Goal: Task Accomplishment & Management: Manage account settings

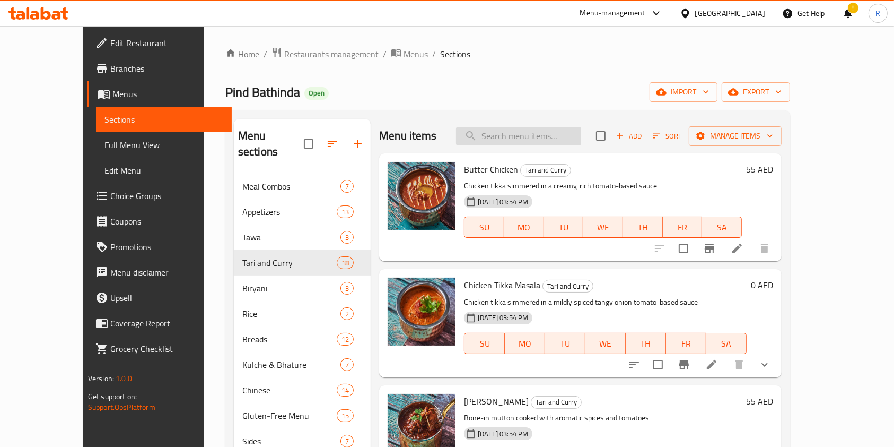
click at [542, 133] on input "search" at bounding box center [518, 136] width 125 height 19
paste input "PANEER BUTTER MASALA"
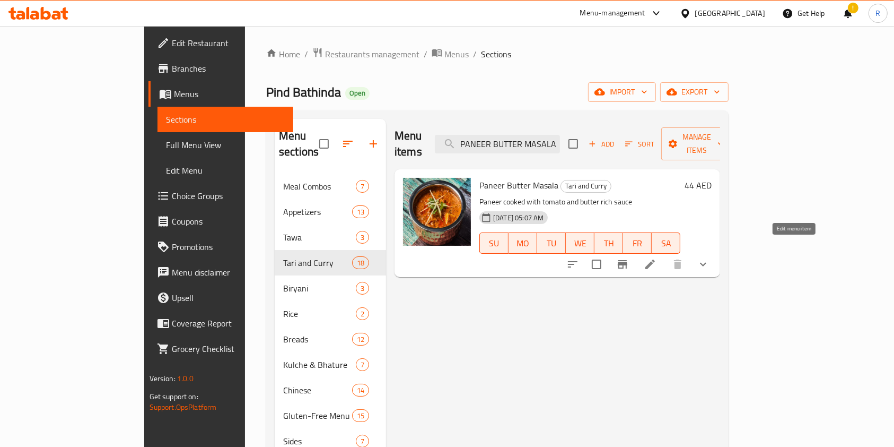
type input "PANEER BUTTER MASALA"
click at [657, 258] on icon at bounding box center [650, 264] width 13 height 13
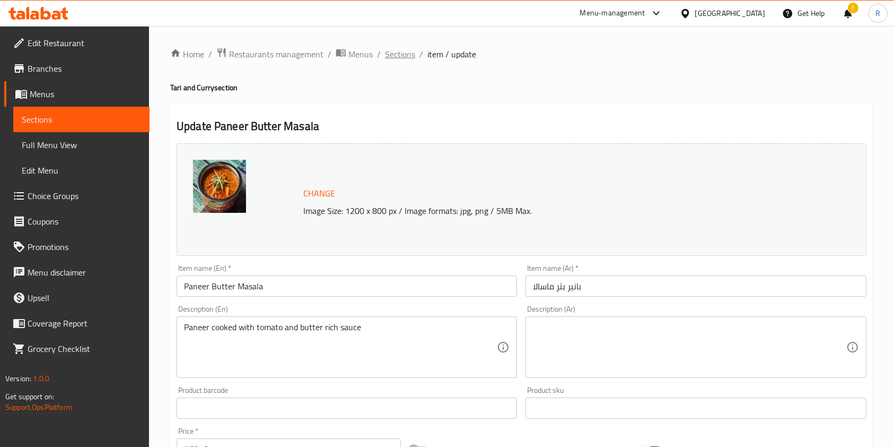
click at [395, 48] on span "Sections" at bounding box center [400, 54] width 30 height 13
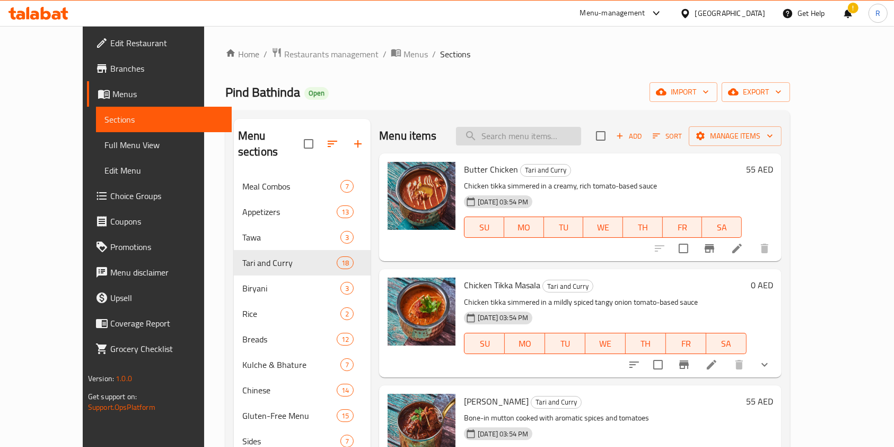
click at [527, 138] on input "search" at bounding box center [518, 136] width 125 height 19
paste input "HOMEMADE CHICKEN CURRY"
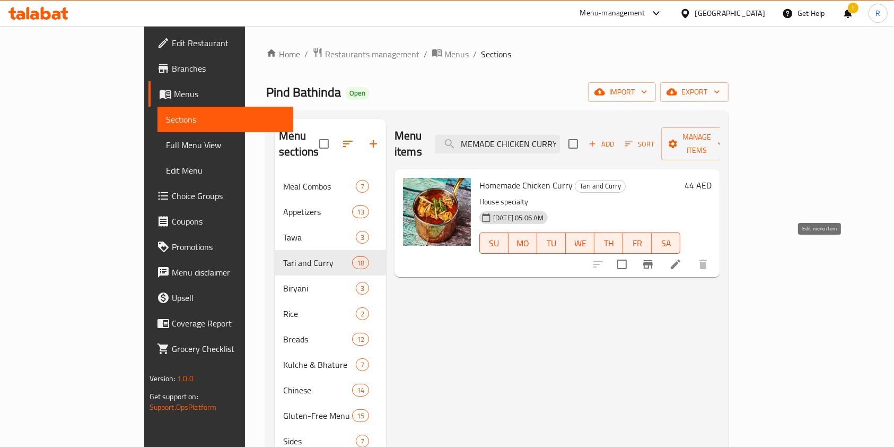
type input "HOMEMADE CHICKEN CURRY"
click at [682, 258] on icon at bounding box center [675, 264] width 13 height 13
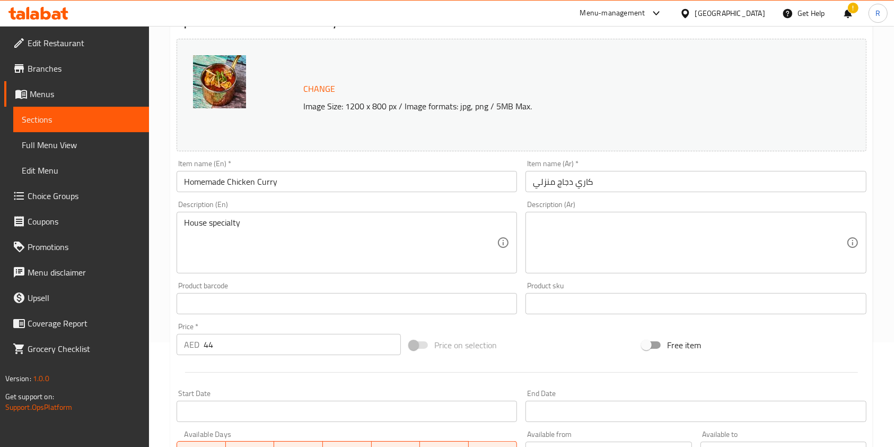
scroll to position [283, 0]
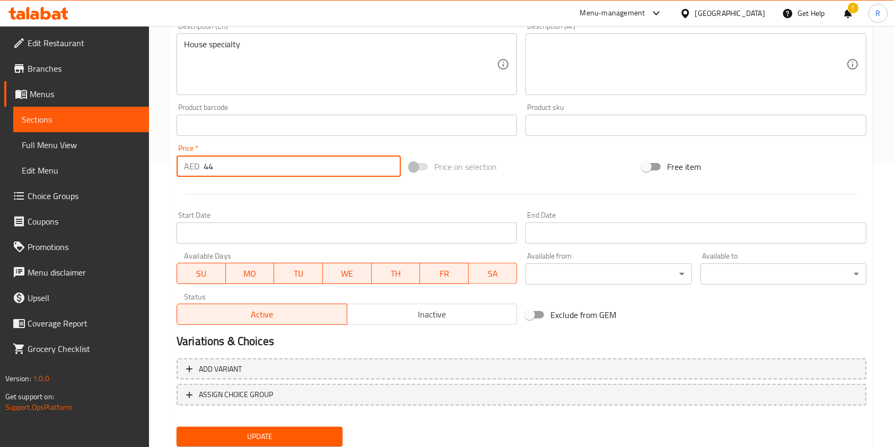
drag, startPoint x: 246, startPoint y: 170, endPoint x: 69, endPoint y: 158, distance: 177.1
click at [74, 156] on div "Edit Restaurant Branches Menus Sections Full Menu View Edit Menu Choice Groups …" at bounding box center [447, 112] width 894 height 739
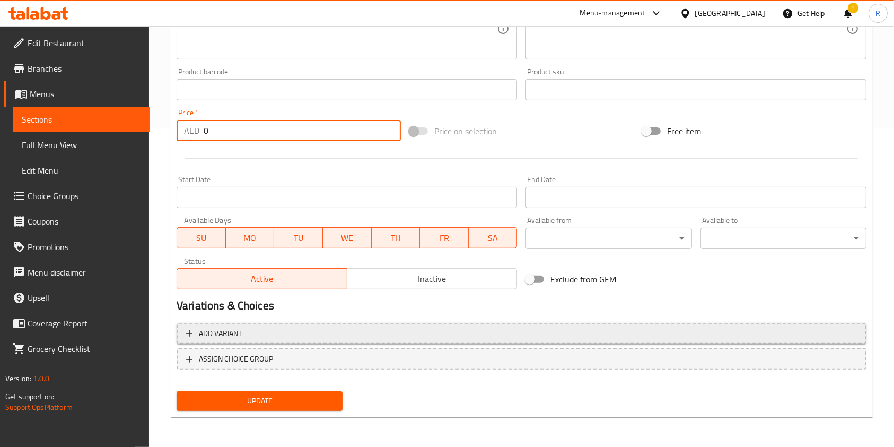
type input "0"
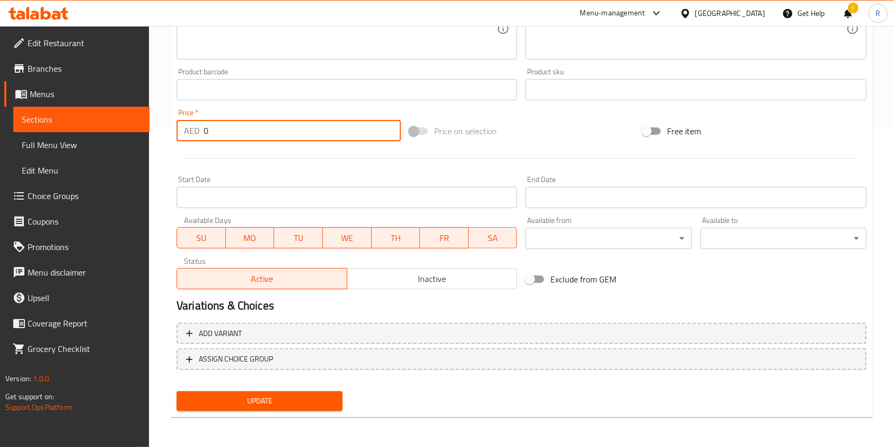
click at [298, 327] on span "Add variant" at bounding box center [521, 333] width 671 height 13
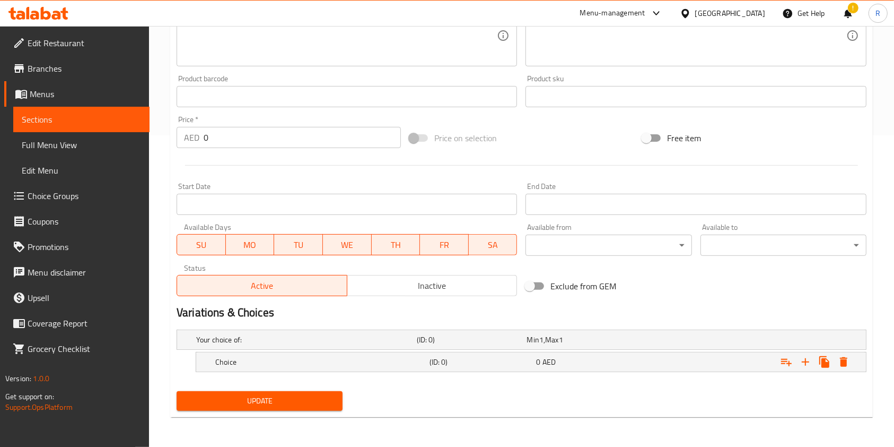
scroll to position [311, 0]
click at [807, 360] on icon "Expand" at bounding box center [805, 362] width 13 height 13
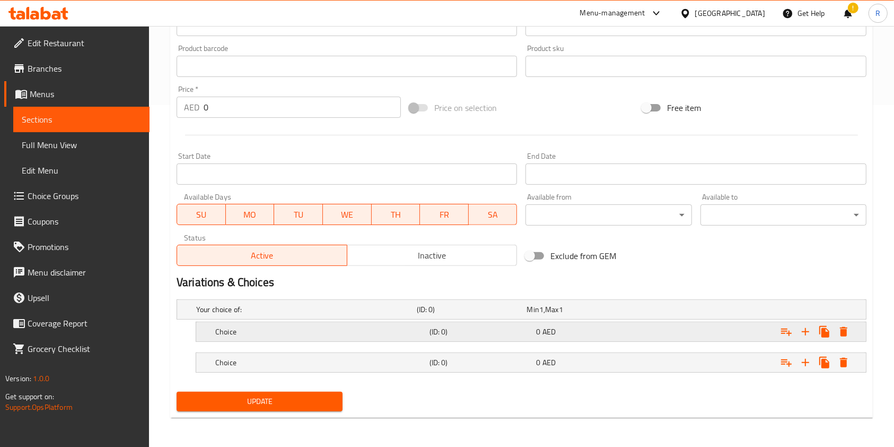
drag, startPoint x: 384, startPoint y: 336, endPoint x: 380, endPoint y: 343, distance: 7.1
click at [384, 335] on div "Choice" at bounding box center [320, 331] width 214 height 15
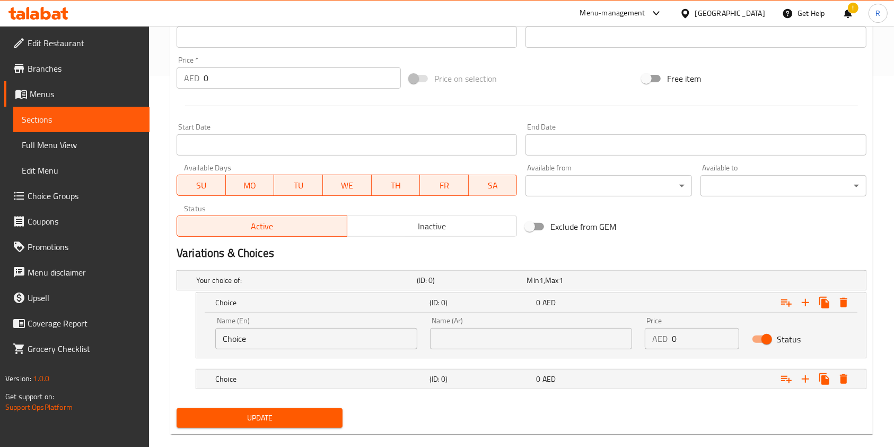
scroll to position [387, 0]
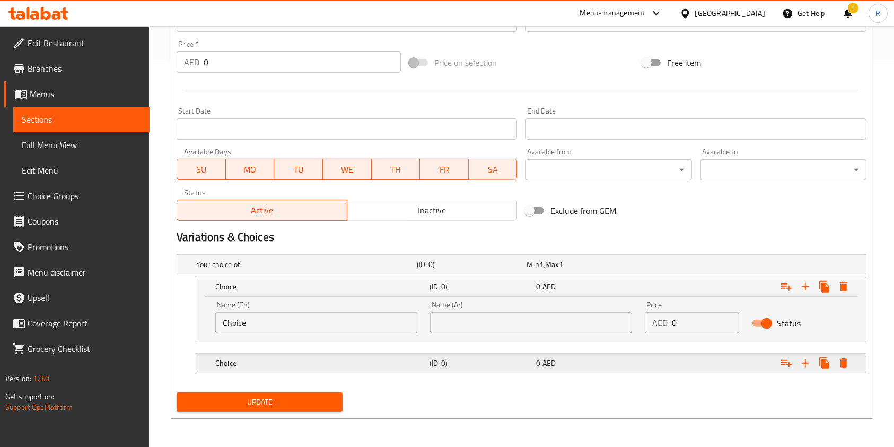
click at [353, 355] on div "Choice" at bounding box center [320, 362] width 214 height 15
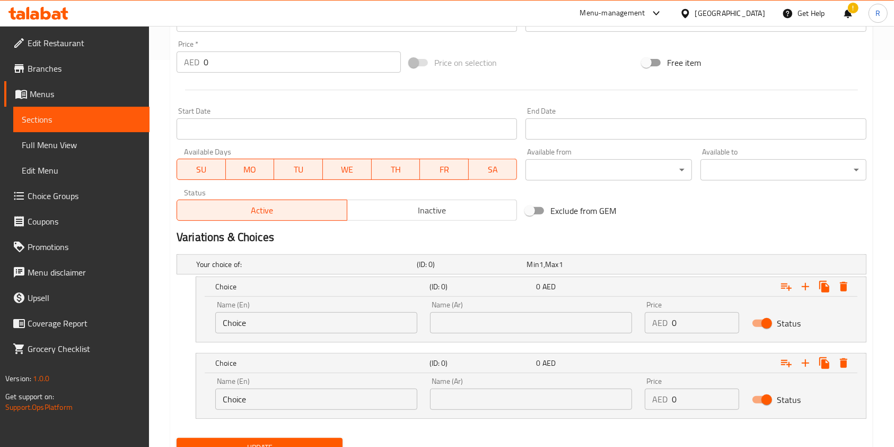
click at [340, 316] on input "Choice" at bounding box center [316, 322] width 202 height 21
type input "h"
type input "Half"
click at [349, 407] on input "Choice" at bounding box center [316, 398] width 202 height 21
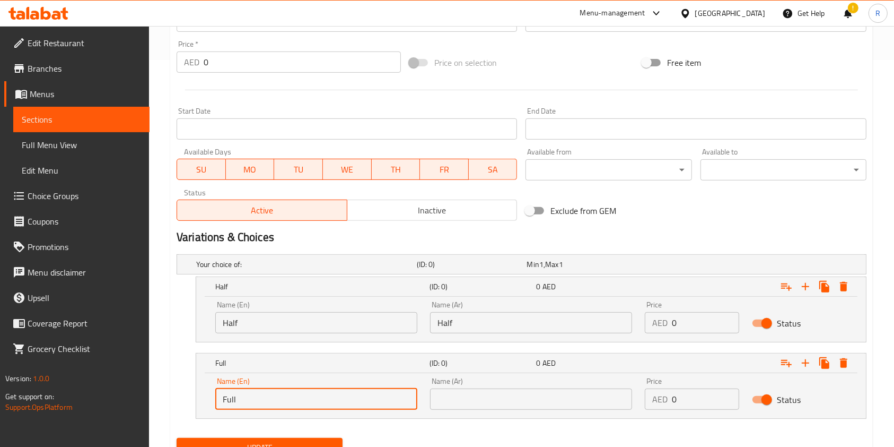
type input "Full"
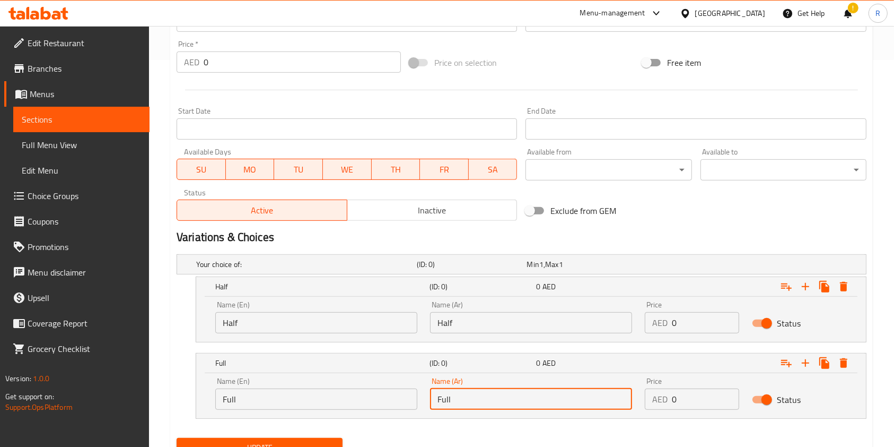
type input "Full"
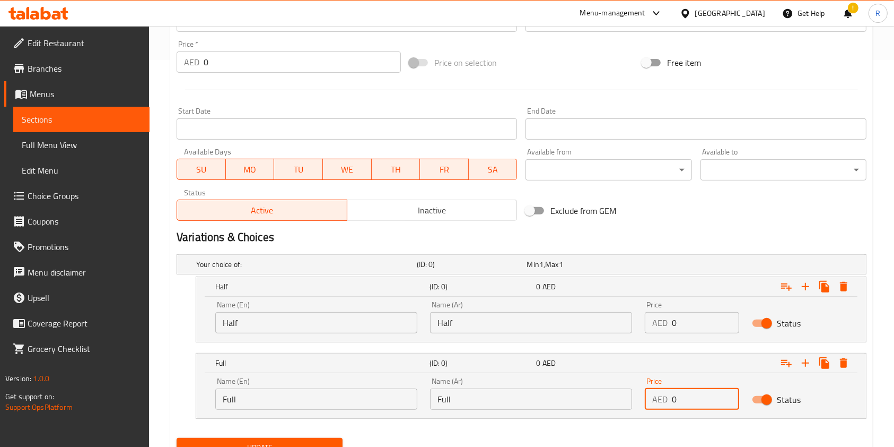
drag, startPoint x: 694, startPoint y: 320, endPoint x: 495, endPoint y: 324, distance: 199.0
click at [504, 321] on div "Name (En) Half Name (En) Name (Ar) Half Name (Ar) Price AED 0 Price Status" at bounding box center [531, 316] width 645 height 45
type input "29"
drag, startPoint x: 655, startPoint y: 397, endPoint x: 494, endPoint y: 399, distance: 160.7
click at [502, 397] on div "Name (En) Full Name (En) Name (Ar) Full Name (Ar) Price AED 0 Price Status" at bounding box center [531, 393] width 645 height 45
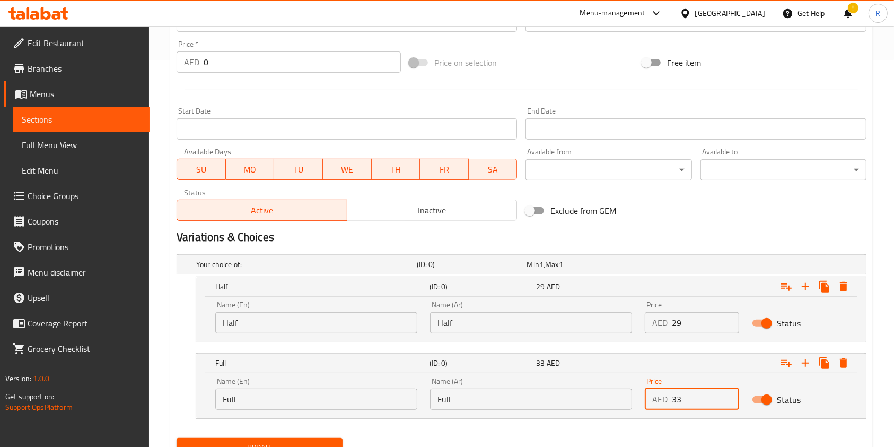
type input "3"
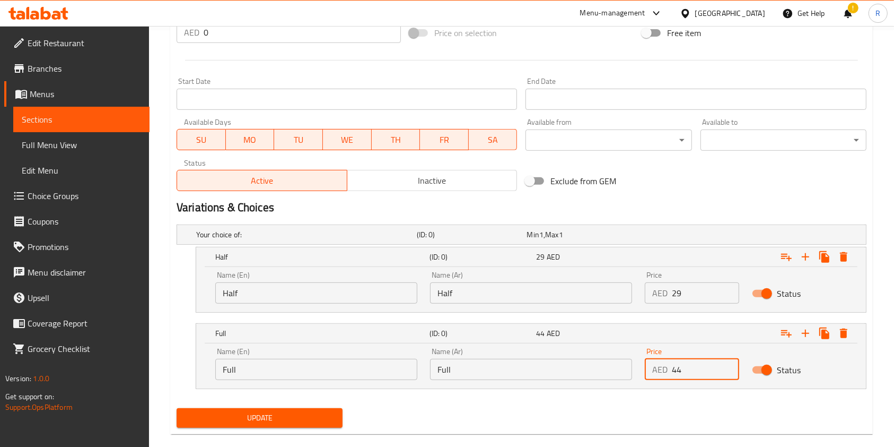
scroll to position [433, 0]
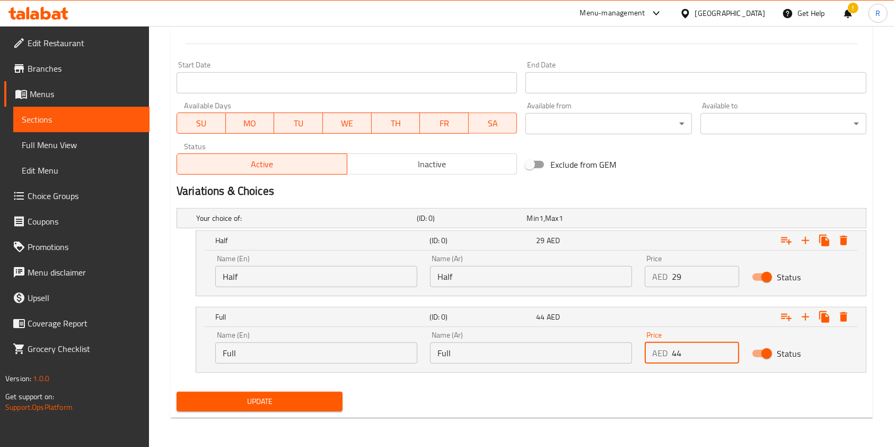
type input "44"
click at [285, 395] on span "Update" at bounding box center [259, 401] width 149 height 13
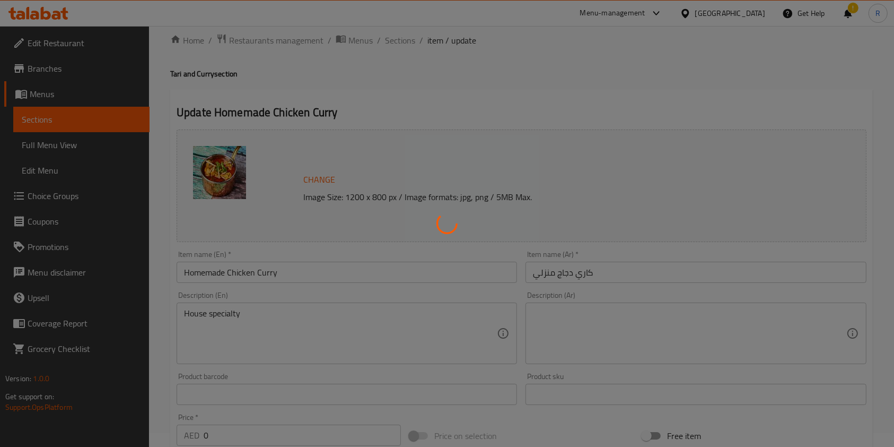
scroll to position [8, 0]
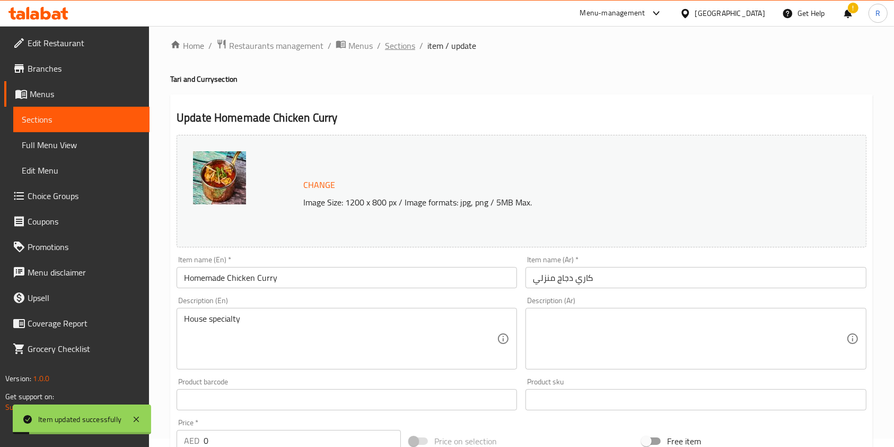
click at [407, 45] on span "Sections" at bounding box center [400, 45] width 30 height 13
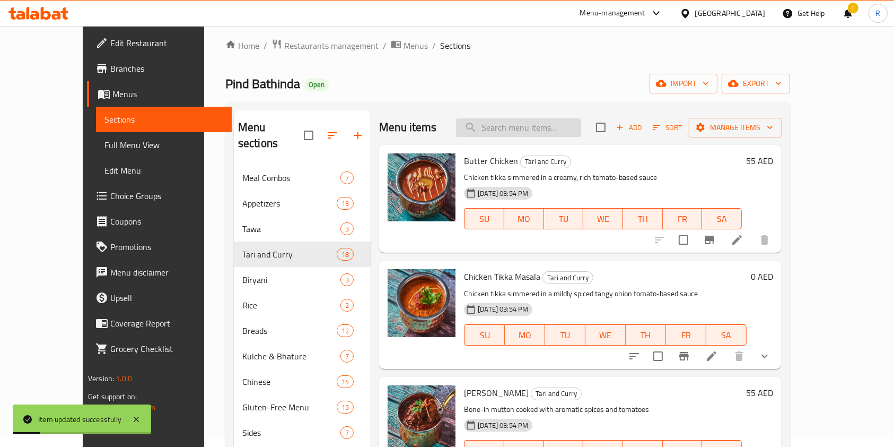
click at [535, 129] on input "search" at bounding box center [518, 127] width 125 height 19
paste input "MUTTON SEEKH KEBAB"
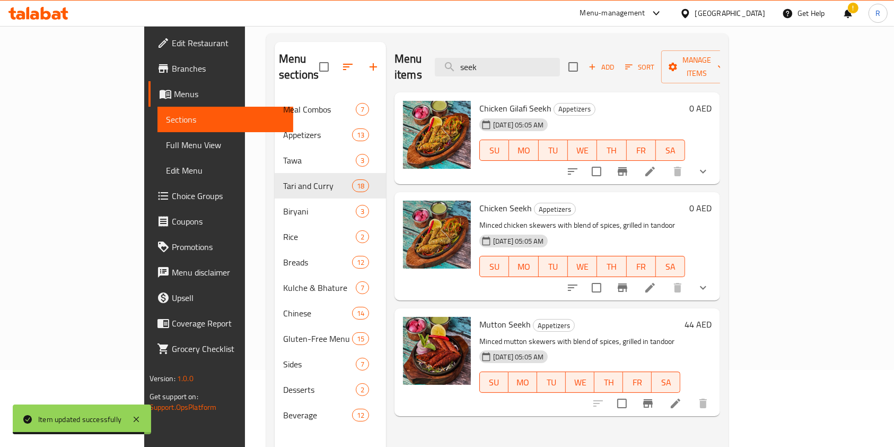
scroll to position [79, 0]
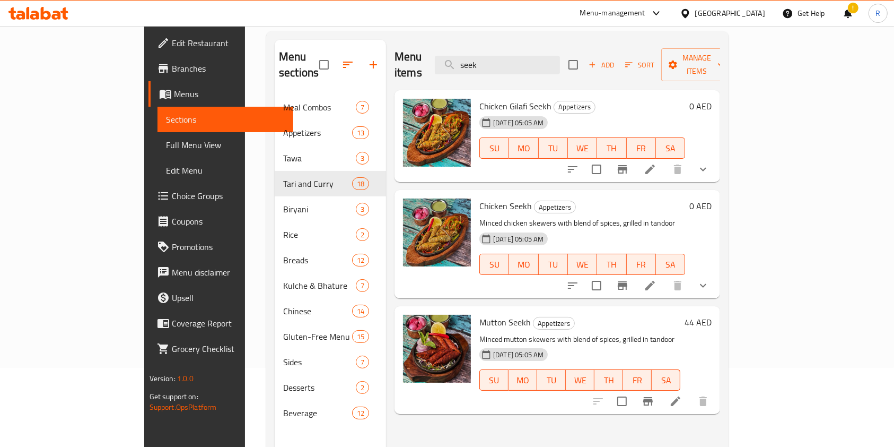
type input "seek"
click at [682, 395] on icon at bounding box center [675, 401] width 13 height 13
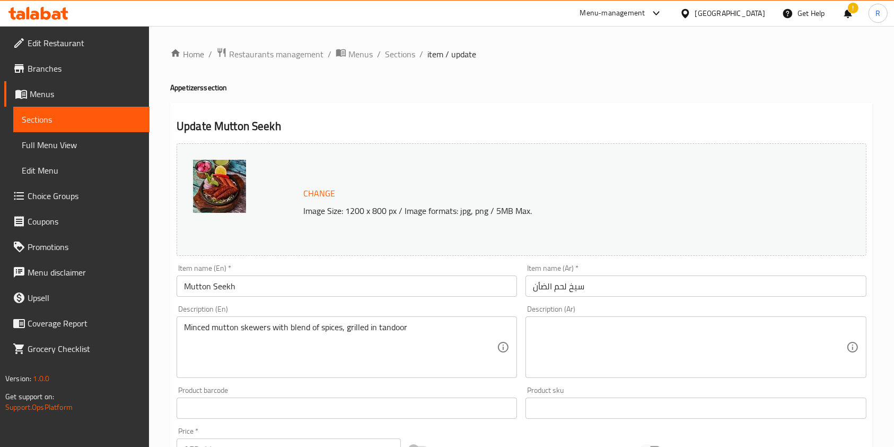
scroll to position [141, 0]
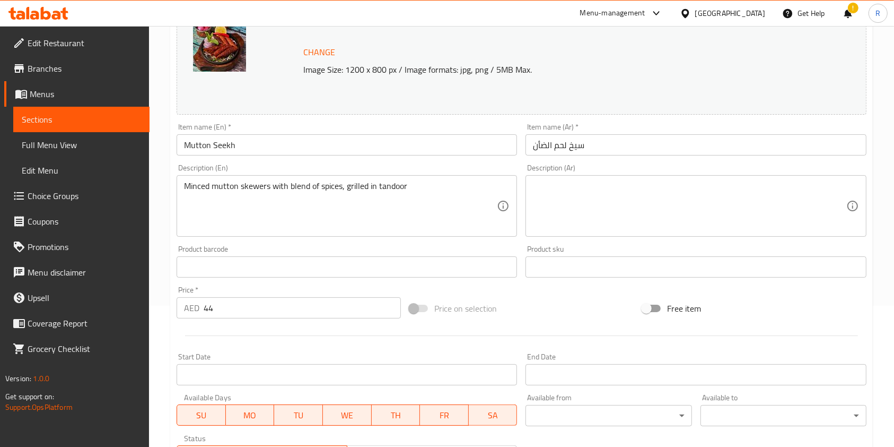
drag, startPoint x: 233, startPoint y: 307, endPoint x: 58, endPoint y: 312, distance: 175.7
click at [58, 312] on div "Edit Restaurant Branches Menus Sections Full Menu View Edit Menu Choice Groups …" at bounding box center [447, 254] width 894 height 739
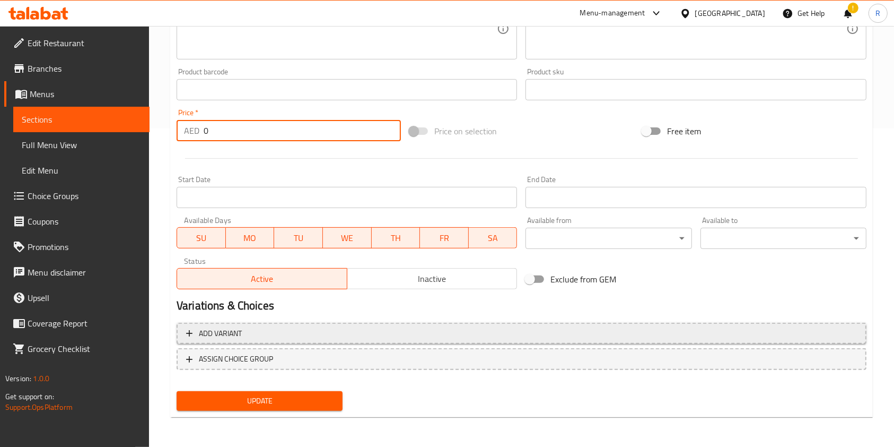
type input "0"
click at [802, 323] on button "Add variant" at bounding box center [522, 334] width 690 height 22
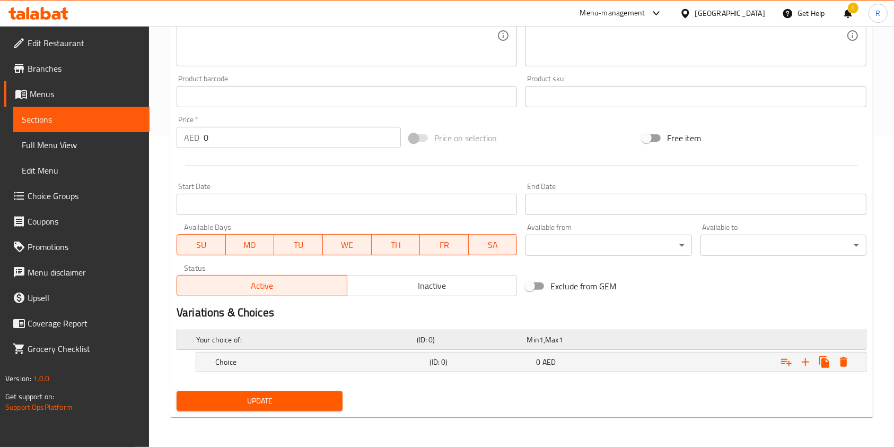
scroll to position [311, 0]
click at [809, 360] on icon "Expand" at bounding box center [805, 362] width 13 height 13
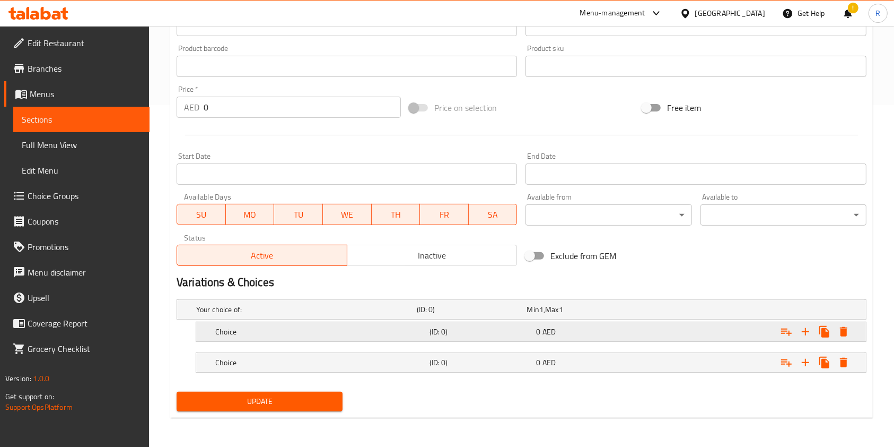
click at [324, 333] on h5 "Choice" at bounding box center [320, 331] width 210 height 11
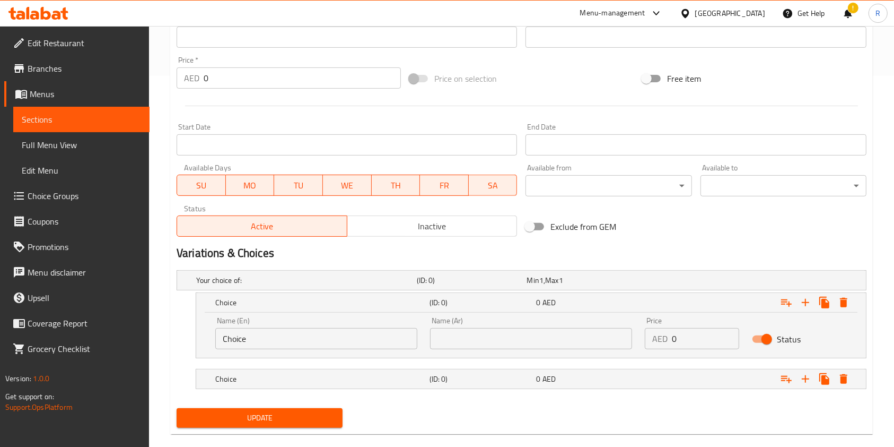
scroll to position [387, 0]
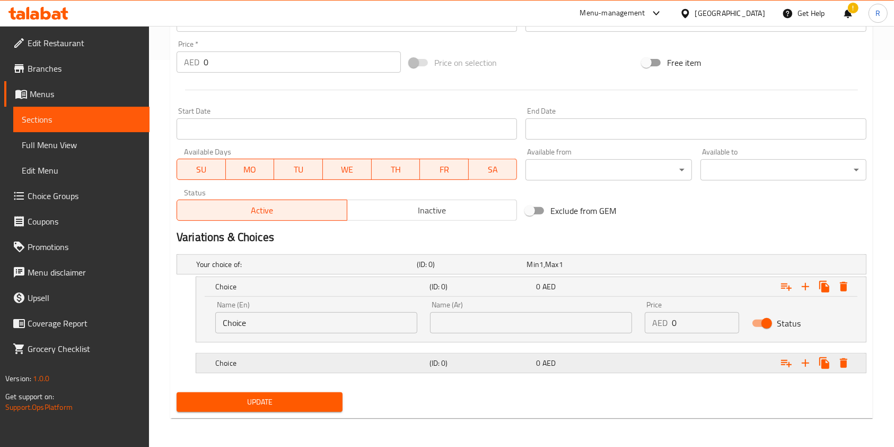
click at [301, 362] on h5 "Choice" at bounding box center [320, 363] width 210 height 11
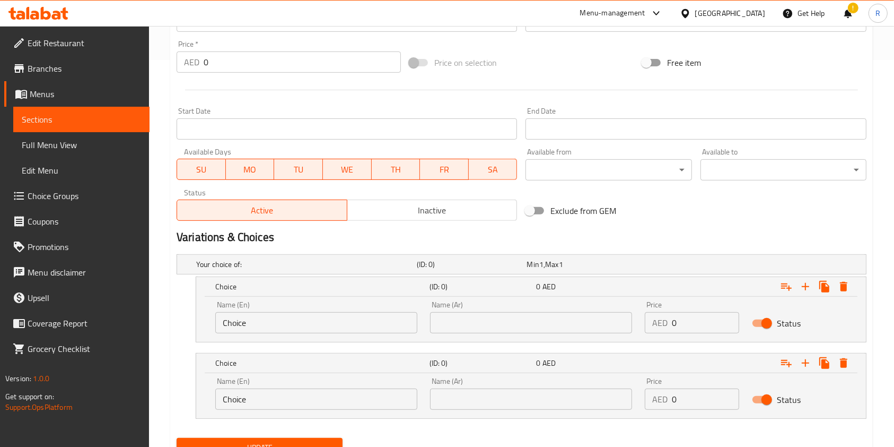
click at [319, 326] on input "Choice" at bounding box center [316, 322] width 202 height 21
type input "Half"
click at [306, 400] on input "Choice" at bounding box center [316, 398] width 202 height 21
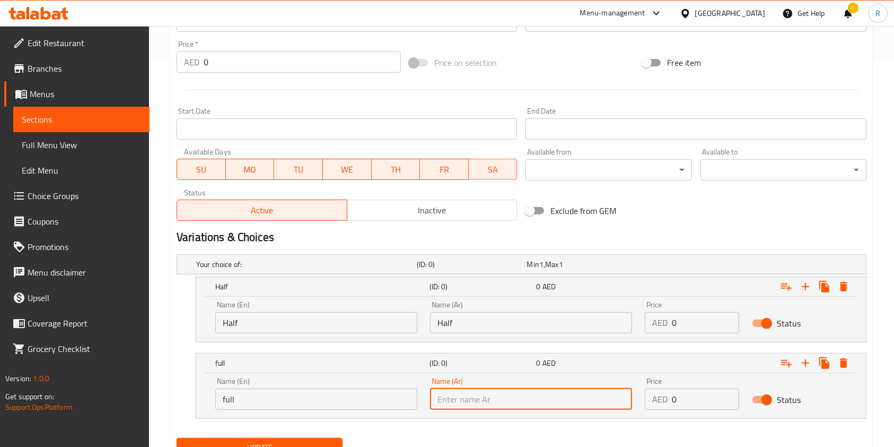
click at [306, 400] on input "full" at bounding box center [316, 398] width 202 height 21
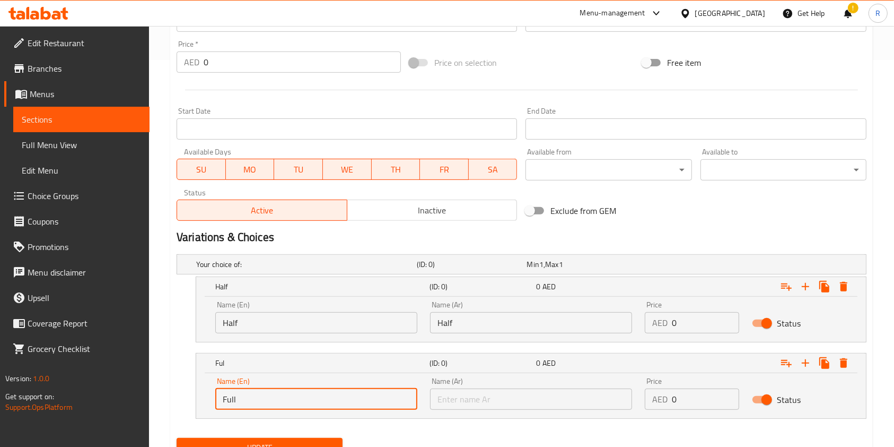
type input "Full"
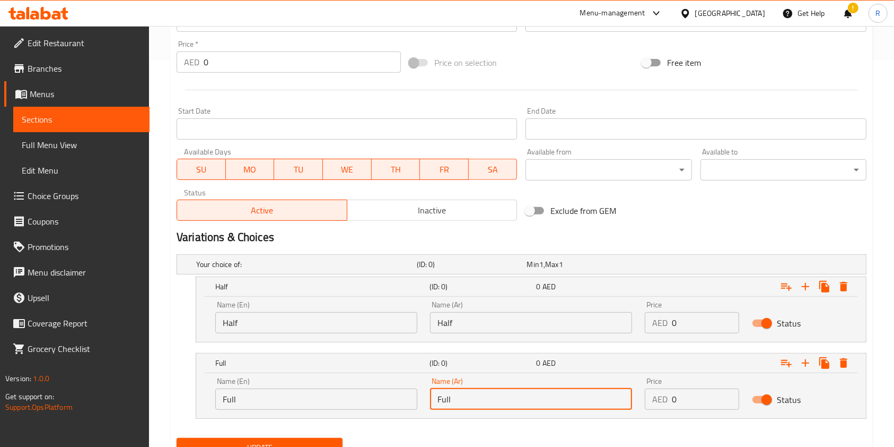
type input "Full"
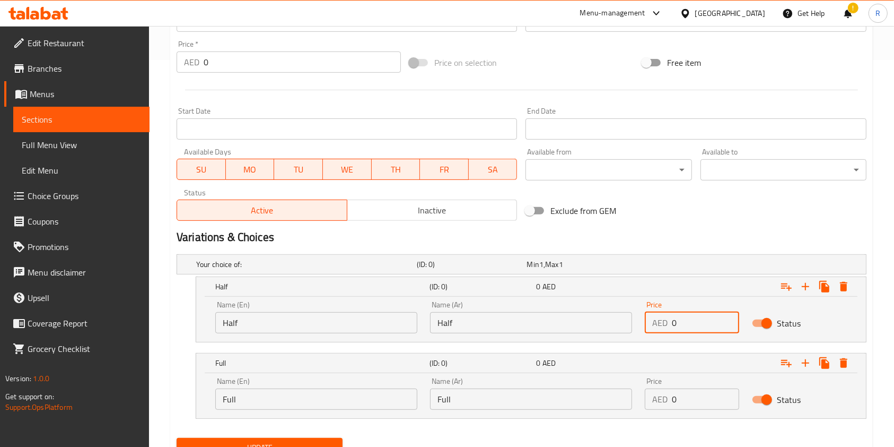
drag, startPoint x: 669, startPoint y: 318, endPoint x: 599, endPoint y: 327, distance: 71.1
click at [599, 327] on div "Name (En) Half Name (En) Name (Ar) Half Name (Ar) Price AED 0 Price Status" at bounding box center [531, 316] width 645 height 45
type input "29"
drag, startPoint x: 685, startPoint y: 396, endPoint x: 429, endPoint y: 392, distance: 256.2
click at [429, 392] on div "Name (En) Full Name (En) Name (Ar) Full Name (Ar) Price AED 0 Price Status" at bounding box center [531, 393] width 645 height 45
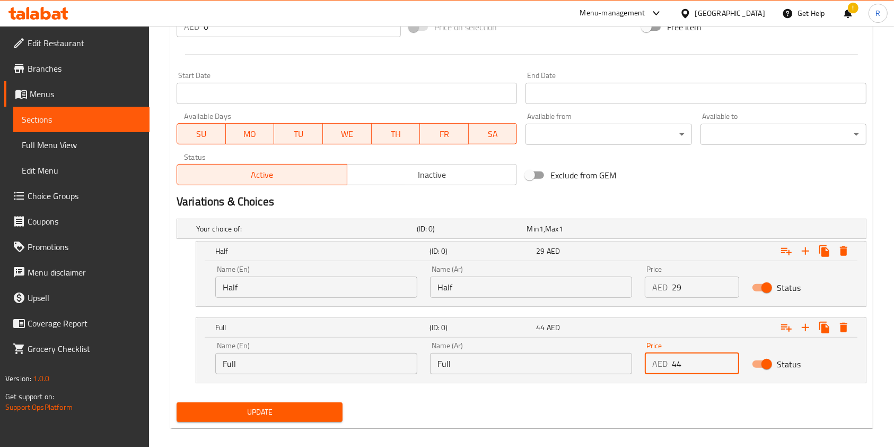
scroll to position [433, 0]
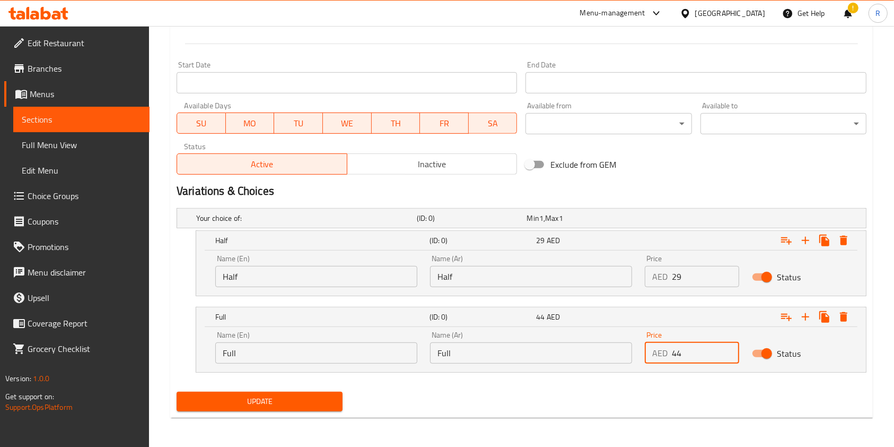
type input "44"
click at [285, 398] on span "Update" at bounding box center [259, 401] width 149 height 13
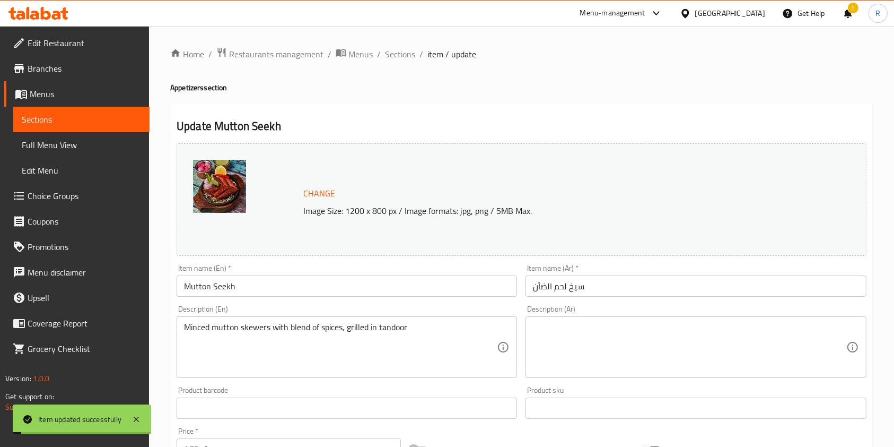
scroll to position [0, 0]
drag, startPoint x: 405, startPoint y: 51, endPoint x: 427, endPoint y: 82, distance: 37.7
click at [405, 51] on span "Sections" at bounding box center [400, 54] width 30 height 13
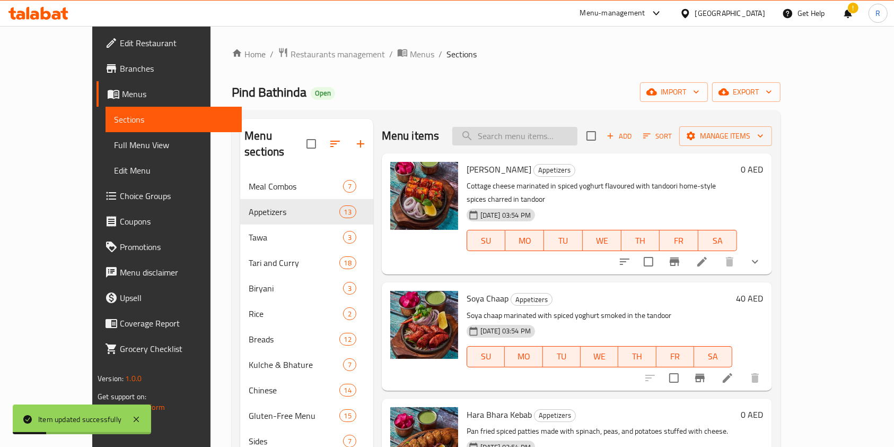
drag, startPoint x: 535, startPoint y: 137, endPoint x: 593, endPoint y: 116, distance: 61.4
click at [536, 136] on input "search" at bounding box center [514, 136] width 125 height 19
paste input "CHICKEN BIRYANI"
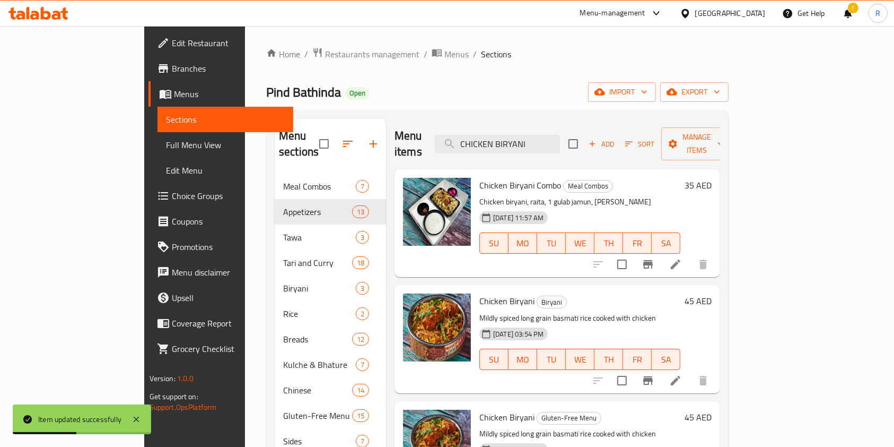
type input "CHICKEN BIRYANI"
click at [682, 374] on icon at bounding box center [675, 380] width 13 height 13
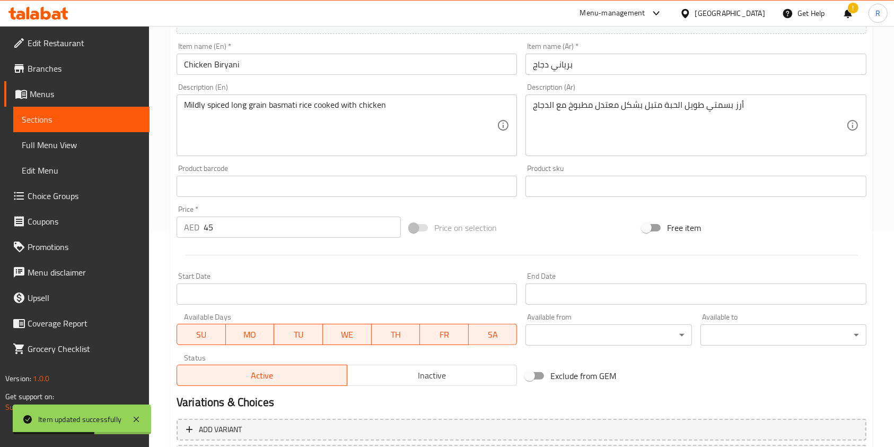
scroll to position [283, 0]
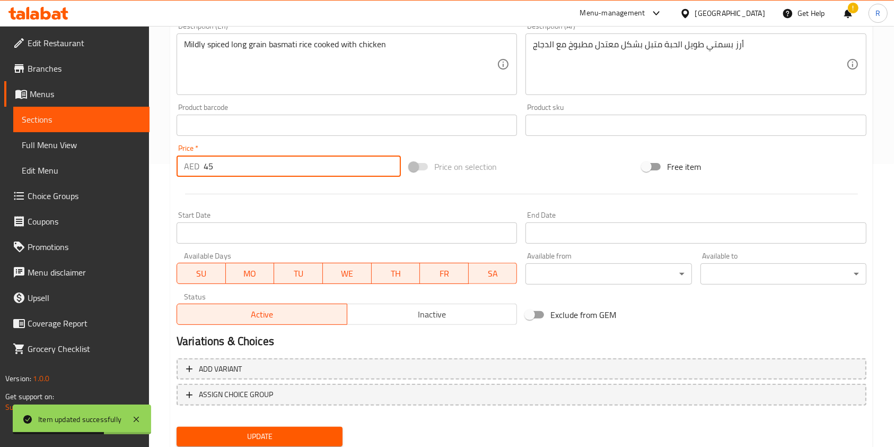
drag, startPoint x: 246, startPoint y: 171, endPoint x: 76, endPoint y: 167, distance: 169.8
click at [76, 167] on div "Edit Restaurant Branches Menus Sections Full Menu View Edit Menu Choice Groups …" at bounding box center [447, 112] width 894 height 739
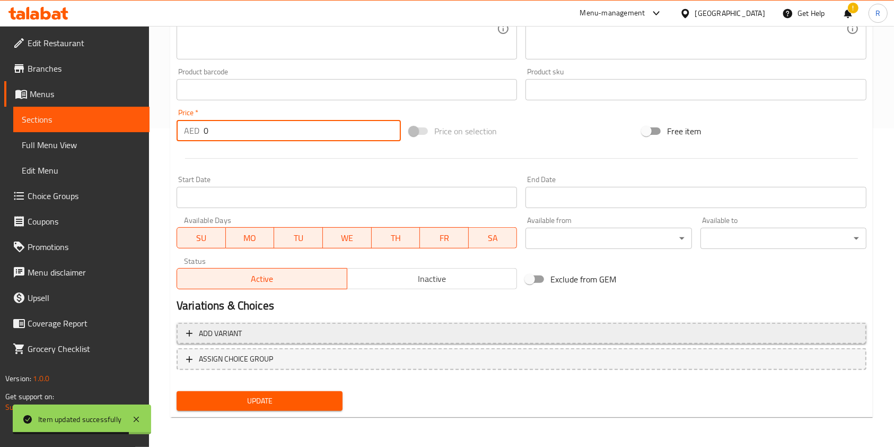
type input "0"
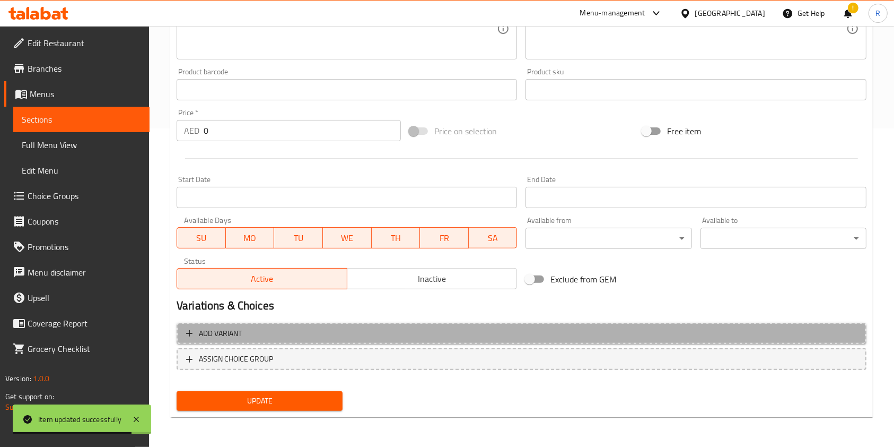
click at [259, 329] on span "Add variant" at bounding box center [521, 333] width 671 height 13
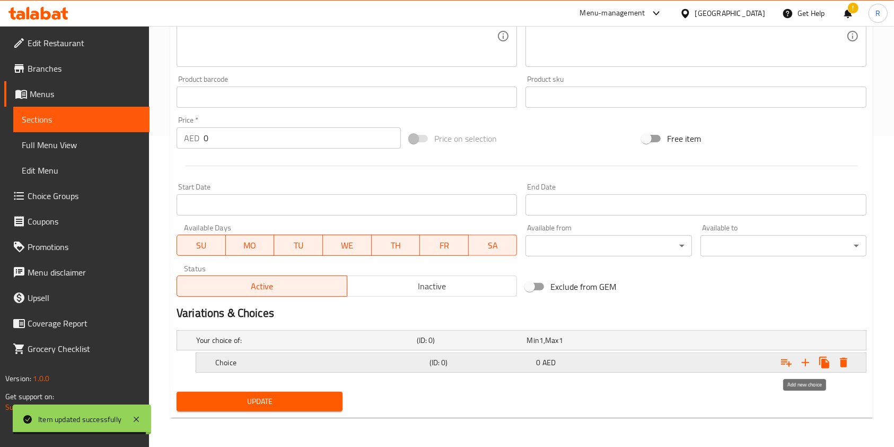
click at [807, 359] on icon "Expand" at bounding box center [805, 362] width 13 height 13
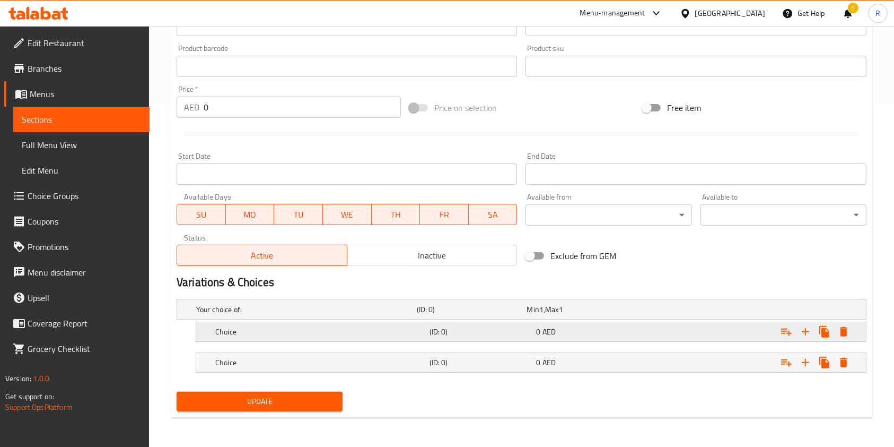
click at [273, 330] on h5 "Choice" at bounding box center [320, 331] width 210 height 11
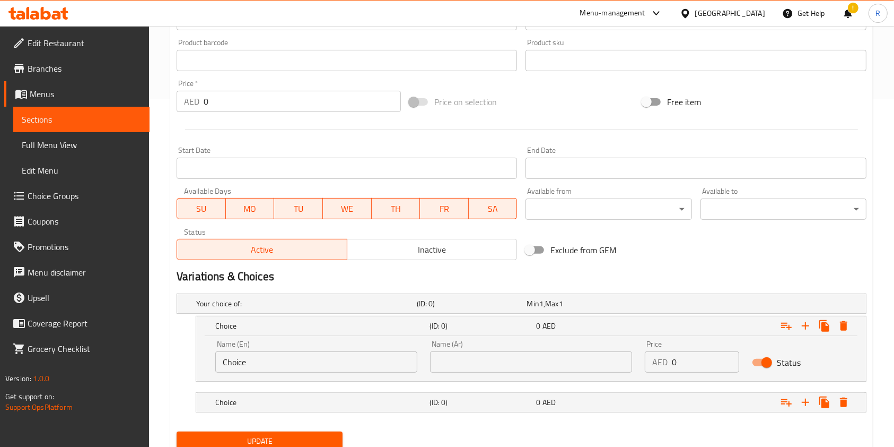
scroll to position [387, 0]
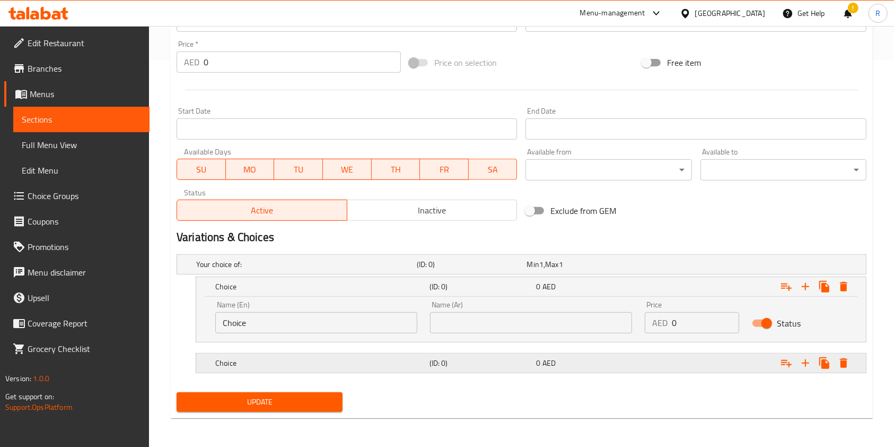
drag, startPoint x: 291, startPoint y: 356, endPoint x: 290, endPoint y: 349, distance: 7.5
click at [290, 358] on h5 "Choice" at bounding box center [320, 363] width 210 height 11
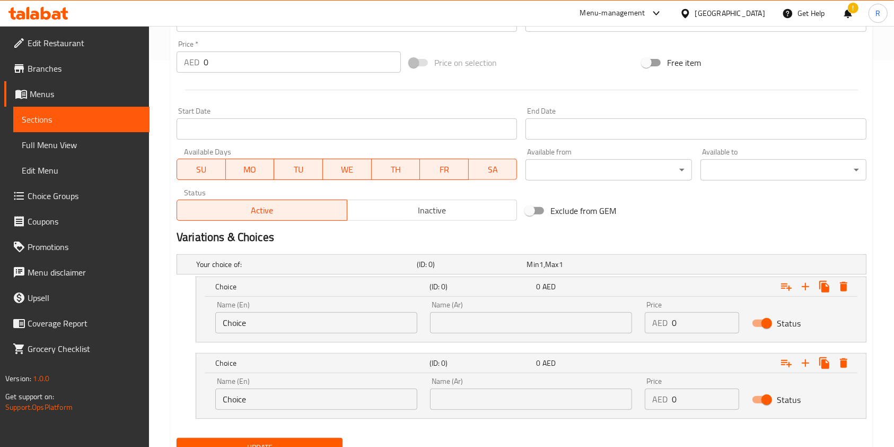
click at [304, 323] on input "Choice" at bounding box center [316, 322] width 202 height 21
type input "Half"
click at [276, 391] on input "Choice" at bounding box center [316, 398] width 202 height 21
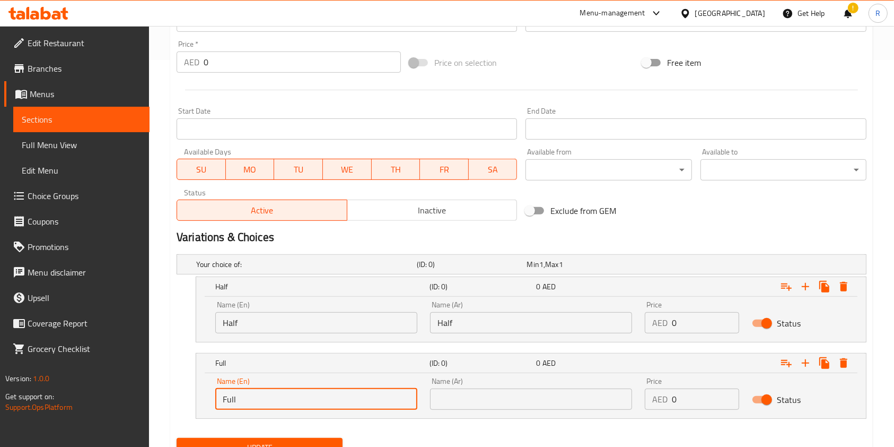
type input "Full"
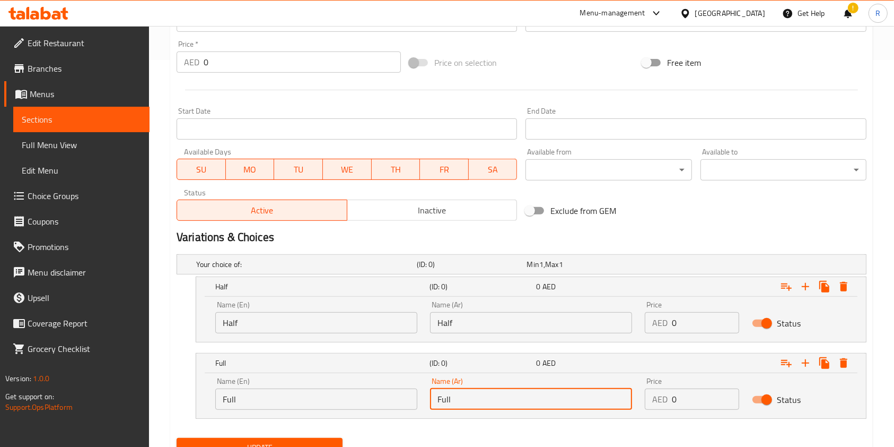
type input "Full"
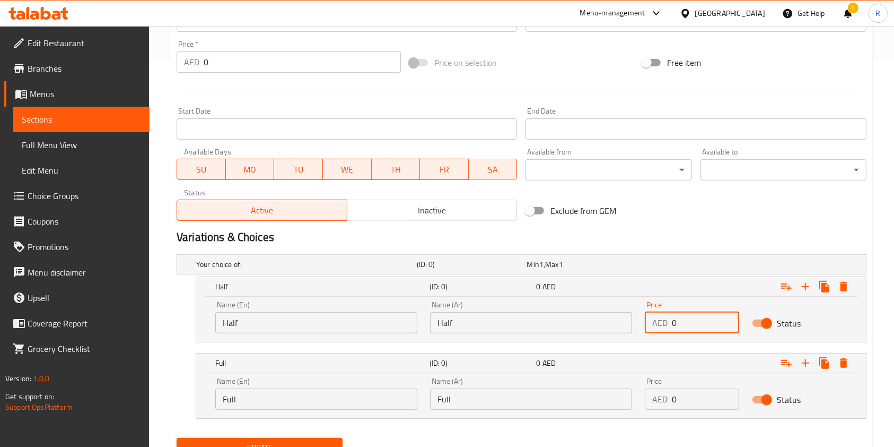
drag, startPoint x: 692, startPoint y: 324, endPoint x: 467, endPoint y: 335, distance: 225.2
click at [467, 330] on div "Name (En) Half Name (En) Name (Ar) Half Name (Ar) Price AED 0 Price Status" at bounding box center [531, 316] width 645 height 45
type input "29"
drag, startPoint x: 706, startPoint y: 398, endPoint x: 573, endPoint y: 395, distance: 132.6
click at [573, 395] on div "Name (En) Full Name (En) Name (Ar) Full Name (Ar) Price AED 0 Price Status" at bounding box center [531, 393] width 645 height 45
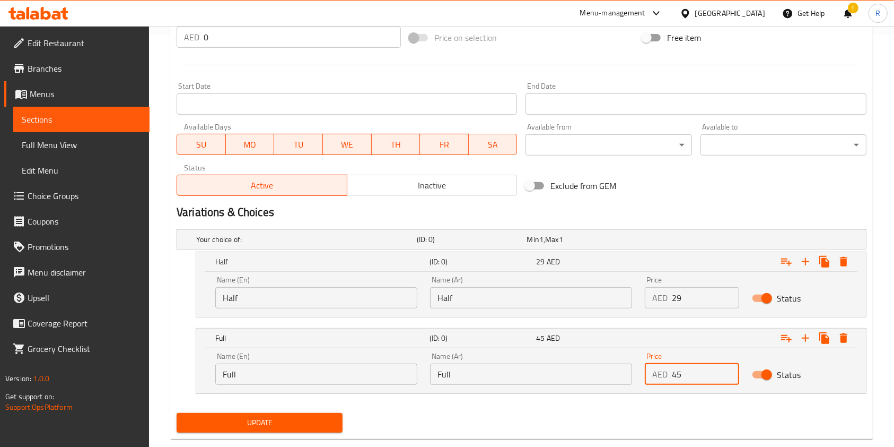
scroll to position [433, 0]
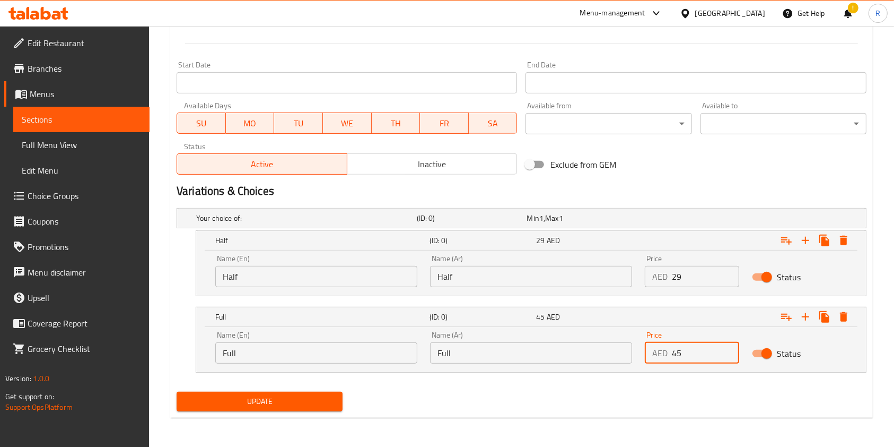
type input "45"
click at [289, 404] on span "Update" at bounding box center [259, 401] width 149 height 13
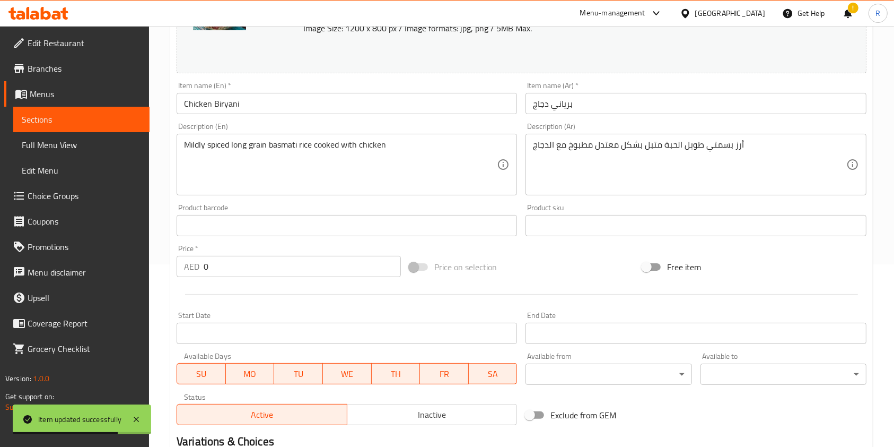
scroll to position [0, 0]
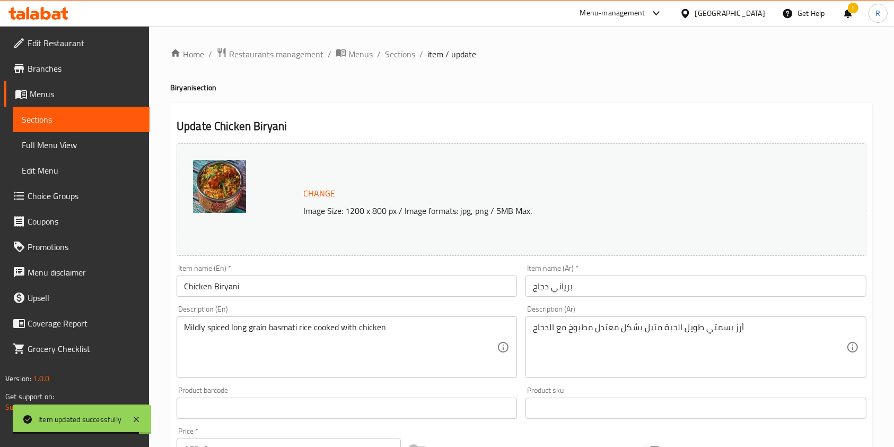
drag, startPoint x: 399, startPoint y: 52, endPoint x: 426, endPoint y: 71, distance: 33.2
click at [399, 52] on span "Sections" at bounding box center [400, 54] width 30 height 13
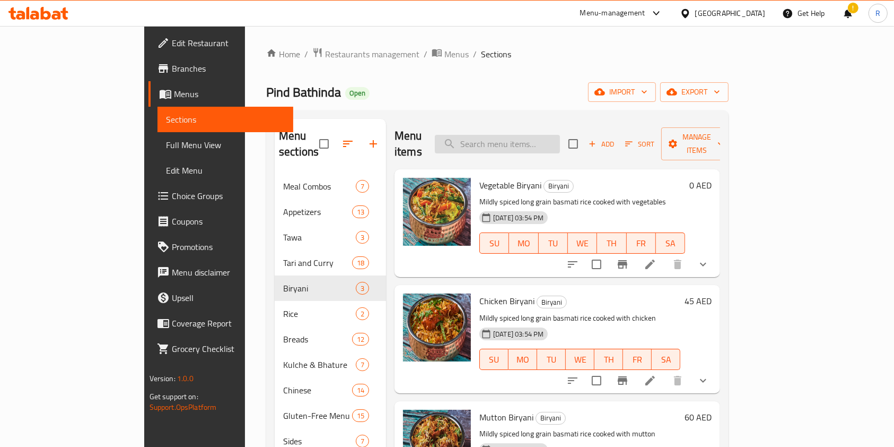
click at [554, 136] on input "search" at bounding box center [497, 144] width 125 height 19
paste input "MALAI CHICKEN TIKKA"
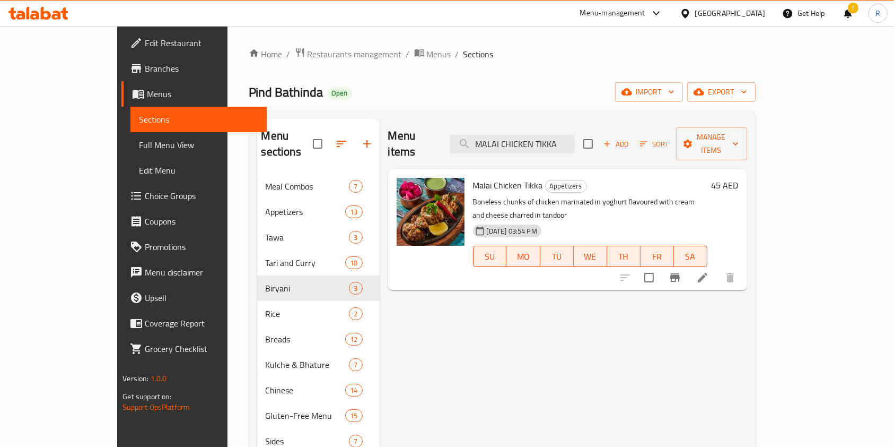
type input "MALAI CHICKEN TIKKA"
click at [718, 268] on li at bounding box center [703, 277] width 30 height 19
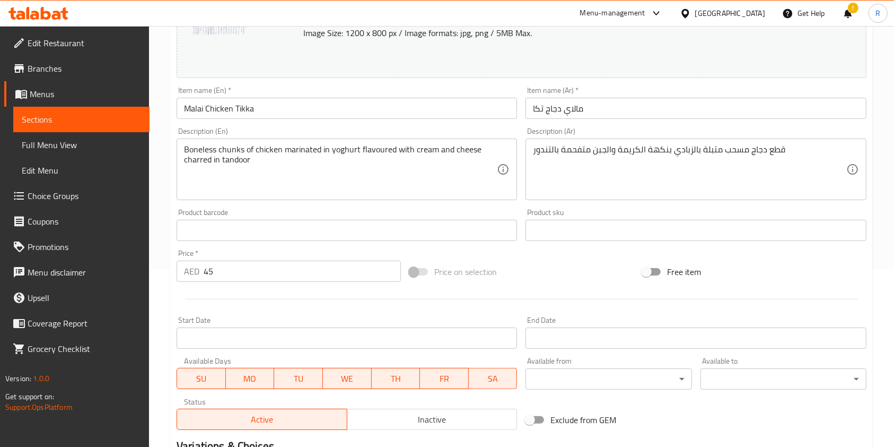
scroll to position [212, 0]
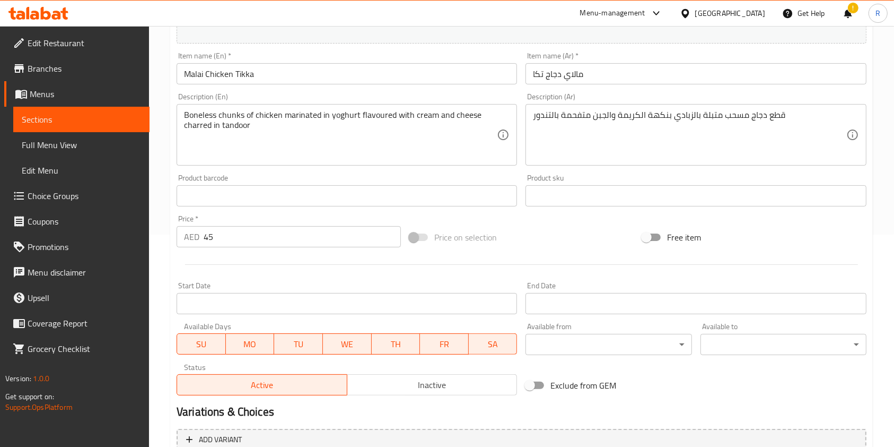
drag, startPoint x: 89, startPoint y: 236, endPoint x: 74, endPoint y: 233, distance: 15.5
click at [84, 236] on div "Edit Restaurant Branches Menus Sections Full Menu View Edit Menu Choice Groups …" at bounding box center [447, 183] width 894 height 739
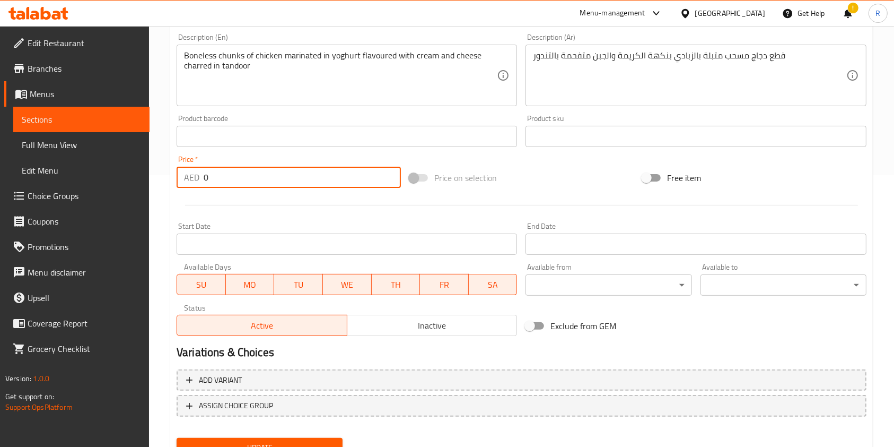
scroll to position [318, 0]
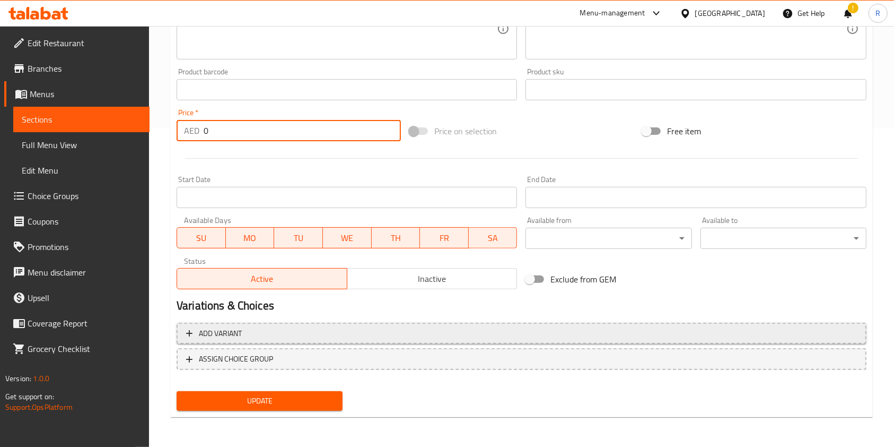
type input "0"
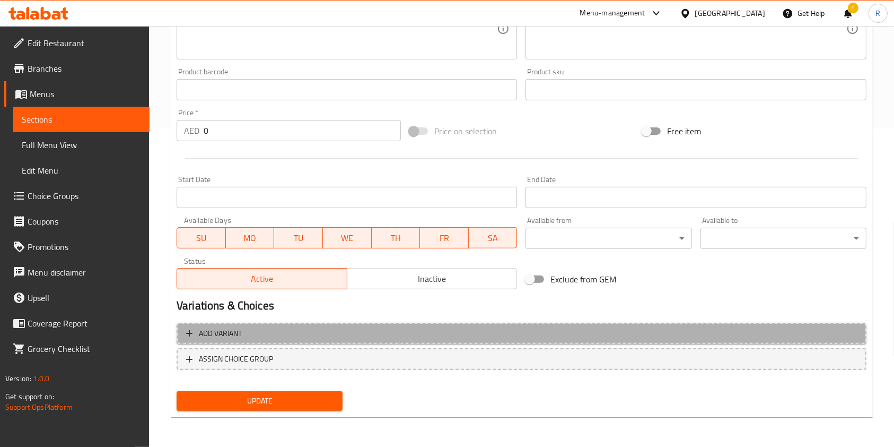
click at [277, 333] on span "Add variant" at bounding box center [521, 333] width 671 height 13
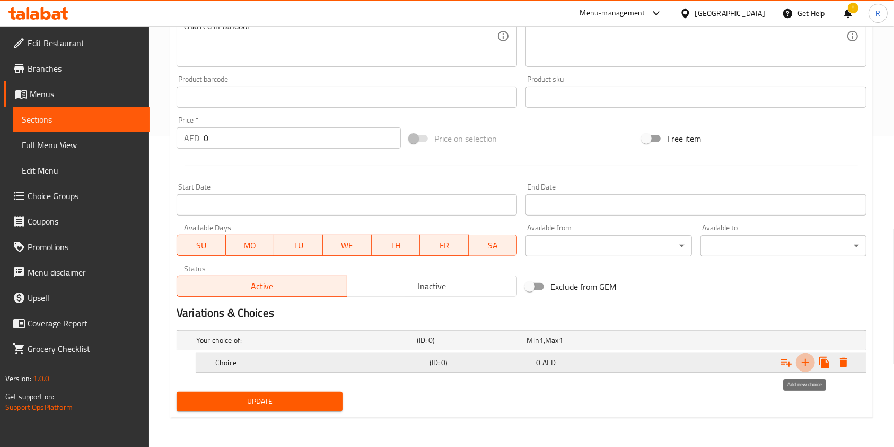
drag, startPoint x: 806, startPoint y: 360, endPoint x: 770, endPoint y: 359, distance: 36.1
click at [806, 360] on icon "Expand" at bounding box center [805, 362] width 7 height 7
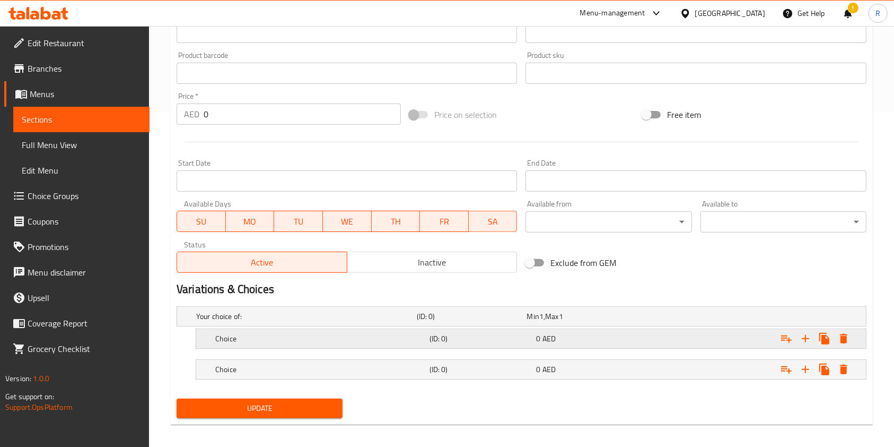
scroll to position [342, 0]
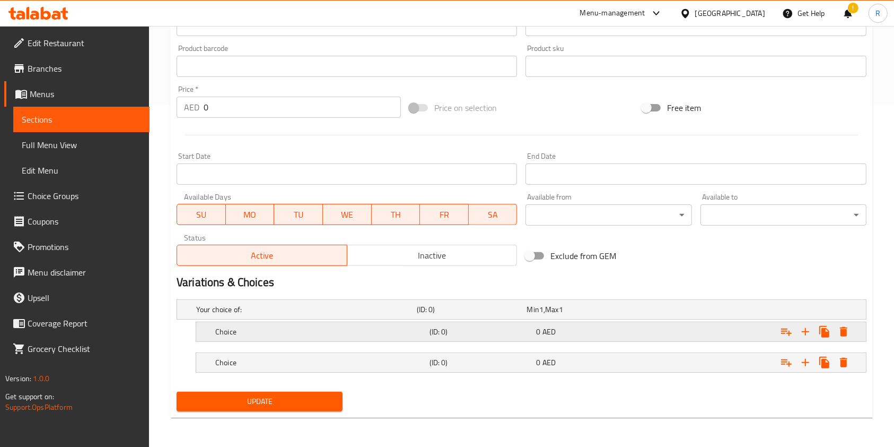
click at [276, 326] on h5 "Choice" at bounding box center [320, 331] width 210 height 11
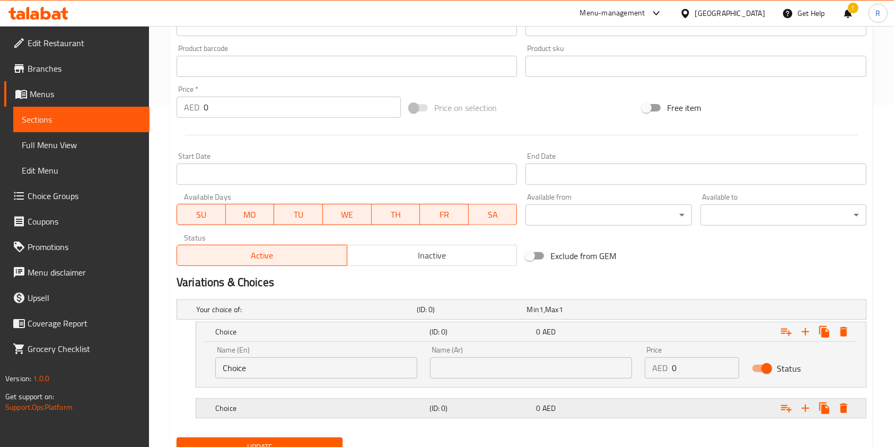
click at [270, 397] on div "Choice (ID: 0) 0 AED" at bounding box center [534, 407] width 642 height 23
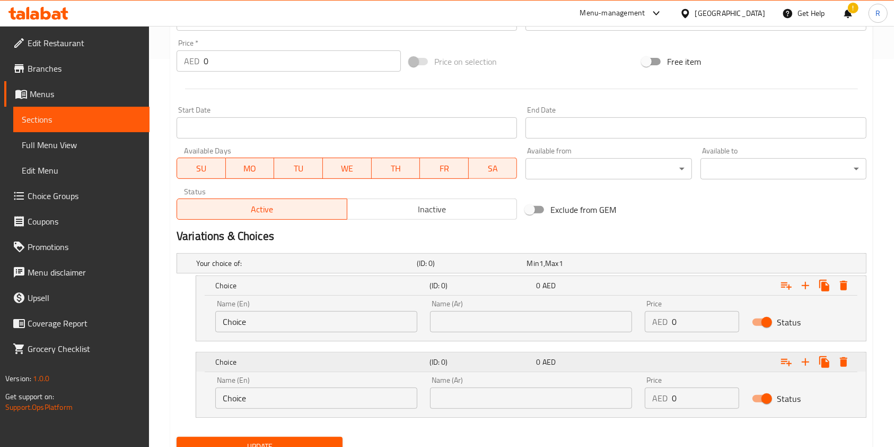
scroll to position [433, 0]
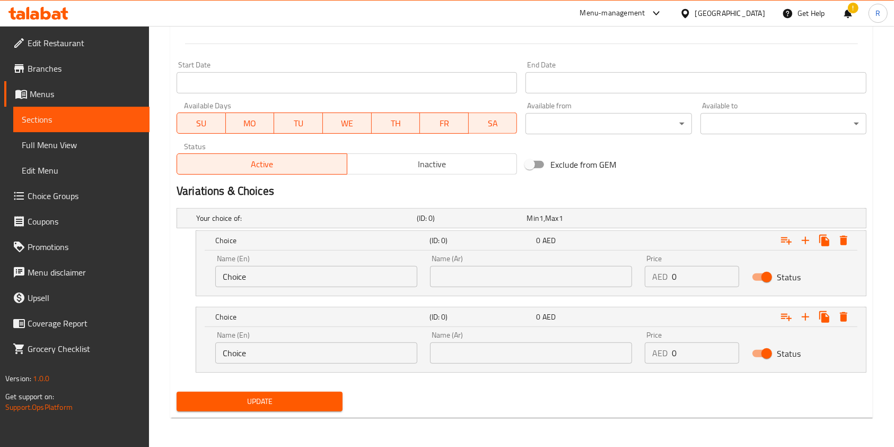
drag, startPoint x: 285, startPoint y: 282, endPoint x: 289, endPoint y: 277, distance: 6.2
click at [289, 278] on input "Choice" at bounding box center [316, 276] width 202 height 21
type input "Half"
click at [302, 350] on input "Choice" at bounding box center [316, 352] width 202 height 21
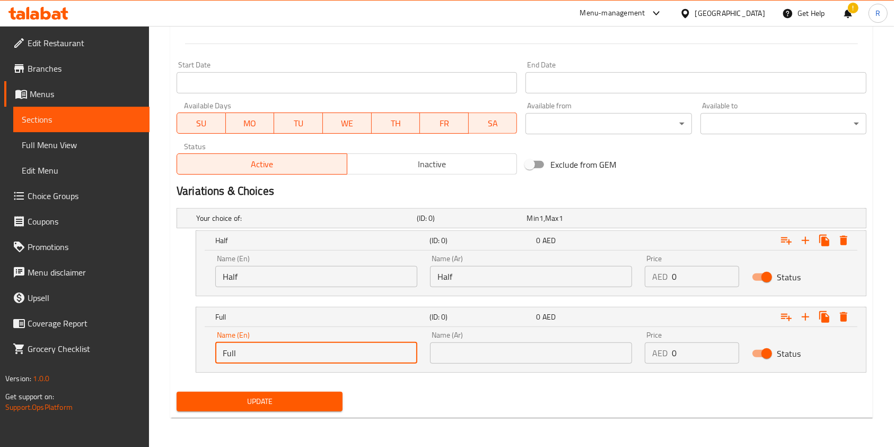
type input "Full"
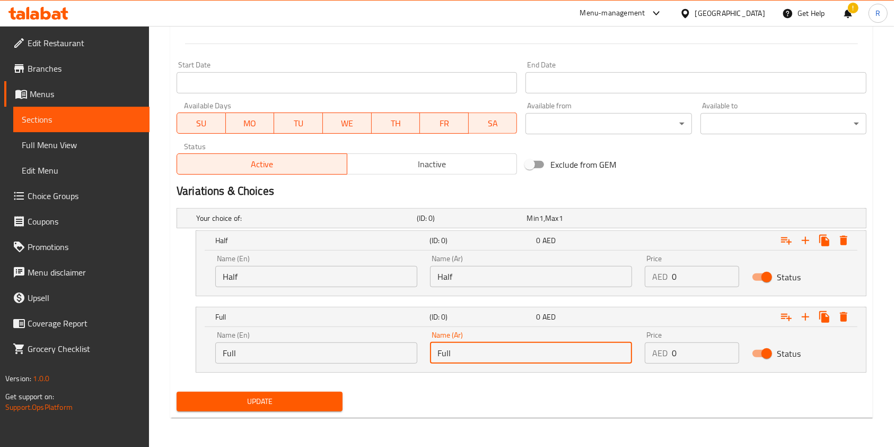
type input "Full"
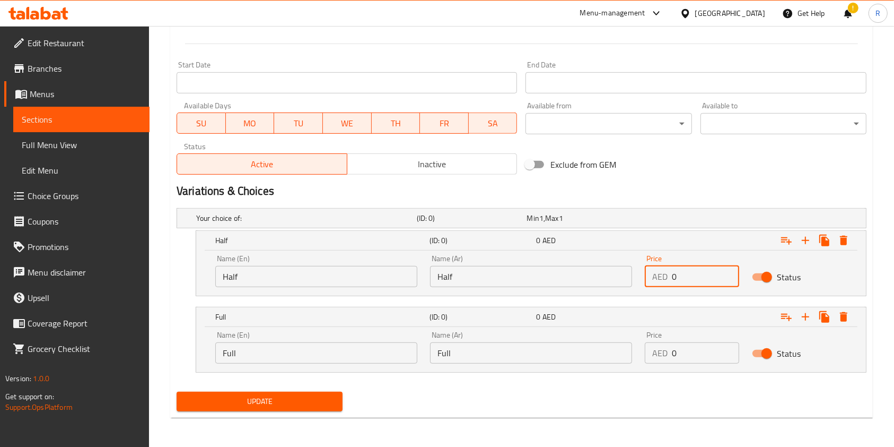
drag, startPoint x: 691, startPoint y: 272, endPoint x: 637, endPoint y: 275, distance: 54.2
click at [646, 275] on div "AED 0 Price" at bounding box center [692, 276] width 94 height 21
type input "29"
click at [532, 345] on div "Name (En) Full Name (En) Name (Ar) Full Name (Ar) Price AED 0 Price Status" at bounding box center [531, 347] width 645 height 45
type input "45"
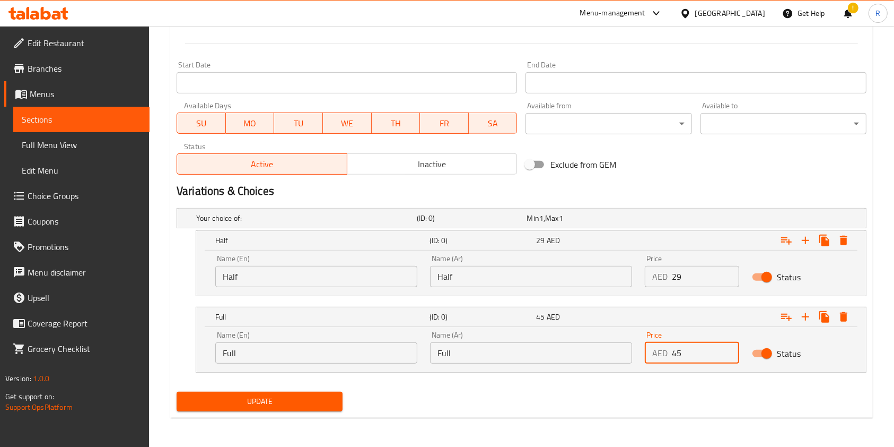
click at [263, 405] on span "Update" at bounding box center [259, 401] width 149 height 13
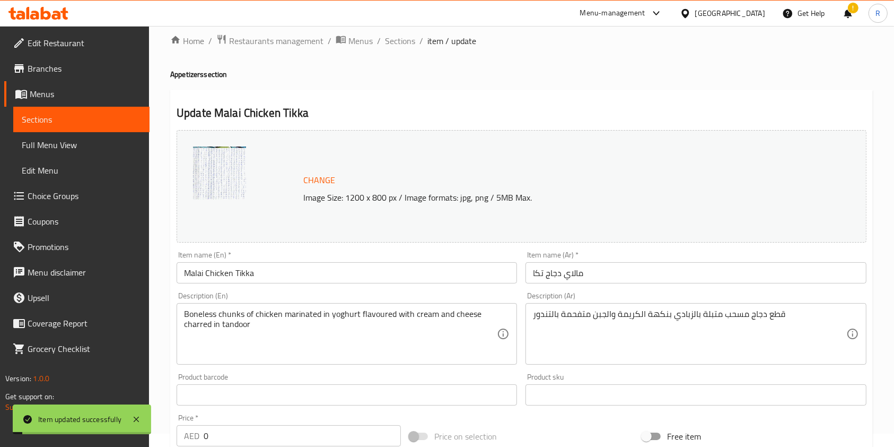
scroll to position [8, 0]
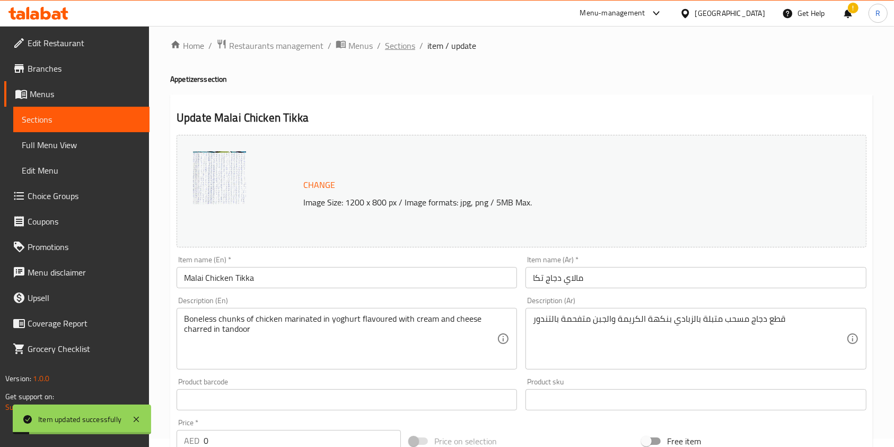
click at [405, 41] on span "Sections" at bounding box center [400, 45] width 30 height 13
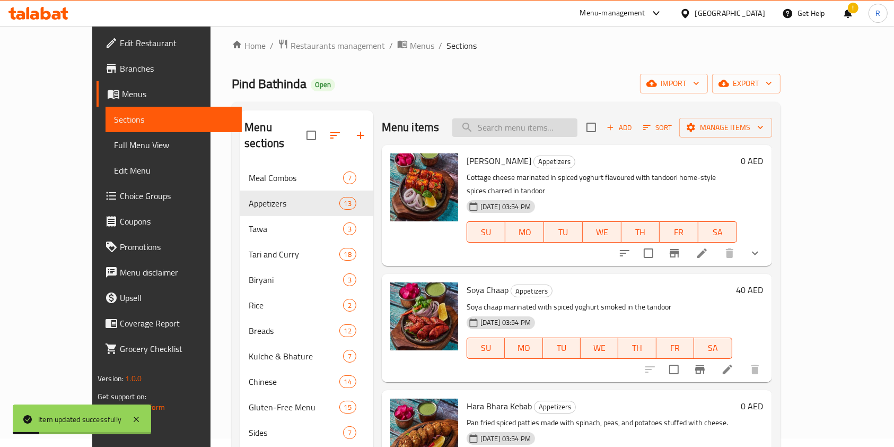
drag, startPoint x: 552, startPoint y: 125, endPoint x: 575, endPoint y: 123, distance: 23.5
click at [552, 125] on input "search" at bounding box center [514, 127] width 125 height 19
paste input "MALAI BROCCOLI TIKKA"
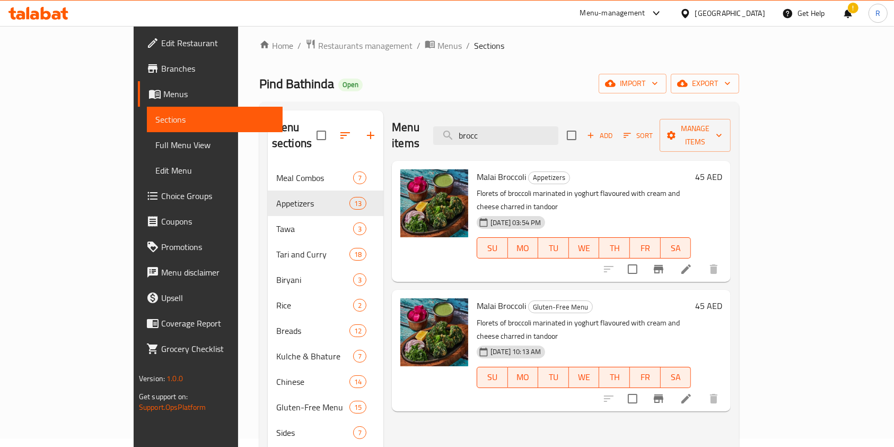
type input "brocc"
click at [693, 263] on icon at bounding box center [686, 269] width 13 height 13
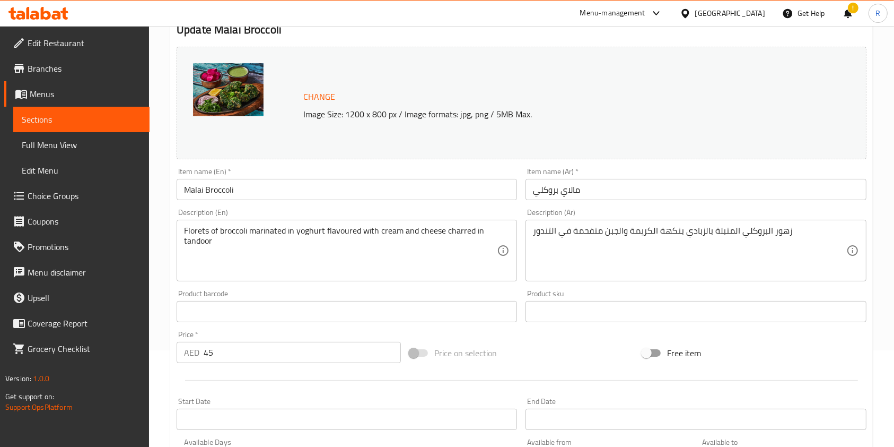
scroll to position [212, 0]
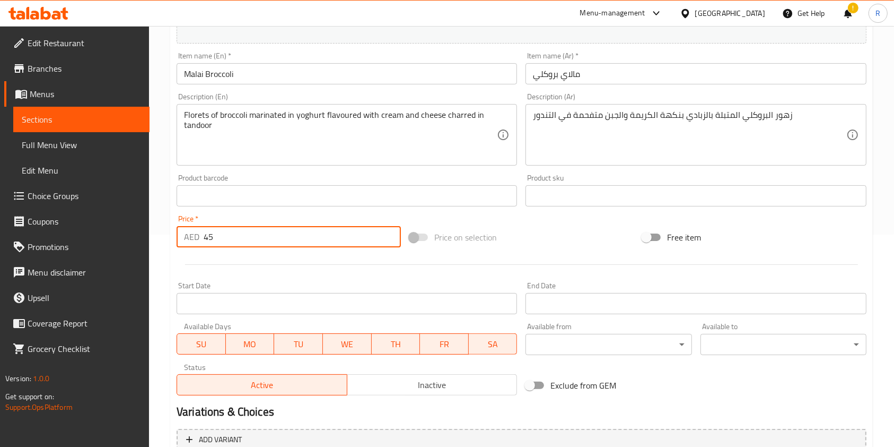
drag, startPoint x: 206, startPoint y: 239, endPoint x: 45, endPoint y: 227, distance: 161.2
click at [45, 227] on div "Edit Restaurant Branches Menus Sections Full Menu View Edit Menu Choice Groups …" at bounding box center [447, 183] width 894 height 739
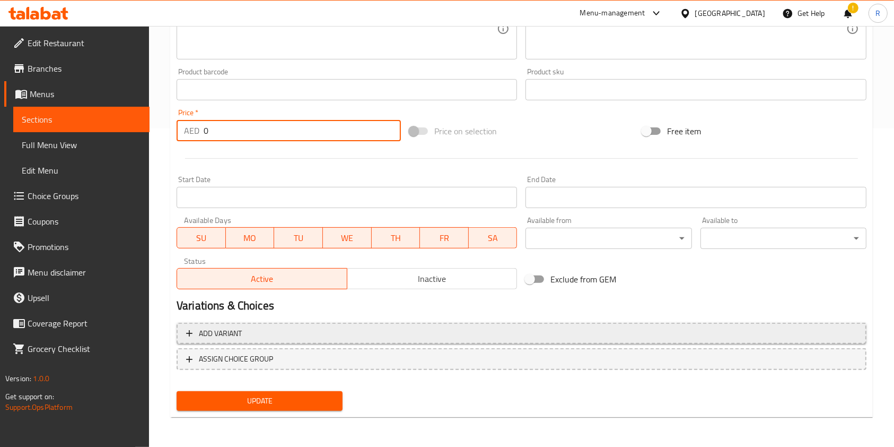
type input "0"
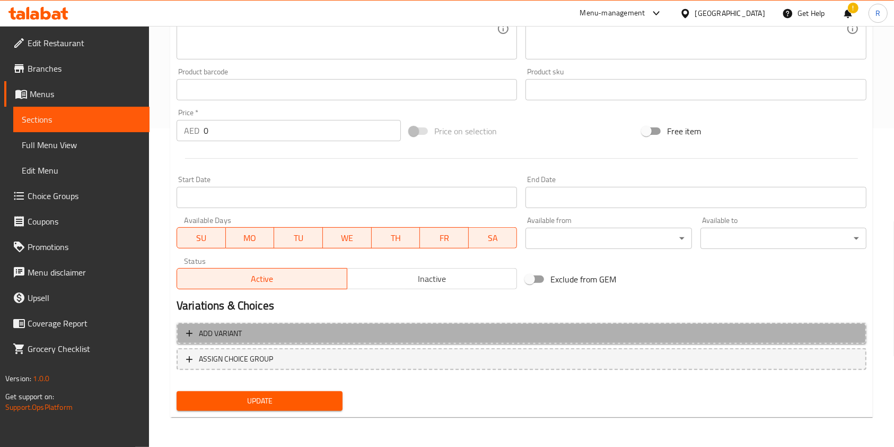
click at [294, 336] on span "Add variant" at bounding box center [521, 333] width 671 height 13
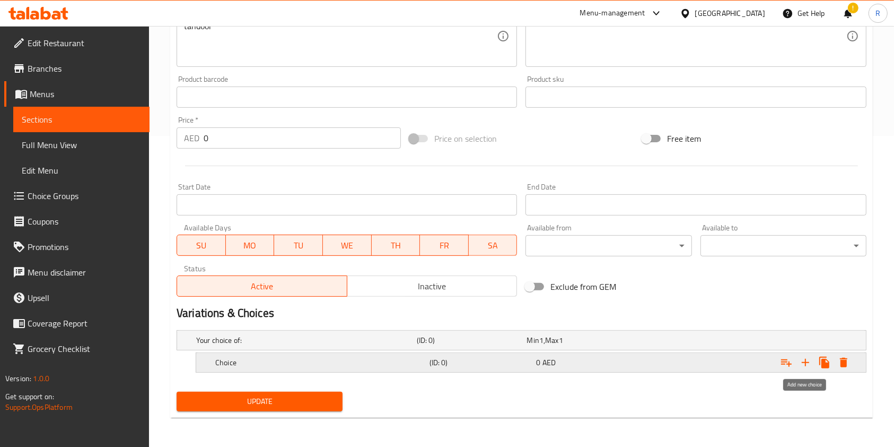
click at [807, 362] on icon "Expand" at bounding box center [805, 362] width 7 height 7
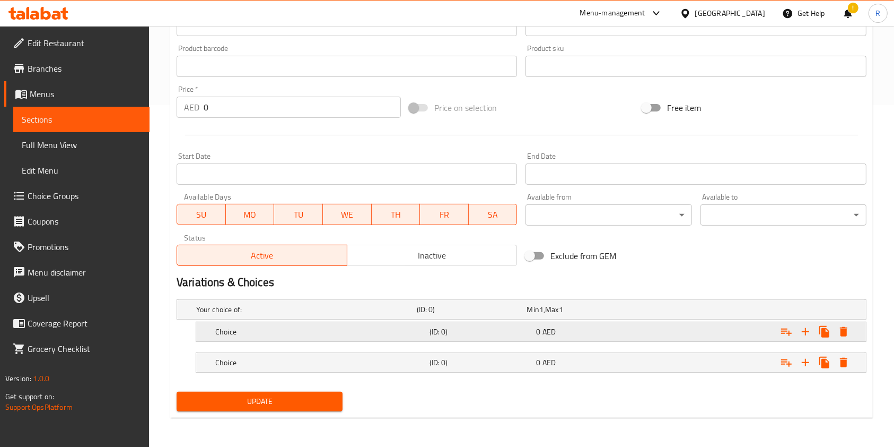
click at [371, 327] on h5 "Choice" at bounding box center [320, 331] width 210 height 11
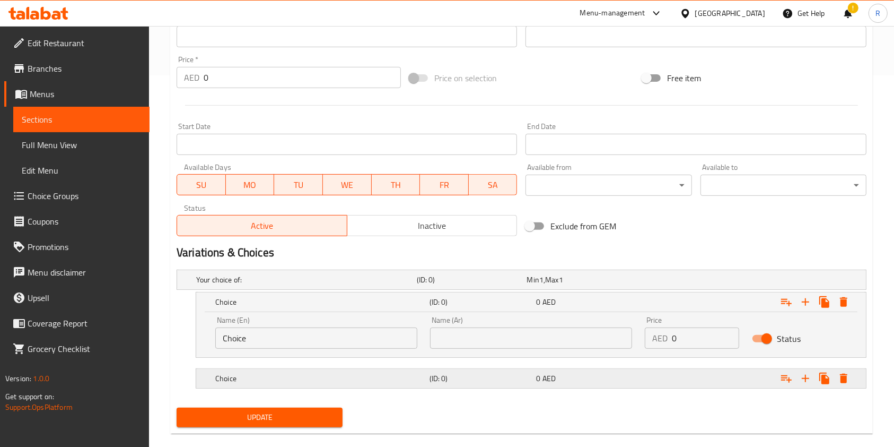
scroll to position [387, 0]
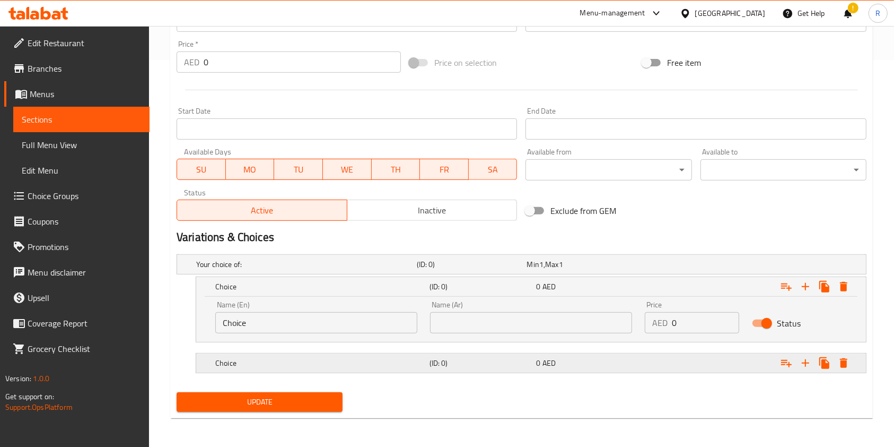
click at [382, 359] on h5 "Choice" at bounding box center [320, 363] width 210 height 11
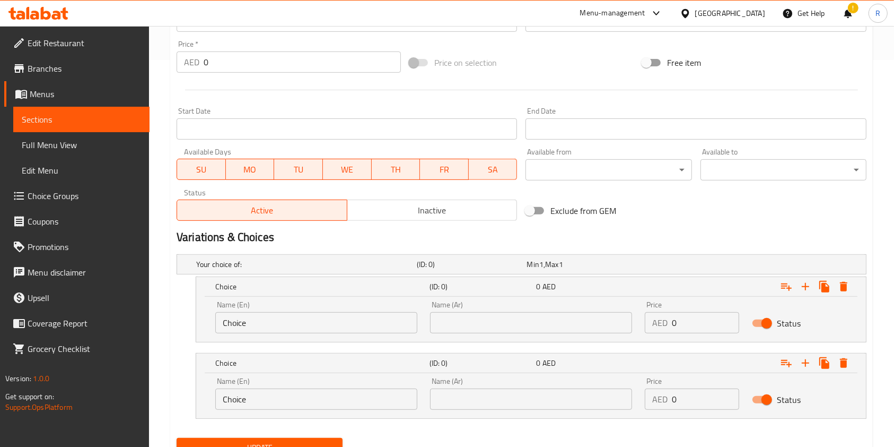
click at [346, 321] on input "Choice" at bounding box center [316, 322] width 202 height 21
type input "Half"
click at [291, 397] on input "Choice" at bounding box center [316, 398] width 202 height 21
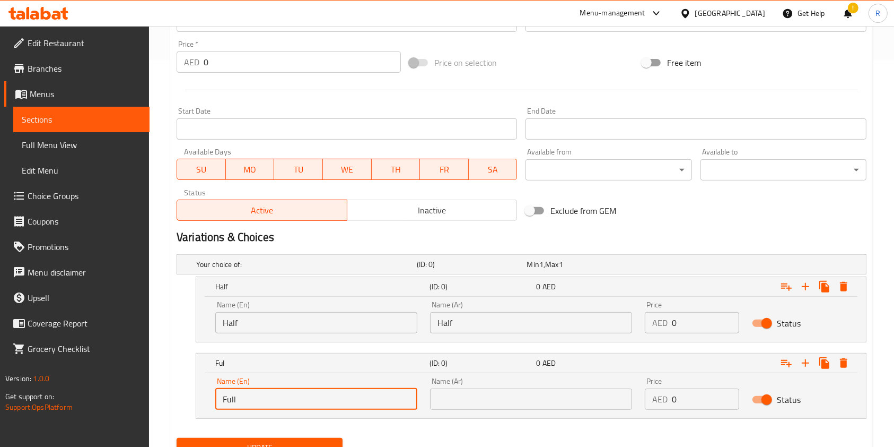
type input "Full"
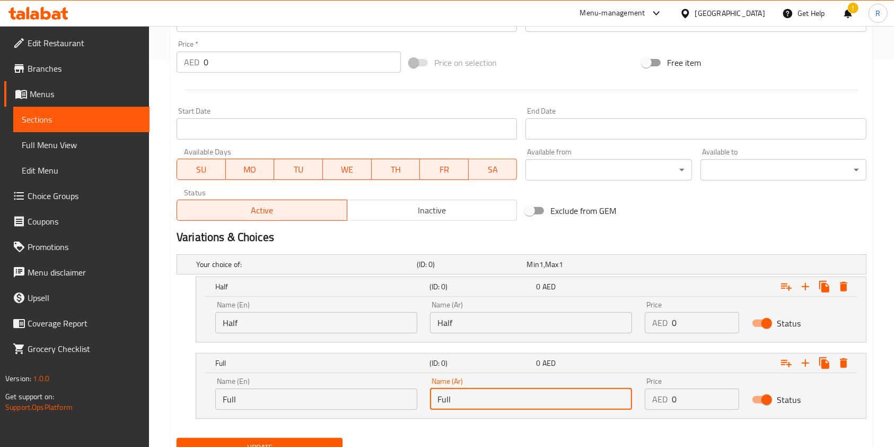
type input "Full"
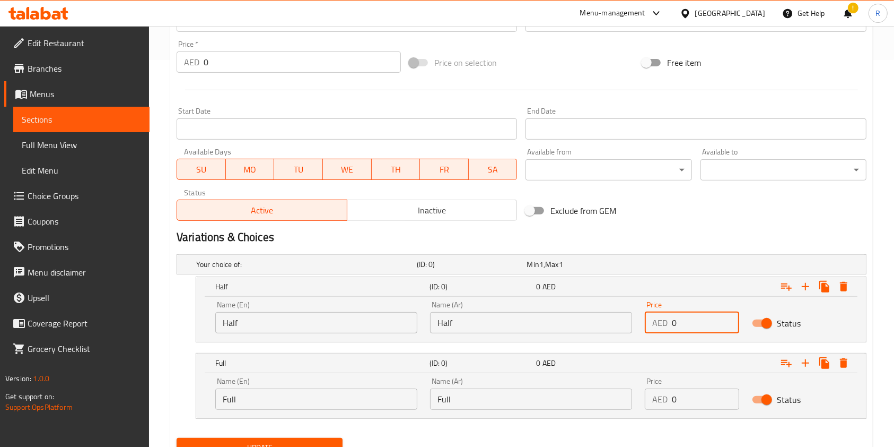
drag, startPoint x: 660, startPoint y: 321, endPoint x: 575, endPoint y: 323, distance: 85.4
click at [573, 323] on div "Name (En) Half Name (En) Name (Ar) Half Name (Ar) Price AED 0 Price Status" at bounding box center [531, 316] width 645 height 45
type input "29"
drag, startPoint x: 689, startPoint y: 397, endPoint x: 506, endPoint y: 393, distance: 183.1
click at [506, 393] on div "Name (En) Full Name (En) Name (Ar) Full Name (Ar) Price AED 0 Price Status" at bounding box center [531, 393] width 645 height 45
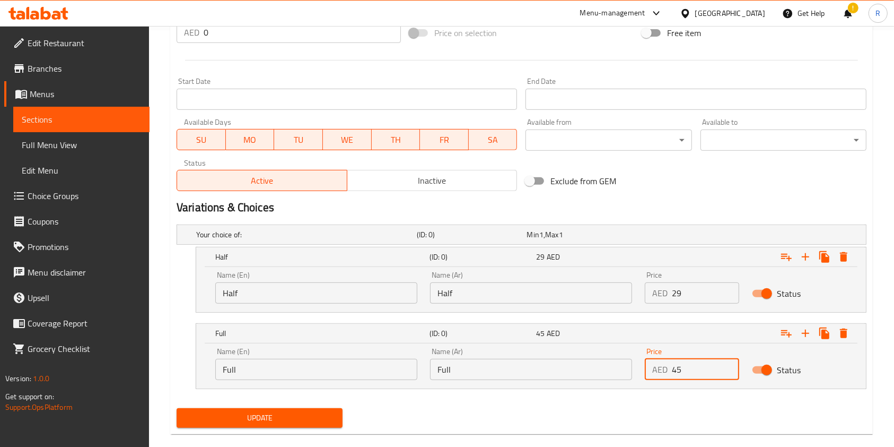
scroll to position [433, 0]
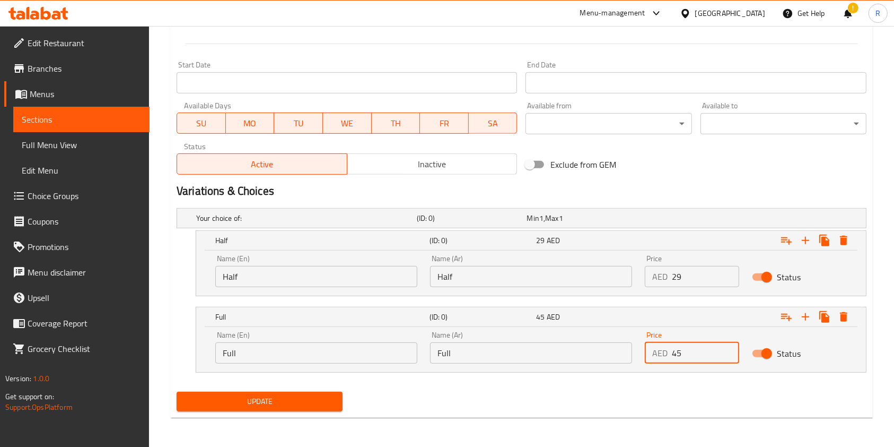
type input "45"
click at [297, 401] on span "Update" at bounding box center [259, 401] width 149 height 13
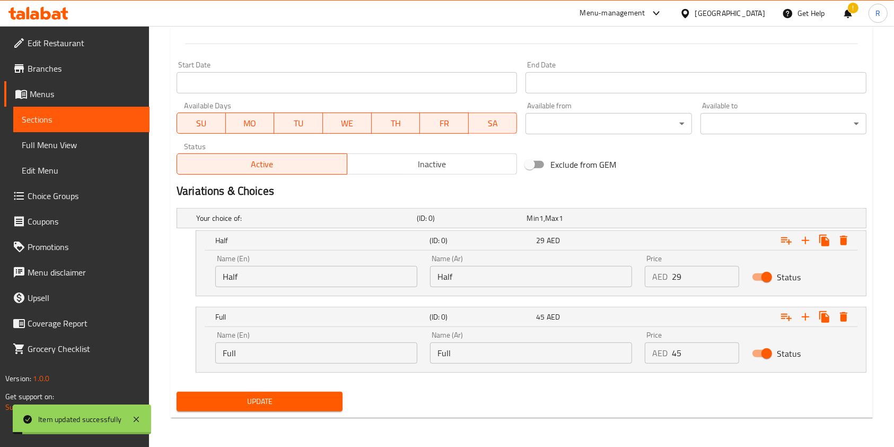
scroll to position [0, 0]
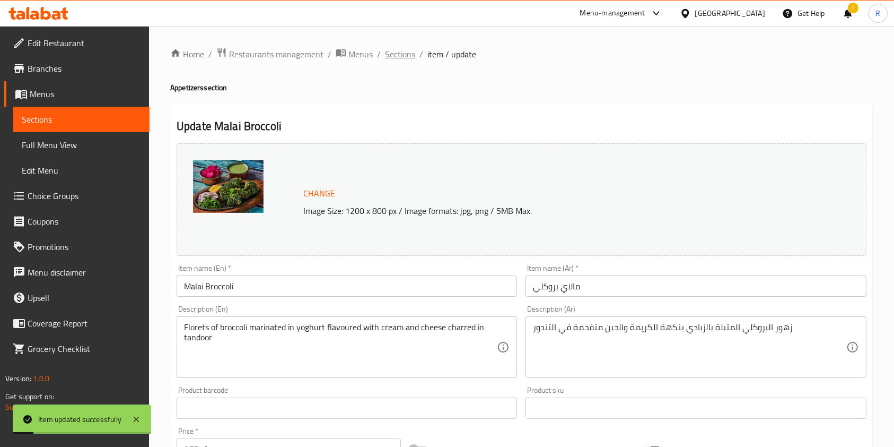
click at [403, 52] on span "Sections" at bounding box center [400, 54] width 30 height 13
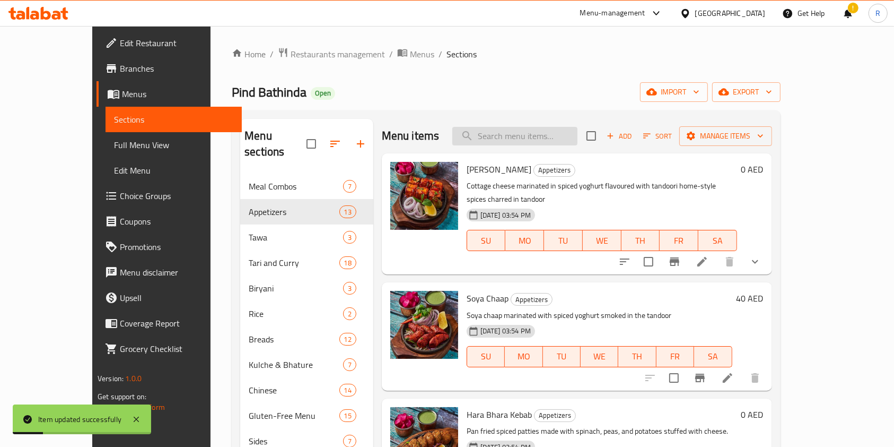
click at [509, 138] on input "search" at bounding box center [514, 136] width 125 height 19
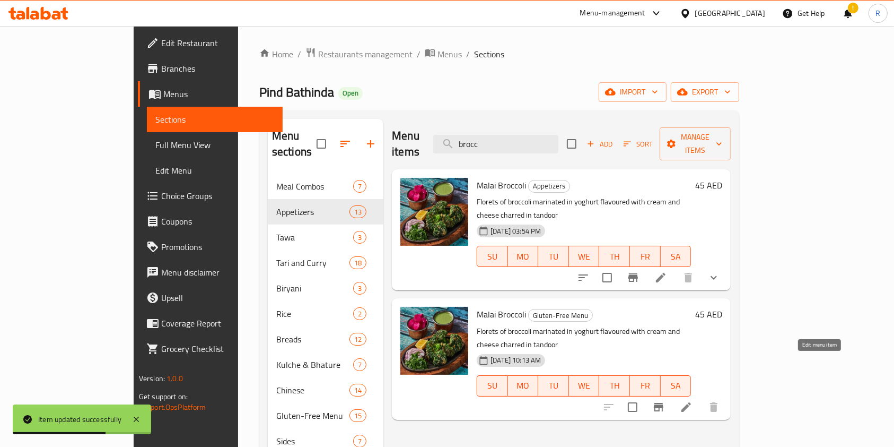
type input "brocc"
click at [693, 400] on icon at bounding box center [686, 406] width 13 height 13
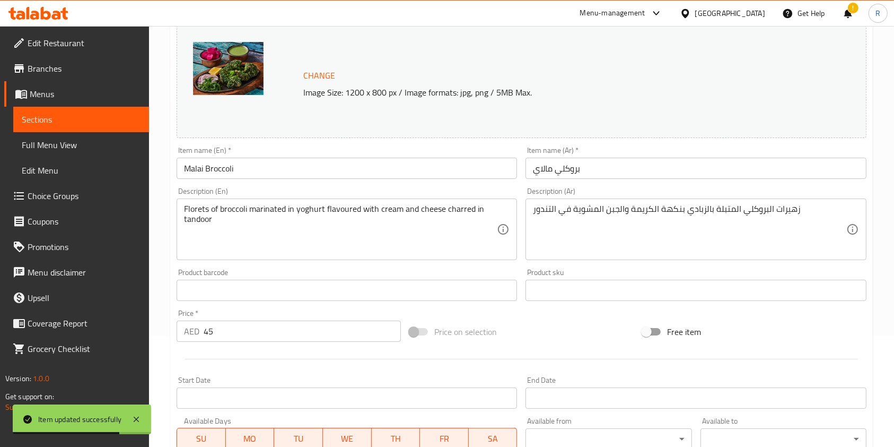
scroll to position [212, 0]
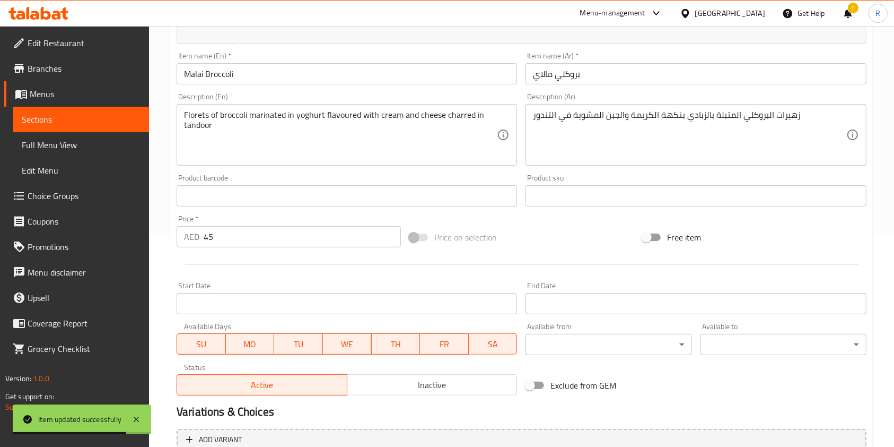
drag, startPoint x: 217, startPoint y: 233, endPoint x: 55, endPoint y: 232, distance: 161.8
click at [62, 230] on div "Edit Restaurant Branches Menus Sections Full Menu View Edit Menu Choice Groups …" at bounding box center [447, 183] width 894 height 739
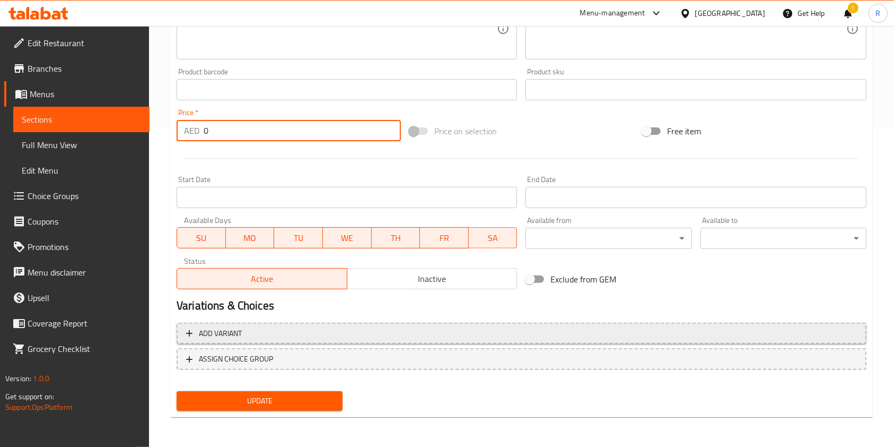
type input "0"
click at [324, 336] on span "Add variant" at bounding box center [521, 333] width 671 height 13
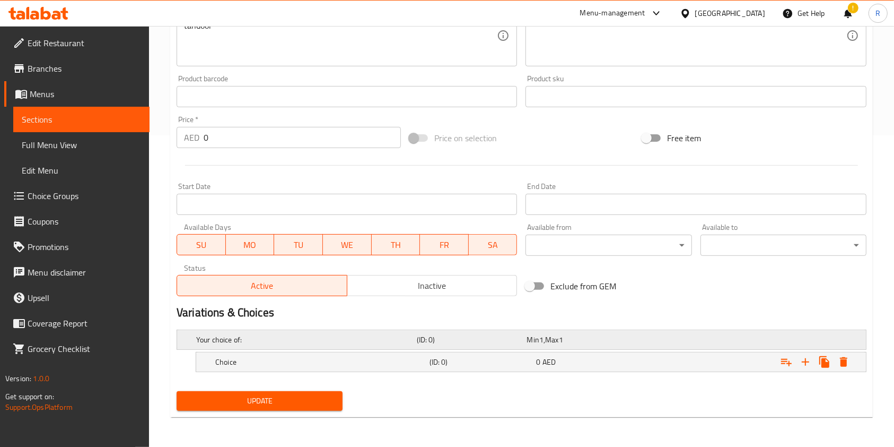
scroll to position [311, 0]
click at [810, 358] on icon "Expand" at bounding box center [805, 362] width 13 height 13
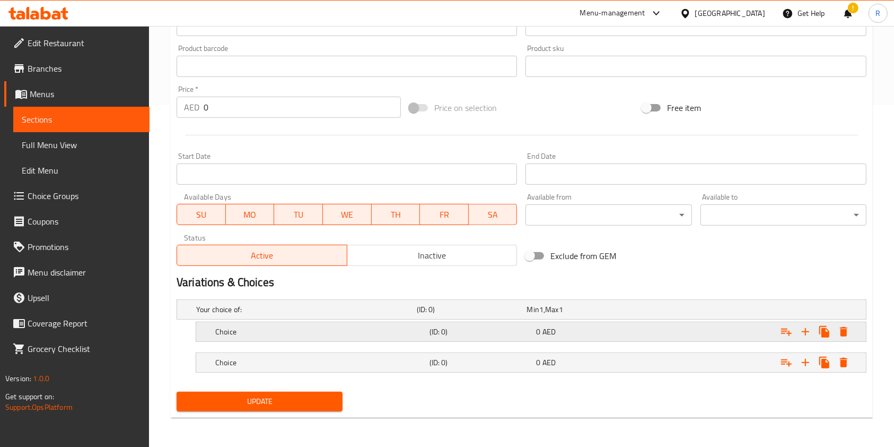
click at [304, 339] on div "Choice (ID: 0) 0 AED" at bounding box center [534, 331] width 642 height 23
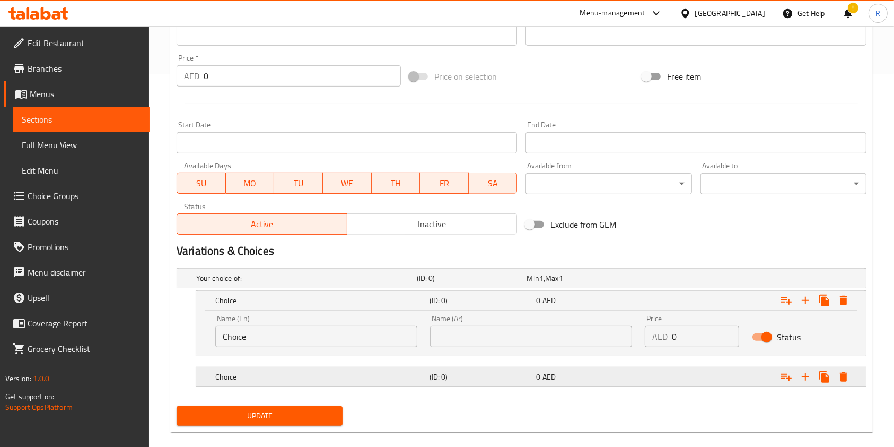
scroll to position [387, 0]
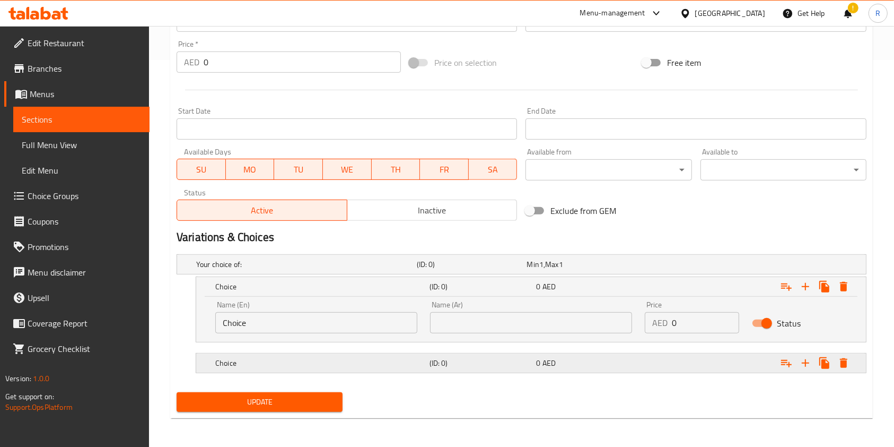
click at [321, 358] on h5 "Choice" at bounding box center [320, 363] width 210 height 11
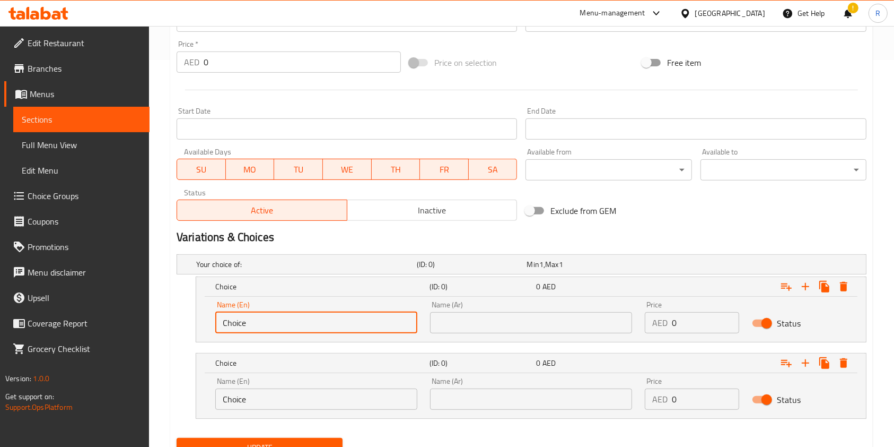
click at [334, 324] on input "Choice" at bounding box center [316, 322] width 202 height 21
type input "Half"
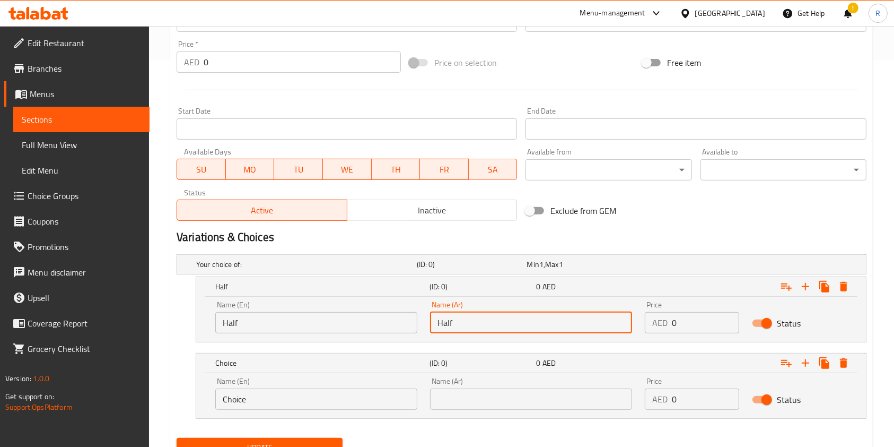
type input "Half"
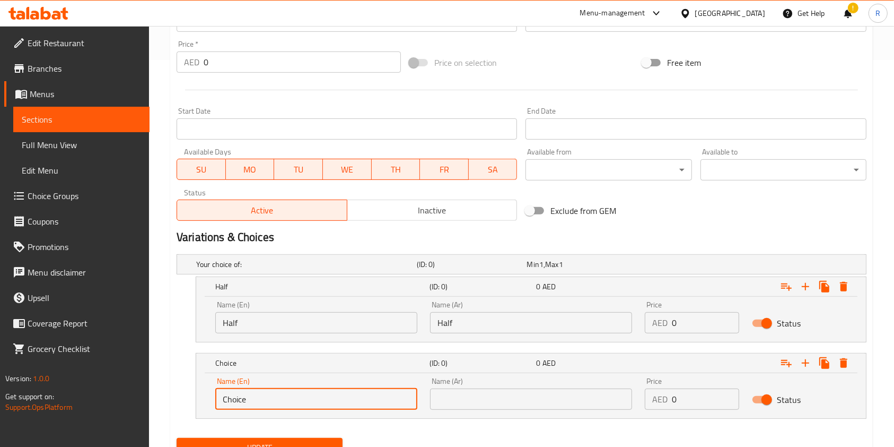
click at [292, 401] on input "Choice" at bounding box center [316, 398] width 202 height 21
type input "Full"
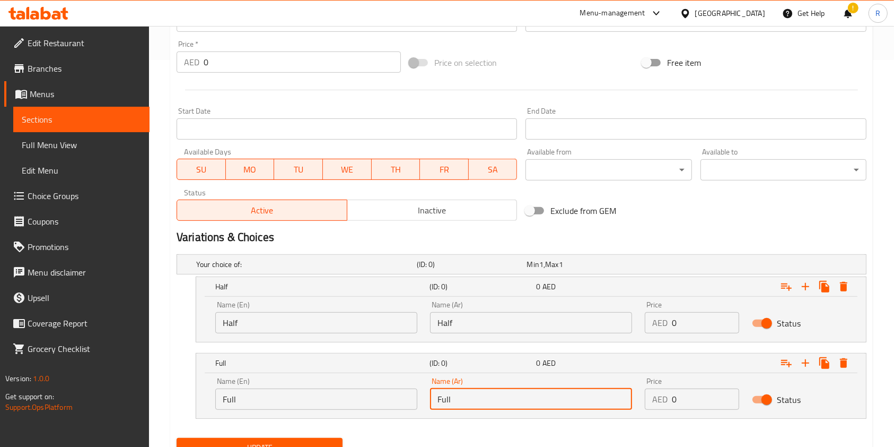
type input "Full"
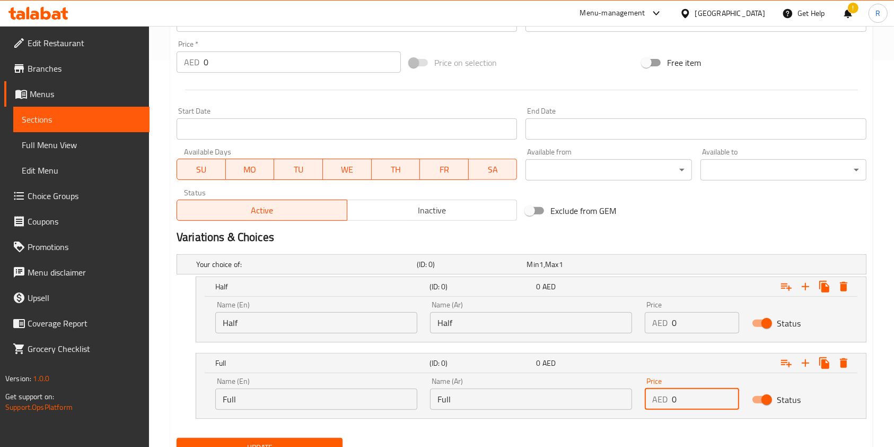
drag, startPoint x: 669, startPoint y: 320, endPoint x: 508, endPoint y: 330, distance: 161.0
click at [508, 328] on div "Name (En) Half Name (En) Name (Ar) Half Name (Ar) Price AED 0 Price Status" at bounding box center [531, 316] width 645 height 45
type input "39"
drag, startPoint x: 682, startPoint y: 400, endPoint x: 537, endPoint y: 401, distance: 144.8
click at [539, 401] on div "Name (En) Full Name (En) Name (Ar) Full Name (Ar) Price AED 0 Price Status" at bounding box center [531, 393] width 645 height 45
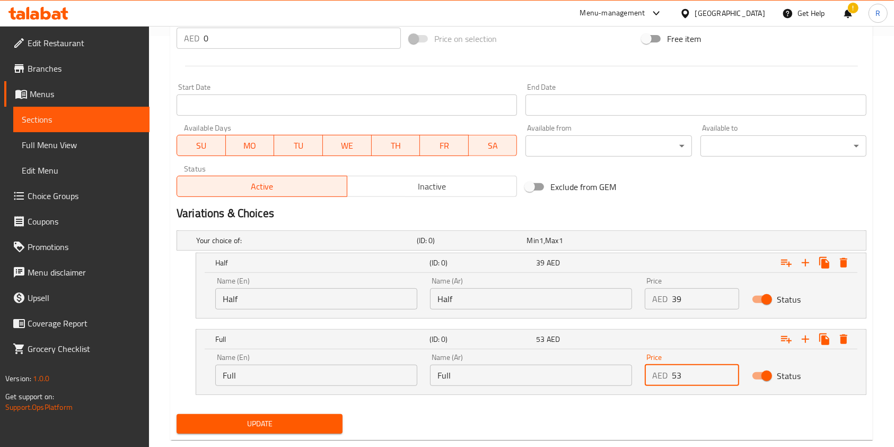
scroll to position [433, 0]
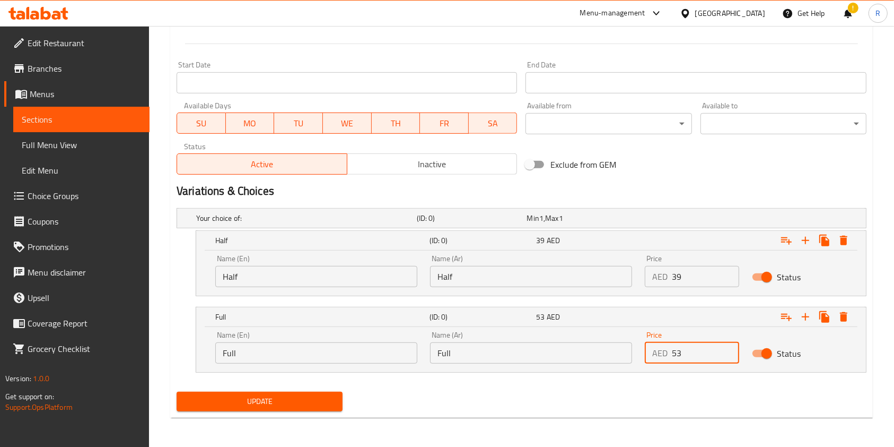
type input "53"
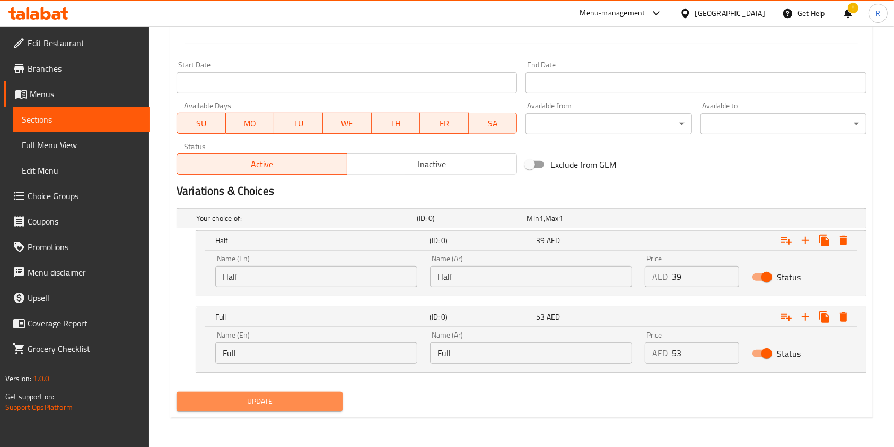
click at [280, 400] on span "Update" at bounding box center [259, 401] width 149 height 13
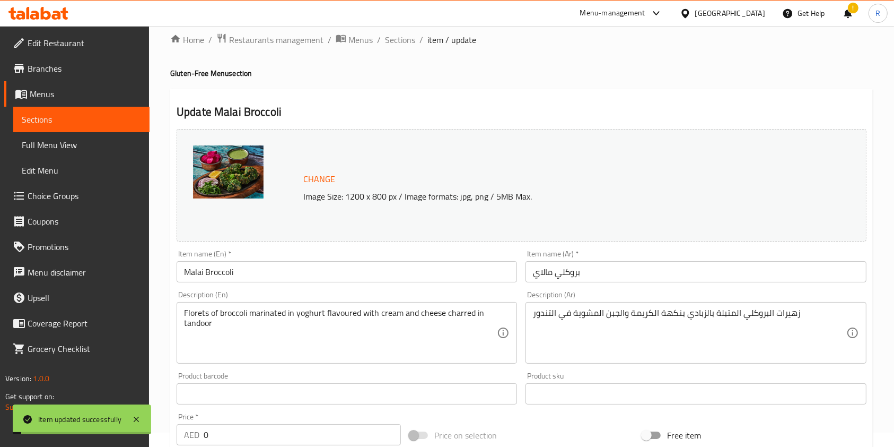
scroll to position [0, 0]
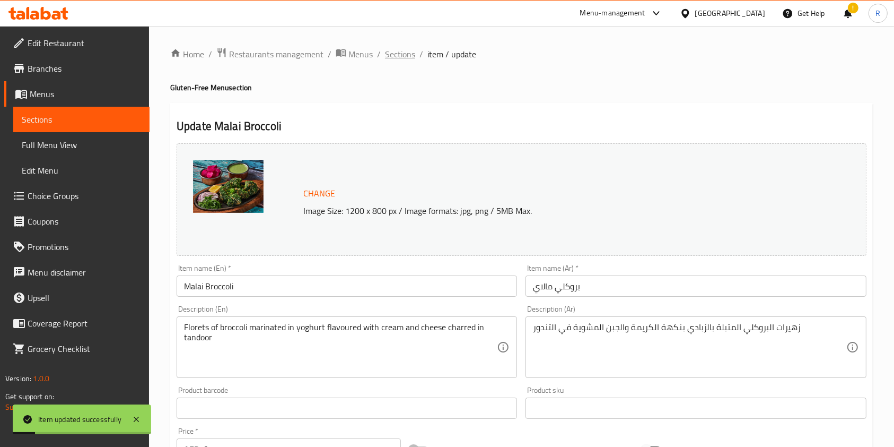
click at [395, 50] on span "Sections" at bounding box center [400, 54] width 30 height 13
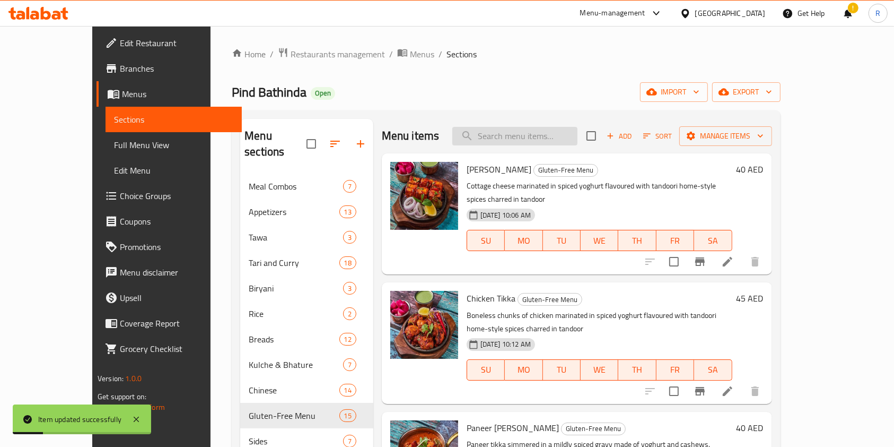
drag, startPoint x: 569, startPoint y: 135, endPoint x: 575, endPoint y: 138, distance: 6.9
click at [569, 136] on input "search" at bounding box center [514, 136] width 125 height 19
paste input "MUTTON MASALA"
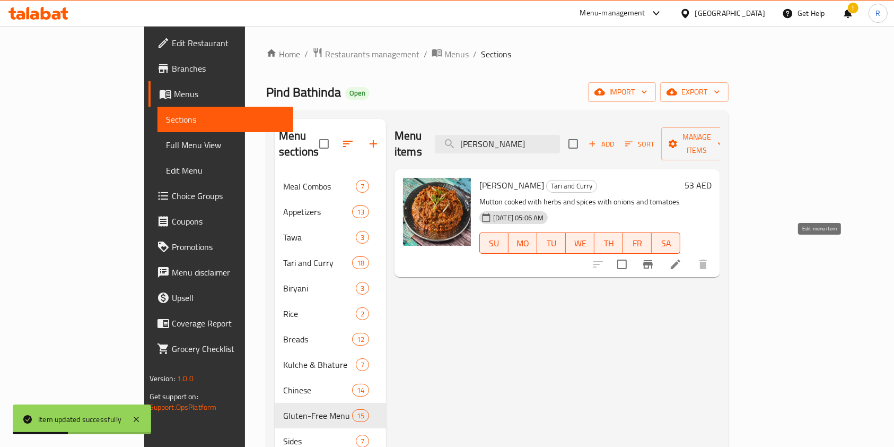
type input "MUTTON MASALA"
click at [682, 258] on icon at bounding box center [675, 264] width 13 height 13
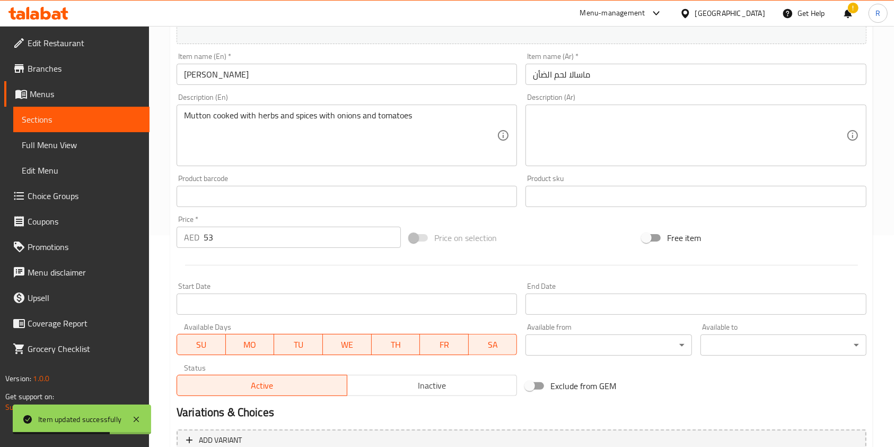
scroll to position [212, 0]
drag, startPoint x: 263, startPoint y: 243, endPoint x: 68, endPoint y: 247, distance: 194.7
click at [72, 244] on div "Edit Restaurant Branches Menus Sections Full Menu View Edit Menu Choice Groups …" at bounding box center [447, 183] width 894 height 739
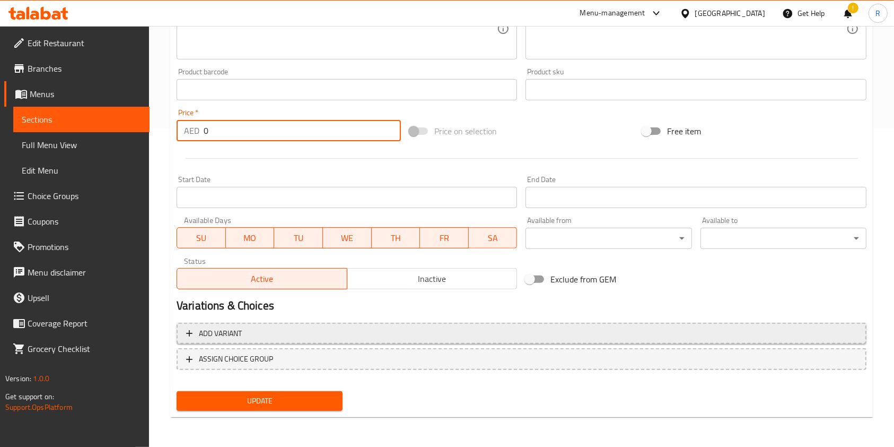
type input "0"
click at [625, 335] on span "Add variant" at bounding box center [521, 333] width 671 height 13
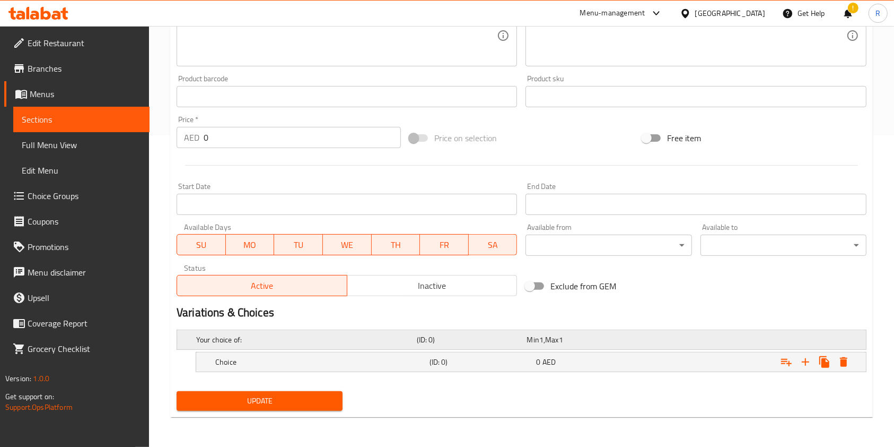
scroll to position [311, 0]
click at [802, 359] on icon "Expand" at bounding box center [805, 362] width 13 height 13
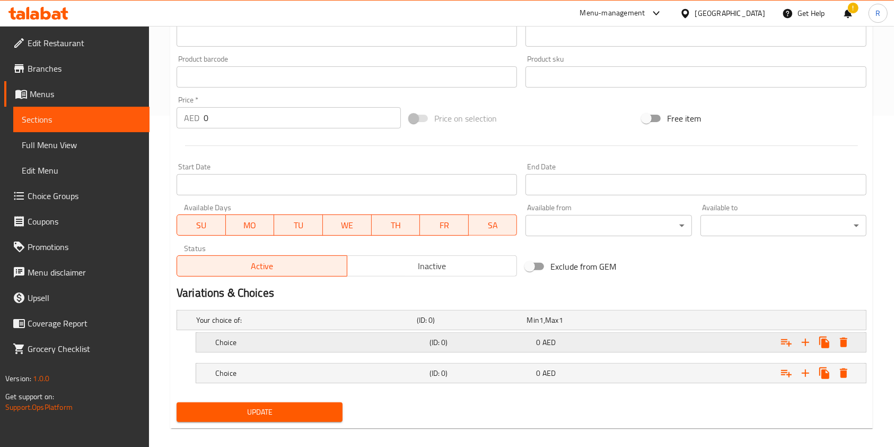
scroll to position [342, 0]
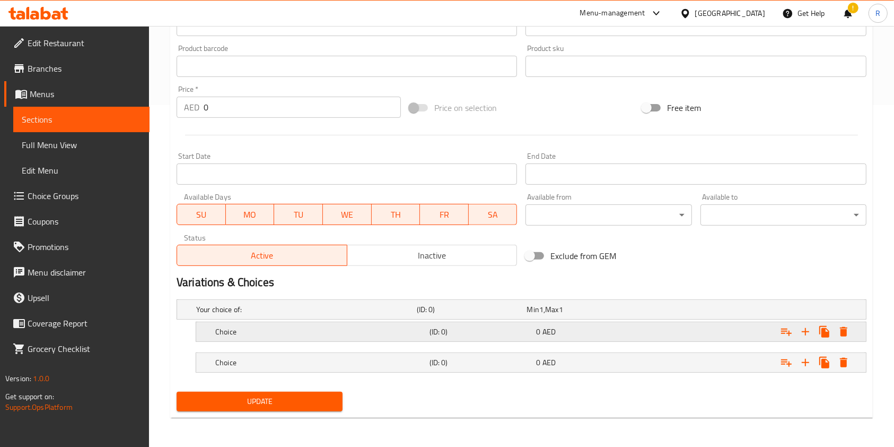
click at [381, 333] on h5 "Choice" at bounding box center [320, 331] width 210 height 11
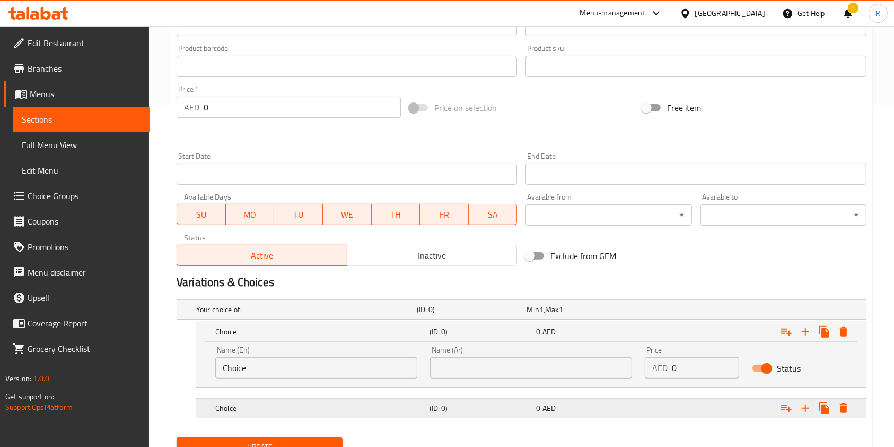
click at [387, 407] on h5 "Choice" at bounding box center [320, 408] width 210 height 11
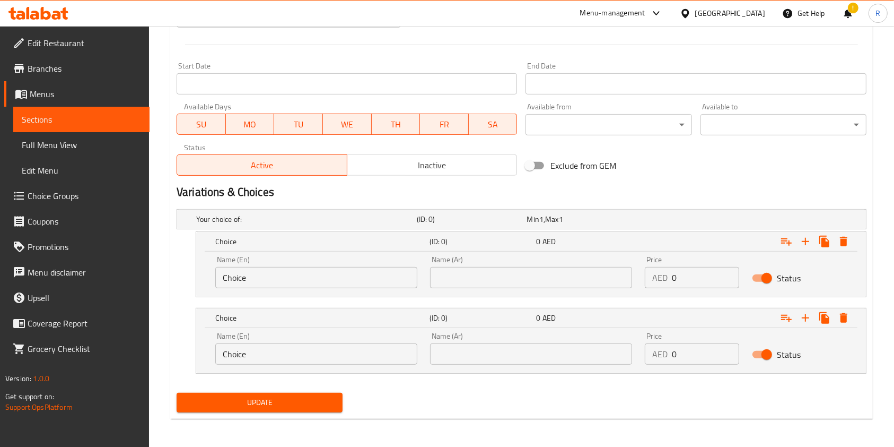
scroll to position [433, 0]
click at [262, 283] on input "Choice" at bounding box center [316, 276] width 202 height 21
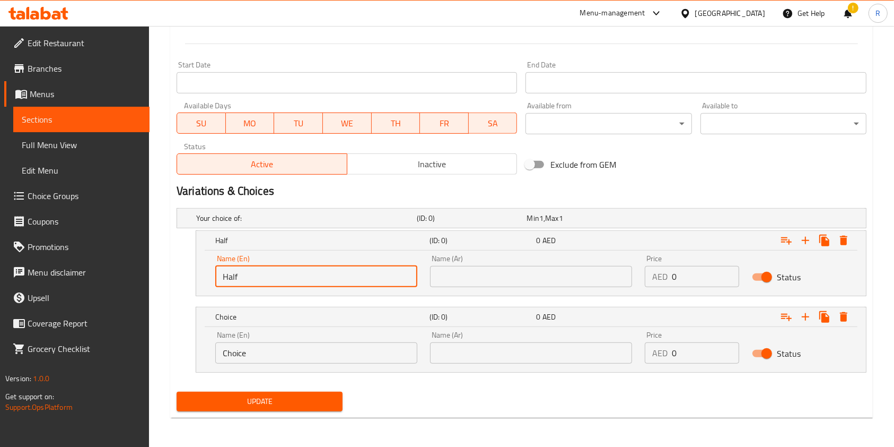
type input "Half"
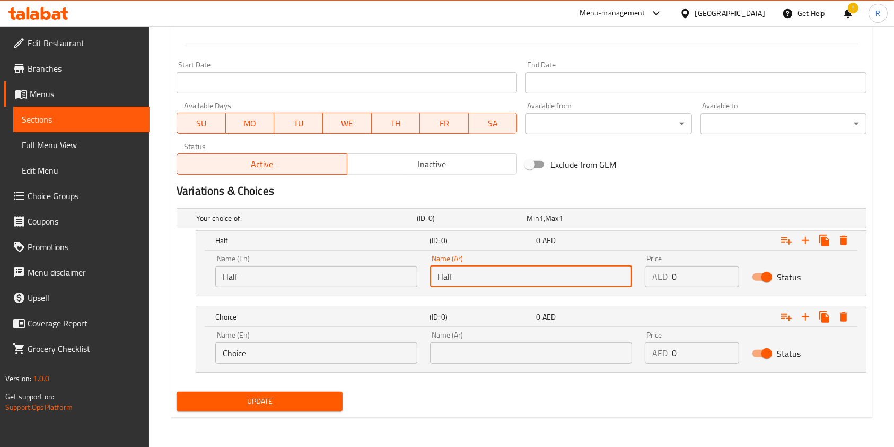
type input "Half"
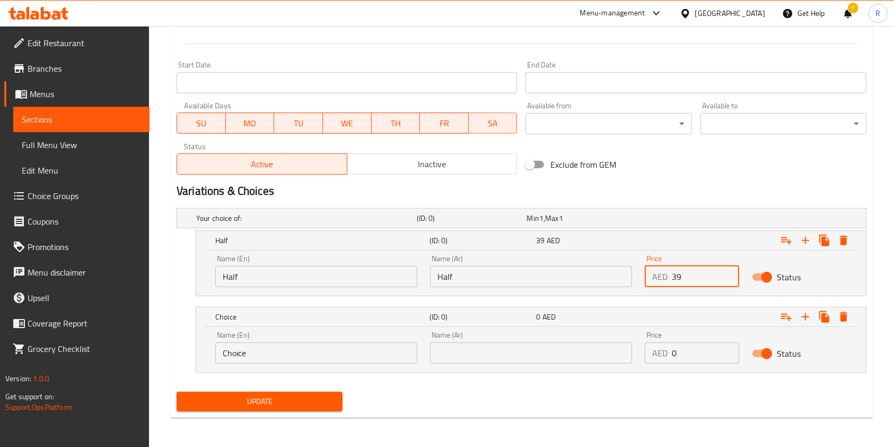
type input "39"
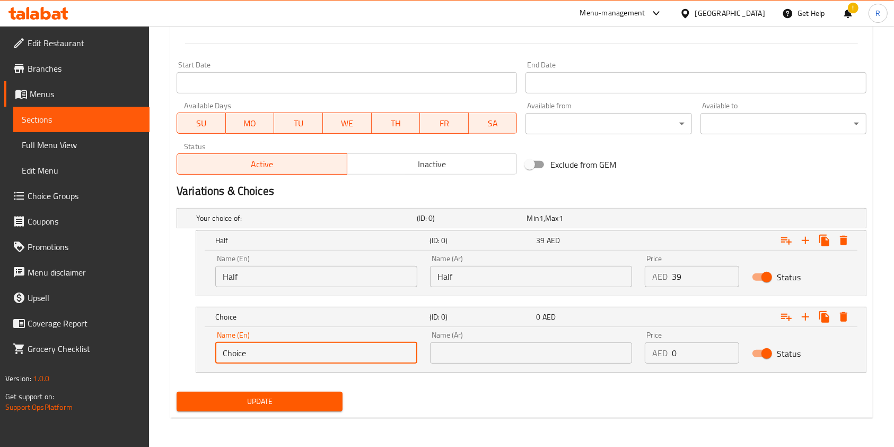
click at [288, 353] on input "Choice" at bounding box center [316, 352] width 202 height 21
type input "Full"
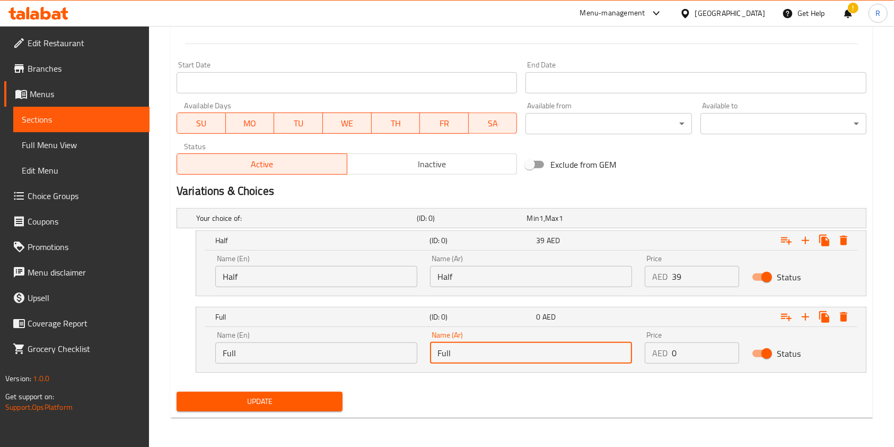
type input "Full"
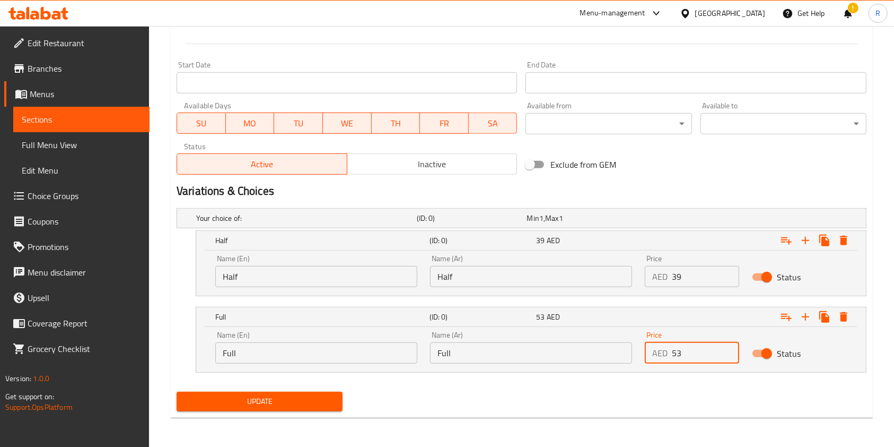
type input "53"
click at [264, 401] on span "Update" at bounding box center [259, 401] width 149 height 13
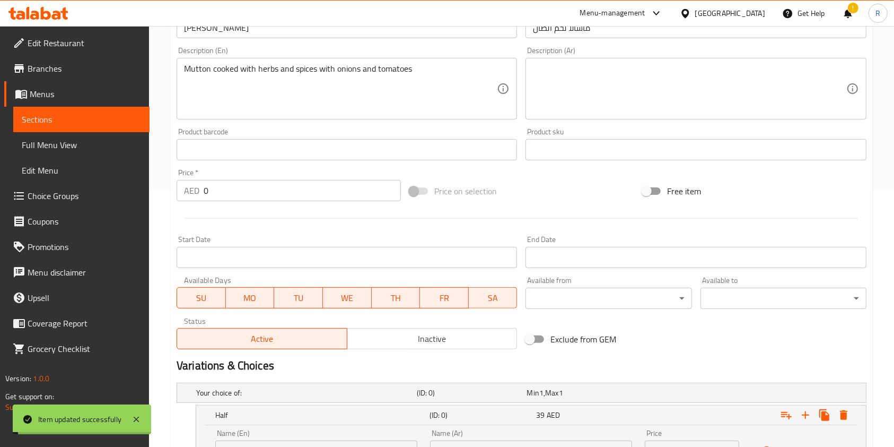
scroll to position [0, 0]
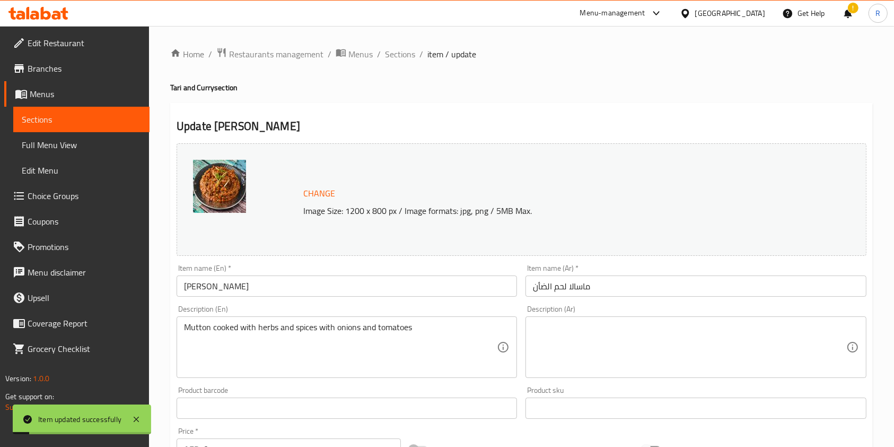
drag, startPoint x: 405, startPoint y: 51, endPoint x: 437, endPoint y: 82, distance: 43.9
click at [405, 51] on span "Sections" at bounding box center [400, 54] width 30 height 13
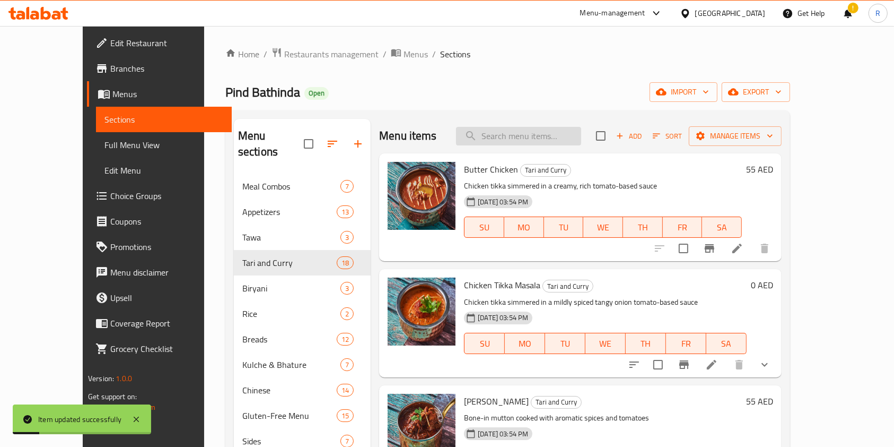
click at [574, 136] on input "search" at bounding box center [518, 136] width 125 height 19
paste input "BUTTER CHICKEN"
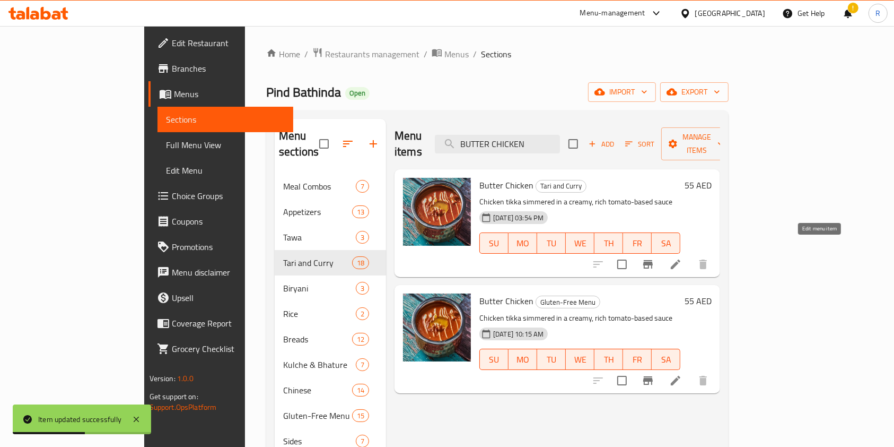
type input "BUTTER CHICKEN"
click at [681, 259] on icon at bounding box center [676, 264] width 10 height 10
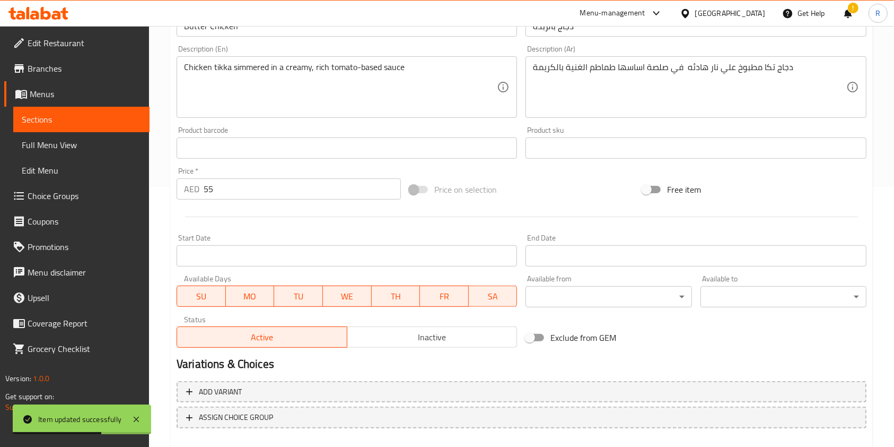
scroll to position [283, 0]
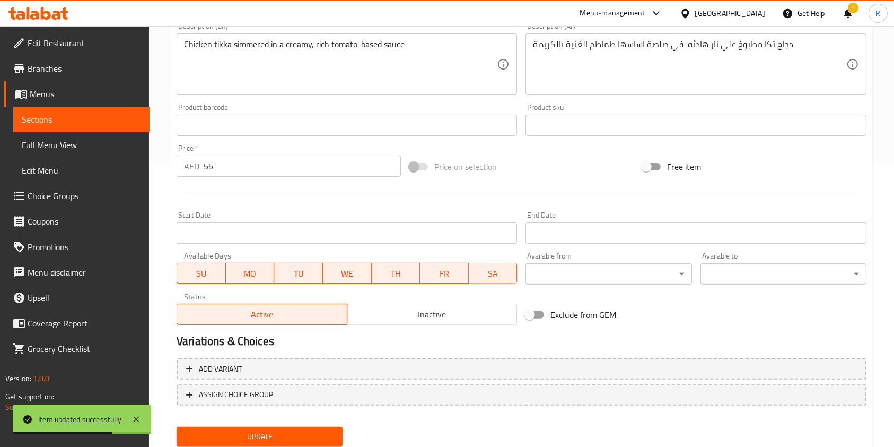
drag, startPoint x: 171, startPoint y: 157, endPoint x: 63, endPoint y: 156, distance: 108.7
click at [64, 156] on div "Edit Restaurant Branches Menus Sections Full Menu View Edit Menu Choice Groups …" at bounding box center [447, 112] width 894 height 739
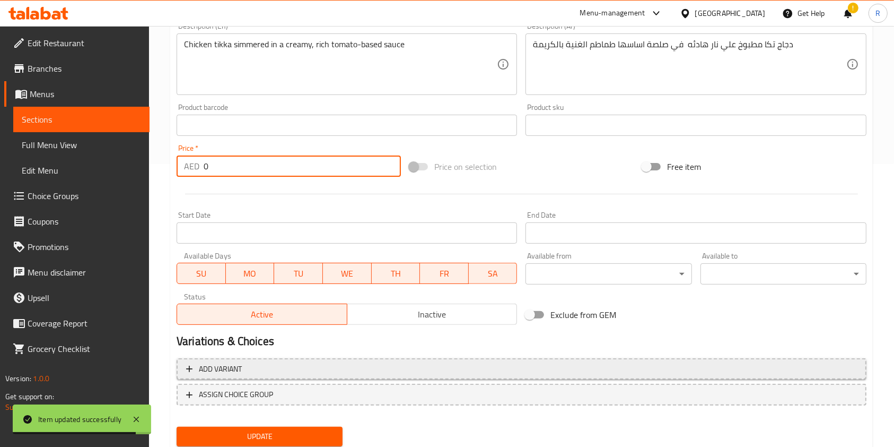
type input "0"
click at [266, 363] on span "Add variant" at bounding box center [521, 368] width 671 height 13
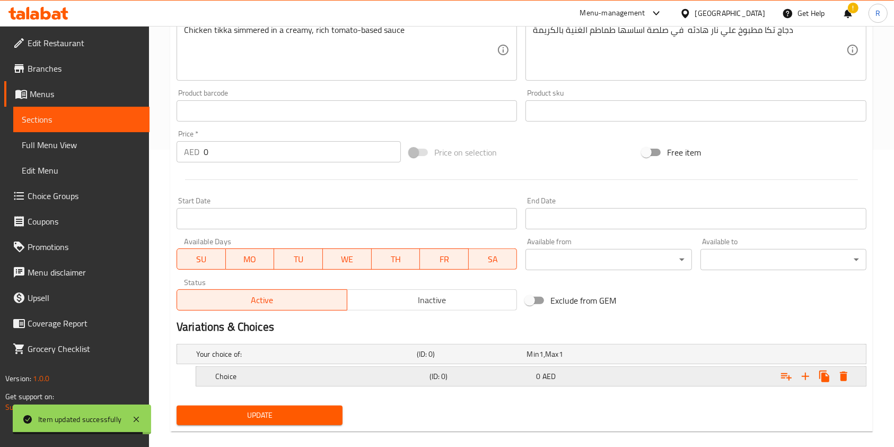
scroll to position [311, 0]
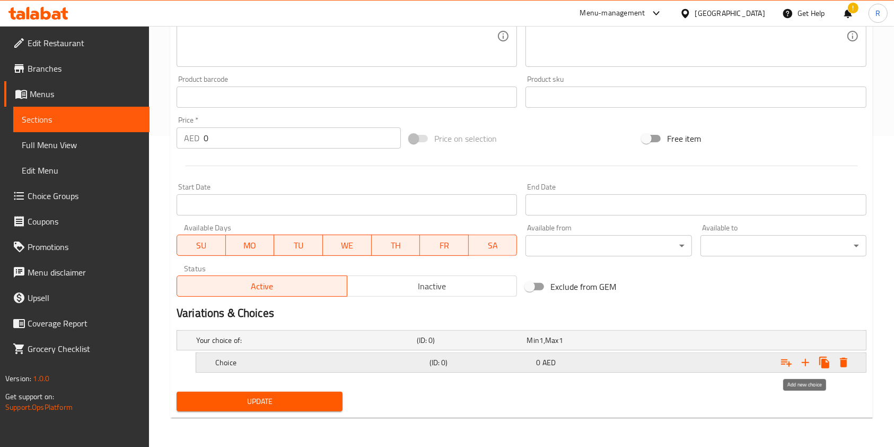
click at [802, 356] on icon "Expand" at bounding box center [805, 362] width 13 height 13
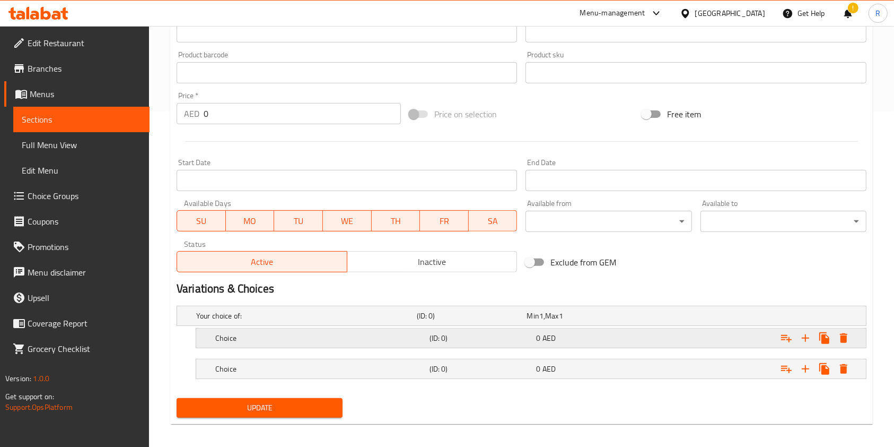
scroll to position [342, 0]
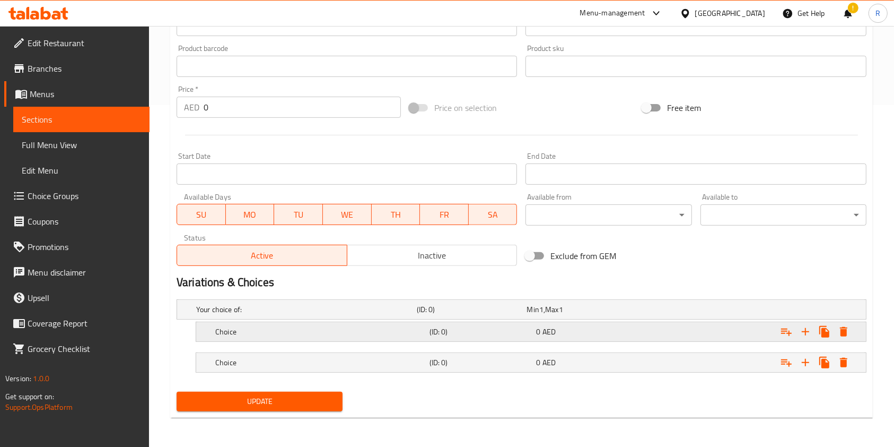
click at [365, 333] on h5 "Choice" at bounding box center [320, 331] width 210 height 11
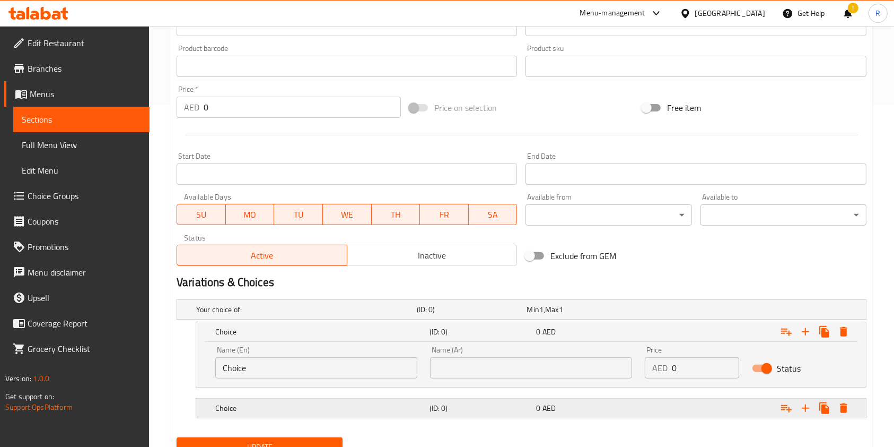
click at [331, 410] on h5 "Choice" at bounding box center [320, 408] width 210 height 11
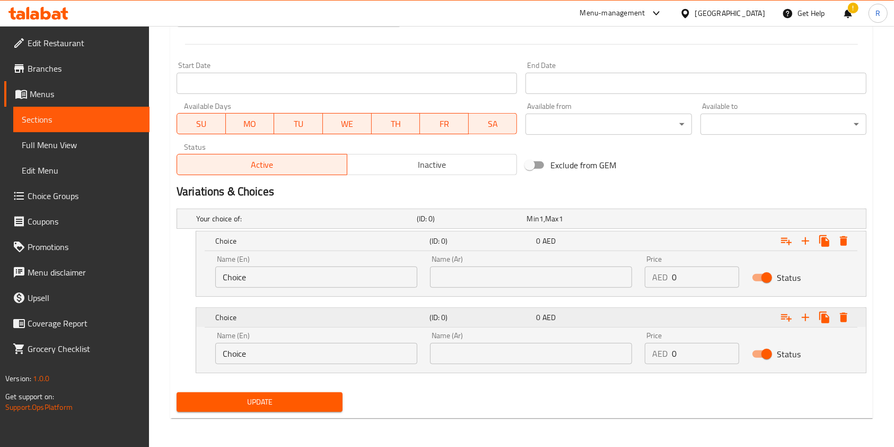
scroll to position [433, 0]
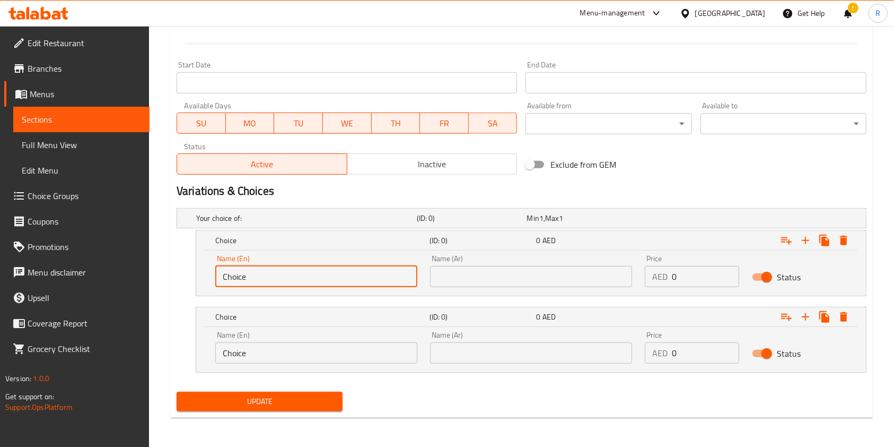
drag, startPoint x: 297, startPoint y: 284, endPoint x: 324, endPoint y: 289, distance: 27.6
click at [297, 282] on input "Choice" at bounding box center [316, 276] width 202 height 21
type input "Half"
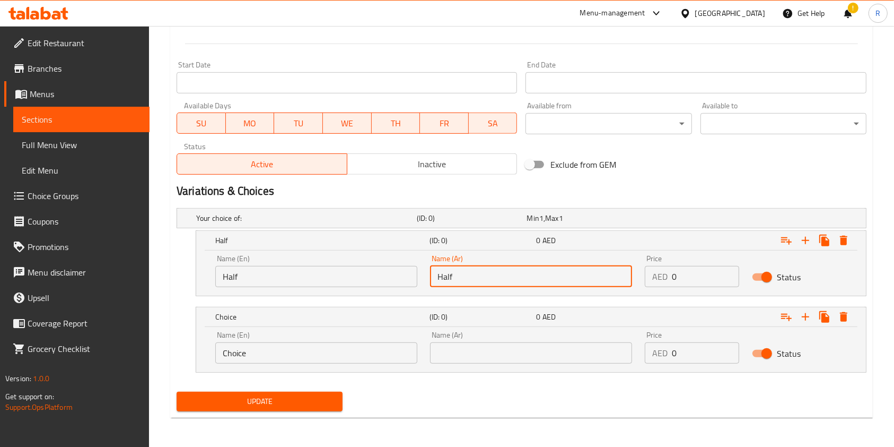
type input "Half"
click at [286, 337] on div "Name (En) Choice Name (En)" at bounding box center [316, 347] width 202 height 32
click at [285, 346] on input "Choice" at bounding box center [316, 352] width 202 height 21
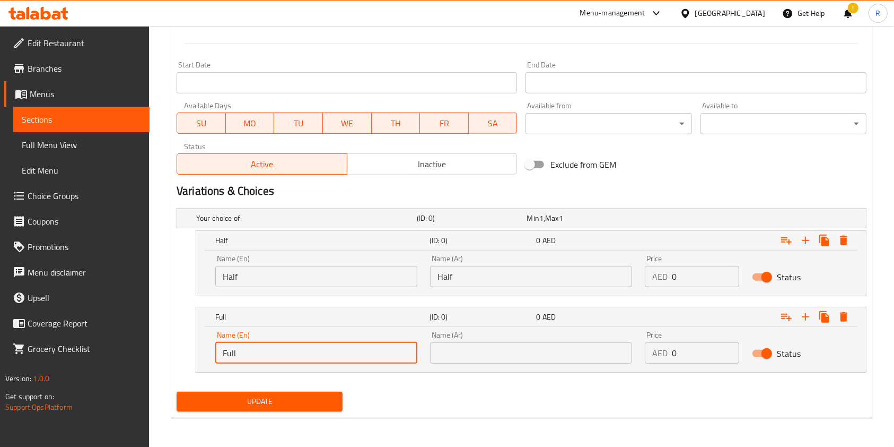
type input "Full"
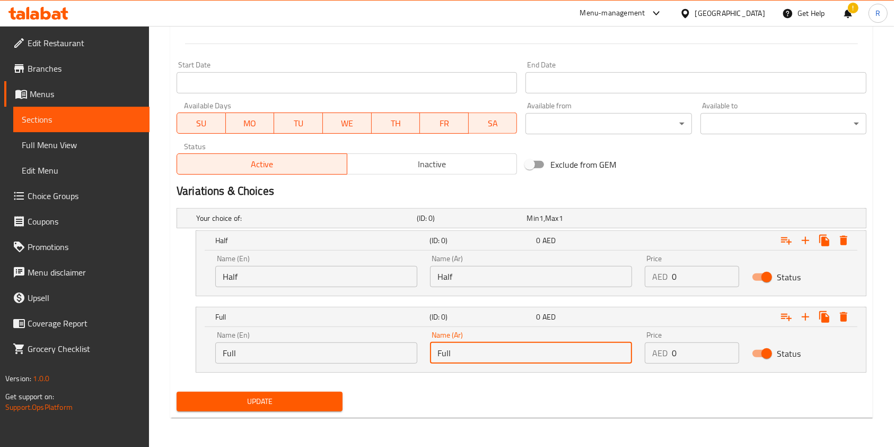
type input "Full"
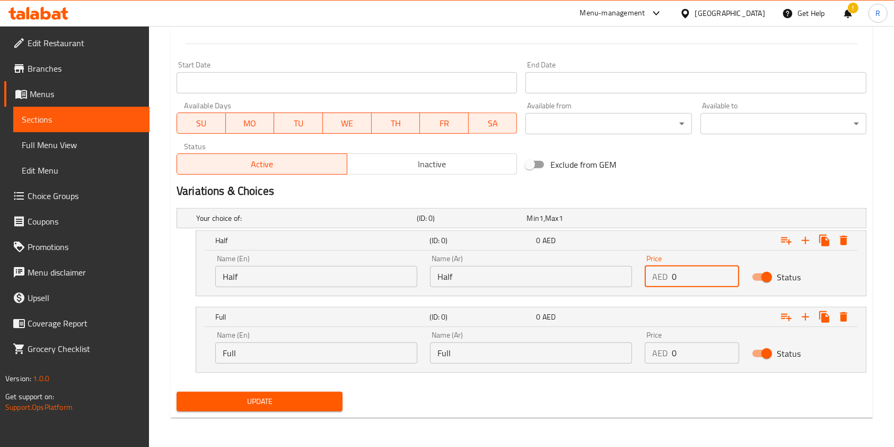
drag, startPoint x: 690, startPoint y: 276, endPoint x: 565, endPoint y: 269, distance: 124.8
click at [566, 269] on div "Name (En) Half Name (En) Name (Ar) Half Name (Ar) Price AED 0 Price Status" at bounding box center [531, 270] width 645 height 45
type input "29"
drag, startPoint x: 685, startPoint y: 357, endPoint x: 581, endPoint y: 358, distance: 104.5
click at [581, 358] on div "Name (En) Full Name (En) Name (Ar) Full Name (Ar) Price AED 0 Price Status" at bounding box center [531, 347] width 645 height 45
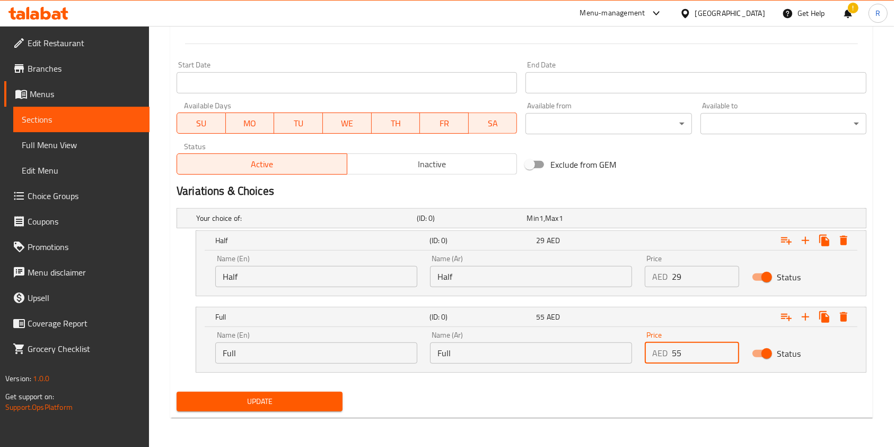
type input "55"
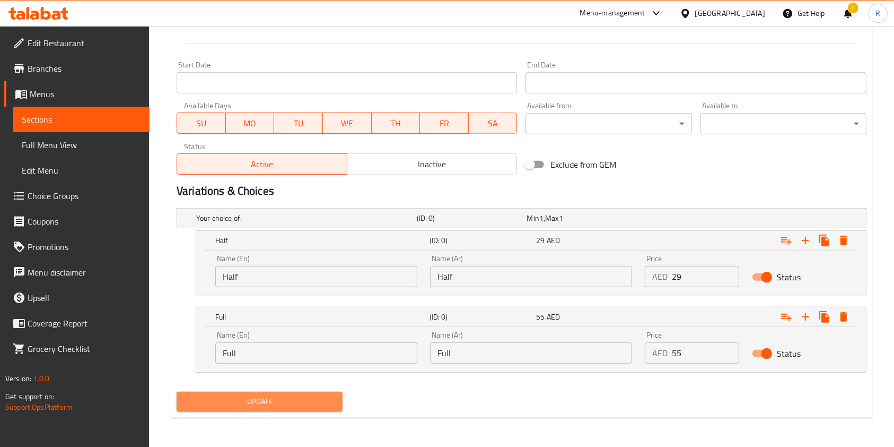
click at [277, 404] on span "Update" at bounding box center [259, 401] width 149 height 13
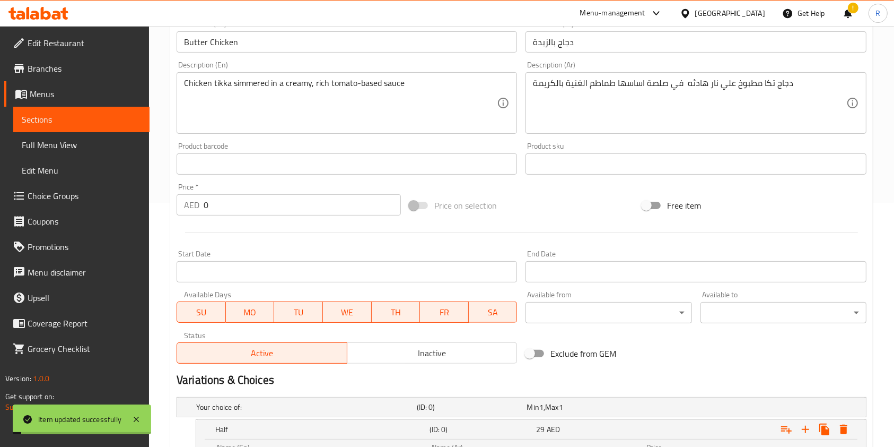
scroll to position [0, 0]
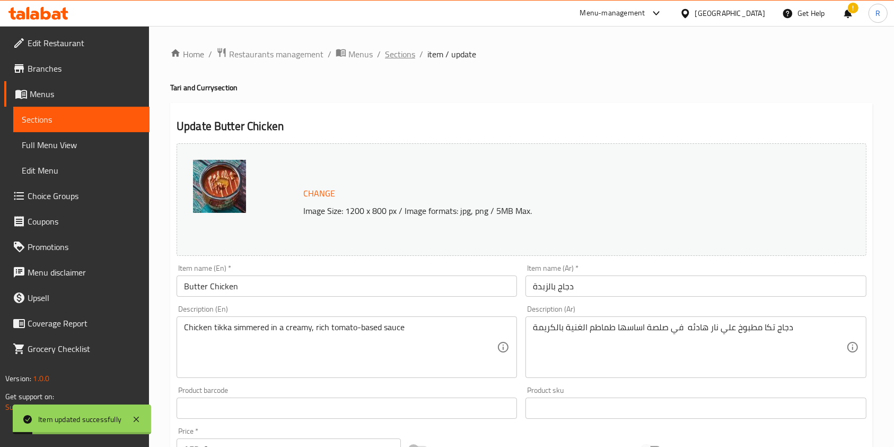
click at [395, 53] on span "Sections" at bounding box center [400, 54] width 30 height 13
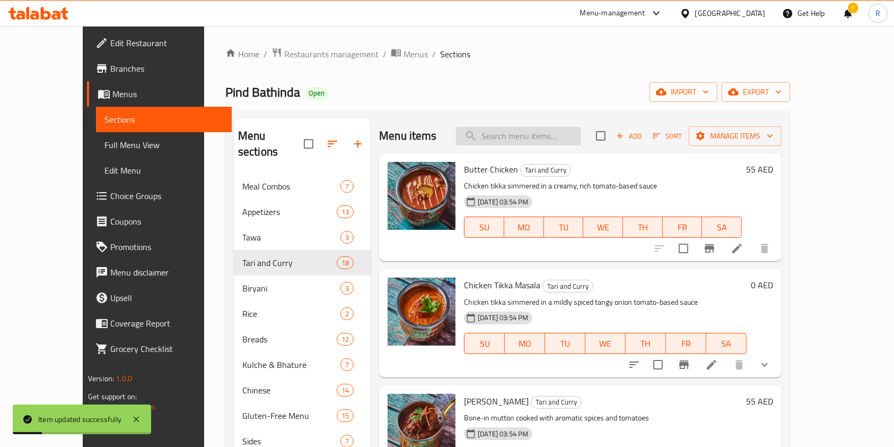
click at [554, 137] on input "search" at bounding box center [518, 136] width 125 height 19
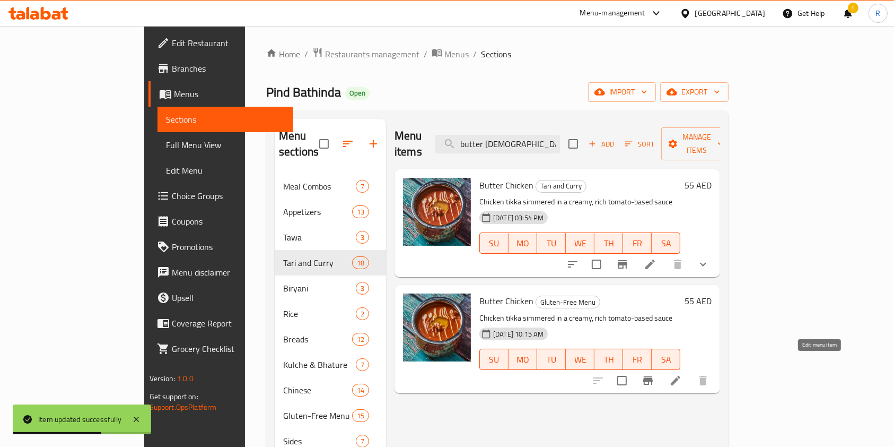
type input "butter chick"
click at [682, 374] on icon at bounding box center [675, 380] width 13 height 13
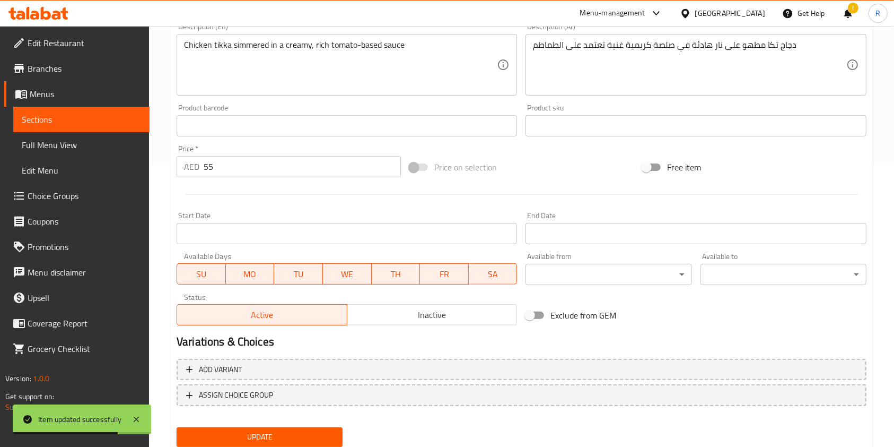
scroll to position [283, 0]
drag, startPoint x: 214, startPoint y: 167, endPoint x: 83, endPoint y: 173, distance: 131.2
click at [85, 170] on div "Edit Restaurant Branches Menus Sections Full Menu View Edit Menu Choice Groups …" at bounding box center [447, 112] width 894 height 739
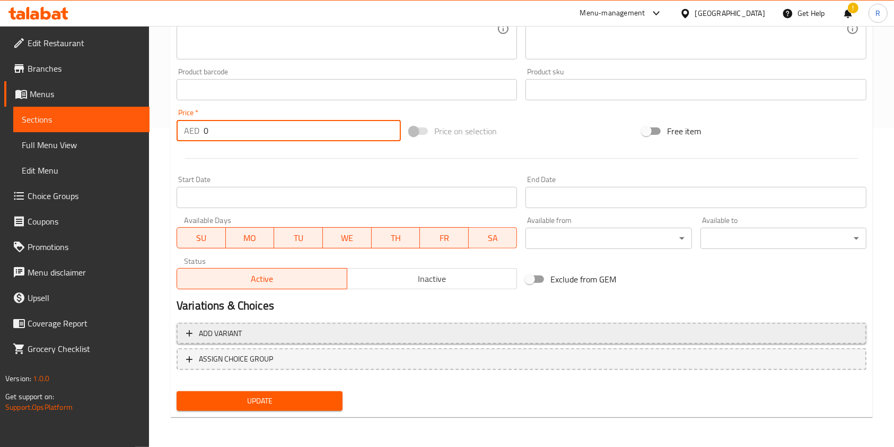
type input "0"
click at [291, 329] on span "Add variant" at bounding box center [521, 333] width 671 height 13
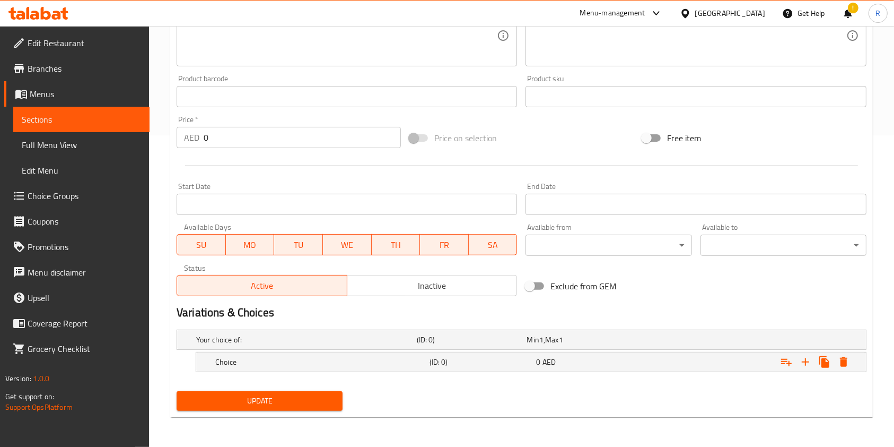
scroll to position [311, 0]
click at [803, 359] on icon "Expand" at bounding box center [805, 362] width 13 height 13
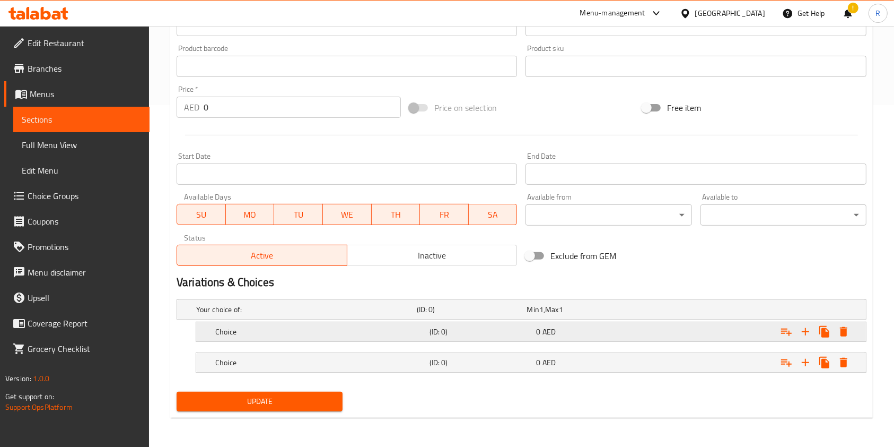
click at [251, 324] on div "Choice" at bounding box center [320, 331] width 214 height 15
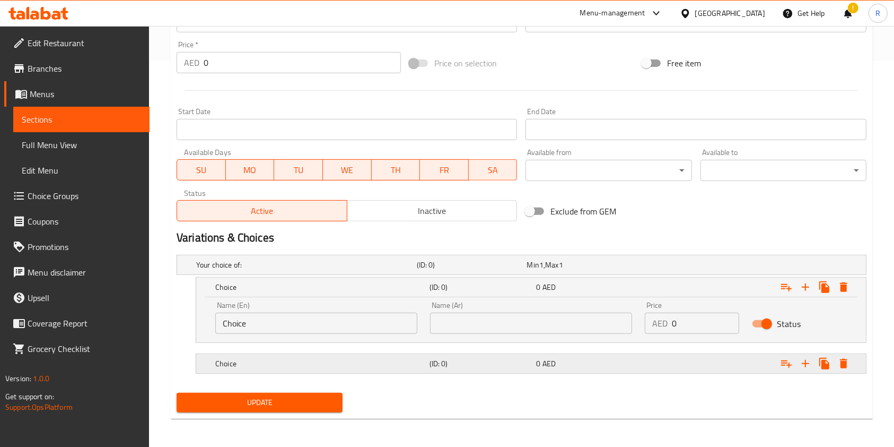
scroll to position [387, 0]
click at [291, 358] on h5 "Choice" at bounding box center [320, 363] width 210 height 11
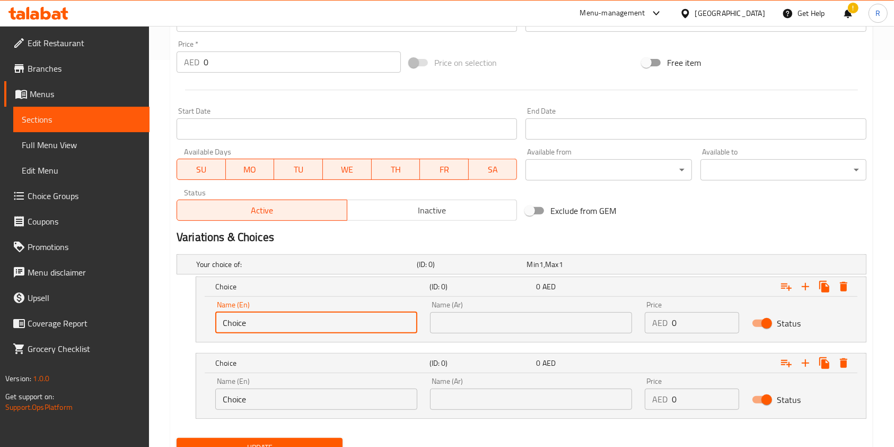
click at [308, 323] on input "Choice" at bounding box center [316, 322] width 202 height 21
type input "Half"
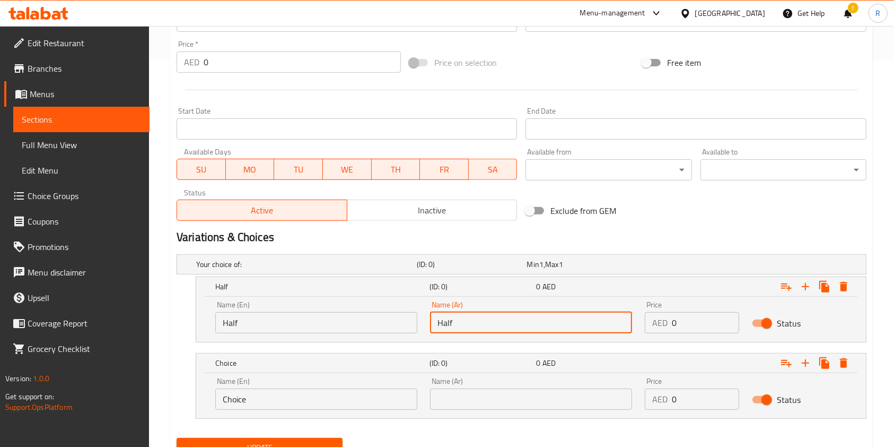
type input "Half"
click at [277, 405] on input "Choice" at bounding box center [316, 398] width 202 height 21
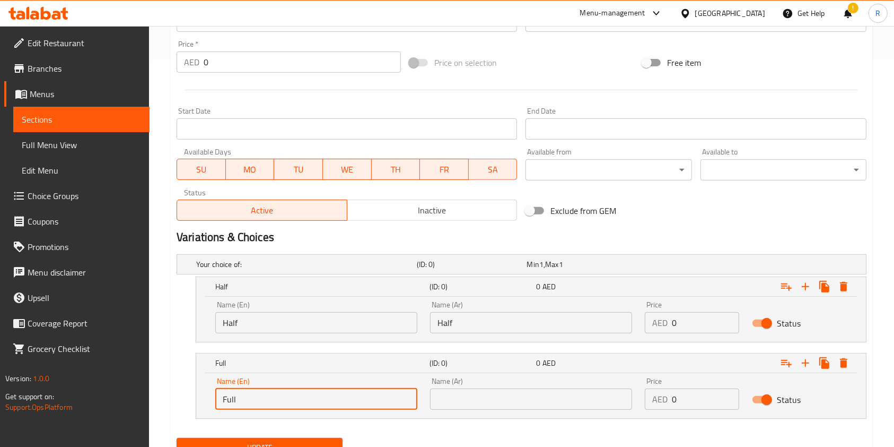
type input "Full"
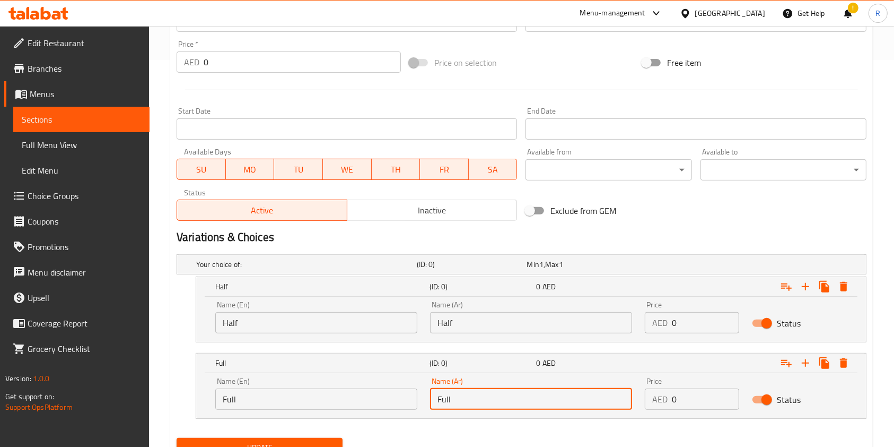
type input "Full"
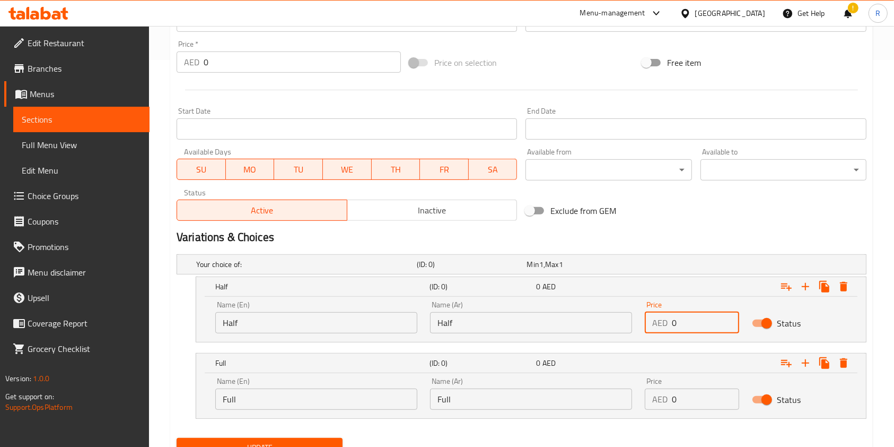
drag, startPoint x: 699, startPoint y: 316, endPoint x: 585, endPoint y: 327, distance: 115.1
click at [585, 327] on div "Name (En) Half Name (En) Name (Ar) Half Name (Ar) Price AED 0 Price Status" at bounding box center [531, 316] width 645 height 45
type input "29"
drag, startPoint x: 585, startPoint y: 393, endPoint x: 535, endPoint y: 397, distance: 50.6
click at [539, 396] on div "Name (En) Full Name (En) Name (Ar) Full Name (Ar) Price AED 0 Price Status" at bounding box center [531, 393] width 645 height 45
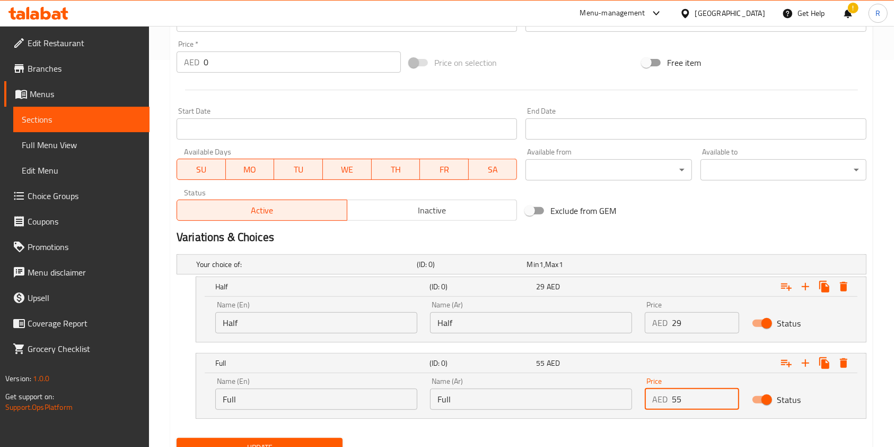
type input "55"
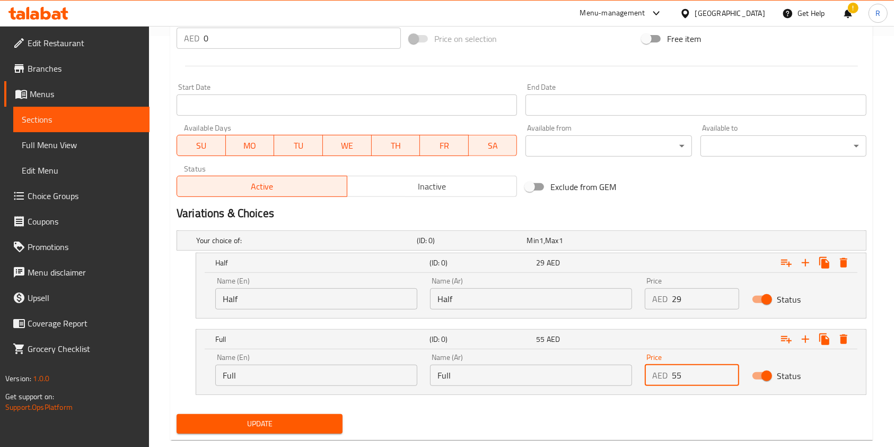
scroll to position [433, 0]
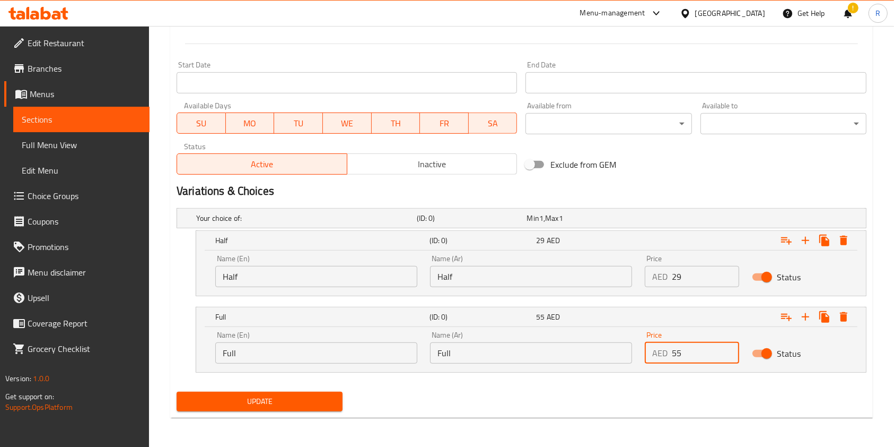
drag, startPoint x: 247, startPoint y: 395, endPoint x: 255, endPoint y: 401, distance: 9.4
click at [246, 396] on span "Update" at bounding box center [259, 401] width 149 height 13
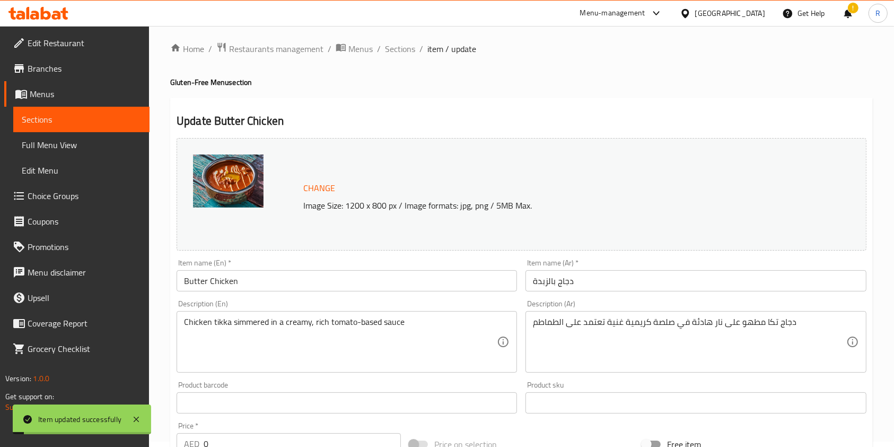
scroll to position [0, 0]
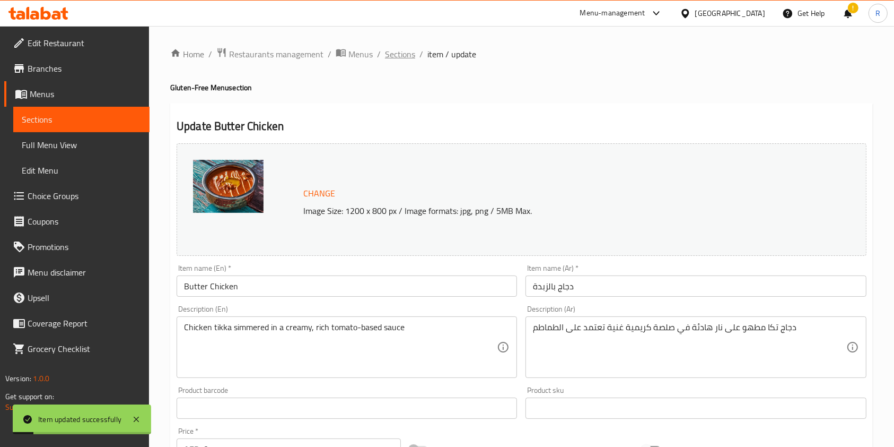
click at [396, 51] on span "Sections" at bounding box center [400, 54] width 30 height 13
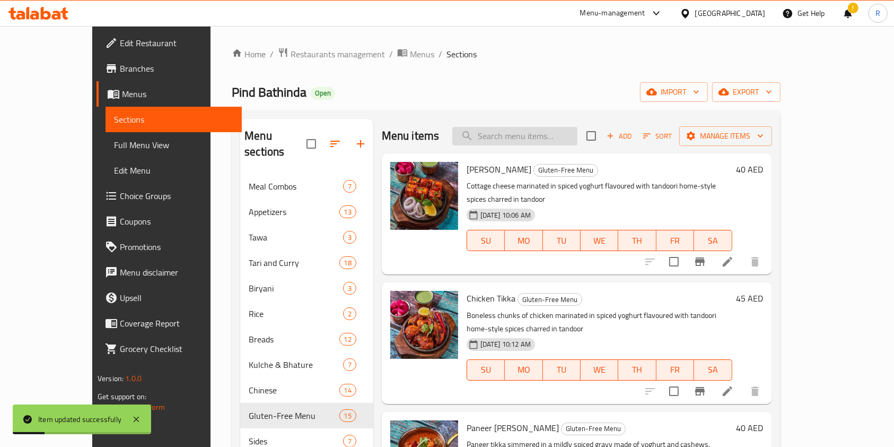
click at [551, 134] on input "search" at bounding box center [514, 136] width 125 height 19
paste input "TARIWALA MUTTON"
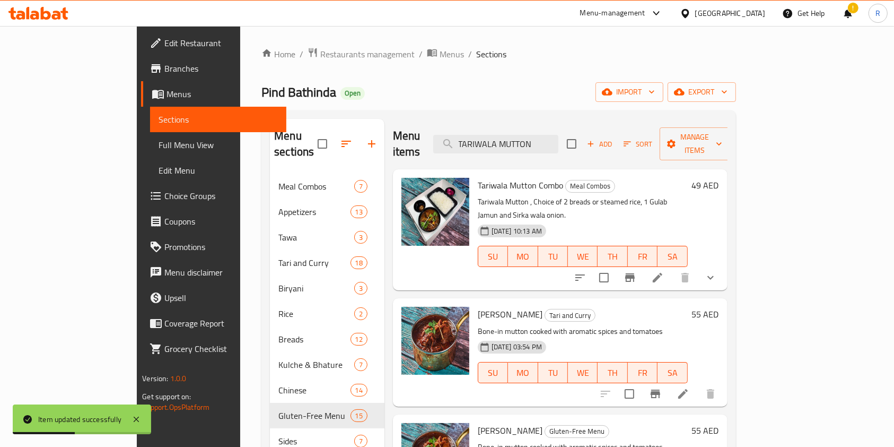
scroll to position [71, 0]
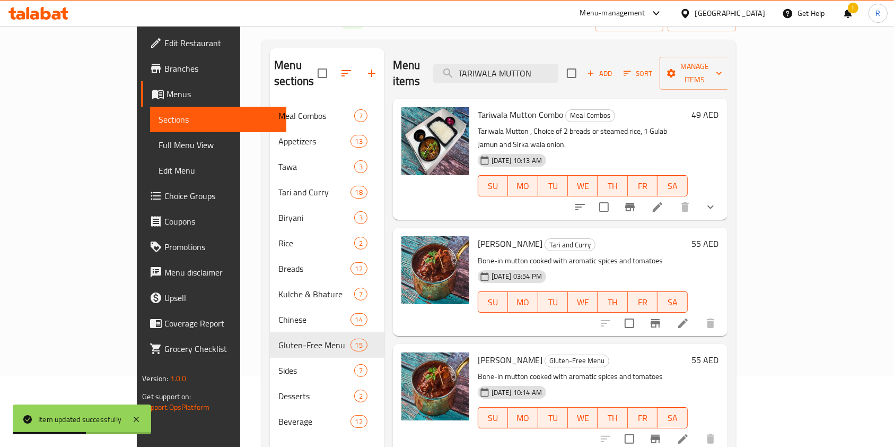
type input "TARIWALA MUTTON"
click at [690, 317] on icon at bounding box center [683, 323] width 13 height 13
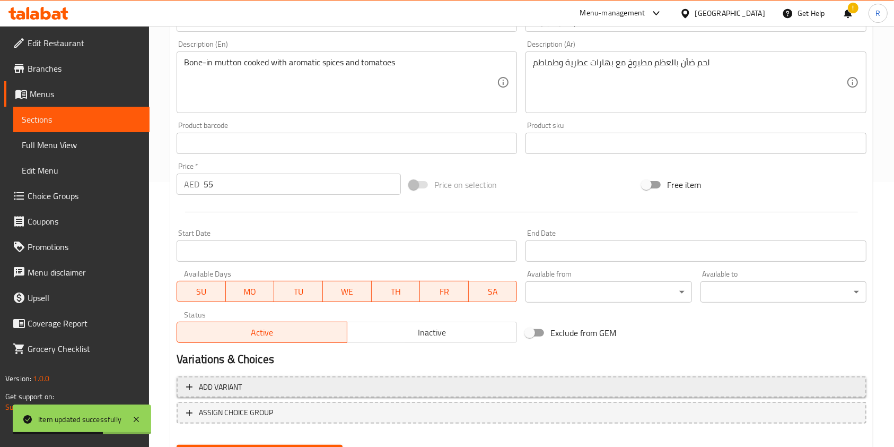
scroll to position [318, 0]
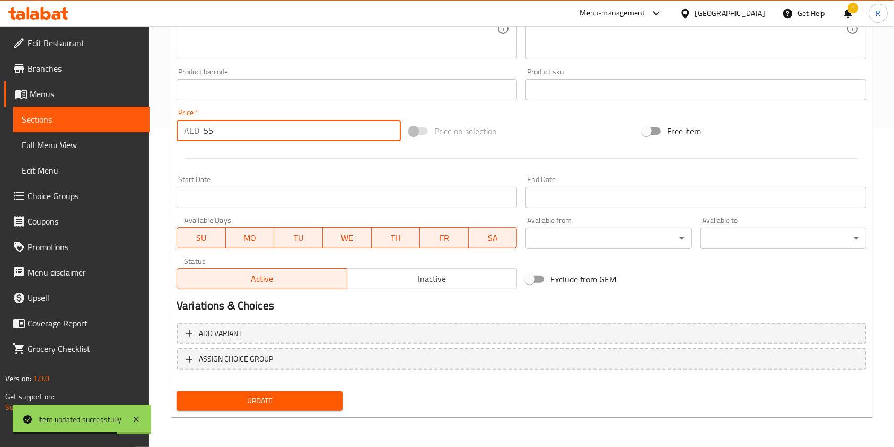
drag, startPoint x: 226, startPoint y: 128, endPoint x: 16, endPoint y: 137, distance: 210.3
click at [41, 132] on div "Edit Restaurant Branches Menus Sections Full Menu View Edit Menu Choice Groups …" at bounding box center [447, 77] width 894 height 739
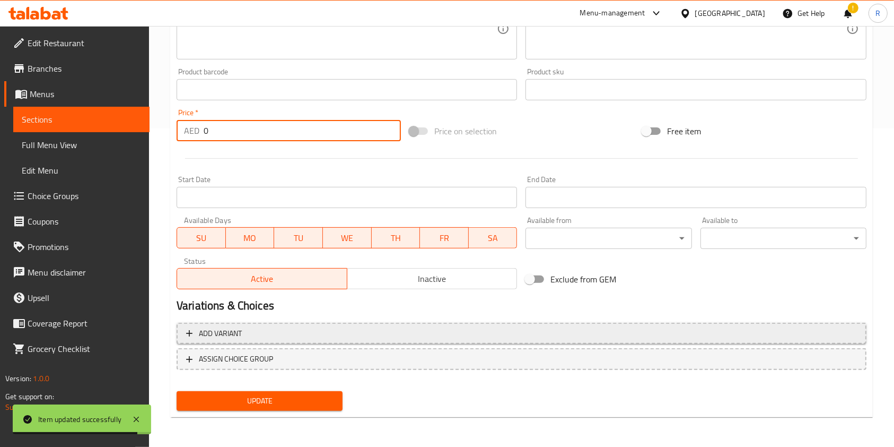
type input "0"
click at [242, 328] on span "Add variant" at bounding box center [521, 333] width 671 height 13
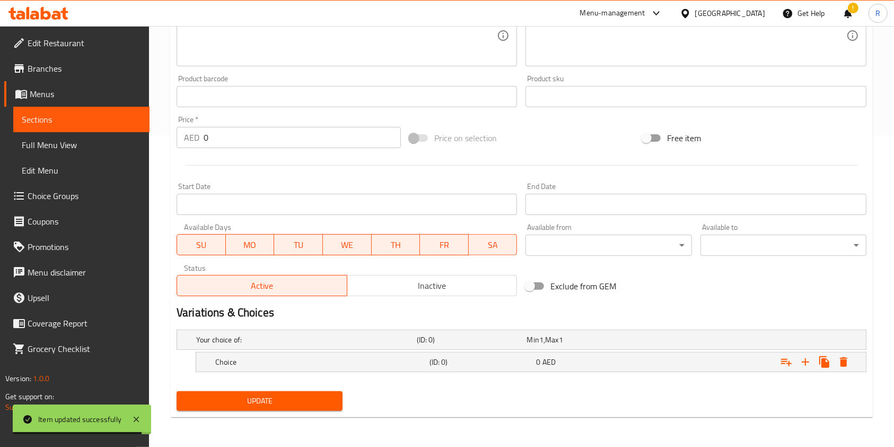
scroll to position [311, 0]
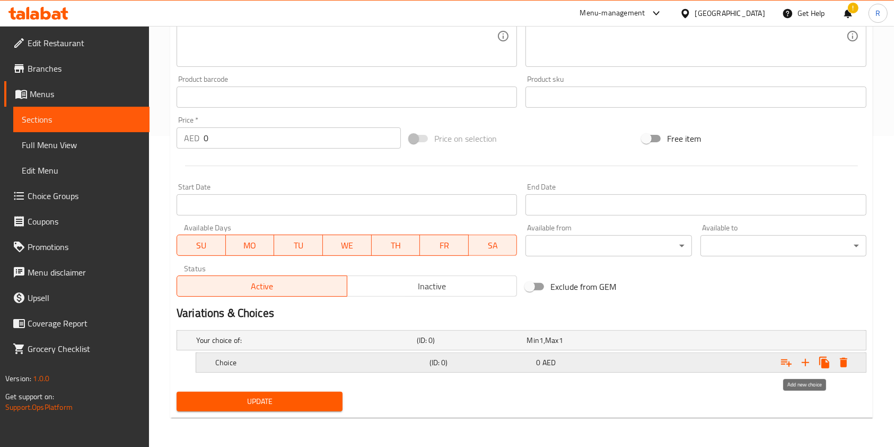
click at [806, 362] on icon "Expand" at bounding box center [805, 362] width 7 height 7
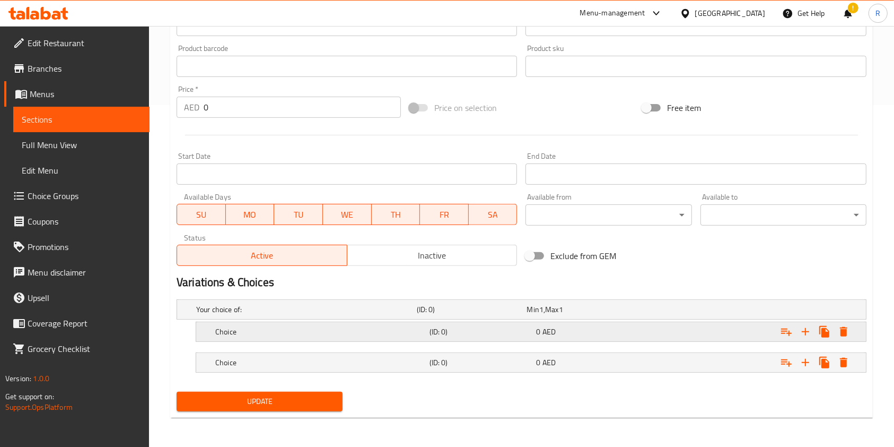
click at [249, 333] on h5 "Choice" at bounding box center [320, 331] width 210 height 11
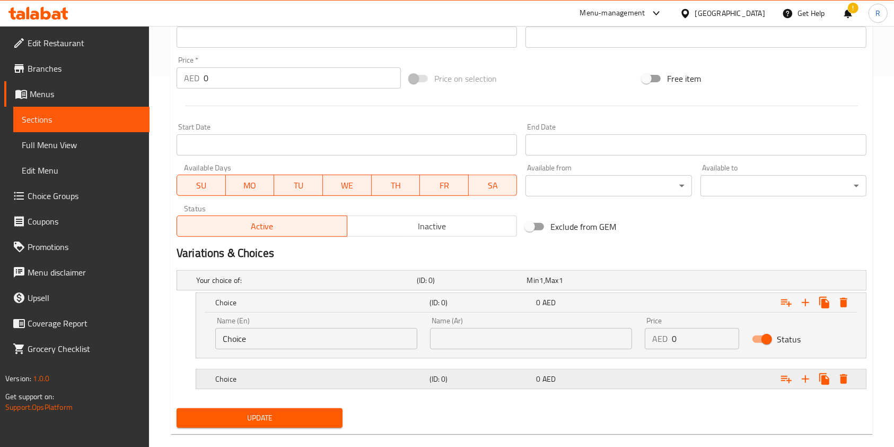
scroll to position [387, 0]
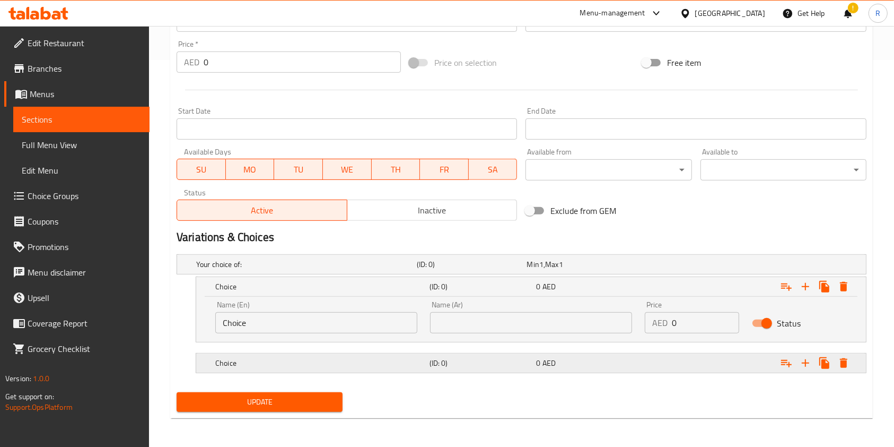
click at [272, 355] on div "Choice" at bounding box center [320, 362] width 214 height 15
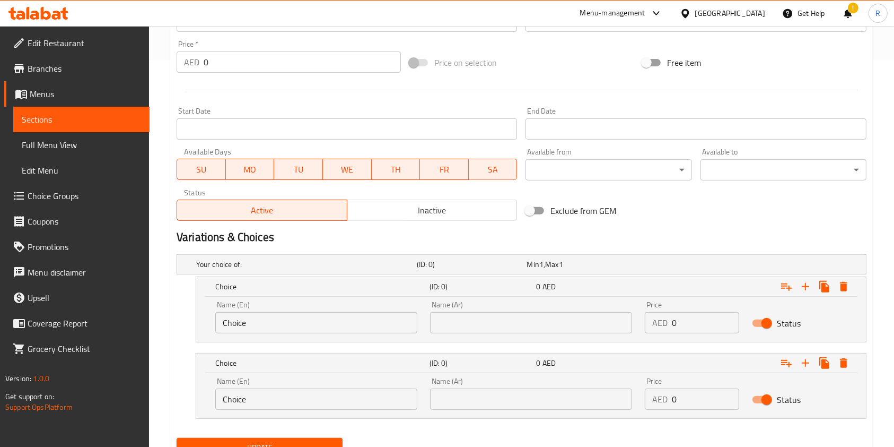
click at [293, 325] on input "Choice" at bounding box center [316, 322] width 202 height 21
type input "Half"
click at [274, 400] on input "Choice" at bounding box center [316, 398] width 202 height 21
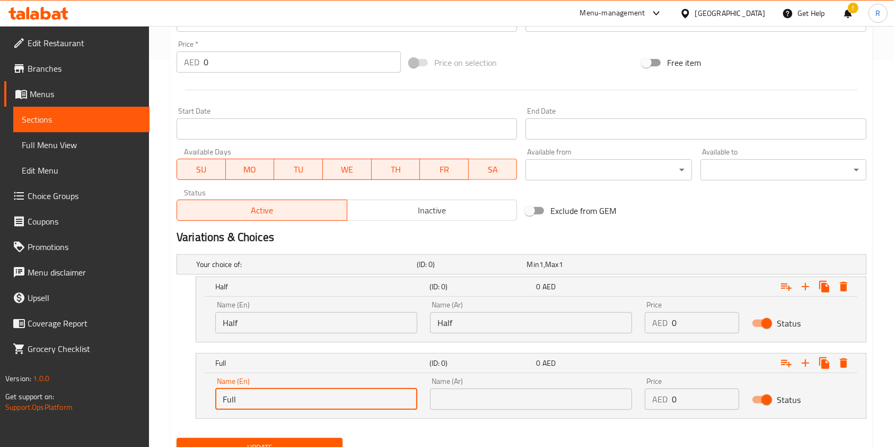
type input "Full"
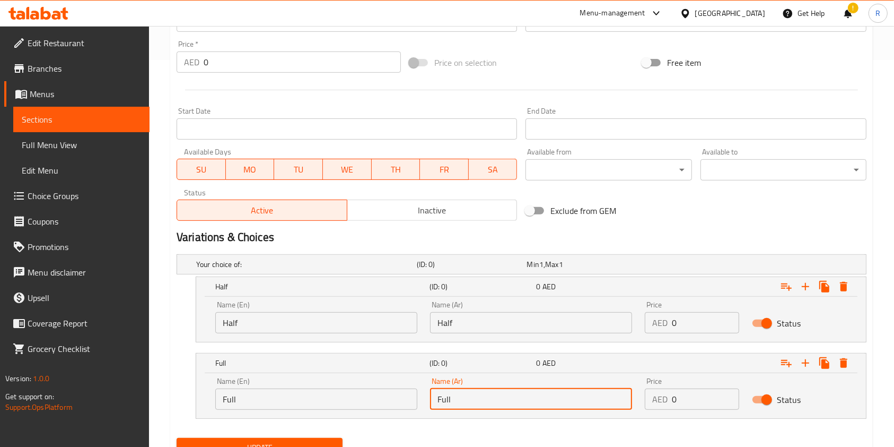
type input "Full"
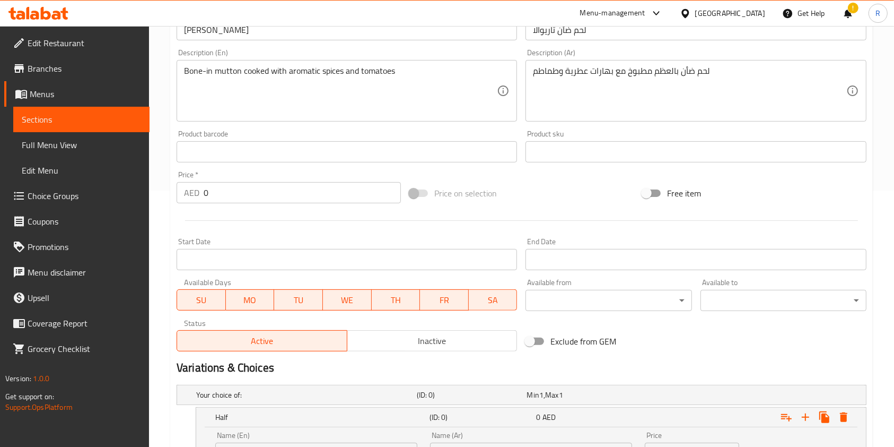
scroll to position [424, 0]
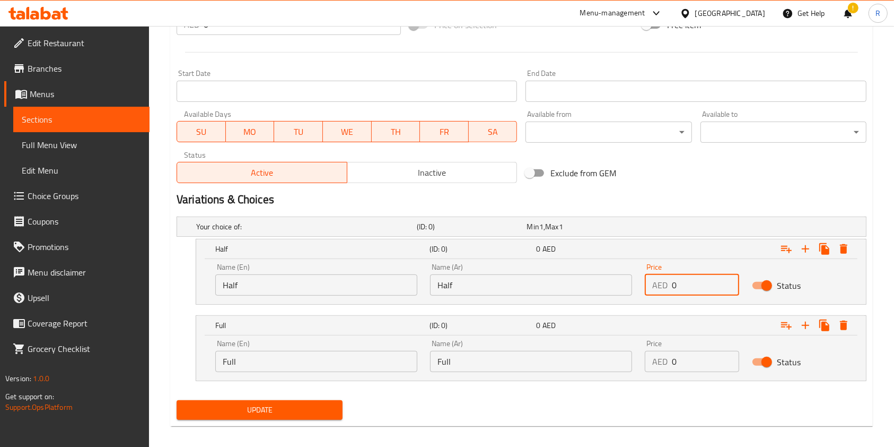
drag, startPoint x: 685, startPoint y: 290, endPoint x: 594, endPoint y: 283, distance: 91.5
click at [594, 283] on div "Name (En) Half Name (En) Name (Ar) Half Name (Ar) Price AED 0 Price Status" at bounding box center [531, 279] width 645 height 45
type input "39"
drag, startPoint x: 681, startPoint y: 354, endPoint x: 570, endPoint y: 367, distance: 111.5
click at [570, 367] on div "Name (En) Full Name (En) Name (Ar) Full Name (Ar) Price AED 0 Price Status" at bounding box center [531, 355] width 645 height 45
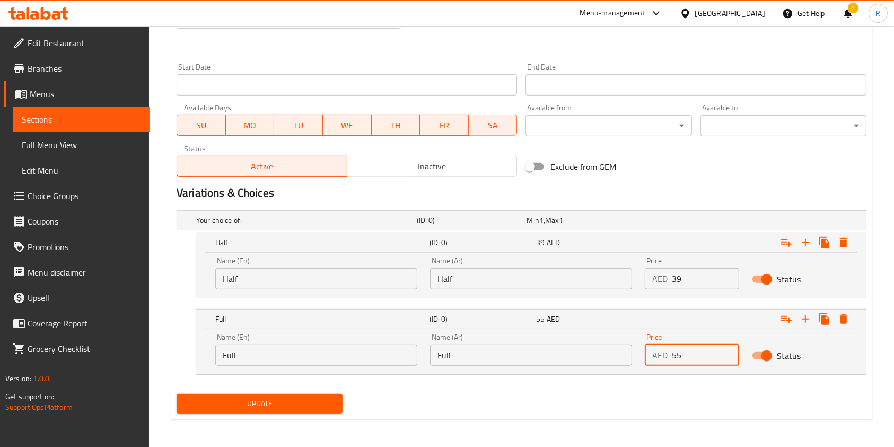
scroll to position [433, 0]
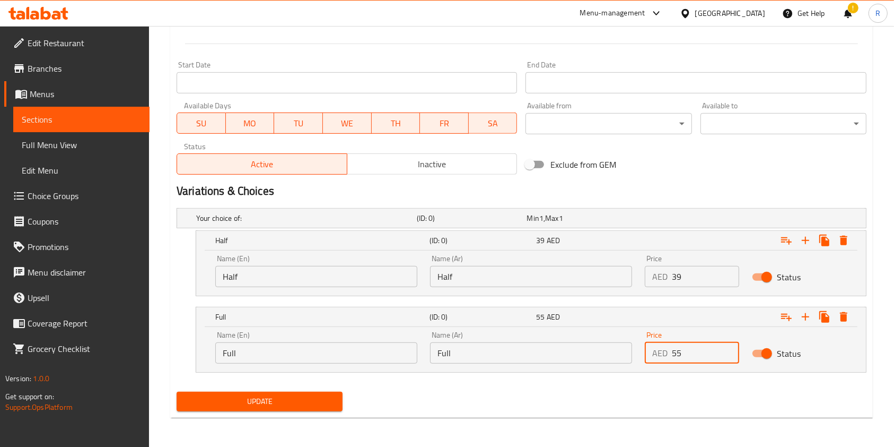
type input "55"
click at [289, 407] on span "Update" at bounding box center [259, 401] width 149 height 13
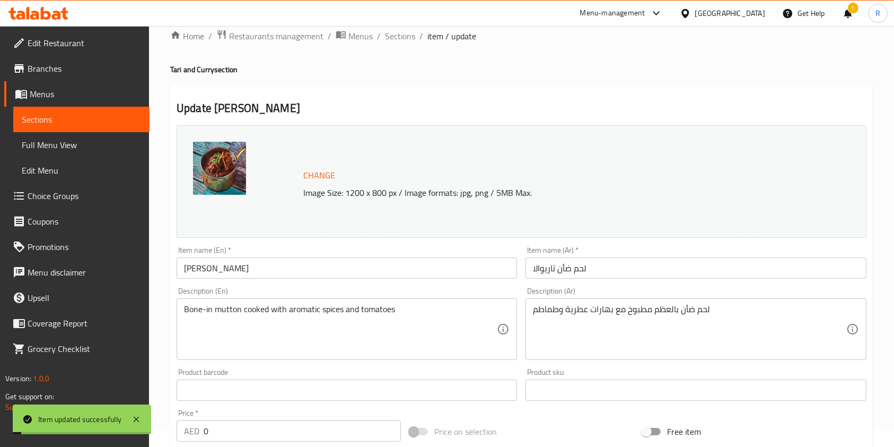
scroll to position [0, 0]
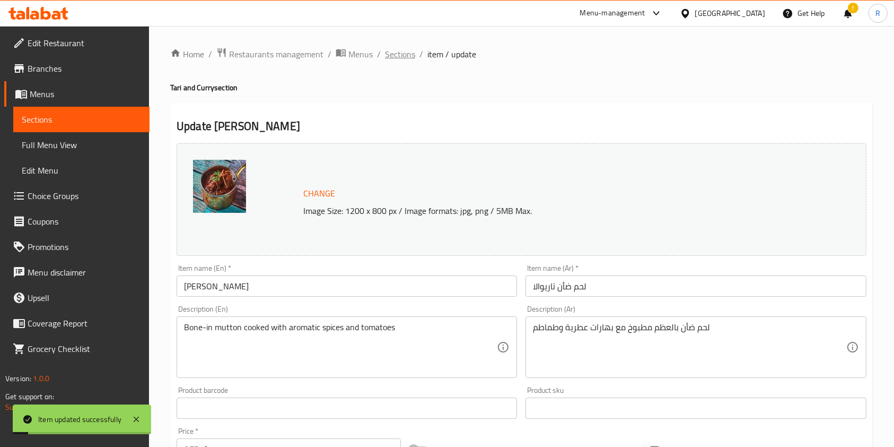
click at [396, 54] on span "Sections" at bounding box center [400, 54] width 30 height 13
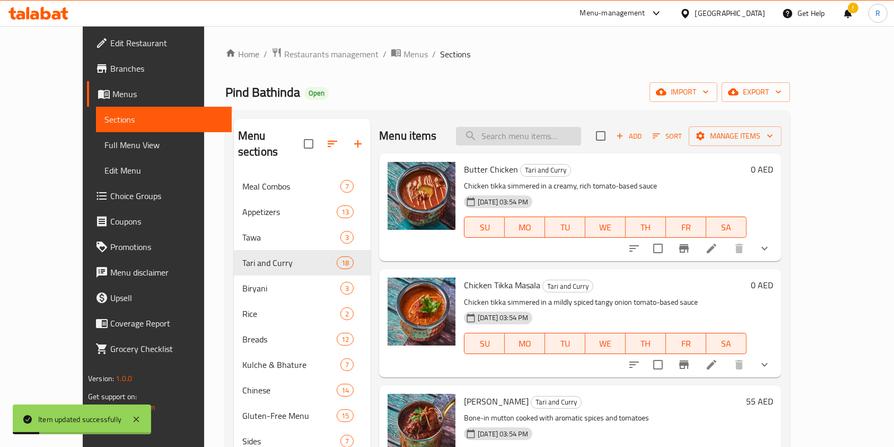
click at [555, 137] on input "search" at bounding box center [518, 136] width 125 height 19
paste input "MUTTON BIRYANI"
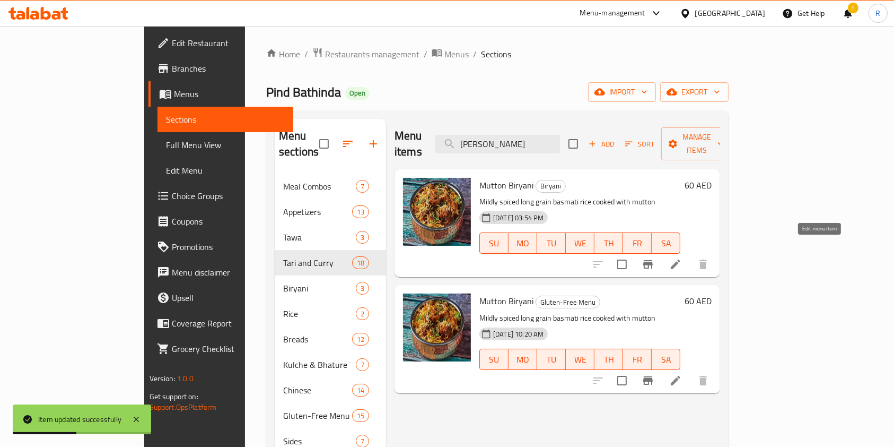
type input "MUTTON BIRYANI"
click at [682, 258] on icon at bounding box center [675, 264] width 13 height 13
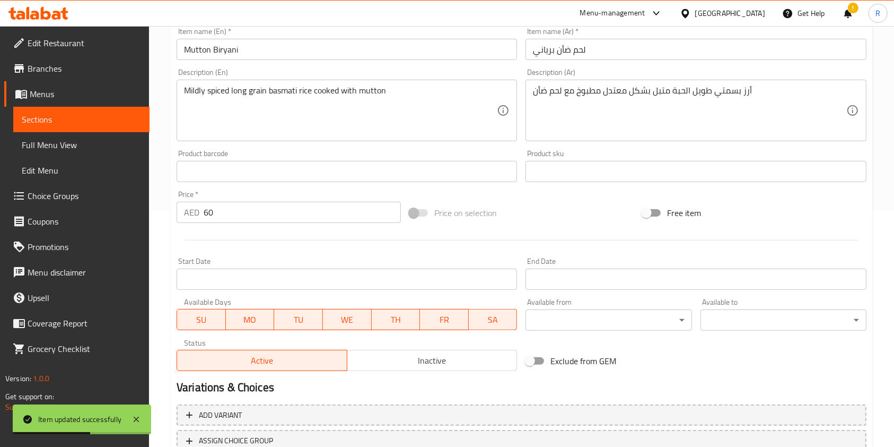
scroll to position [283, 0]
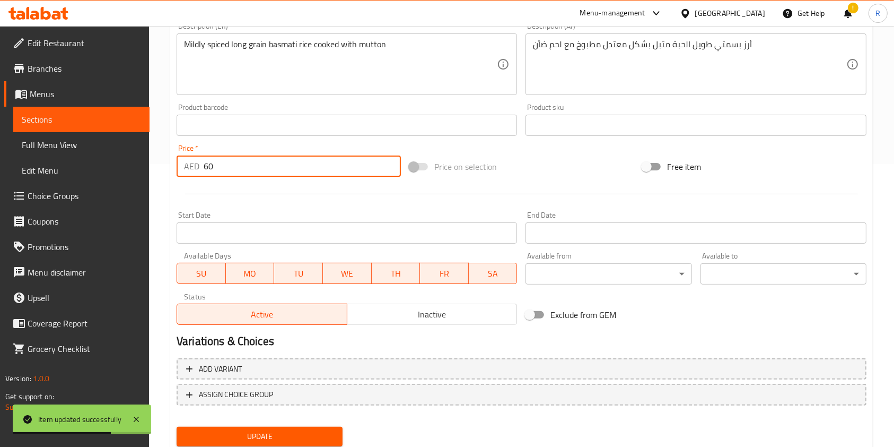
drag, startPoint x: 216, startPoint y: 164, endPoint x: 31, endPoint y: 182, distance: 185.4
click at [33, 181] on div "Edit Restaurant Branches Menus Sections Full Menu View Edit Menu Choice Groups …" at bounding box center [447, 112] width 894 height 739
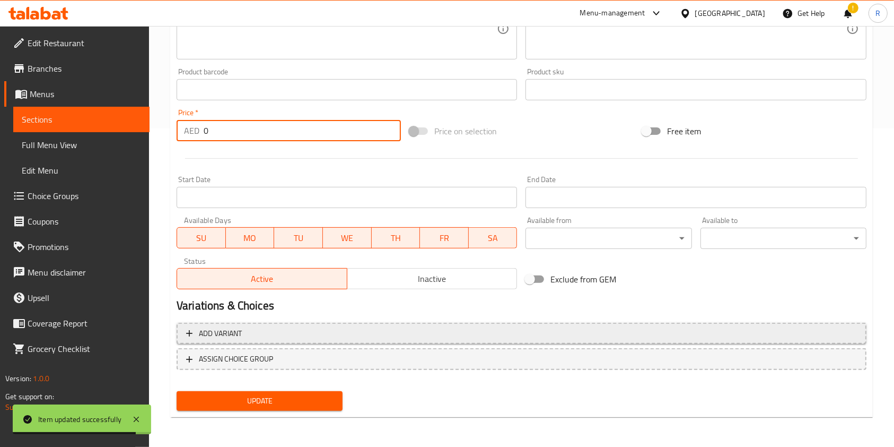
type input "0"
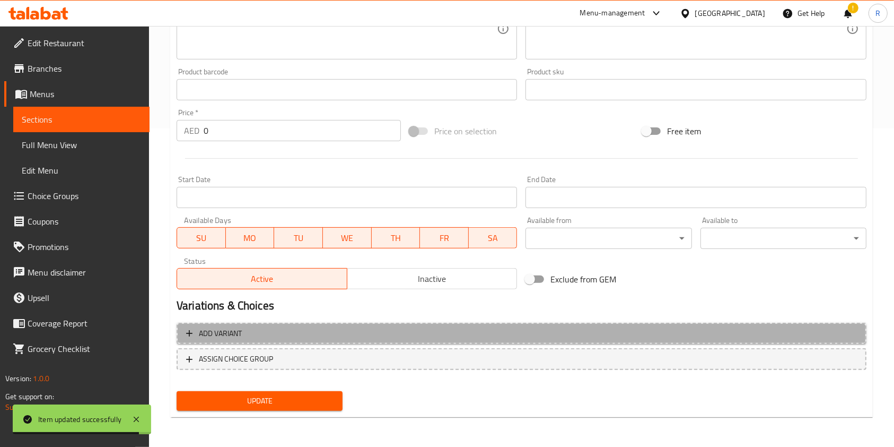
click at [211, 332] on span "Add variant" at bounding box center [220, 333] width 43 height 13
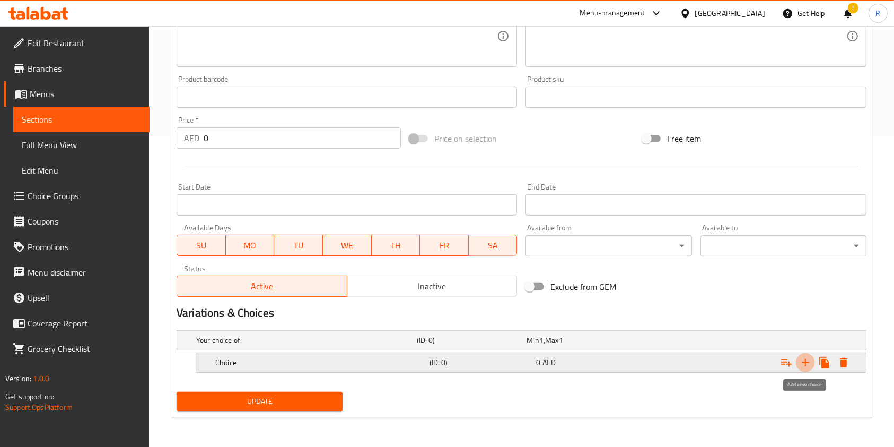
click at [809, 359] on icon "Expand" at bounding box center [805, 362] width 13 height 13
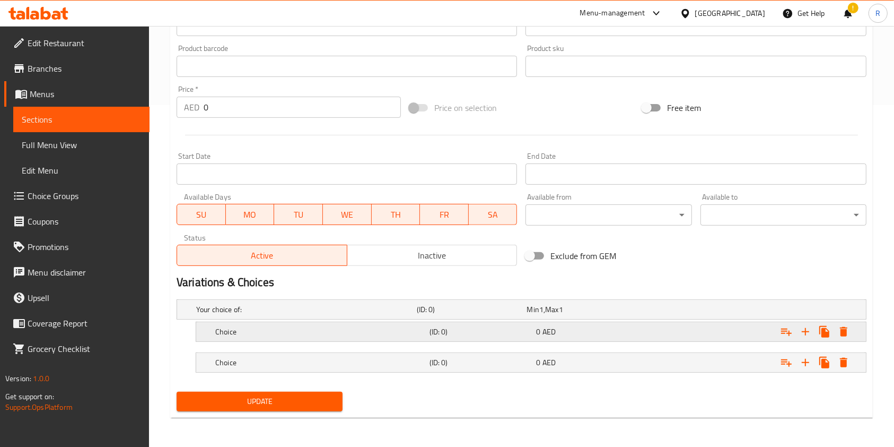
click at [459, 327] on h5 "(ID: 0)" at bounding box center [481, 331] width 103 height 11
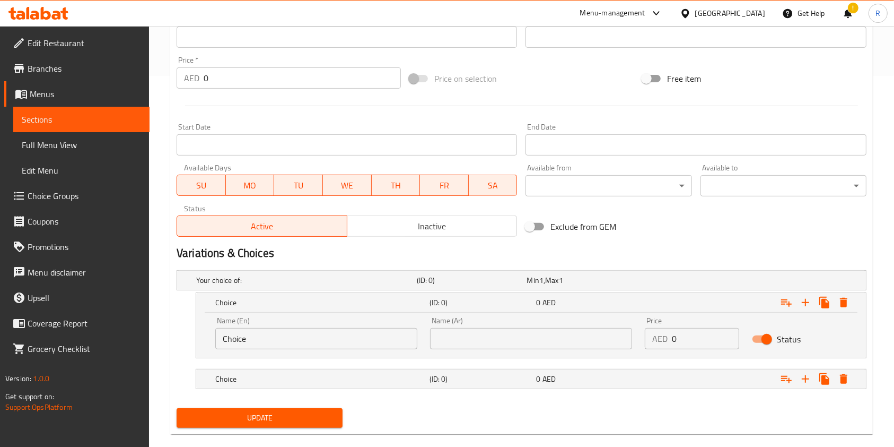
scroll to position [387, 0]
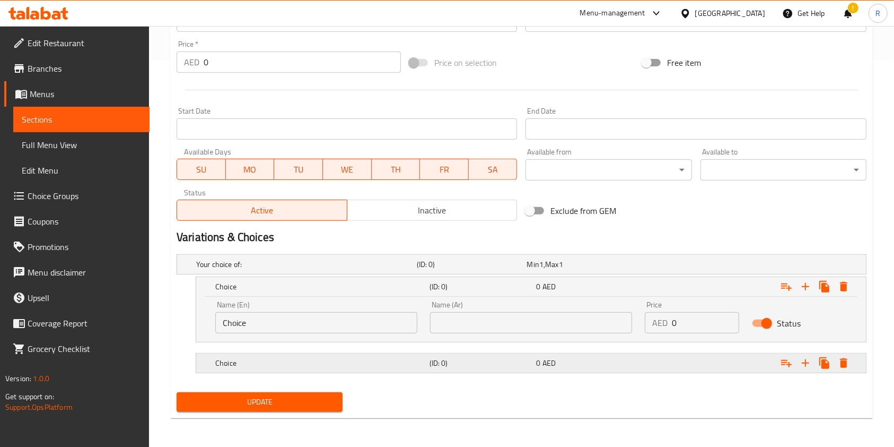
drag, startPoint x: 526, startPoint y: 367, endPoint x: 481, endPoint y: 367, distance: 45.6
click at [526, 365] on h5 "(ID: 0)" at bounding box center [481, 363] width 103 height 11
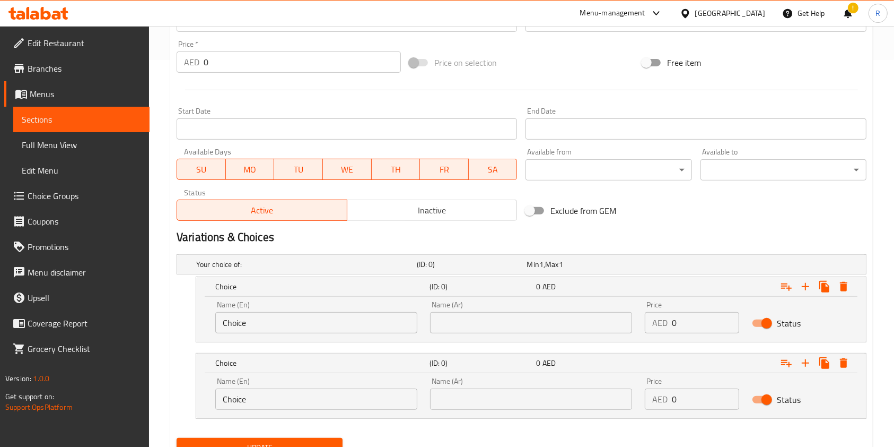
click at [310, 324] on input "Choice" at bounding box center [316, 322] width 202 height 21
type input "Half"
click at [272, 400] on input "Choice" at bounding box center [316, 398] width 202 height 21
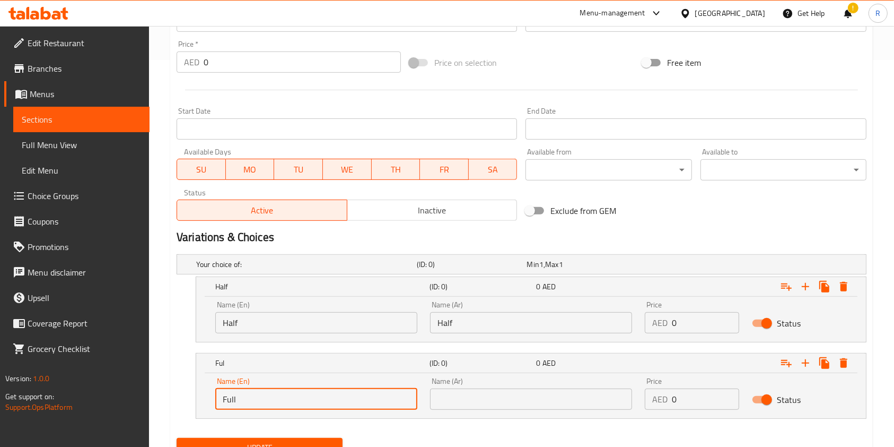
type input "Full"
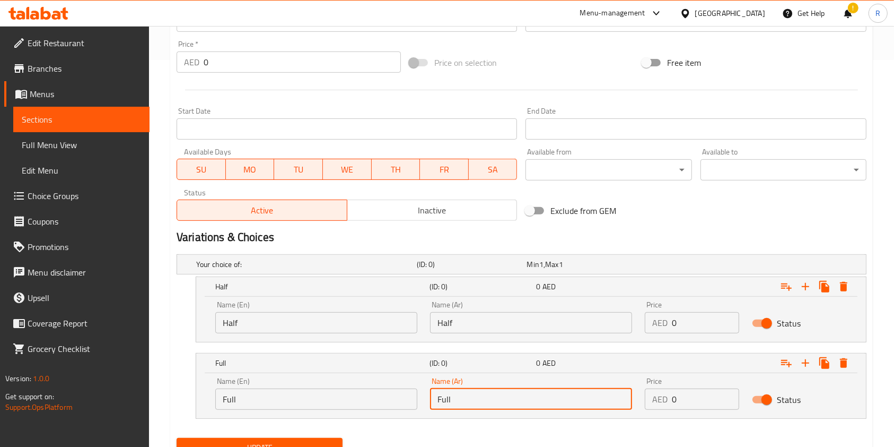
type input "Full"
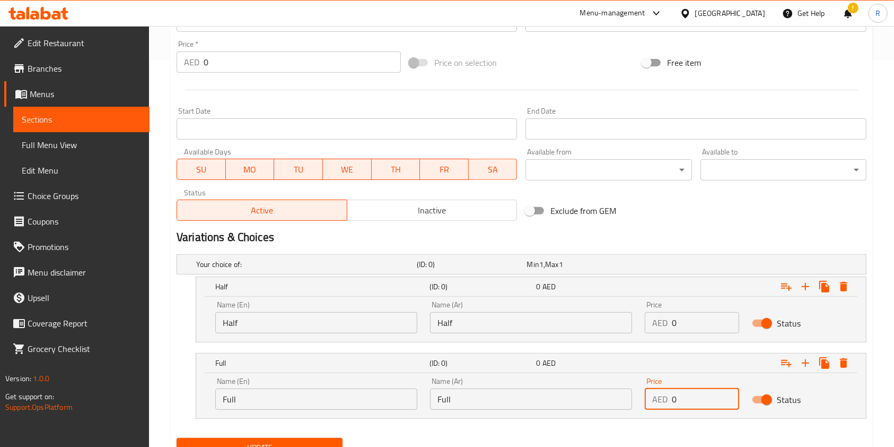
drag, startPoint x: 686, startPoint y: 317, endPoint x: 524, endPoint y: 321, distance: 162.4
click at [522, 321] on div "Name (En) Half Name (En) Name (Ar) Half Name (Ar) Price AED 0 Price Status" at bounding box center [531, 316] width 645 height 45
type input "39"
drag, startPoint x: 690, startPoint y: 399, endPoint x: 604, endPoint y: 399, distance: 85.9
click at [604, 399] on div "Name (En) Full Name (En) Name (Ar) Full Name (Ar) Price AED 0 Price Status" at bounding box center [531, 393] width 645 height 45
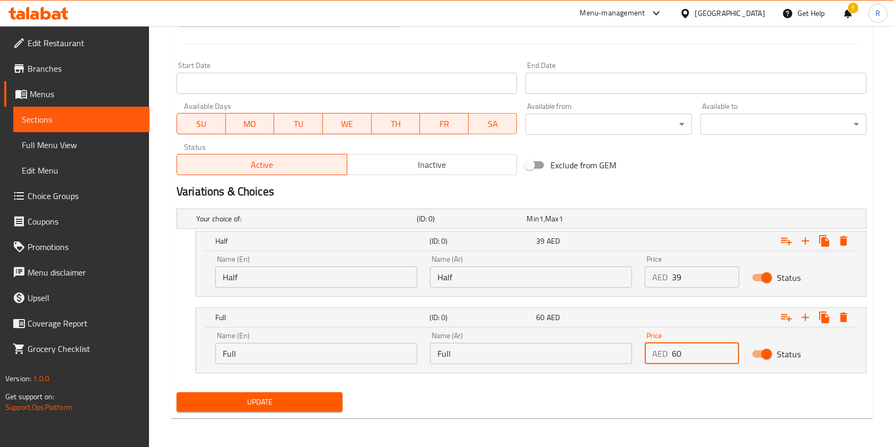
scroll to position [433, 0]
type input "60"
click at [246, 404] on span "Update" at bounding box center [259, 401] width 149 height 13
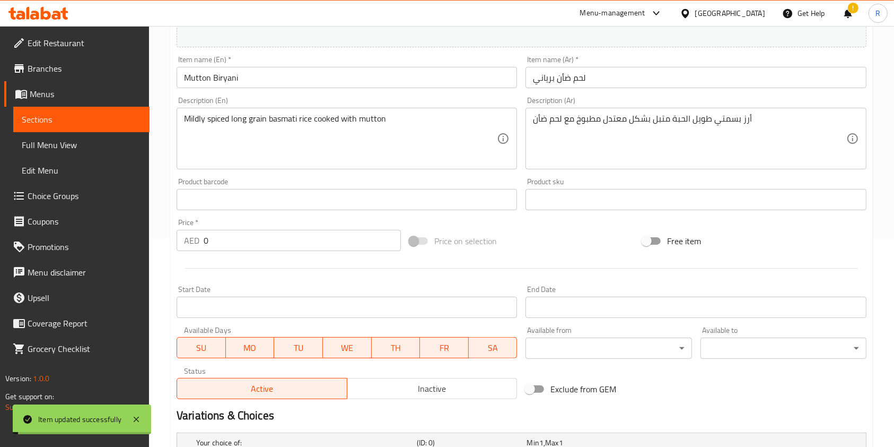
scroll to position [0, 0]
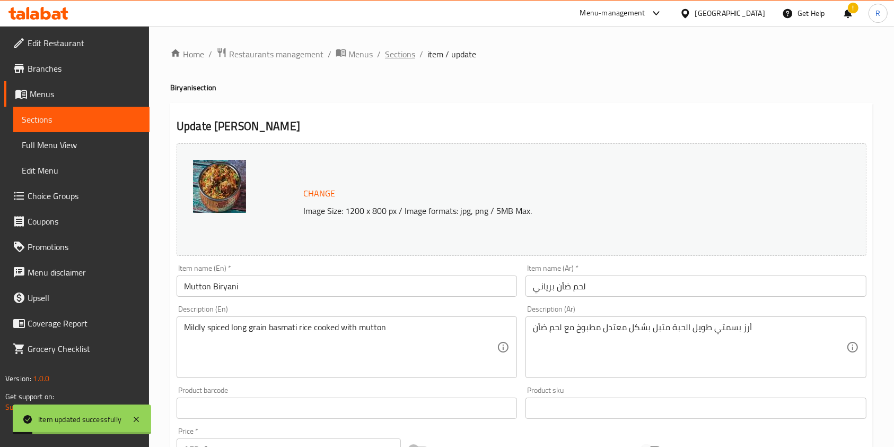
click at [398, 50] on span "Sections" at bounding box center [400, 54] width 30 height 13
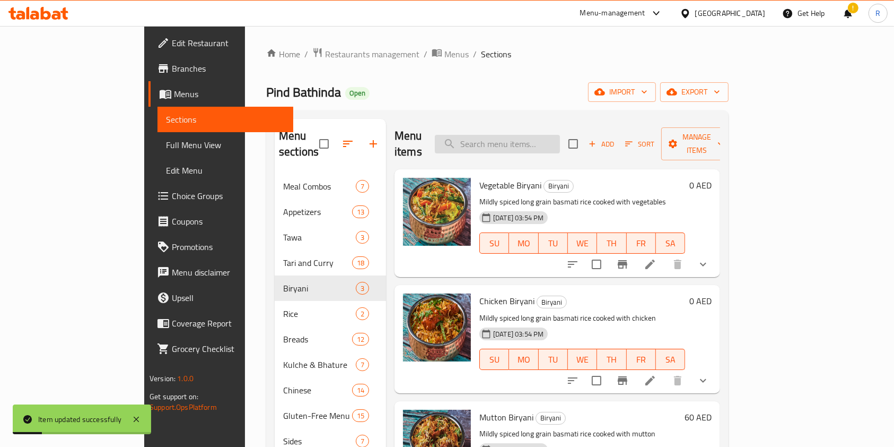
drag, startPoint x: 561, startPoint y: 123, endPoint x: 561, endPoint y: 130, distance: 7.4
click at [561, 127] on div "Menu items Add Sort Manage items" at bounding box center [558, 144] width 326 height 50
click at [560, 136] on input "search" at bounding box center [497, 144] width 125 height 19
paste input "MUTTON BIRYANI"
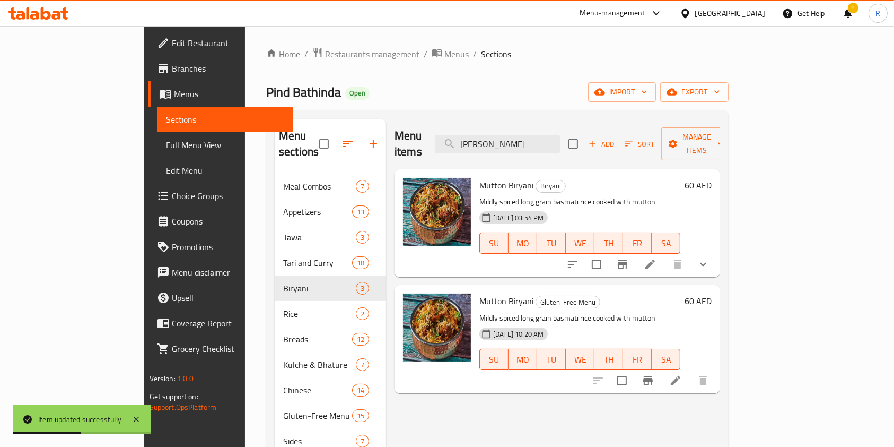
type input "MUTTON BIRYANI"
click at [681, 376] on icon at bounding box center [676, 381] width 10 height 10
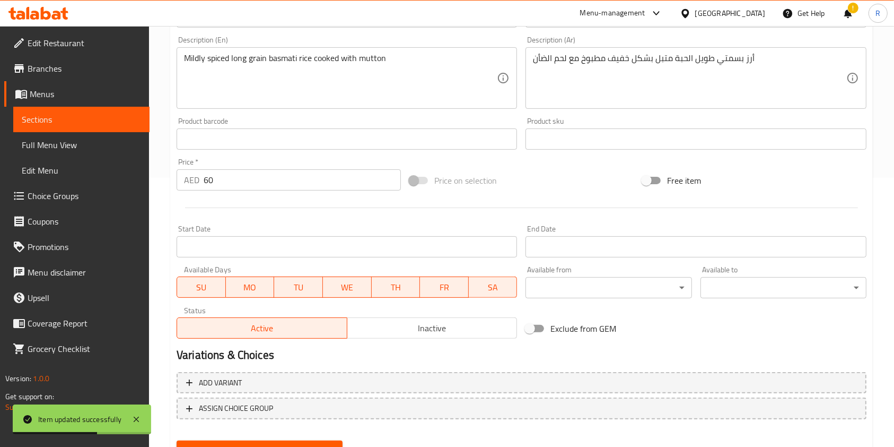
scroll to position [283, 0]
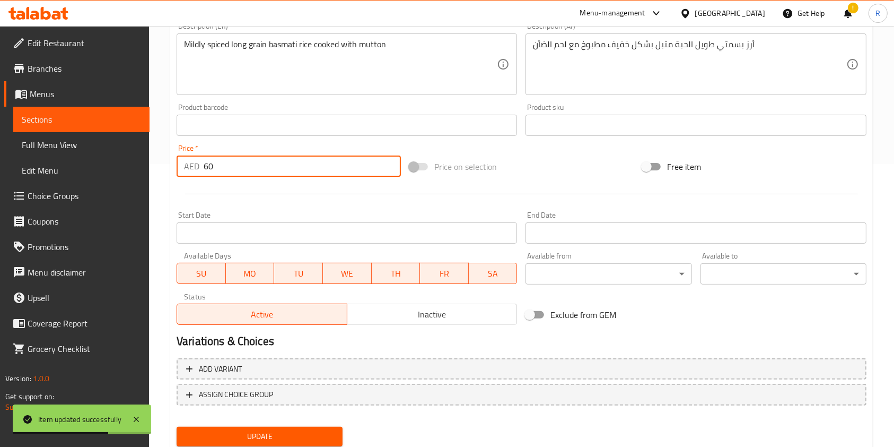
drag, startPoint x: 221, startPoint y: 160, endPoint x: 80, endPoint y: 154, distance: 141.8
click at [80, 154] on div "Edit Restaurant Branches Menus Sections Full Menu View Edit Menu Choice Groups …" at bounding box center [447, 112] width 894 height 739
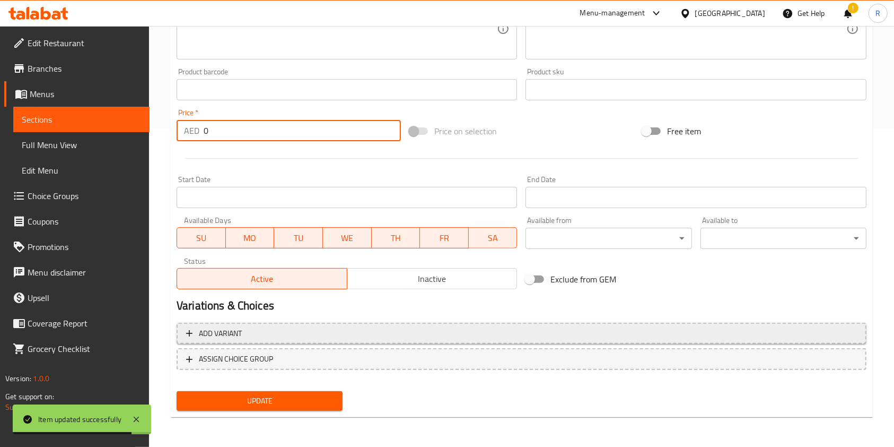
type input "0"
click at [221, 336] on span "Add variant" at bounding box center [220, 333] width 43 height 13
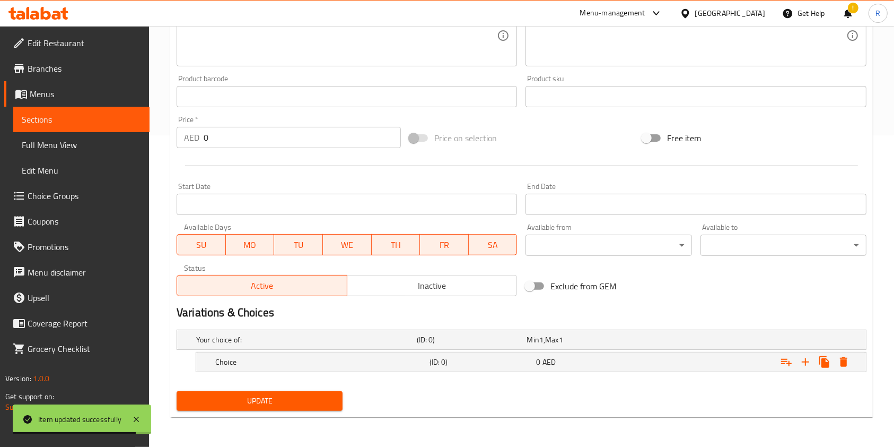
scroll to position [311, 0]
click at [804, 353] on button "Expand" at bounding box center [805, 362] width 19 height 19
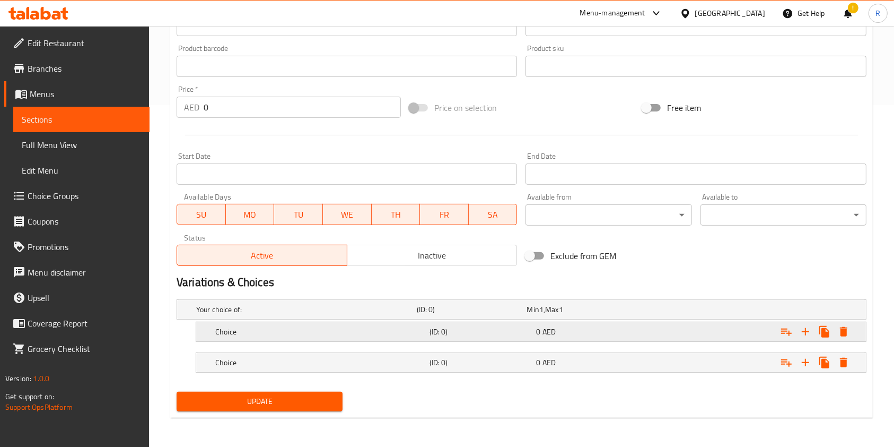
drag, startPoint x: 361, startPoint y: 324, endPoint x: 361, endPoint y: 333, distance: 8.5
click at [361, 325] on div "Choice" at bounding box center [320, 331] width 214 height 15
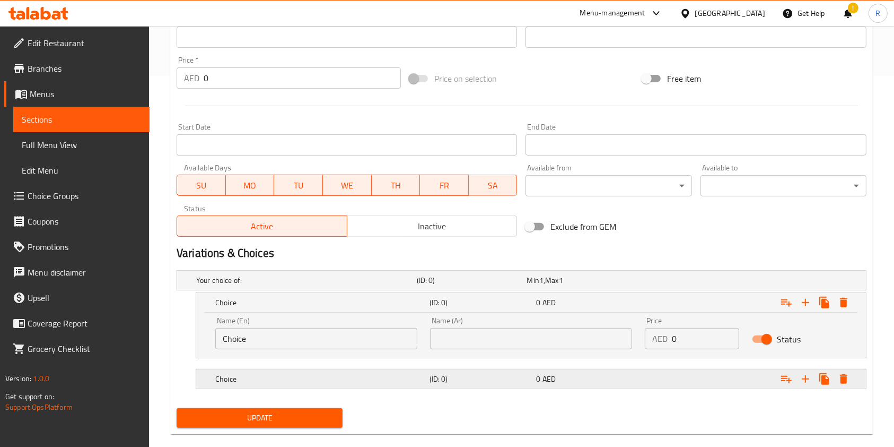
scroll to position [387, 0]
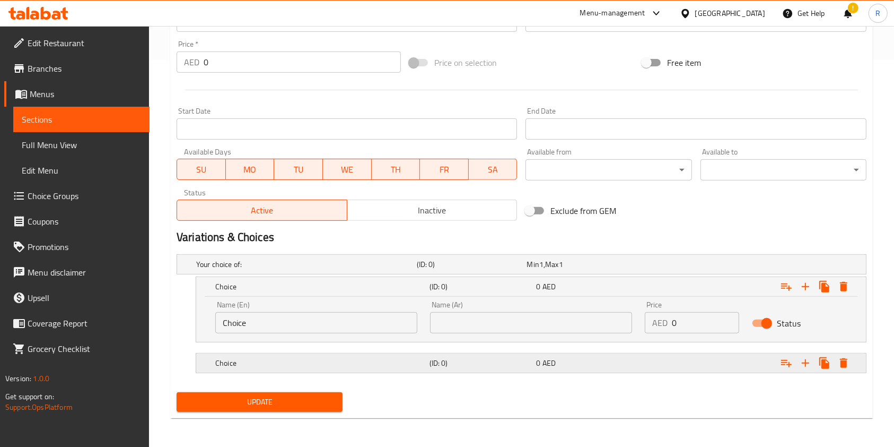
click at [358, 351] on div "Choice (ID: 0) 0 AED" at bounding box center [534, 362] width 642 height 23
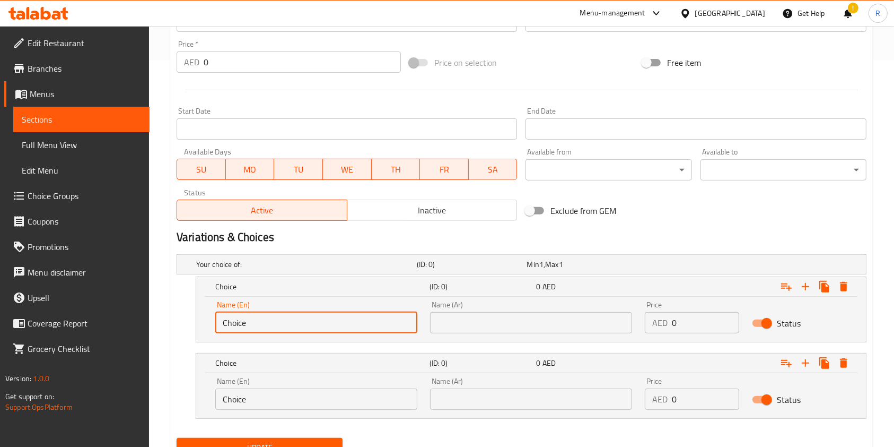
click at [344, 325] on input "Choice" at bounding box center [316, 322] width 202 height 21
type input "Half"
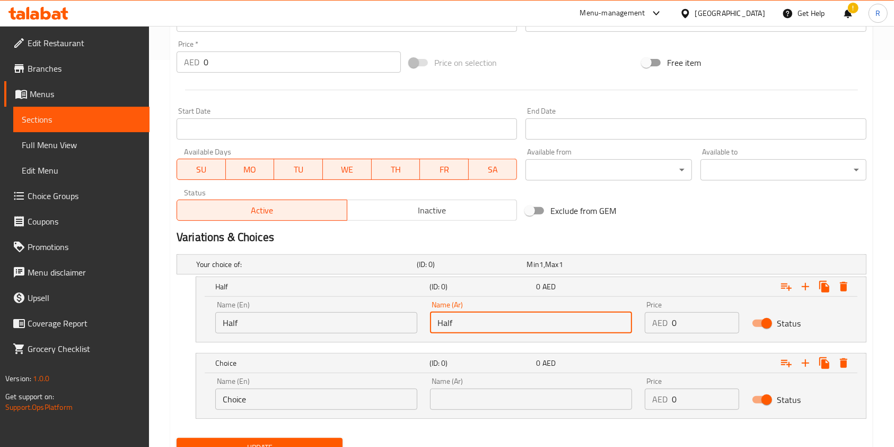
type input "Half"
click at [310, 397] on input "Choice" at bounding box center [316, 398] width 202 height 21
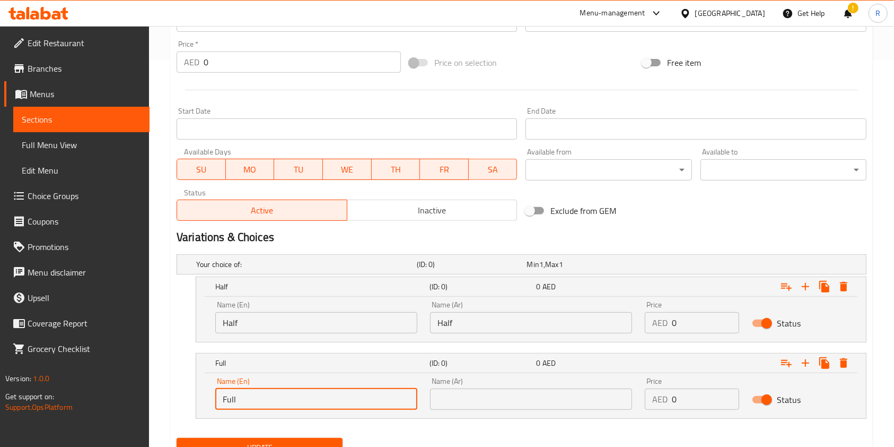
type input "Full"
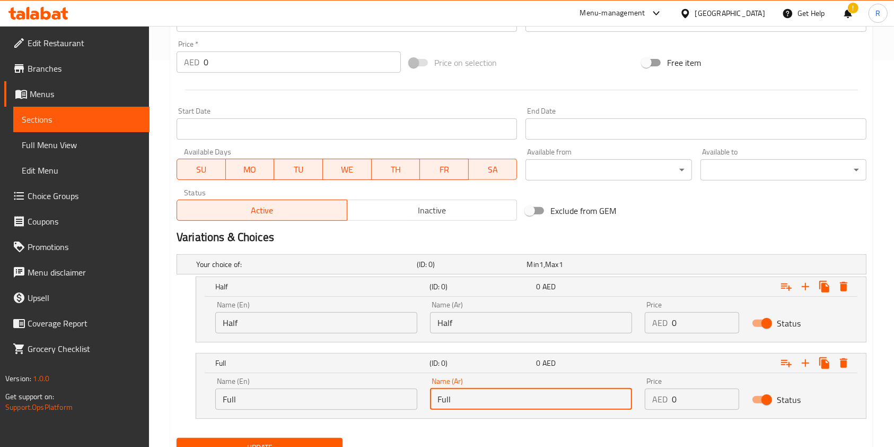
type input "Full"
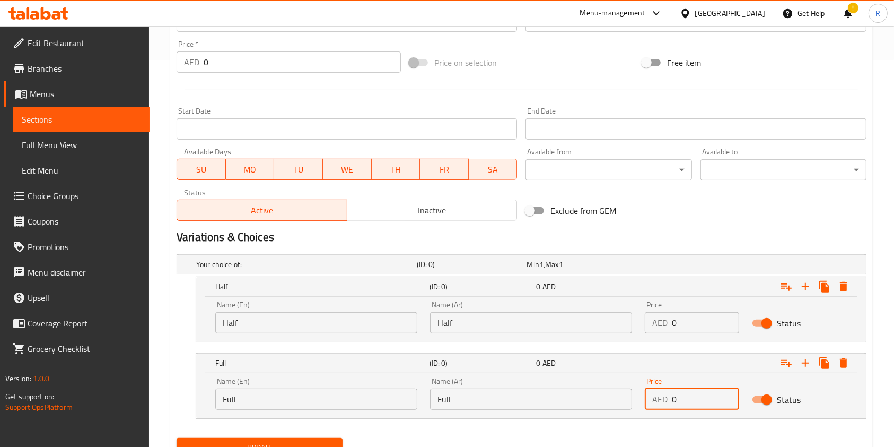
drag, startPoint x: 692, startPoint y: 320, endPoint x: 625, endPoint y: 340, distance: 69.2
click at [635, 329] on div "Name (En) Half Name (En) Name (Ar) Half Name (Ar) Price AED 0 Price Status" at bounding box center [531, 316] width 645 height 45
type input "39"
drag, startPoint x: 659, startPoint y: 396, endPoint x: 477, endPoint y: 402, distance: 182.6
click at [483, 399] on div "Name (En) Full Name (En) Name (Ar) Full Name (Ar) Price AED 0 Price Status" at bounding box center [531, 393] width 645 height 45
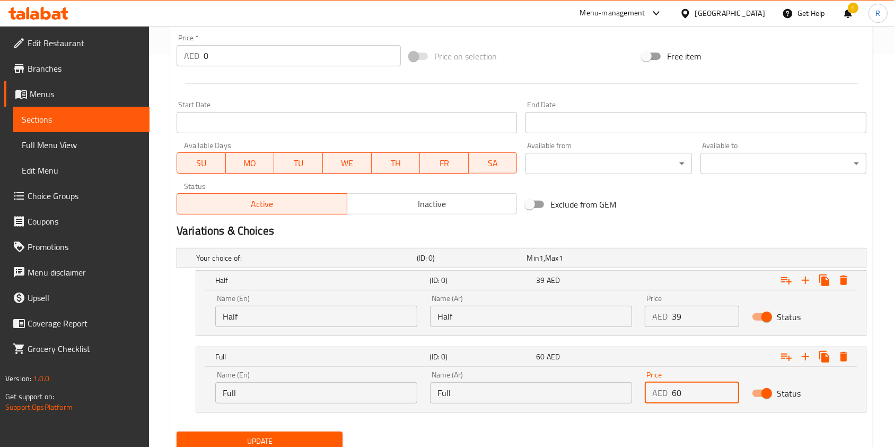
scroll to position [433, 0]
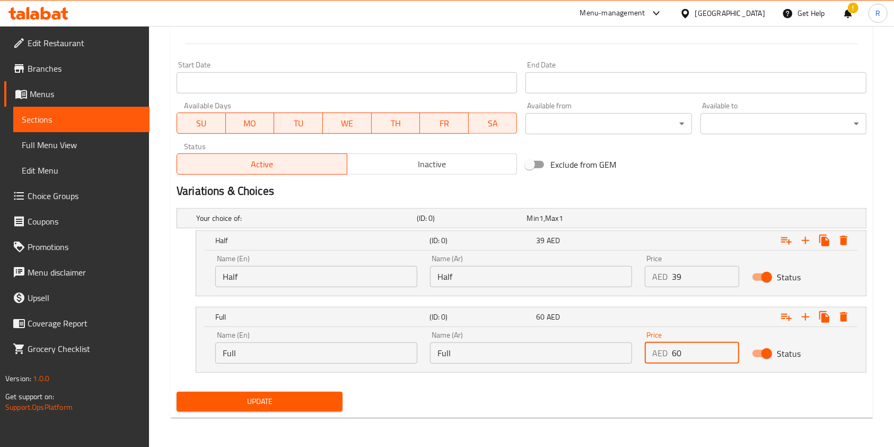
type input "60"
click at [278, 398] on span "Update" at bounding box center [259, 401] width 149 height 13
click at [283, 407] on button "Update" at bounding box center [260, 401] width 166 height 20
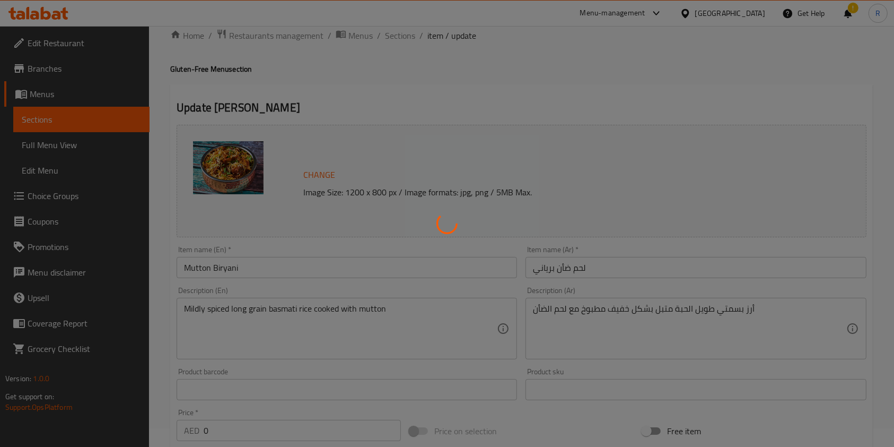
scroll to position [8, 0]
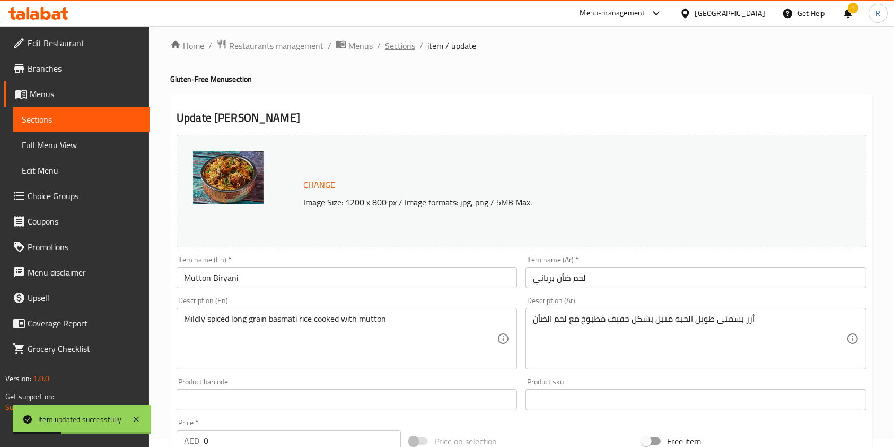
click at [403, 44] on span "Sections" at bounding box center [400, 45] width 30 height 13
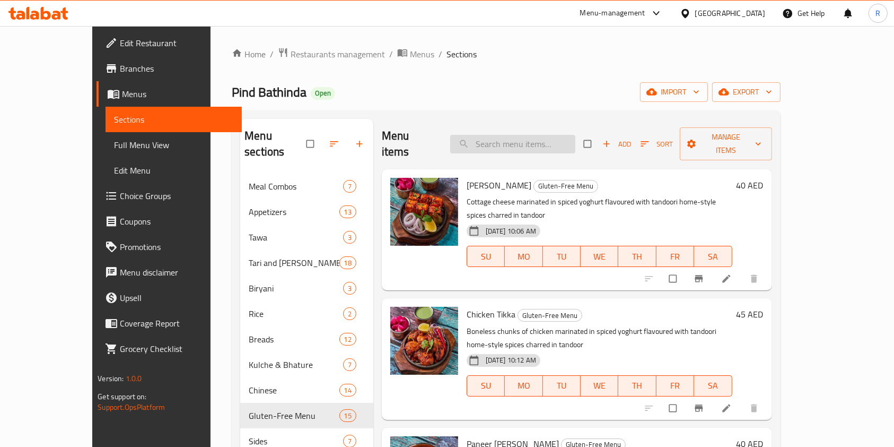
click at [554, 139] on input "search" at bounding box center [512, 144] width 125 height 19
paste input "DAL MAKHANI"
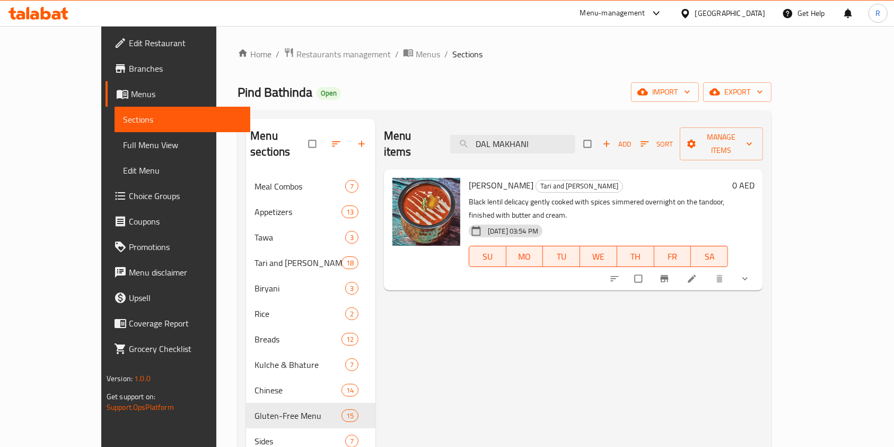
paste input "PINDI CHOLE"
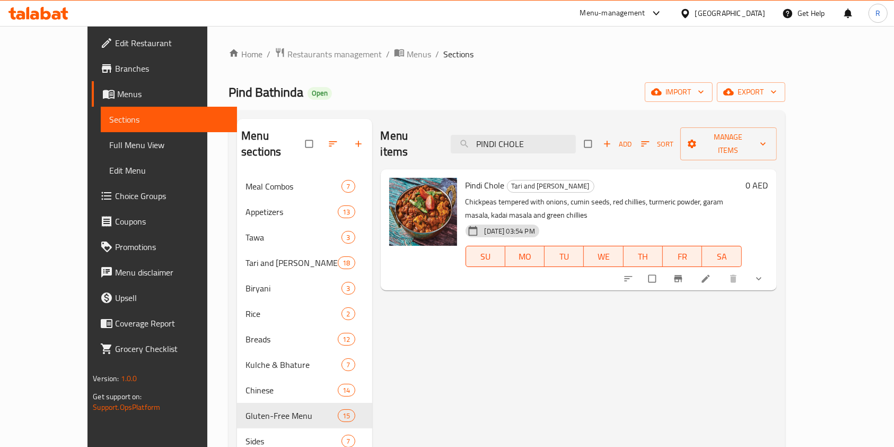
paste input "ANEER MAKHANWALA"
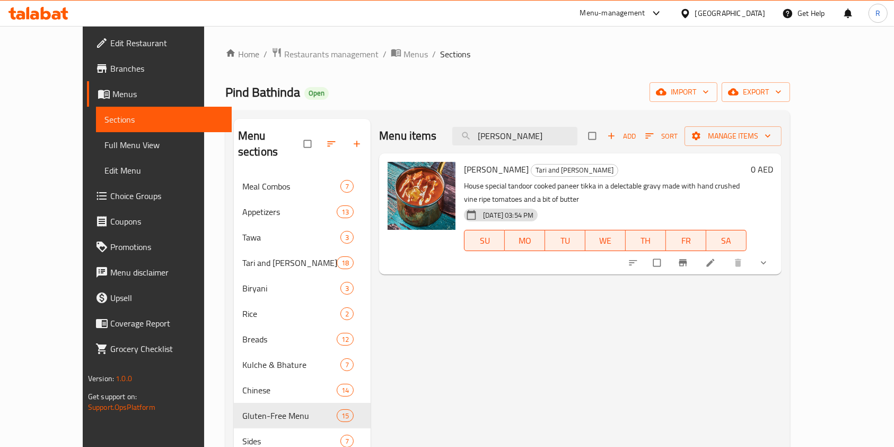
paste input "LAK PANEER"
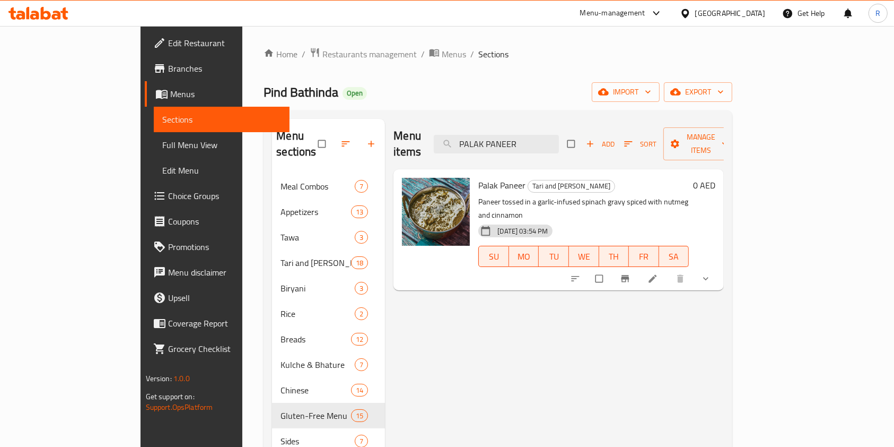
paste input "NEER TIKKA MASALA"
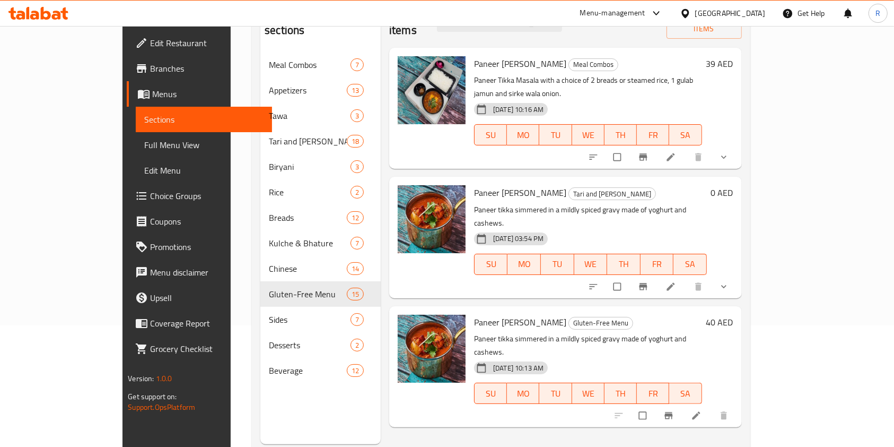
scroll to position [141, 0]
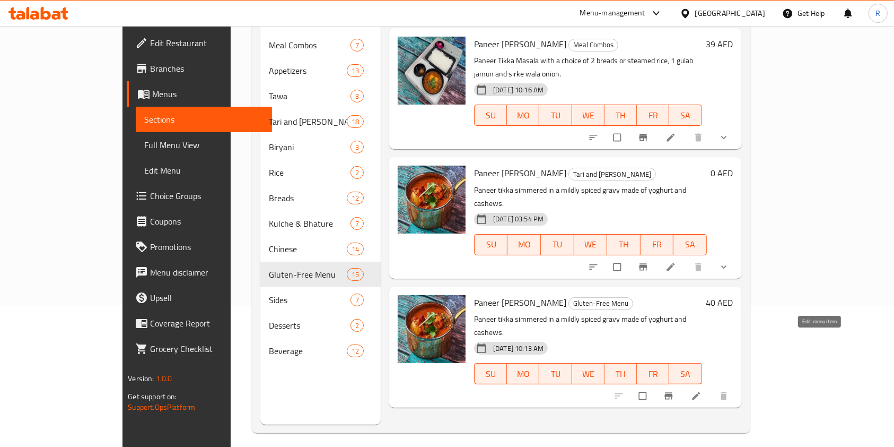
type input "PANEER TIKKA MASALA"
click at [702, 390] on icon at bounding box center [696, 395] width 11 height 11
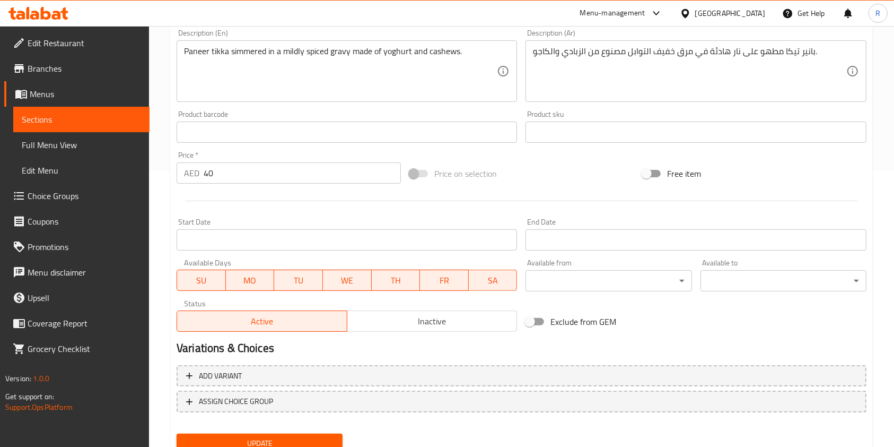
scroll to position [283, 0]
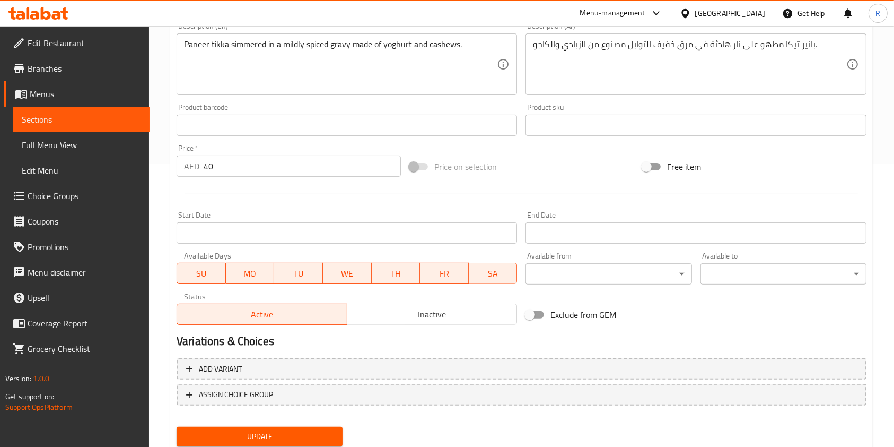
drag, startPoint x: 230, startPoint y: 168, endPoint x: 156, endPoint y: 161, distance: 74.1
click at [156, 161] on div "Home / Restaurants management / Menus / Sections / item / update Gluten-Free Me…" at bounding box center [521, 112] width 745 height 739
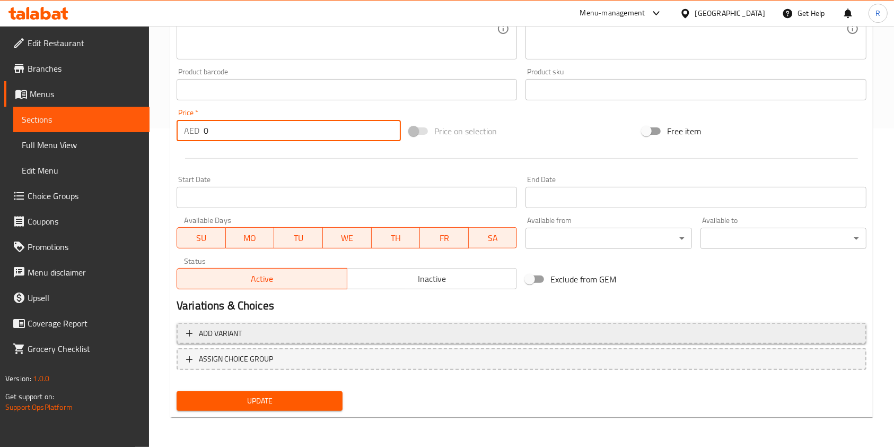
type input "0"
click at [669, 332] on span "Add variant" at bounding box center [521, 333] width 671 height 13
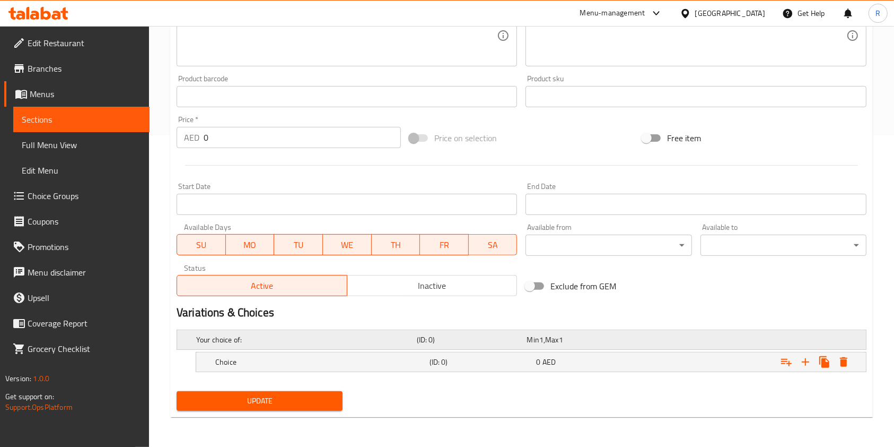
scroll to position [311, 0]
click at [807, 363] on icon "Expand" at bounding box center [805, 362] width 13 height 13
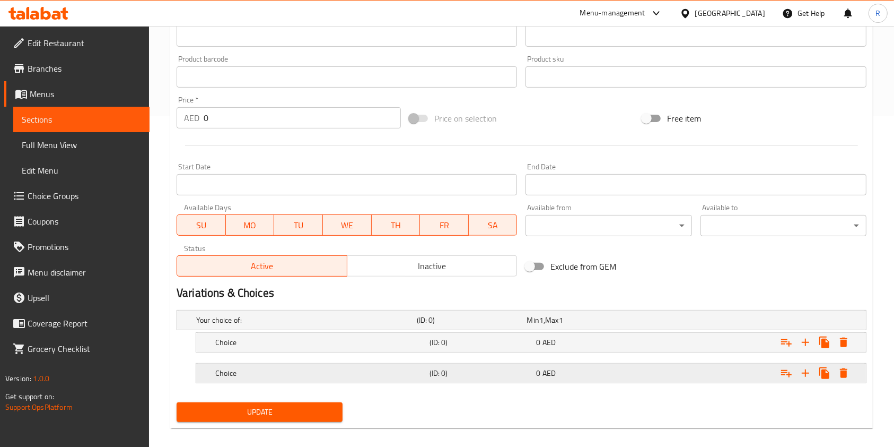
scroll to position [342, 0]
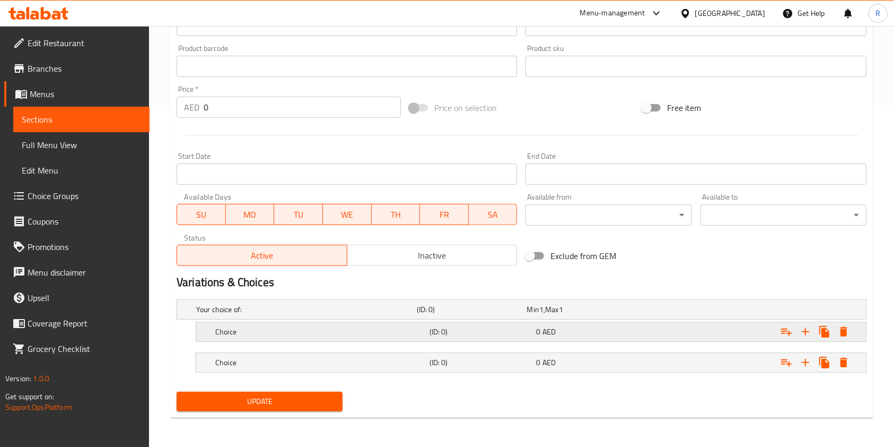
click at [269, 332] on h5 "Choice" at bounding box center [320, 331] width 210 height 11
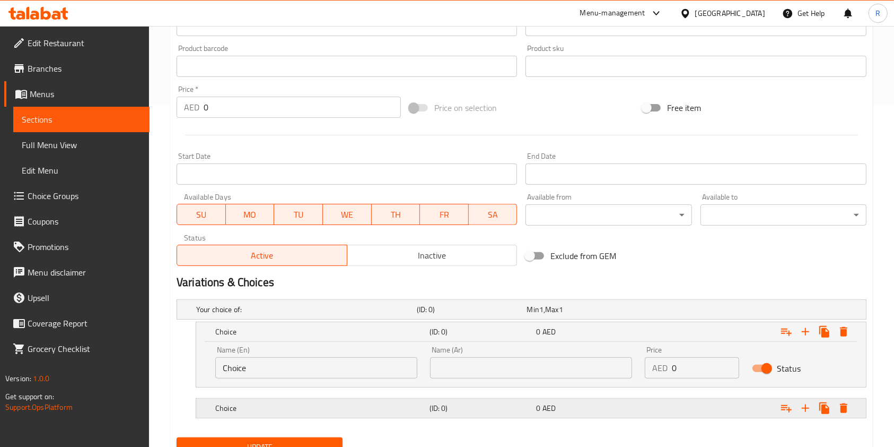
click at [257, 408] on h5 "Choice" at bounding box center [320, 408] width 210 height 11
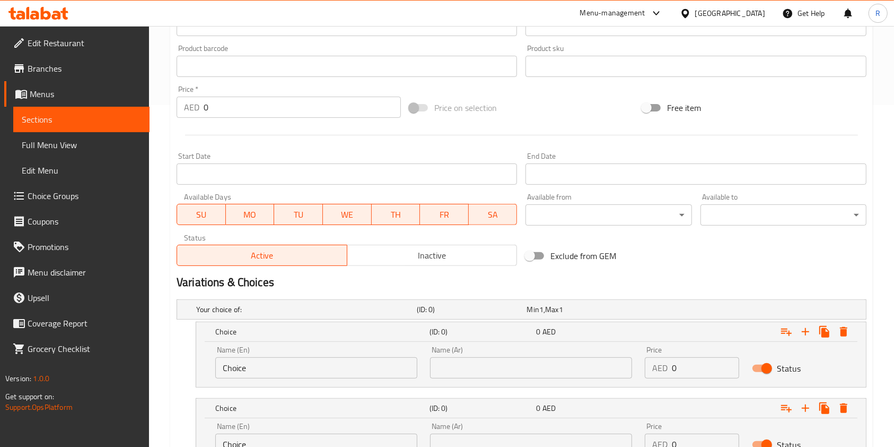
click at [285, 368] on input "Choice" at bounding box center [316, 367] width 202 height 21
type input "Half"
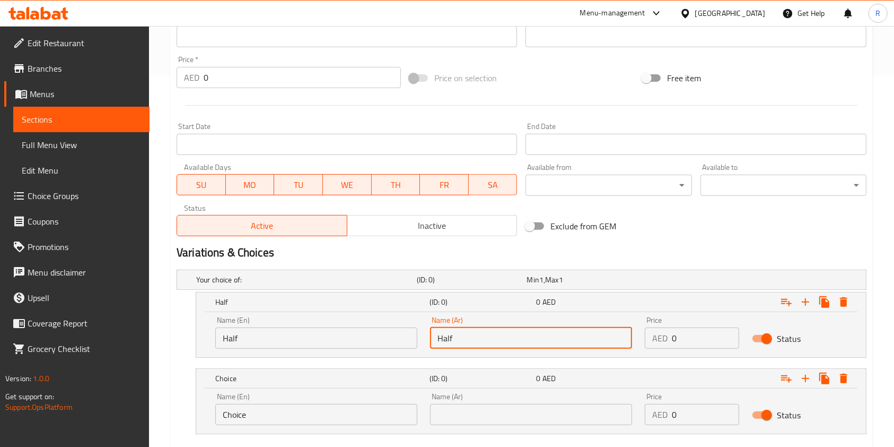
scroll to position [412, 0]
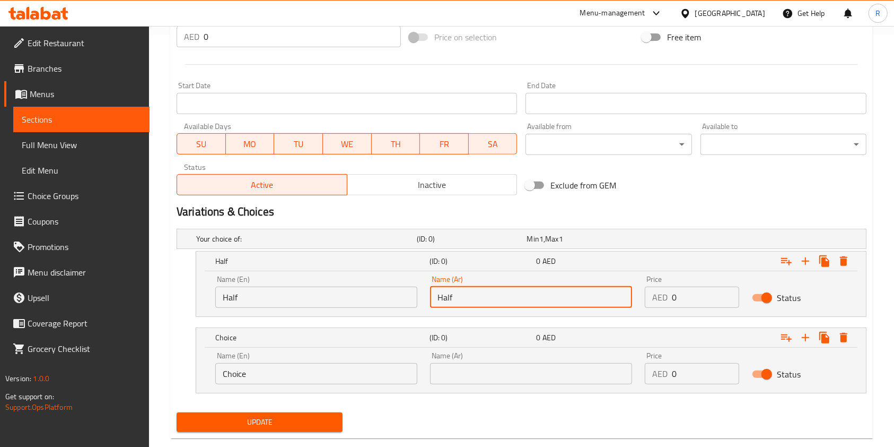
type input "Half"
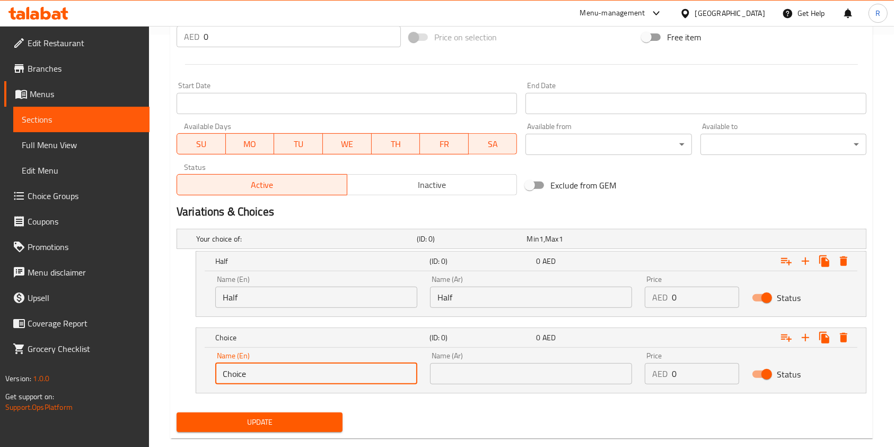
drag, startPoint x: 364, startPoint y: 364, endPoint x: 362, endPoint y: 376, distance: 11.9
click at [364, 366] on input "Choice" at bounding box center [316, 373] width 202 height 21
type input "Full"
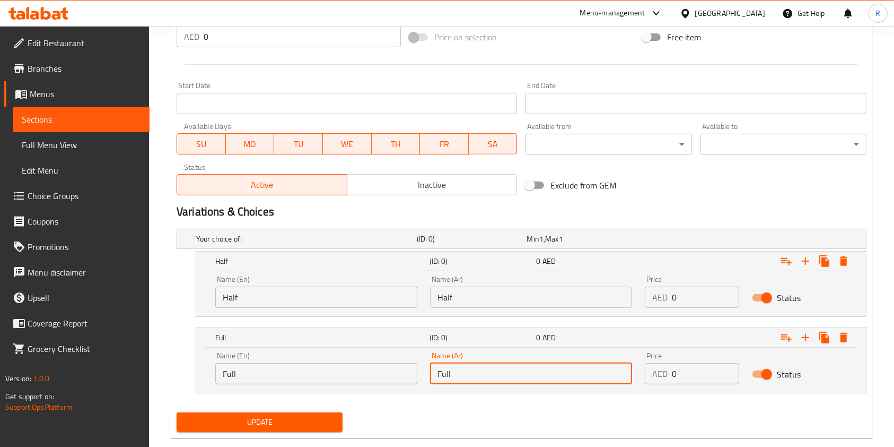
type input "Full"
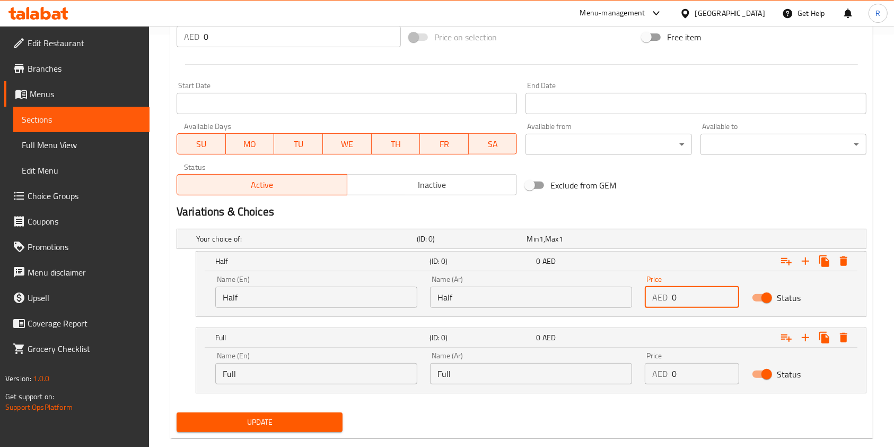
drag, startPoint x: 686, startPoint y: 292, endPoint x: 595, endPoint y: 297, distance: 91.4
click at [595, 297] on div "Name (En) Half Name (En) Name (Ar) Half Name (Ar) Price AED 0 Price Status" at bounding box center [531, 291] width 645 height 45
type input "25"
drag, startPoint x: 581, startPoint y: 359, endPoint x: 536, endPoint y: 355, distance: 45.2
click at [537, 355] on div "Name (En) Full Name (En) Name (Ar) Full Name (Ar) Price AED 0 Price Status" at bounding box center [531, 367] width 645 height 45
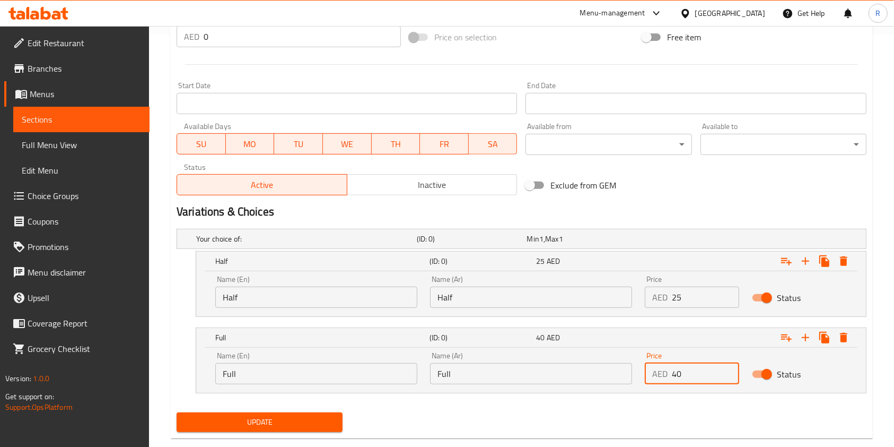
type input "40"
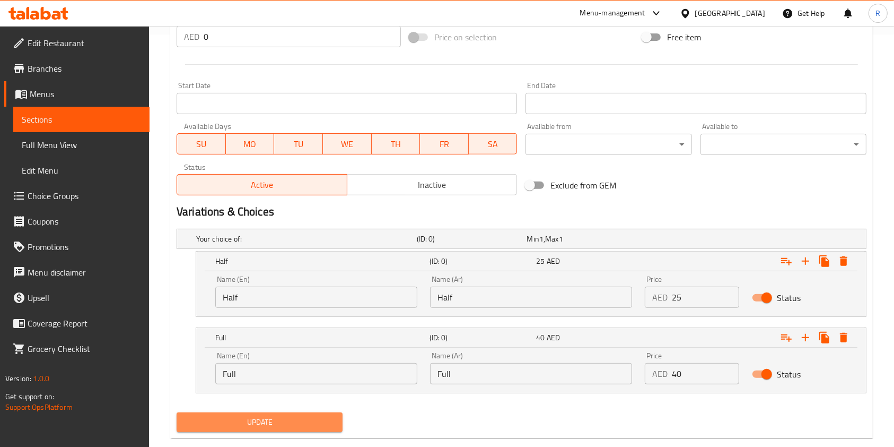
click at [310, 424] on span "Update" at bounding box center [259, 421] width 149 height 13
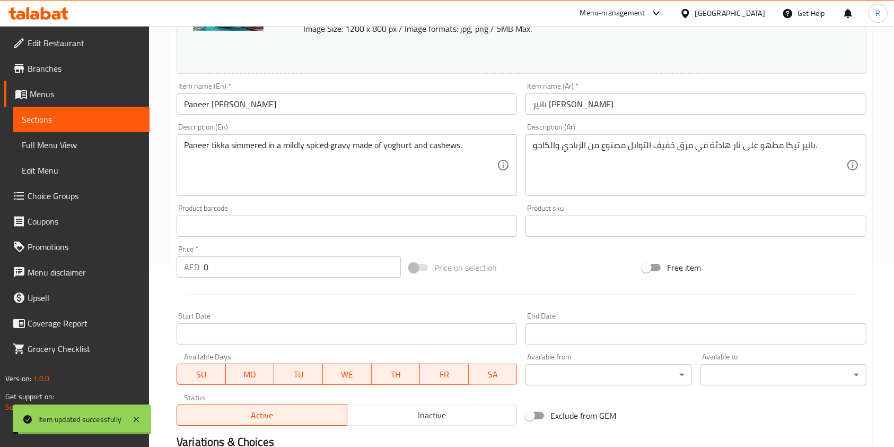
scroll to position [0, 0]
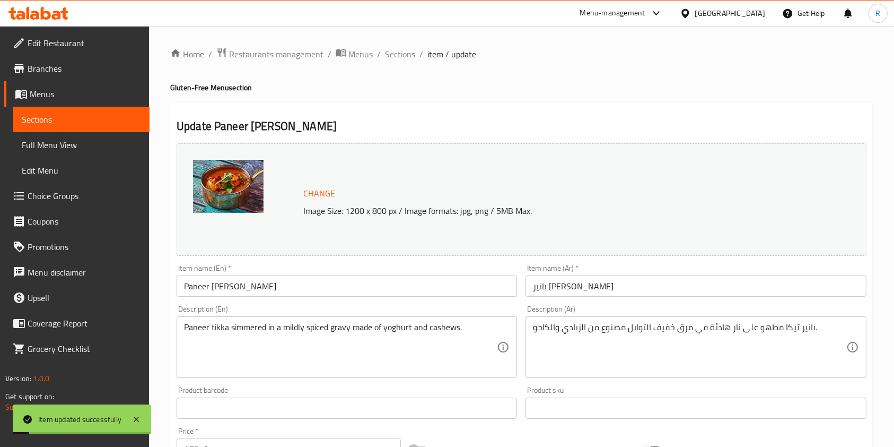
drag, startPoint x: 405, startPoint y: 49, endPoint x: 462, endPoint y: 108, distance: 81.8
click at [405, 50] on span "Sections" at bounding box center [400, 54] width 30 height 13
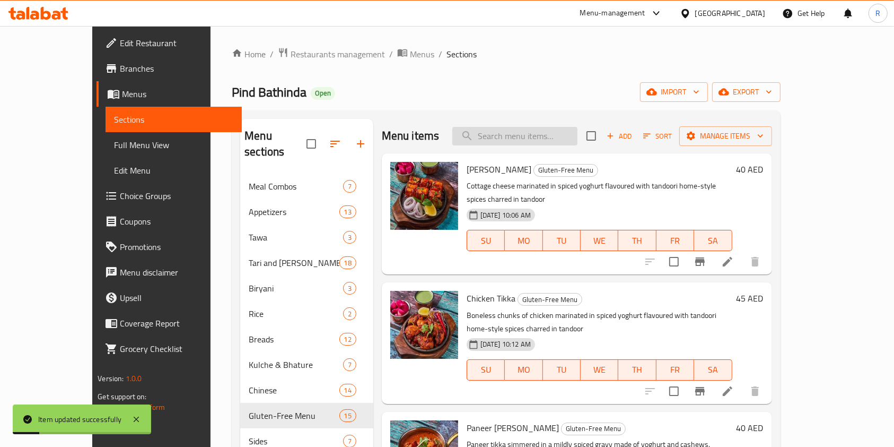
click at [560, 134] on input "search" at bounding box center [514, 136] width 125 height 19
paste input "MURGH LASOONI PALAK CURRY"
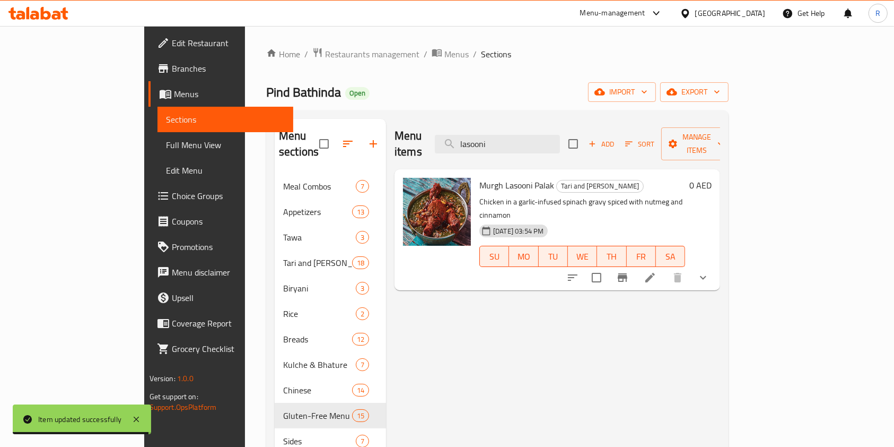
paste input "TARIWALA MUTTON"
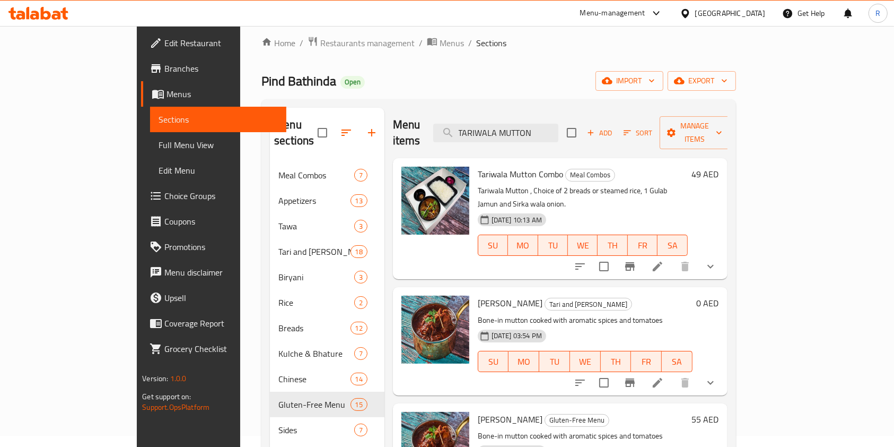
scroll to position [141, 0]
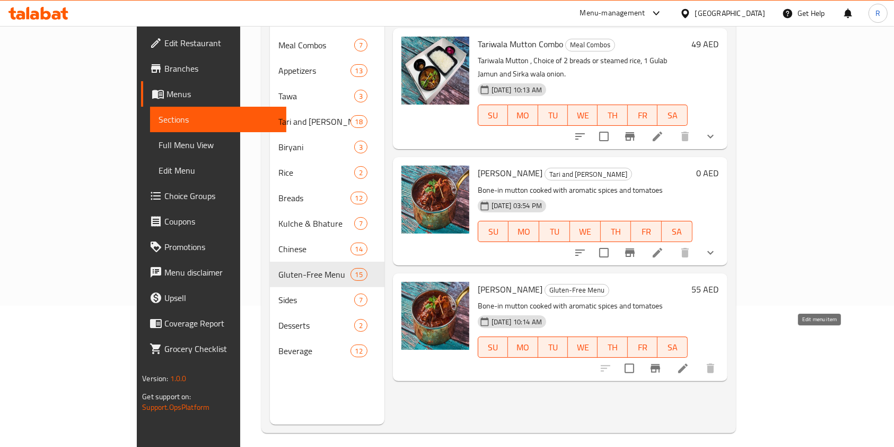
type input "TARIWALA MUTTON"
click at [690, 362] on icon at bounding box center [683, 368] width 13 height 13
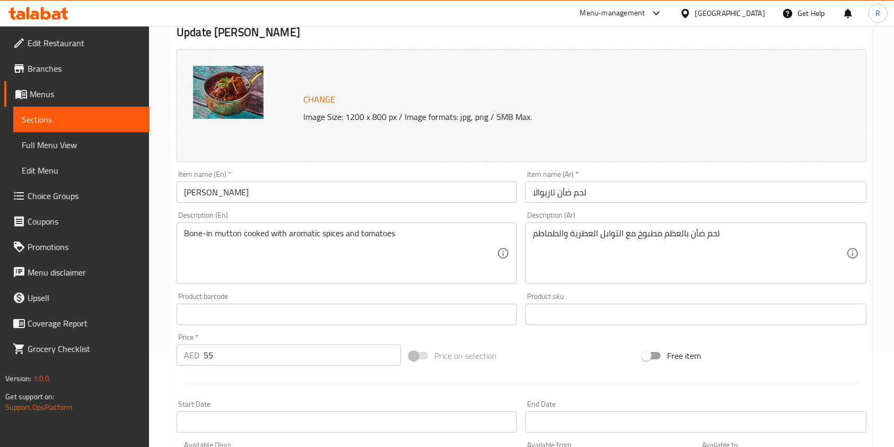
scroll to position [283, 0]
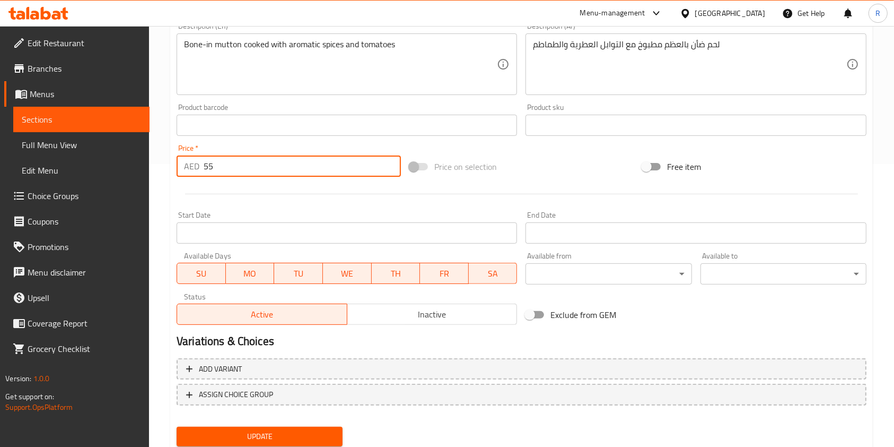
drag, startPoint x: 252, startPoint y: 163, endPoint x: 137, endPoint y: 166, distance: 114.6
click at [140, 163] on div "Edit Restaurant Branches Menus Sections Full Menu View Edit Menu Choice Groups …" at bounding box center [447, 112] width 894 height 739
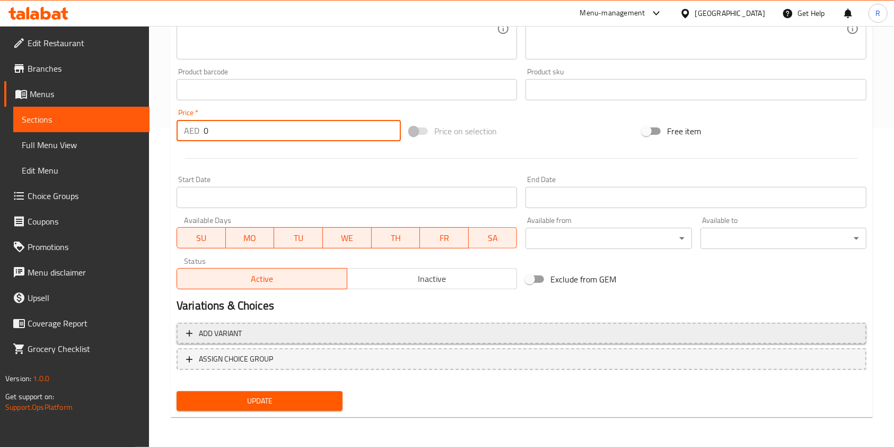
type input "0"
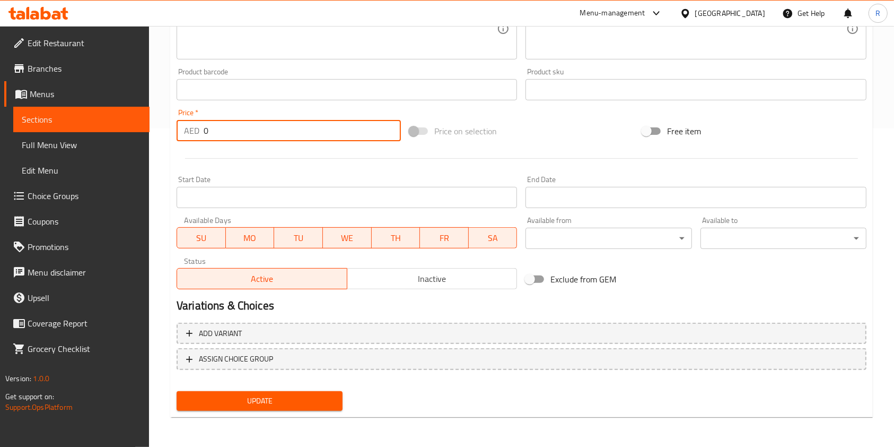
click at [294, 324] on button "Add variant" at bounding box center [522, 334] width 690 height 22
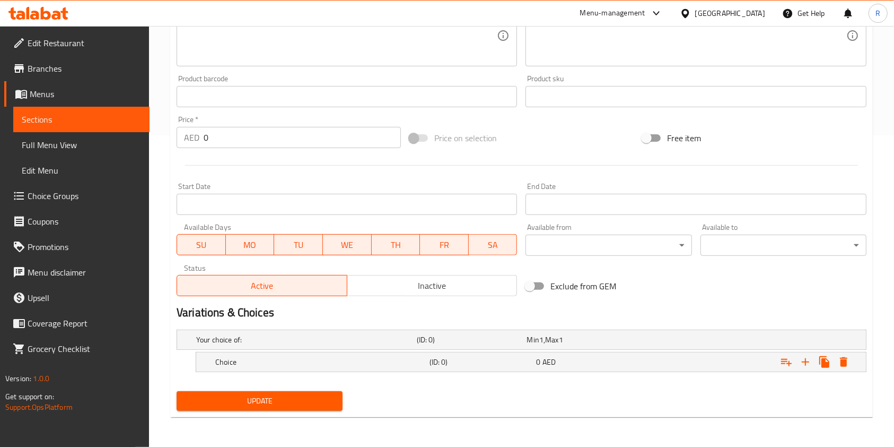
scroll to position [311, 0]
click at [808, 359] on icon "Expand" at bounding box center [805, 362] width 13 height 13
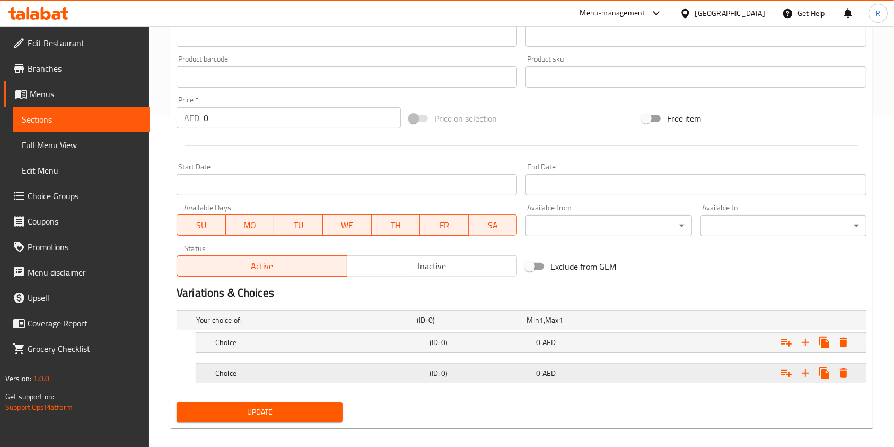
scroll to position [342, 0]
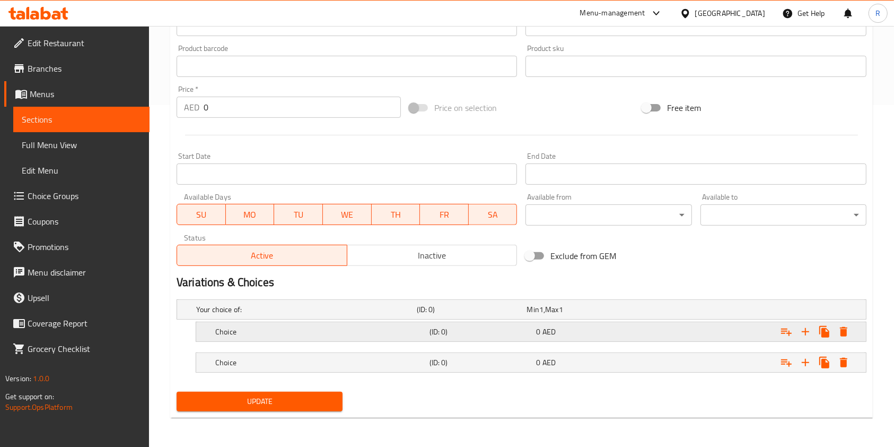
click at [313, 332] on h5 "Choice" at bounding box center [320, 331] width 210 height 11
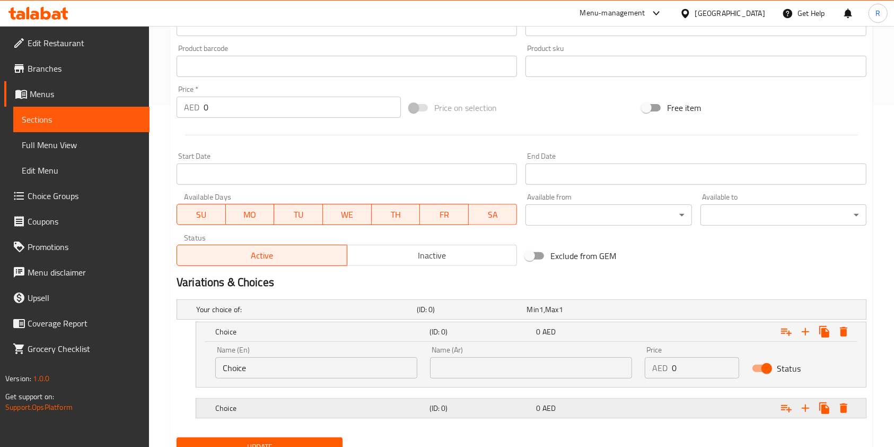
click at [352, 410] on h5 "Choice" at bounding box center [320, 408] width 210 height 11
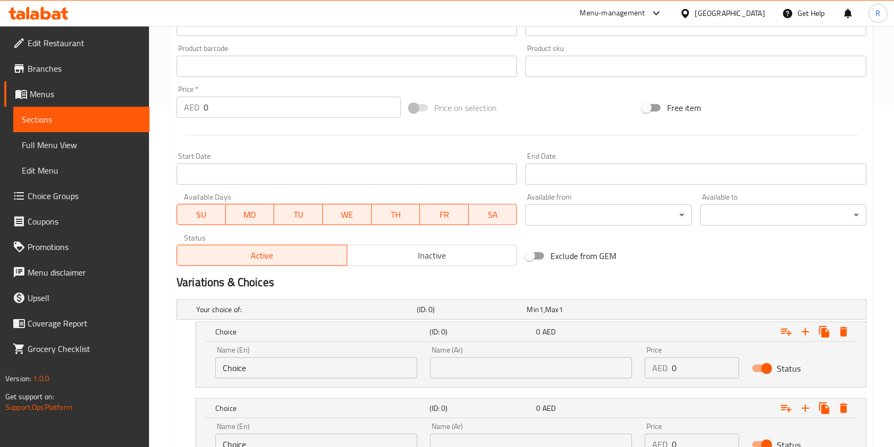
click at [354, 366] on input "Choice" at bounding box center [316, 367] width 202 height 21
type input "Half"
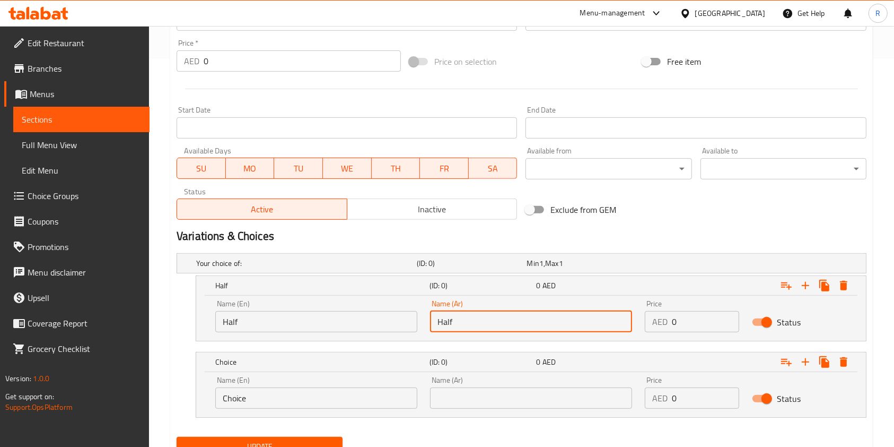
scroll to position [433, 0]
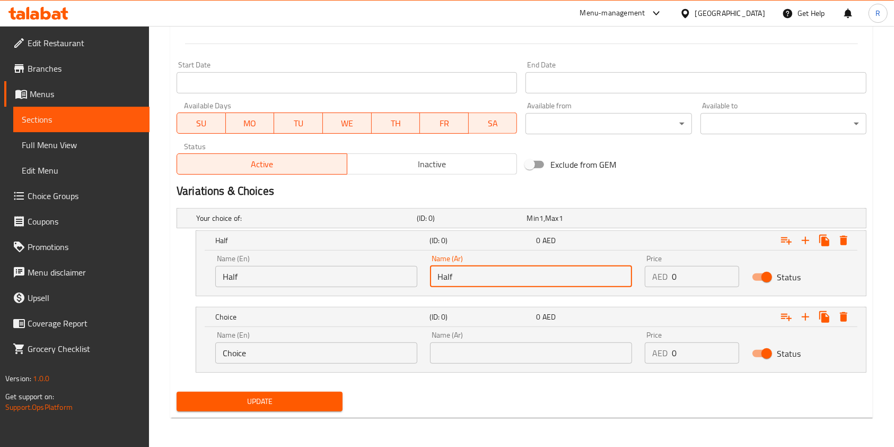
type input "Half"
click at [295, 347] on input "Choice" at bounding box center [316, 352] width 202 height 21
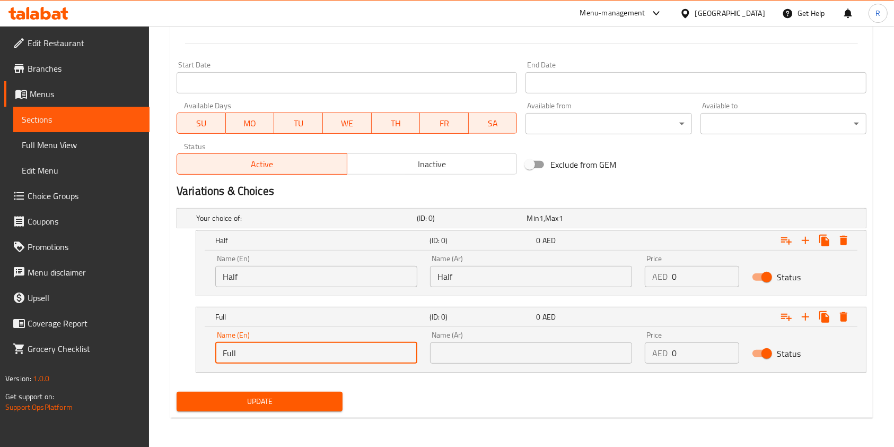
type input "Full"
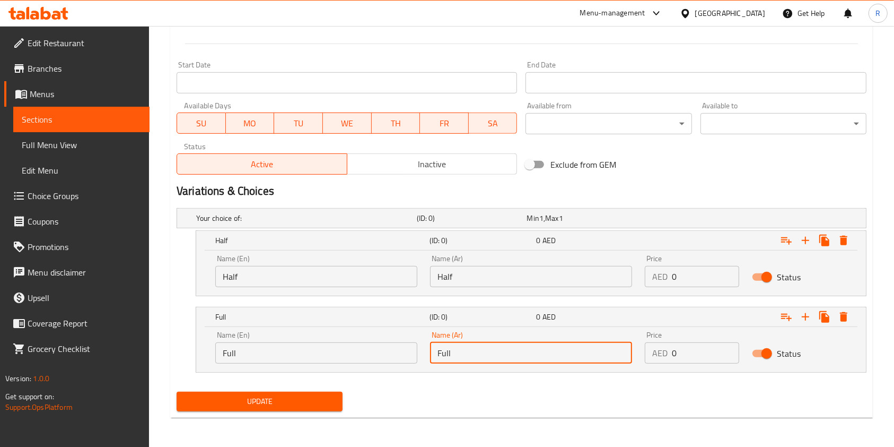
type input "Full"
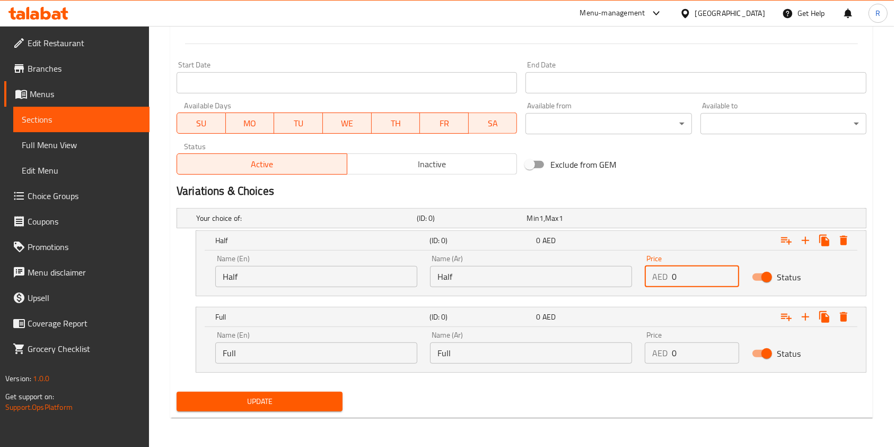
drag, startPoint x: 690, startPoint y: 276, endPoint x: 596, endPoint y: 275, distance: 93.9
click at [596, 275] on div "Name (En) Half Name (En) Name (Ar) Half Name (Ar) Price AED 0 Price Status" at bounding box center [531, 270] width 645 height 45
type input "39"
drag, startPoint x: 703, startPoint y: 353, endPoint x: 555, endPoint y: 355, distance: 147.5
click at [555, 355] on div "Name (En) Full Name (En) Name (Ar) Full Name (Ar) Price AED 0 Price Status" at bounding box center [531, 347] width 645 height 45
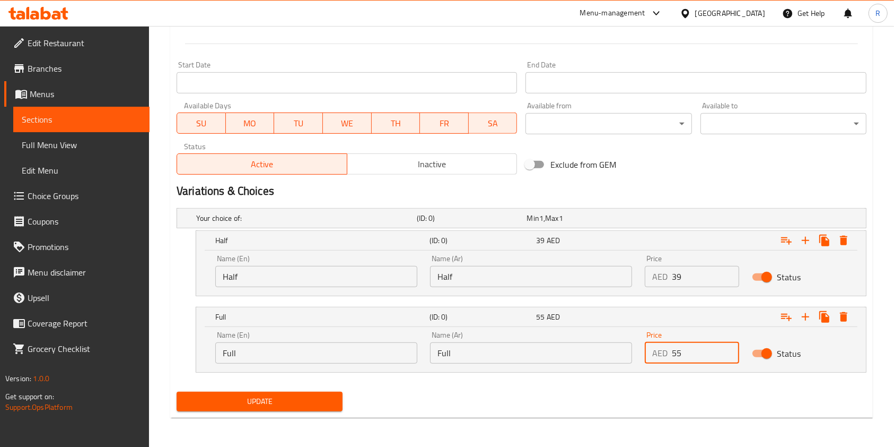
type input "55"
click at [250, 401] on span "Update" at bounding box center [259, 401] width 149 height 13
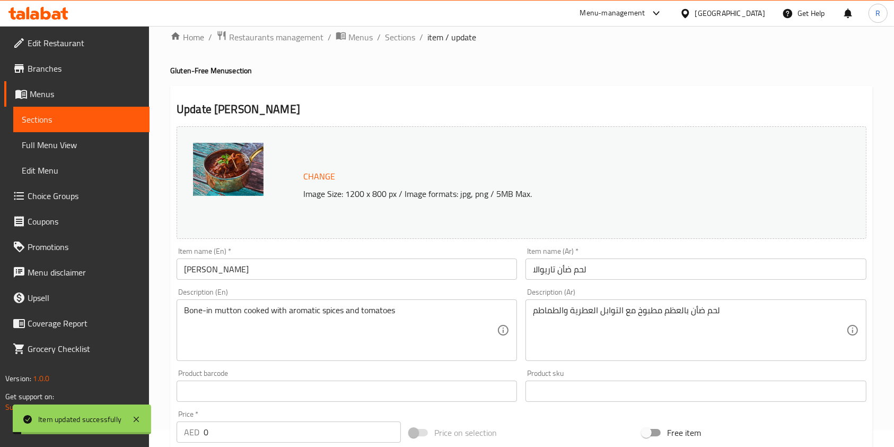
scroll to position [8, 0]
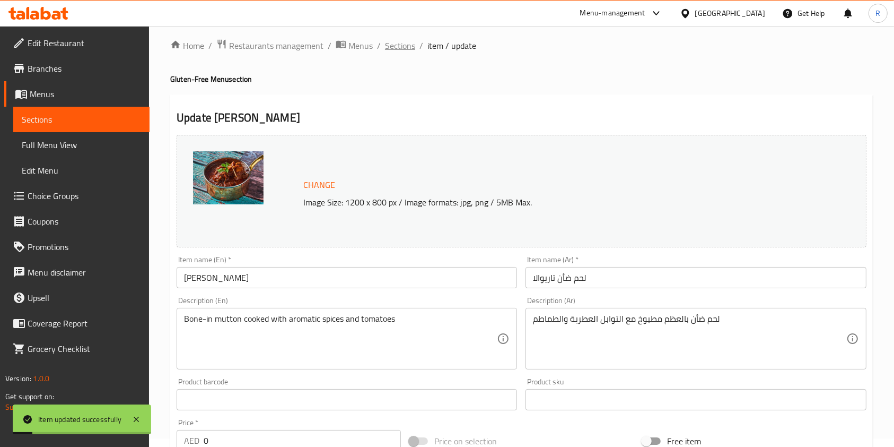
click at [394, 45] on span "Sections" at bounding box center [400, 45] width 30 height 13
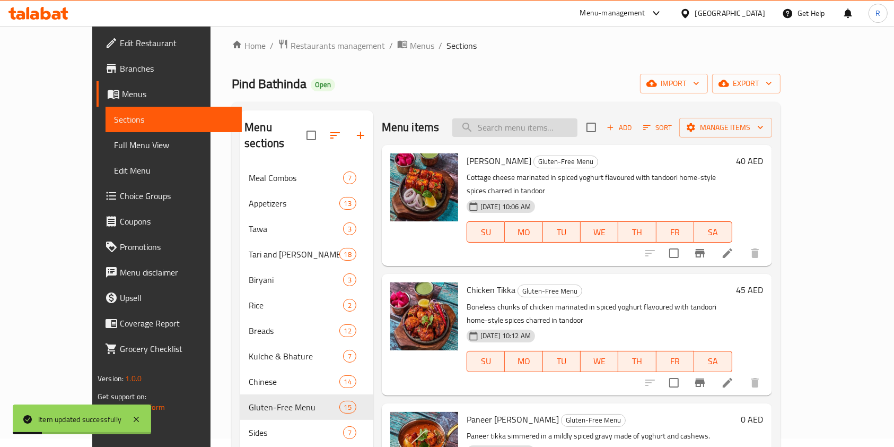
click at [577, 125] on input "search" at bounding box center [514, 127] width 125 height 19
paste input "CHICKEN TIKKA MASALA"
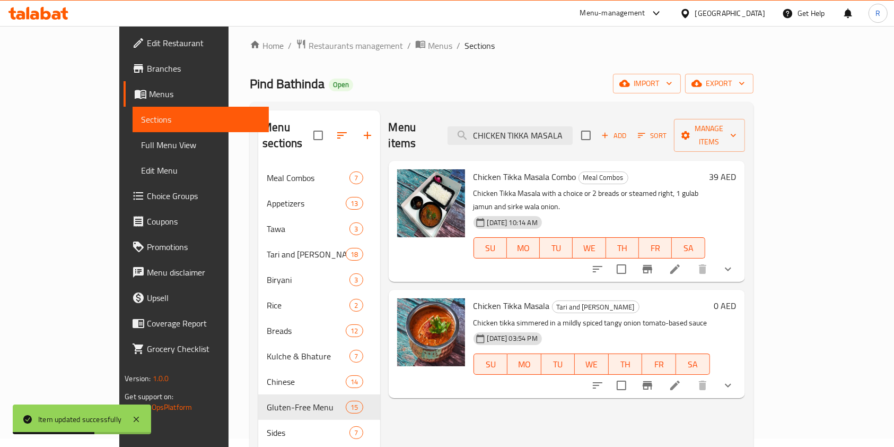
paste input "BUTTER CHICKEN"
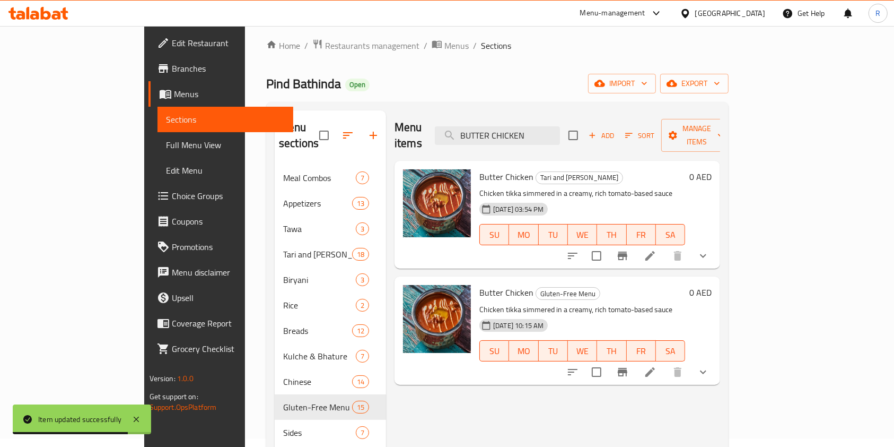
paste input "PANEER BUTTER MASALA"
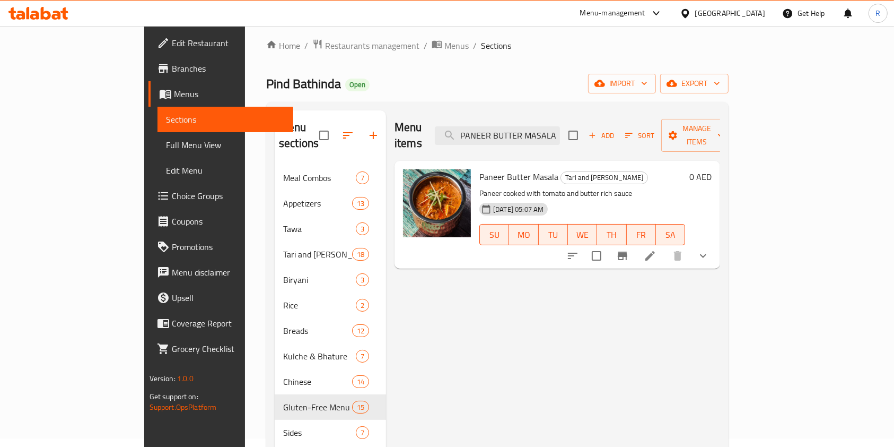
paste input "MUTTON"
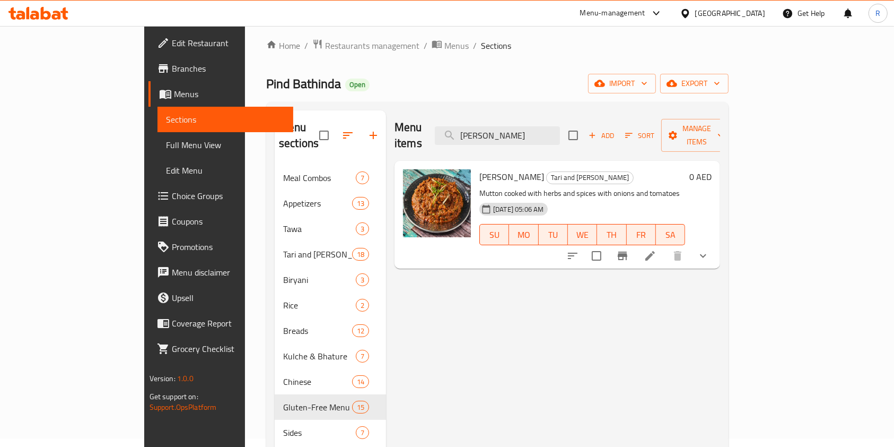
paste input "CHICKEN RAR"
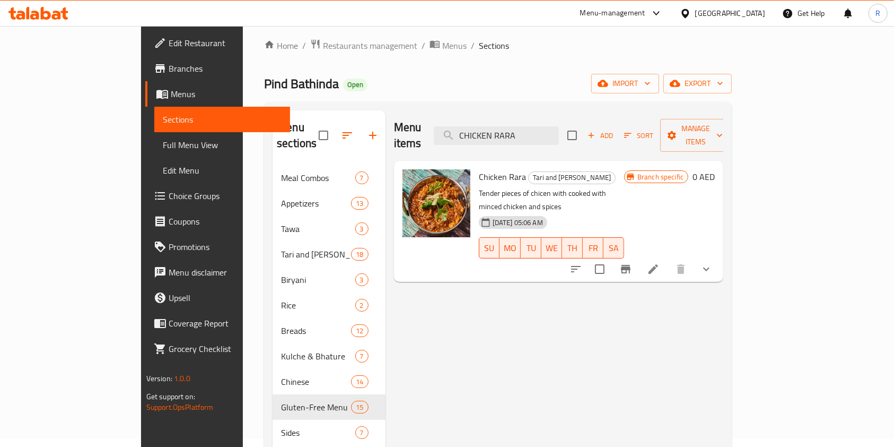
type input "CHICKEN RARA"
click at [632, 263] on icon "Branch-specific-item" at bounding box center [626, 269] width 13 height 13
click at [585, 142] on div "Menu items CHICKEN RARA Add Sort Manage items" at bounding box center [559, 135] width 330 height 50
drag, startPoint x: 583, startPoint y: 133, endPoint x: 587, endPoint y: 142, distance: 10.2
click at [559, 130] on input "CHICKEN RARA" at bounding box center [496, 135] width 125 height 19
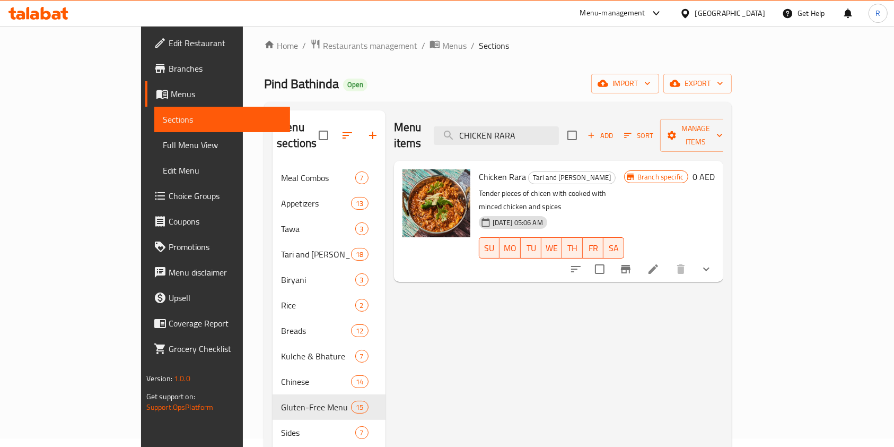
paste input "HOMEMADE CHICKEN CURRY"
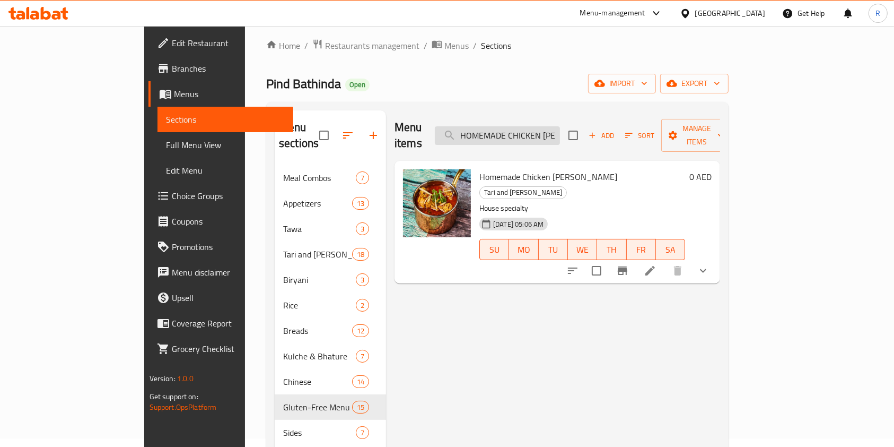
click at [560, 128] on input "HOMEMADE CHICKEN CURRY" at bounding box center [497, 135] width 125 height 19
paste input "MUTTON BIRYANI"
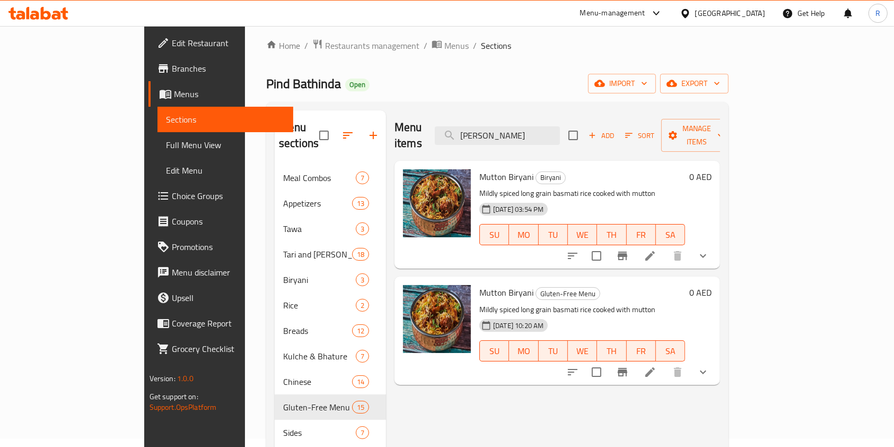
paste input "CHICKE"
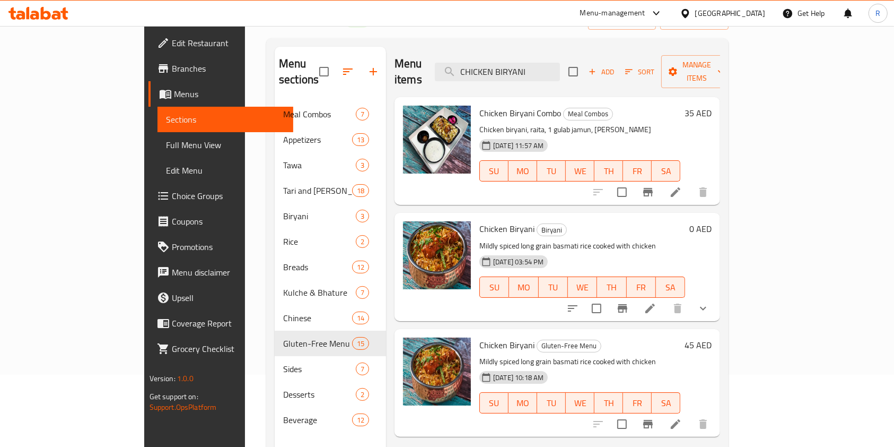
scroll to position [149, 0]
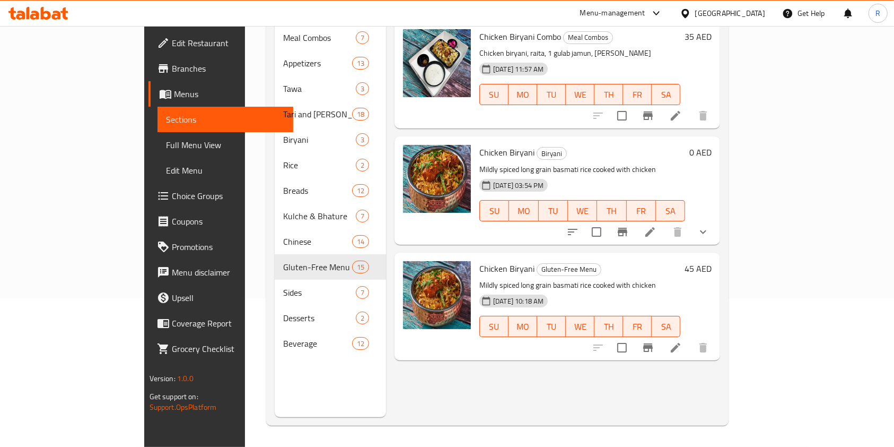
type input "CHICKEN BIRYANI"
click at [682, 341] on icon at bounding box center [675, 347] width 13 height 13
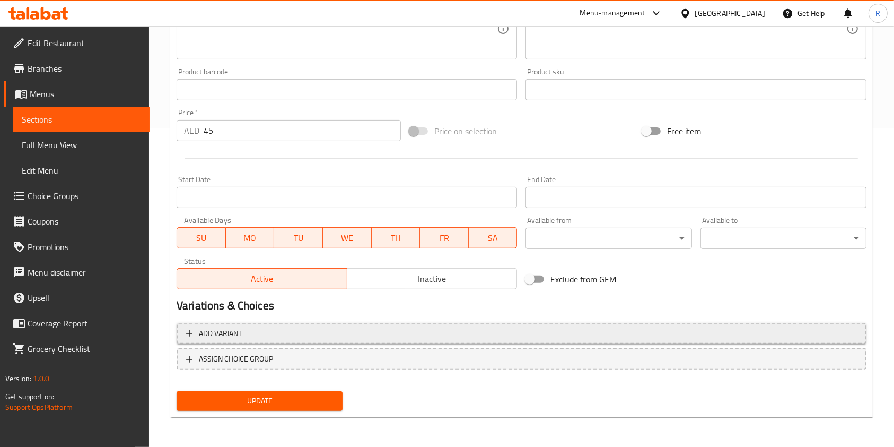
click at [284, 333] on span "Add variant" at bounding box center [521, 333] width 671 height 13
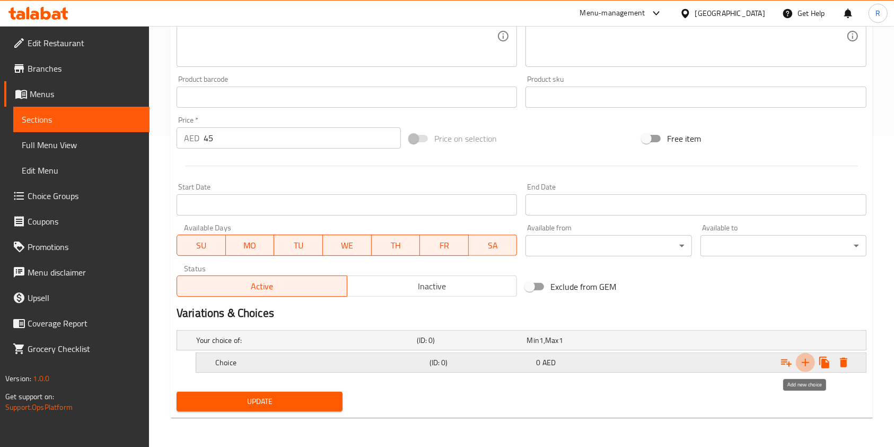
drag, startPoint x: 804, startPoint y: 363, endPoint x: 582, endPoint y: 359, distance: 221.8
click at [804, 363] on icon "Expand" at bounding box center [805, 362] width 13 height 13
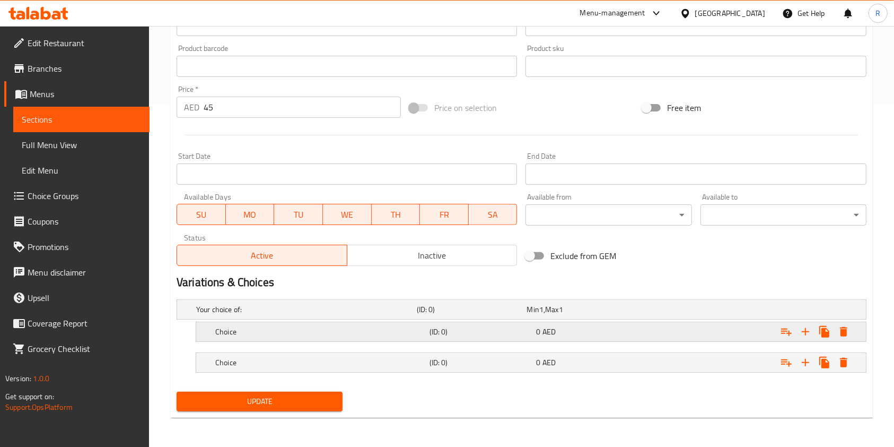
click at [371, 336] on h5 "Choice" at bounding box center [320, 331] width 210 height 11
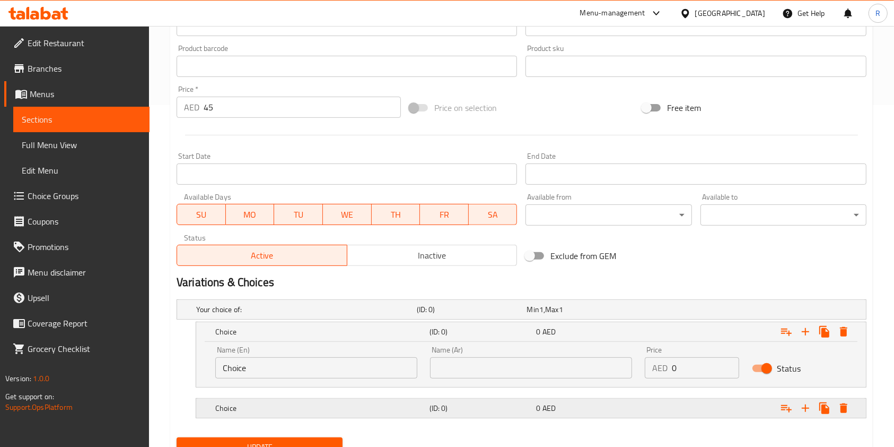
scroll to position [387, 0]
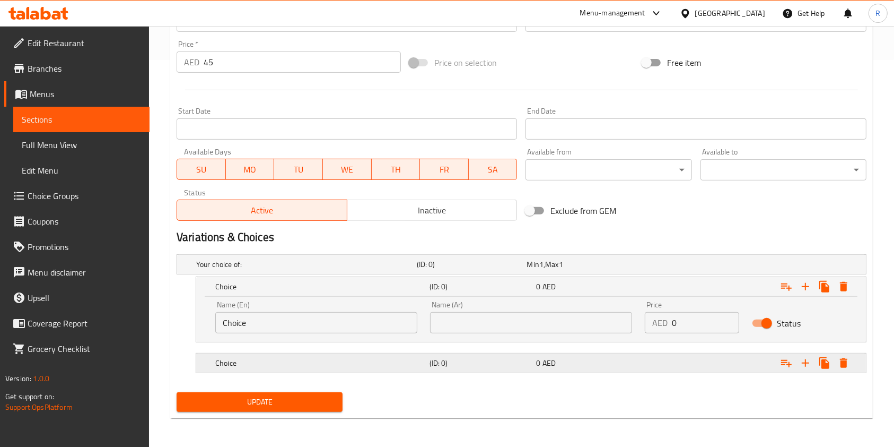
click at [349, 360] on h5 "Choice" at bounding box center [320, 363] width 210 height 11
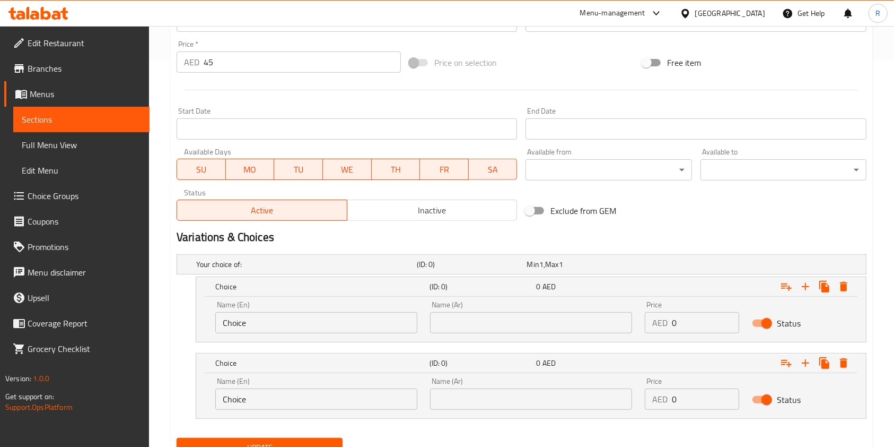
click at [328, 325] on input "Choice" at bounding box center [316, 322] width 202 height 21
type input "Half"
drag, startPoint x: 258, startPoint y: 397, endPoint x: 264, endPoint y: 398, distance: 5.9
click at [261, 397] on input "Choice" at bounding box center [316, 398] width 202 height 21
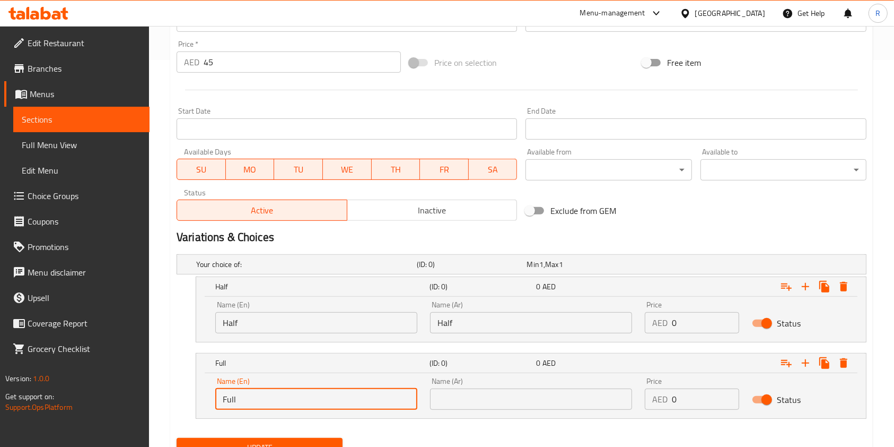
type input "Full"
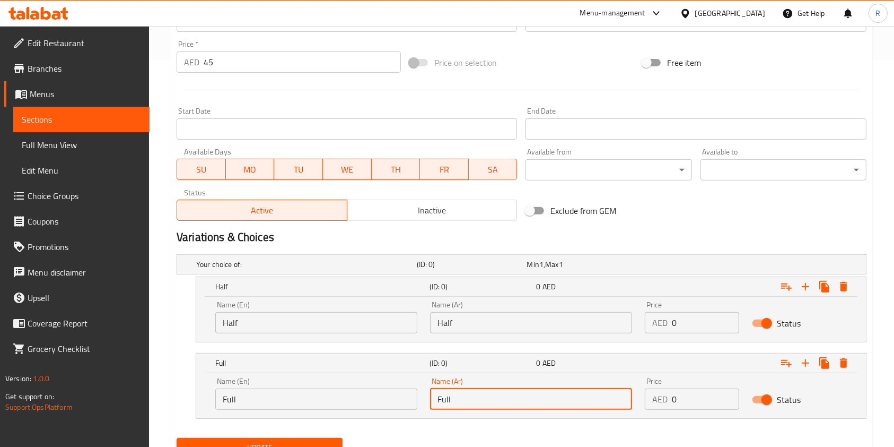
type input "Full"
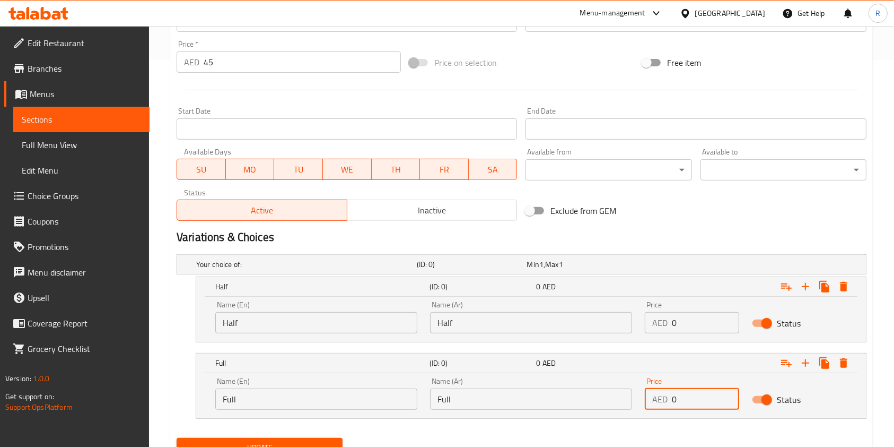
drag, startPoint x: 689, startPoint y: 325, endPoint x: 651, endPoint y: 327, distance: 37.7
click at [651, 326] on div "AED 0 Price" at bounding box center [692, 322] width 94 height 21
type input "29"
drag, startPoint x: 683, startPoint y: 399, endPoint x: 513, endPoint y: 400, distance: 169.7
click at [513, 400] on div "Name (En) Full Name (En) Name (Ar) Full Name (Ar) Price AED 0 Price Status" at bounding box center [531, 393] width 645 height 45
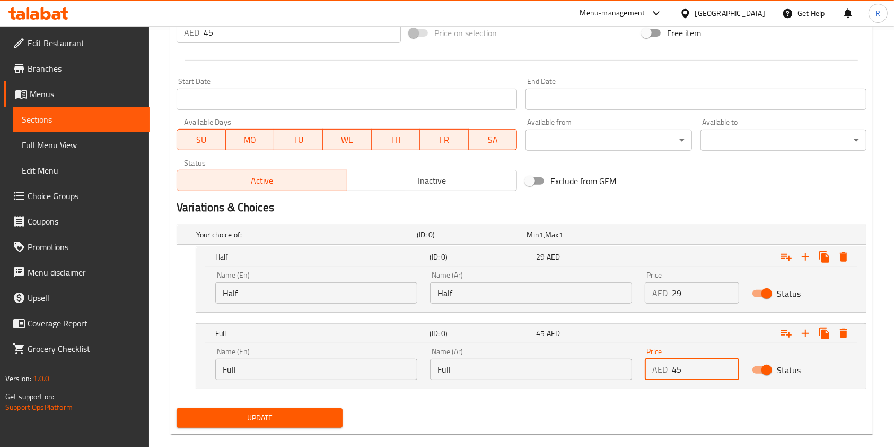
scroll to position [433, 0]
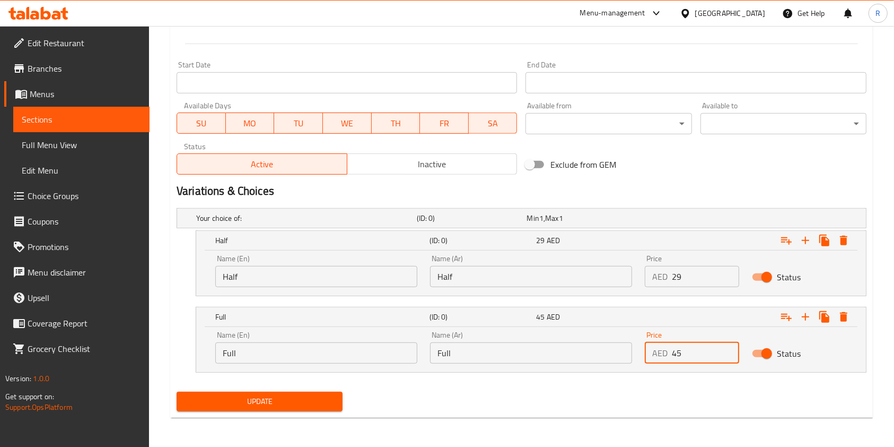
type input "45"
click at [246, 400] on span "Update" at bounding box center [259, 401] width 149 height 13
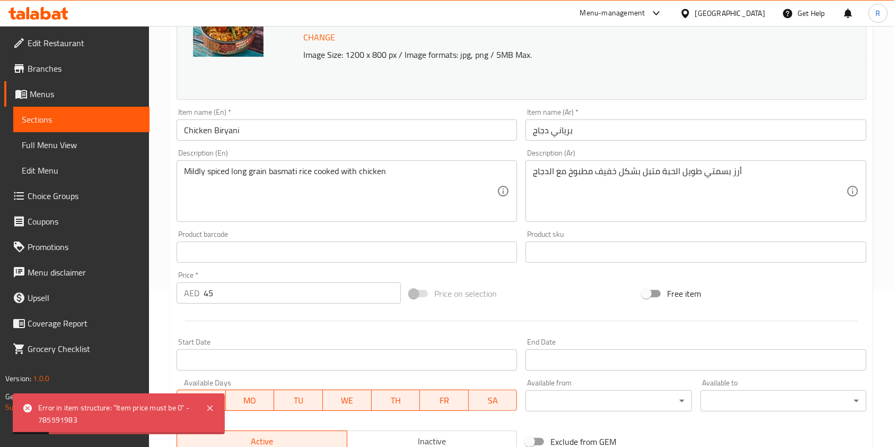
scroll to position [150, 0]
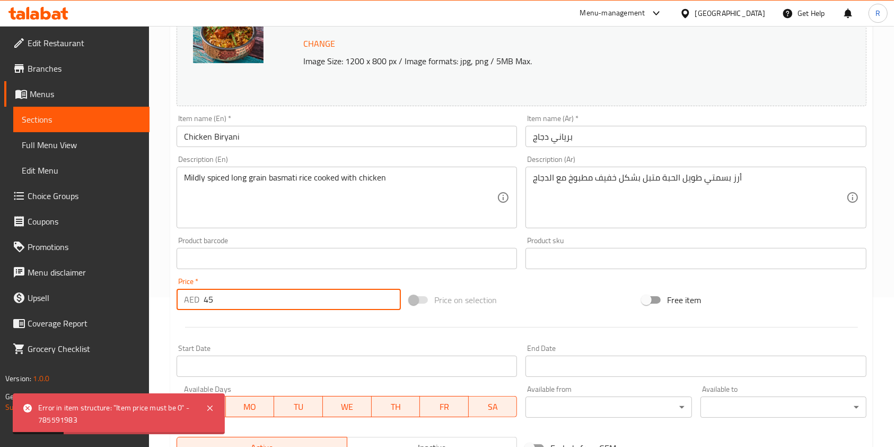
drag, startPoint x: 136, startPoint y: 308, endPoint x: 38, endPoint y: 308, distance: 98.1
click at [42, 308] on div "Edit Restaurant Branches Menus Sections Full Menu View Edit Menu Choice Groups …" at bounding box center [447, 303] width 894 height 854
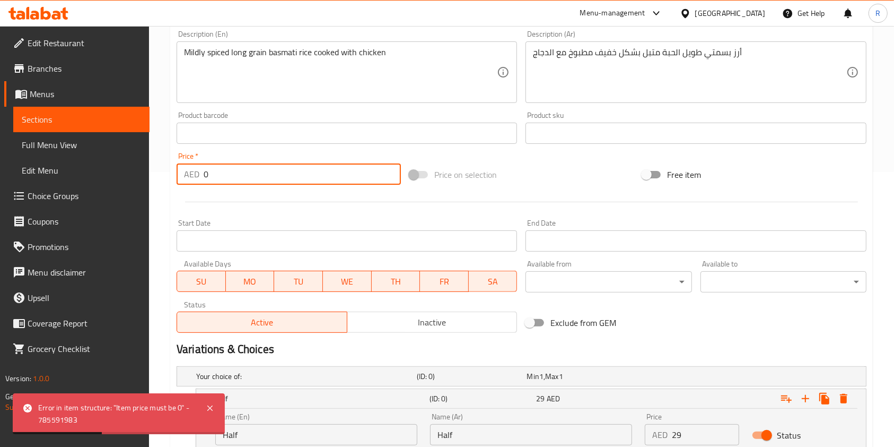
scroll to position [433, 0]
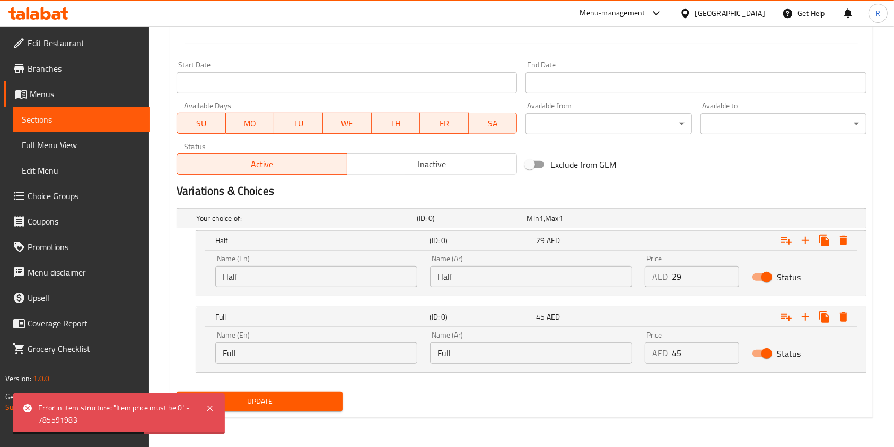
type input "0"
click at [284, 399] on span "Update" at bounding box center [259, 401] width 149 height 13
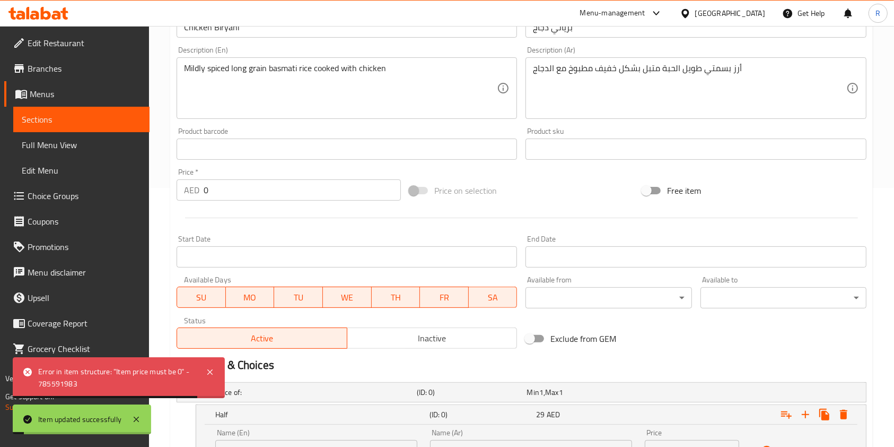
scroll to position [0, 0]
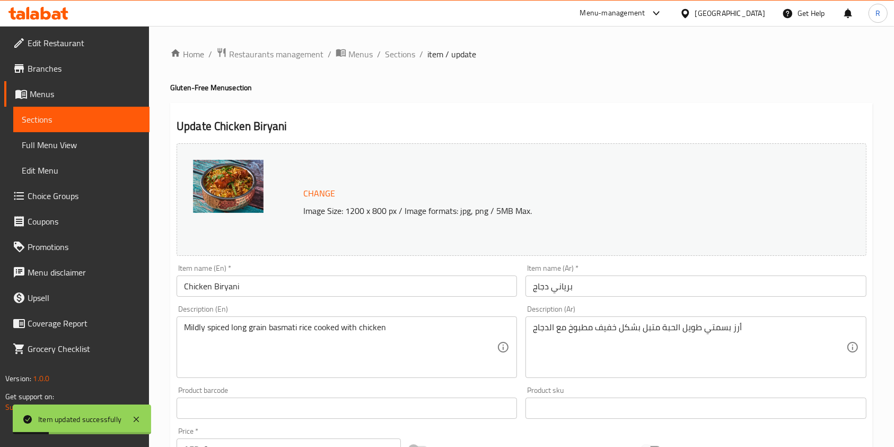
drag, startPoint x: 403, startPoint y: 49, endPoint x: 429, endPoint y: 104, distance: 60.8
click at [404, 49] on span "Sections" at bounding box center [400, 54] width 30 height 13
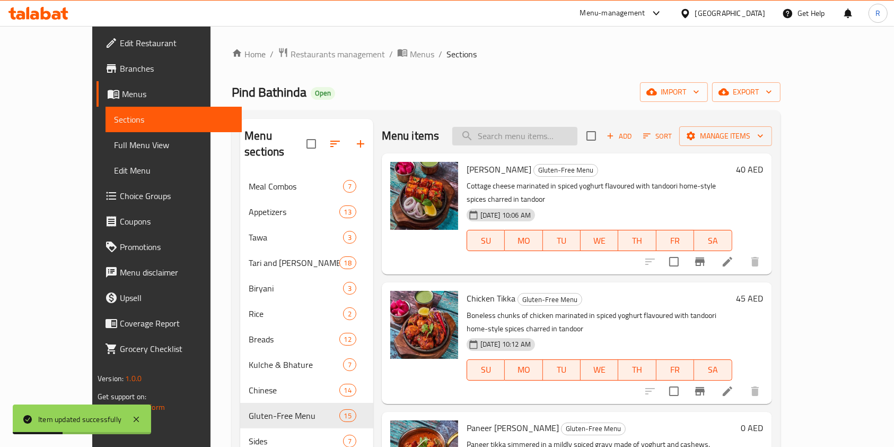
drag, startPoint x: 522, startPoint y: 141, endPoint x: 529, endPoint y: 142, distance: 7.0
click at [529, 142] on input "search" at bounding box center [514, 136] width 125 height 19
paste input "VEG BIRYANI"
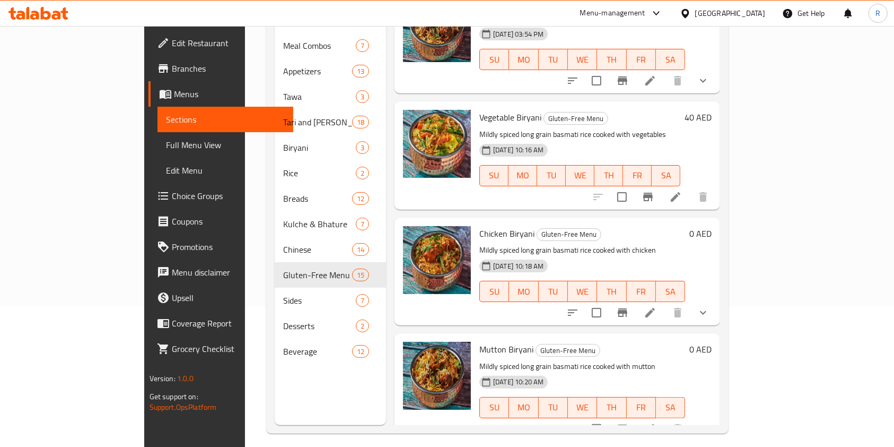
scroll to position [141, 0]
type input "biryani"
click at [681, 191] on icon at bounding box center [676, 196] width 10 height 10
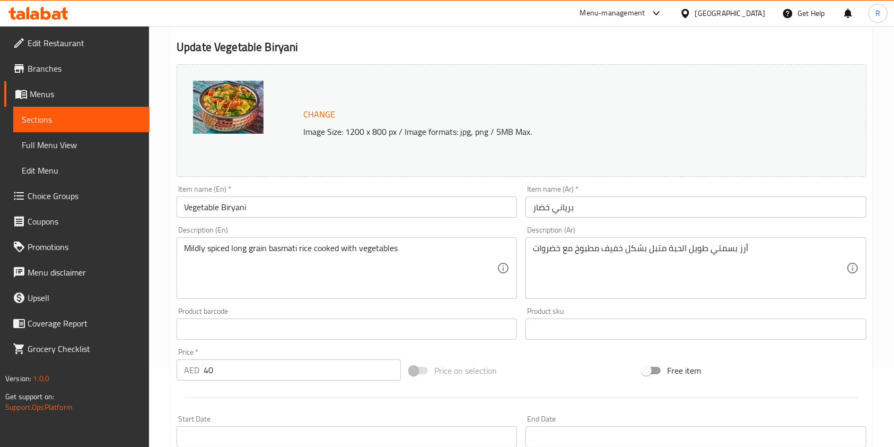
scroll to position [212, 0]
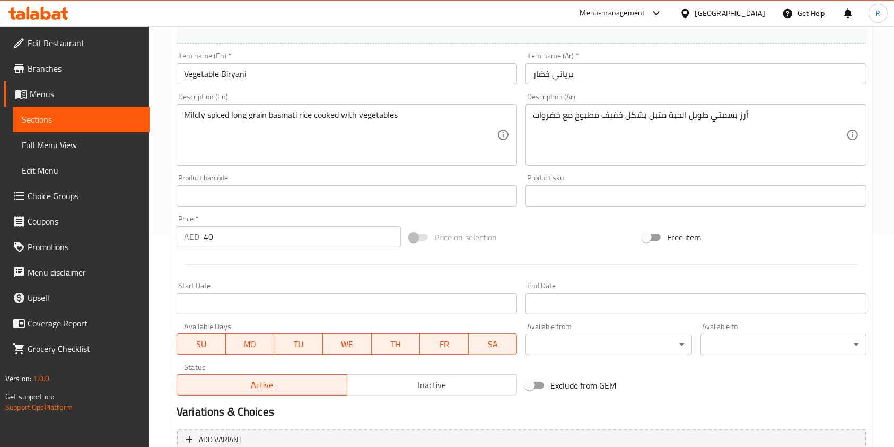
drag, startPoint x: 257, startPoint y: 233, endPoint x: 81, endPoint y: 233, distance: 176.1
click at [81, 233] on div "Edit Restaurant Branches Menus Sections Full Menu View Edit Menu Choice Groups …" at bounding box center [447, 183] width 894 height 739
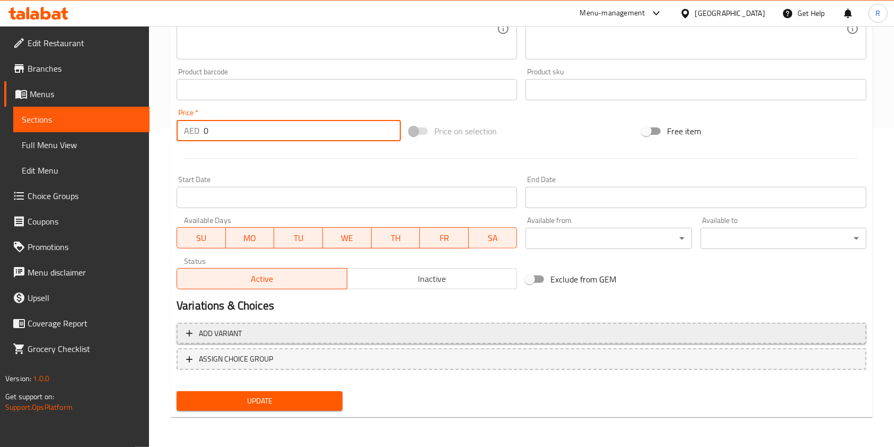
type input "0"
click at [255, 337] on span "Add variant" at bounding box center [521, 333] width 671 height 13
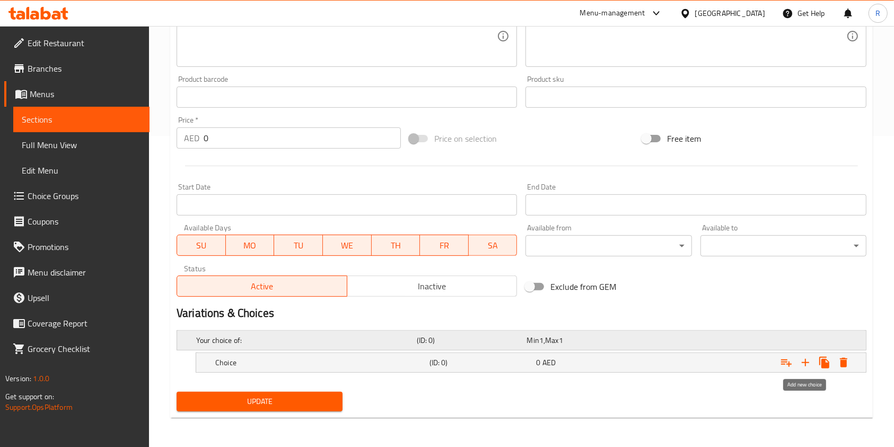
drag, startPoint x: 809, startPoint y: 357, endPoint x: 649, endPoint y: 334, distance: 161.3
click at [809, 356] on icon "Expand" at bounding box center [805, 362] width 13 height 13
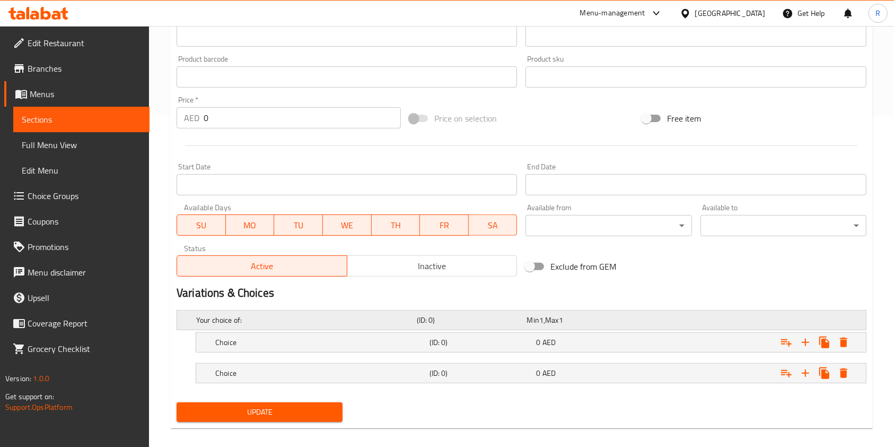
scroll to position [342, 0]
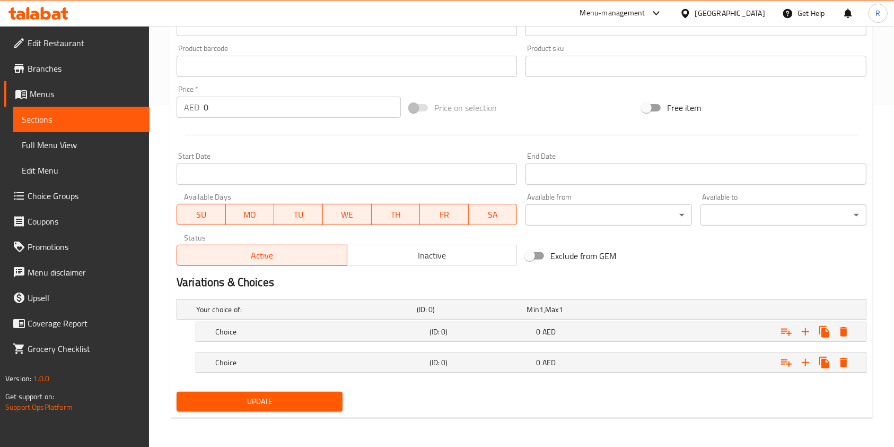
drag, startPoint x: 301, startPoint y: 332, endPoint x: 301, endPoint y: 355, distance: 22.8
click at [301, 331] on h5 "Choice" at bounding box center [320, 331] width 210 height 11
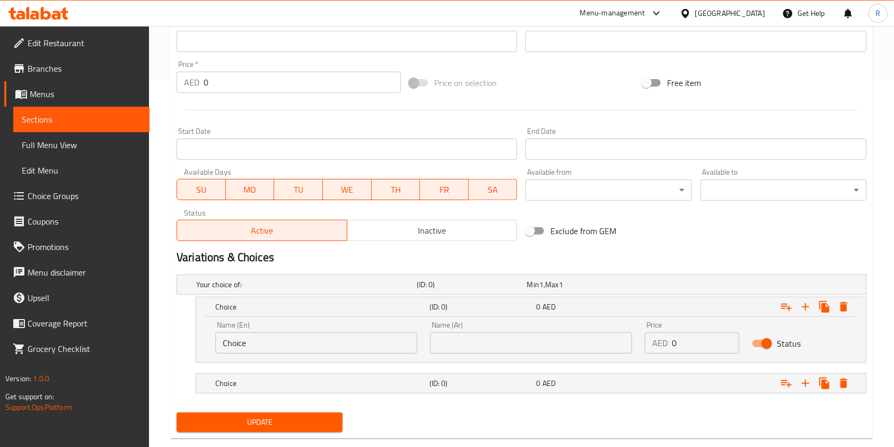
scroll to position [387, 0]
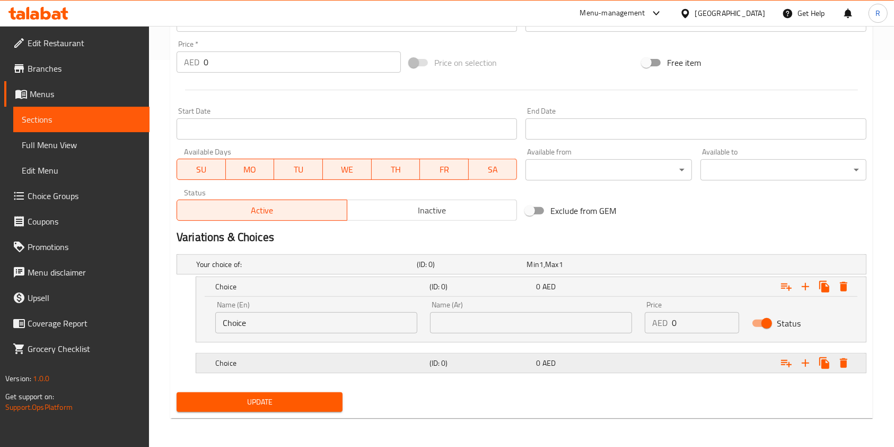
click at [313, 358] on h5 "Choice" at bounding box center [320, 363] width 210 height 11
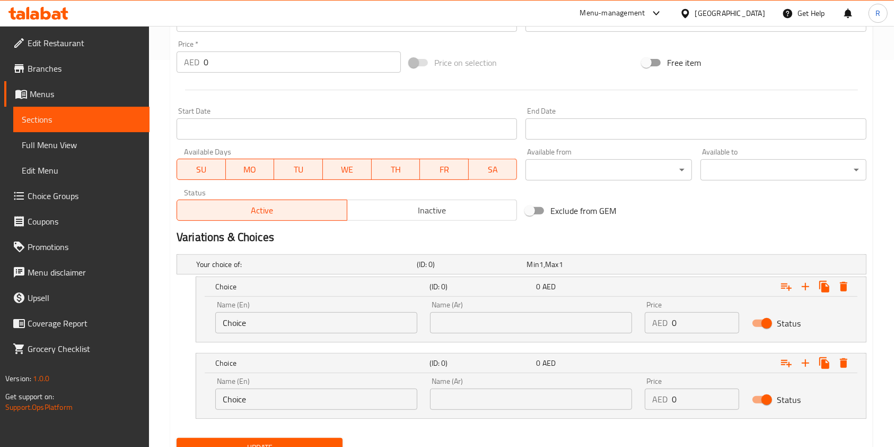
click at [341, 326] on input "Choice" at bounding box center [316, 322] width 202 height 21
type input "Half"
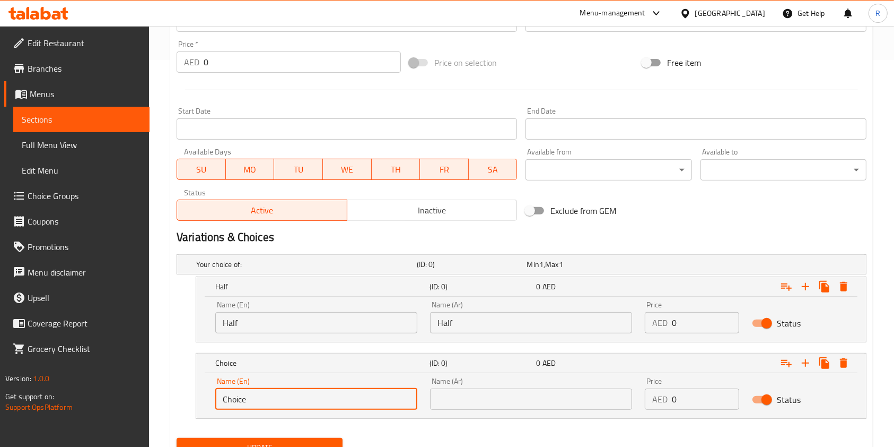
click at [305, 390] on input "Choice" at bounding box center [316, 398] width 202 height 21
type input "Full"
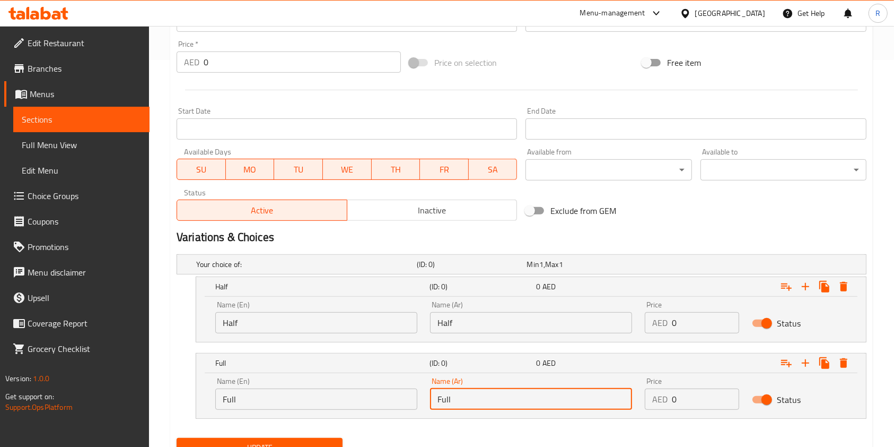
type input "Full"
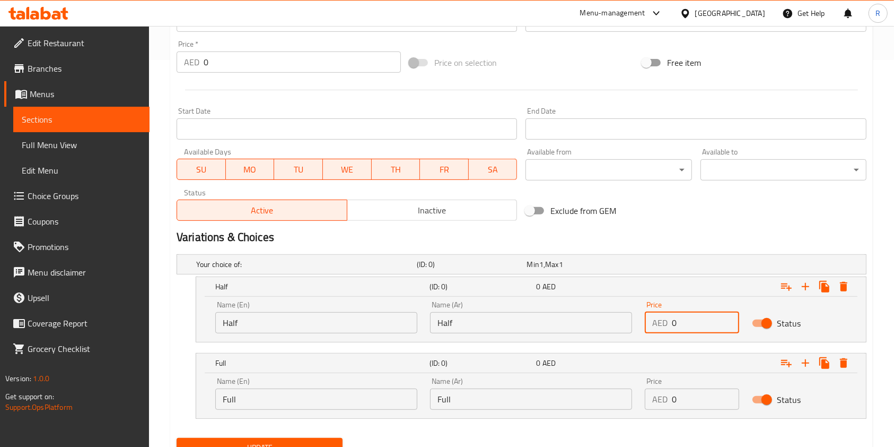
drag, startPoint x: 701, startPoint y: 323, endPoint x: 588, endPoint y: 317, distance: 113.1
click at [590, 316] on div "Name (En) Half Name (En) Name (Ar) Half Name (Ar) Price AED 0 Price Status" at bounding box center [531, 316] width 645 height 45
type input "25"
drag, startPoint x: 689, startPoint y: 397, endPoint x: 500, endPoint y: 390, distance: 189.5
click at [500, 390] on div "Name (En) Full Name (En) Name (Ar) Full Name (Ar) Price AED 0 Price Status" at bounding box center [531, 393] width 645 height 45
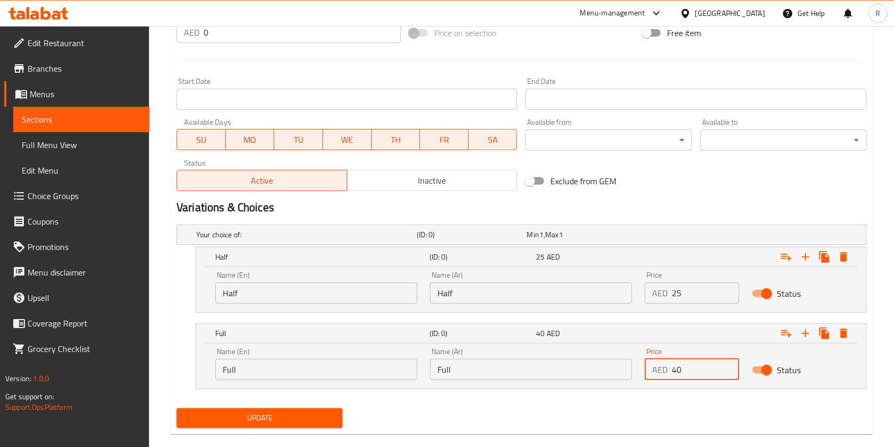
scroll to position [433, 0]
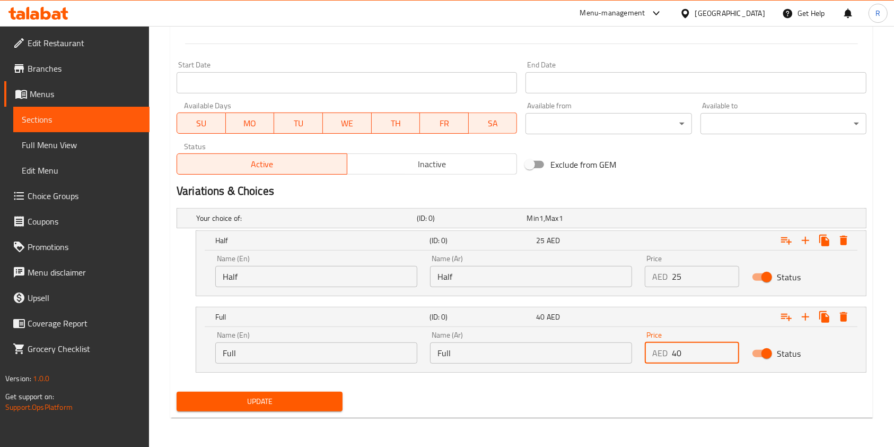
type input "40"
drag, startPoint x: 242, startPoint y: 405, endPoint x: 252, endPoint y: 407, distance: 10.3
click at [242, 405] on span "Update" at bounding box center [259, 401] width 149 height 13
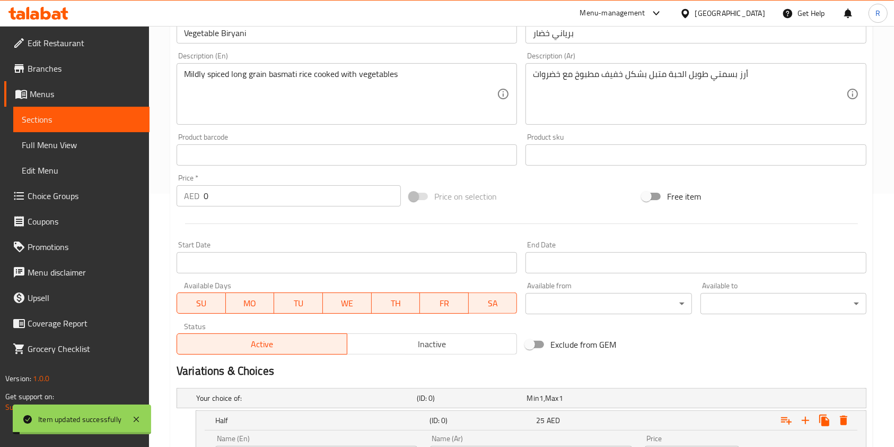
scroll to position [0, 0]
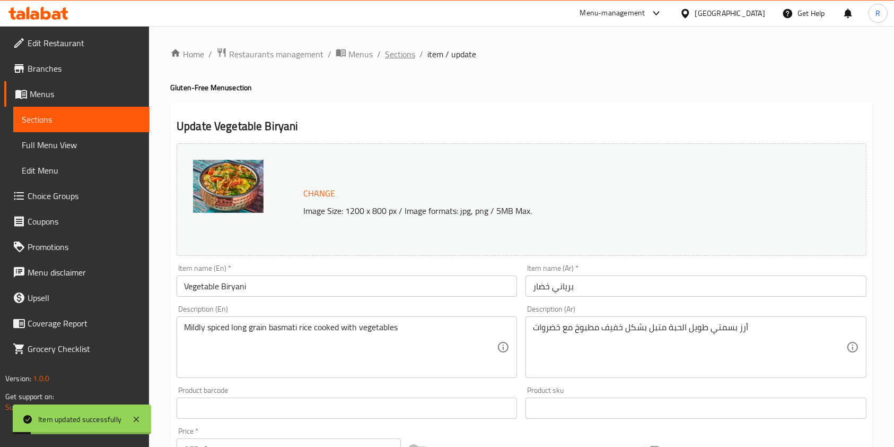
click at [399, 53] on span "Sections" at bounding box center [400, 54] width 30 height 13
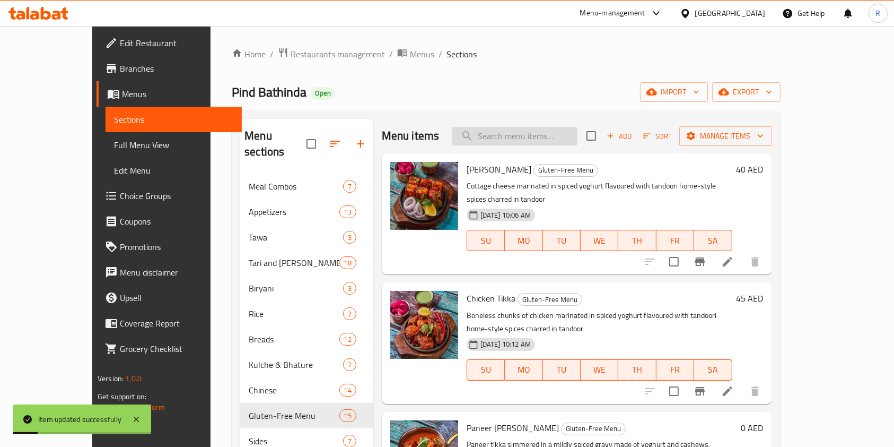
click at [548, 142] on input "search" at bounding box center [514, 136] width 125 height 19
paste input "CHICKEN GILAFI SEEKH"
paste input "search"
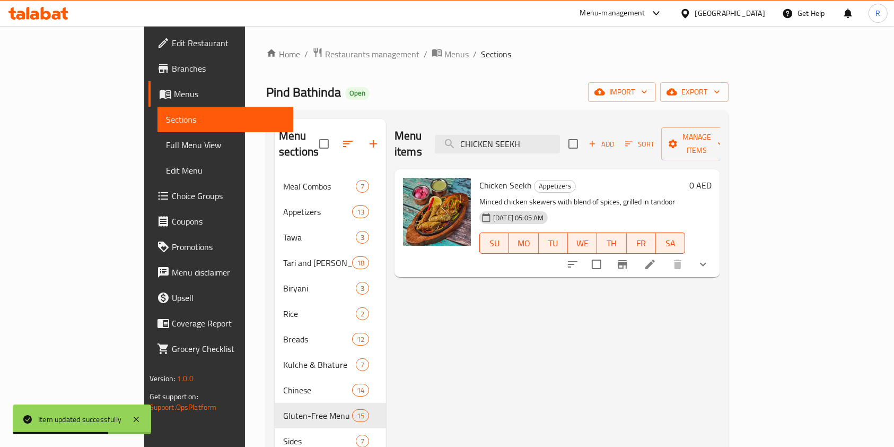
paste input "TANDOORI CHATPATE ALOO"
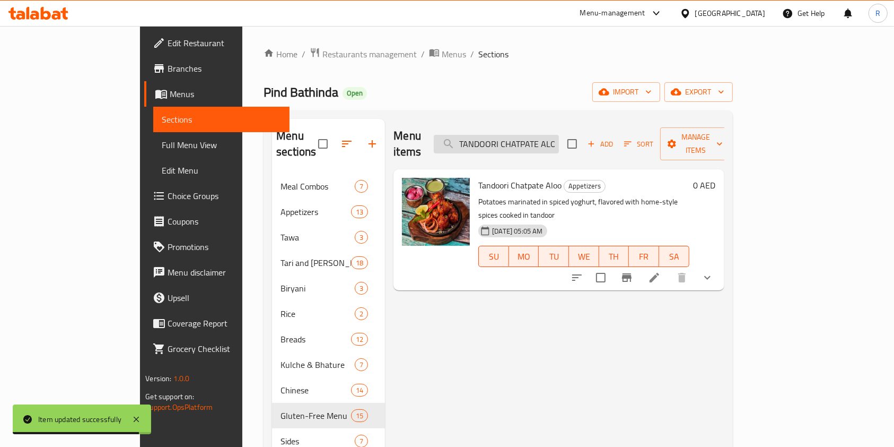
drag, startPoint x: 592, startPoint y: 133, endPoint x: 599, endPoint y: 138, distance: 9.4
click at [559, 135] on input "TANDOORI CHATPATE ALOO" at bounding box center [496, 144] width 125 height 19
paste input "MUTTON SEEKH KEBAB"
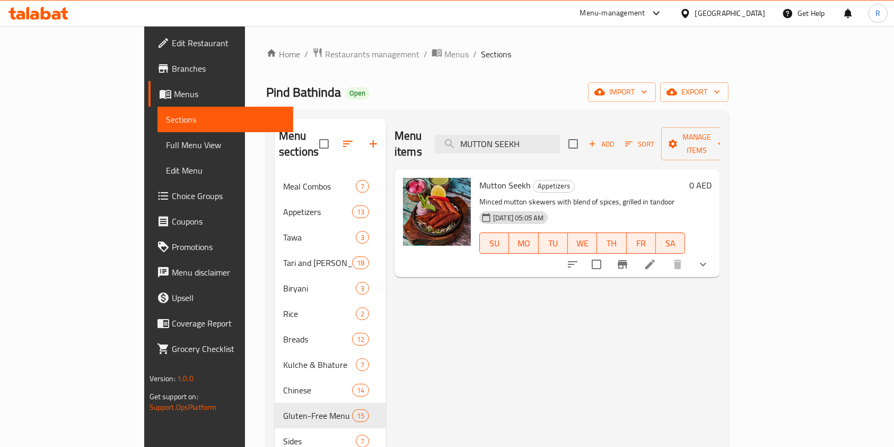
paste input "CHICKEN TIKKA"
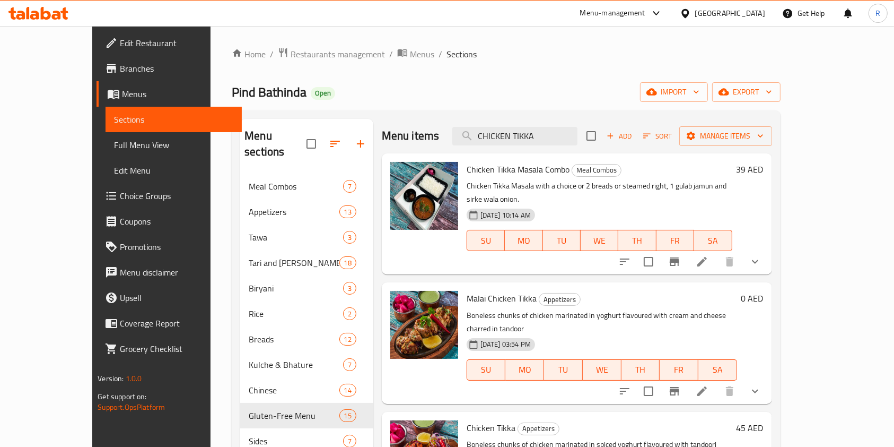
type input "CHICKEN TIKKA"
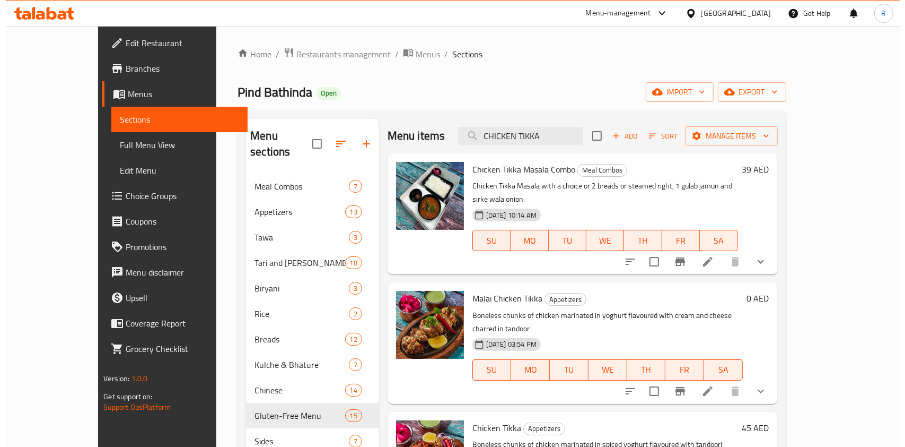
scroll to position [141, 0]
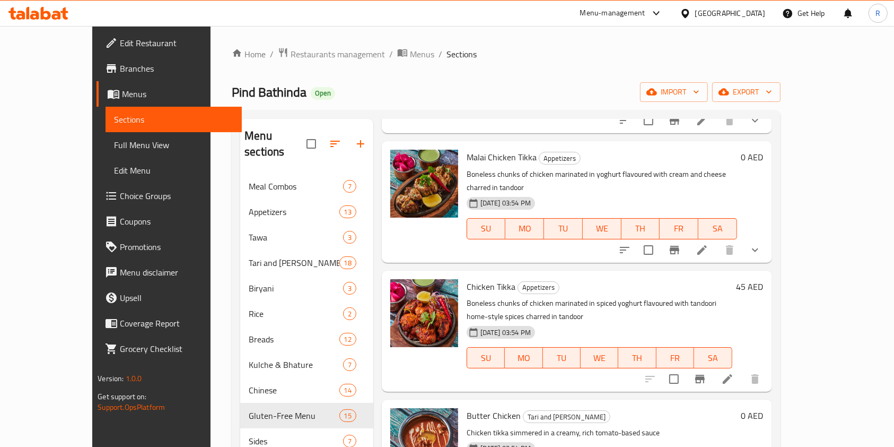
click at [733, 374] on icon at bounding box center [728, 379] width 10 height 10
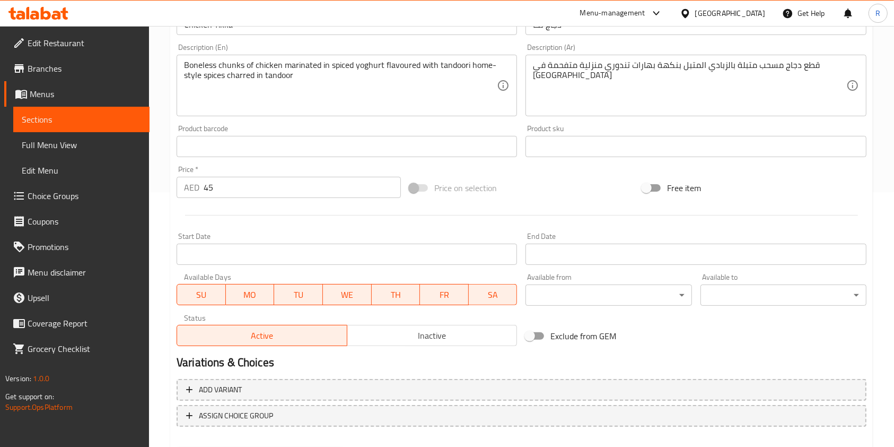
scroll to position [283, 0]
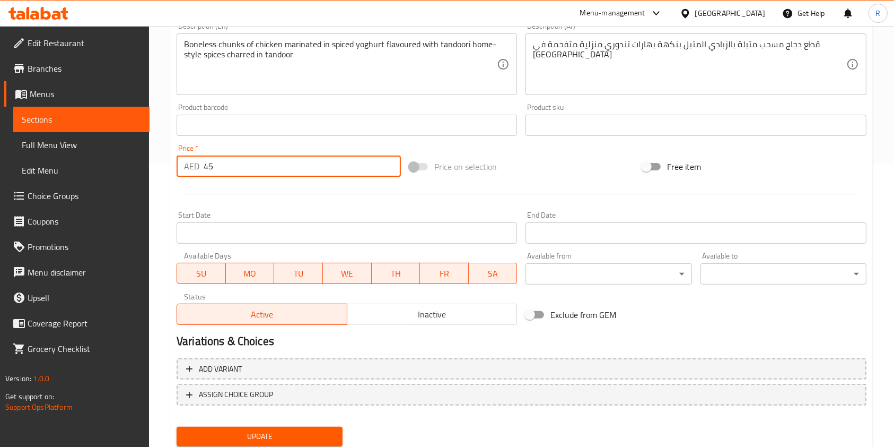
drag, startPoint x: 167, startPoint y: 163, endPoint x: 76, endPoint y: 160, distance: 90.2
click at [82, 161] on div "Edit Restaurant Branches Menus Sections Full Menu View Edit Menu Choice Groups …" at bounding box center [447, 112] width 894 height 739
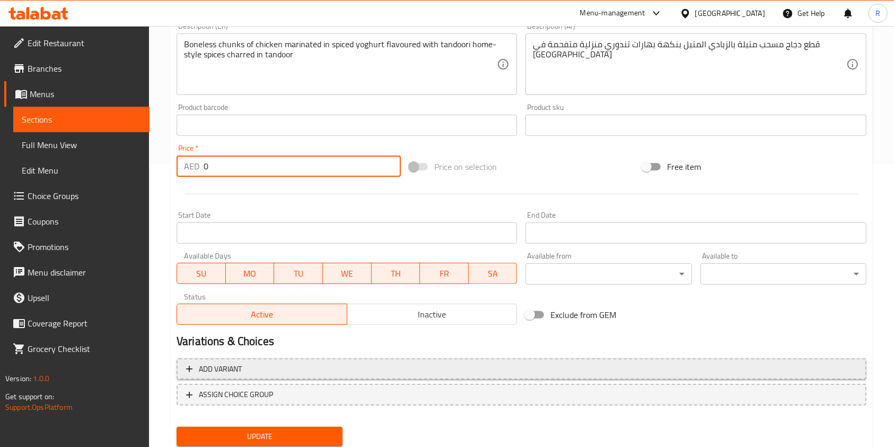
type input "0"
click at [203, 369] on span "Add variant" at bounding box center [220, 368] width 43 height 13
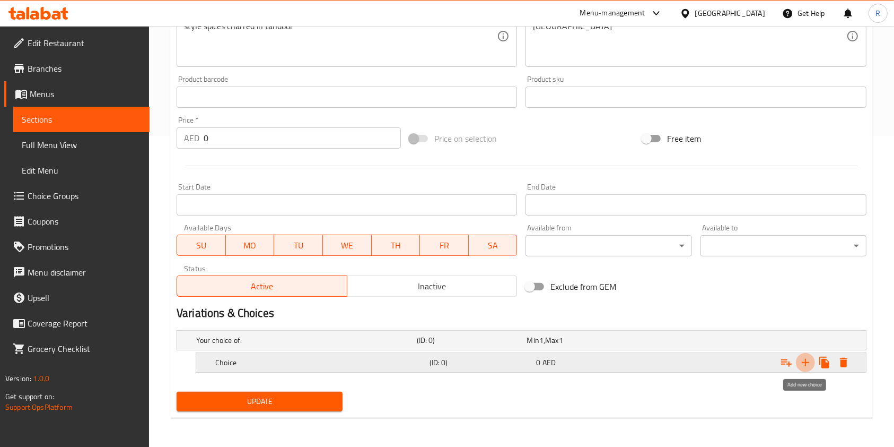
click at [807, 362] on icon "Expand" at bounding box center [805, 362] width 7 height 7
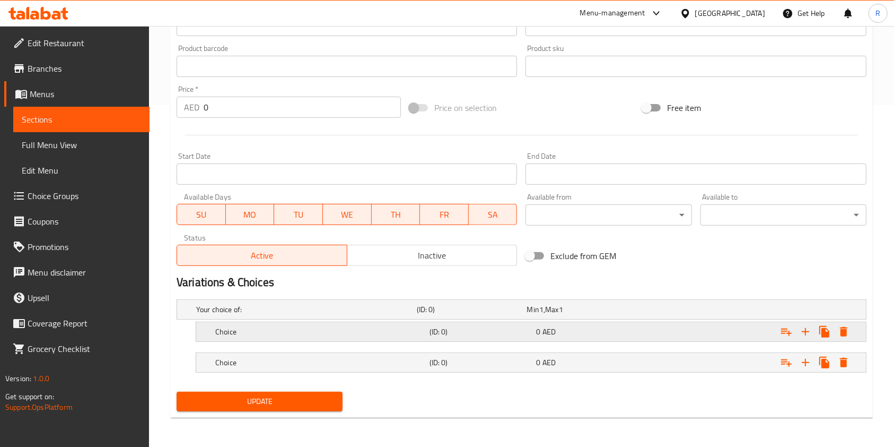
click at [325, 330] on h5 "Choice" at bounding box center [320, 331] width 210 height 11
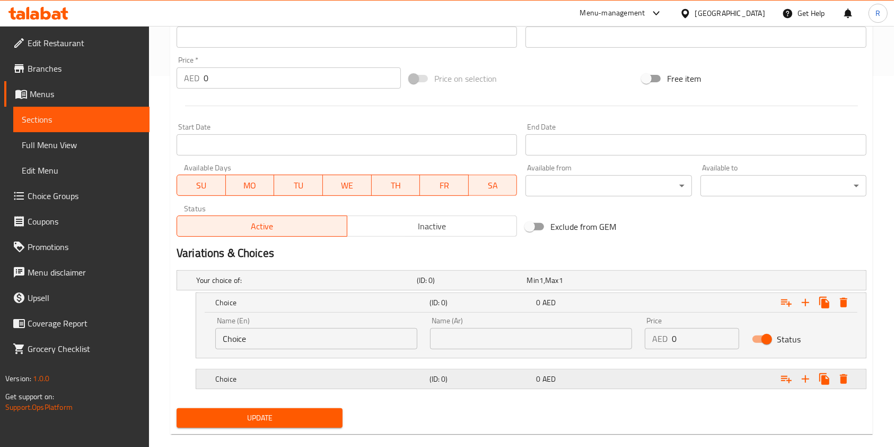
scroll to position [387, 0]
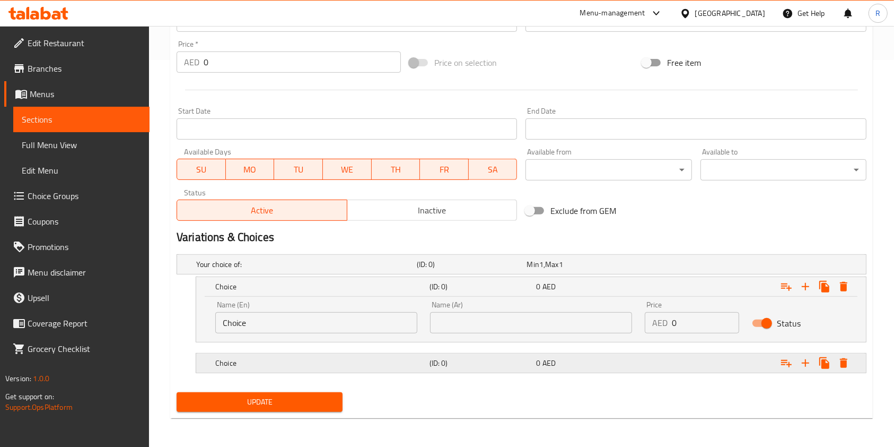
click at [318, 360] on h5 "Choice" at bounding box center [320, 363] width 210 height 11
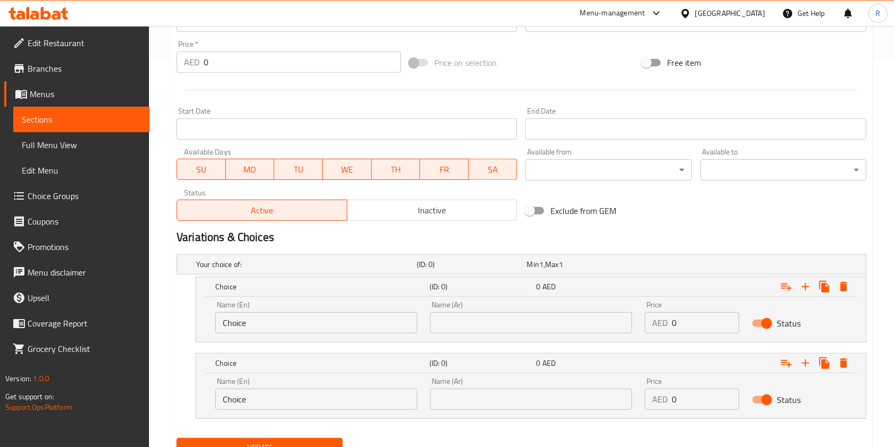
click at [326, 326] on input "Choice" at bounding box center [316, 322] width 202 height 21
type input "Half"
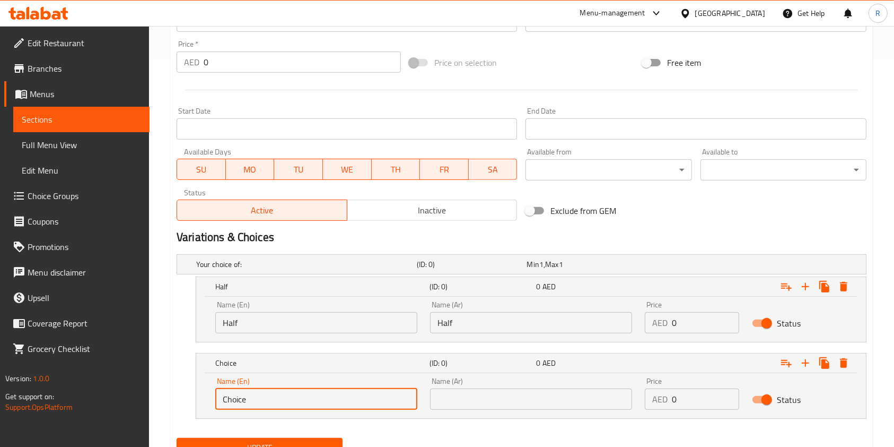
click at [301, 394] on input "Choice" at bounding box center [316, 398] width 202 height 21
type input "Full"
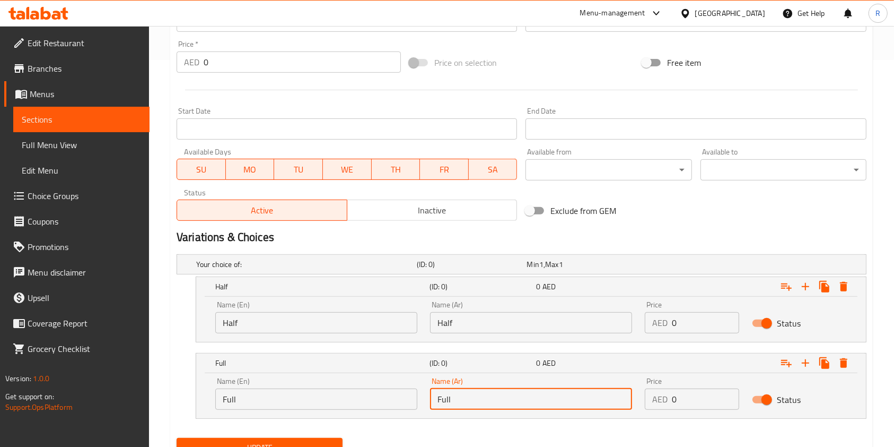
type input "Full"
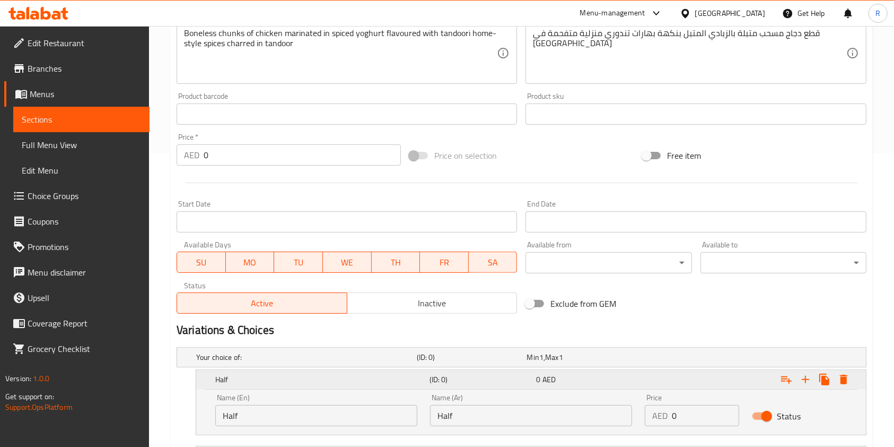
scroll to position [424, 0]
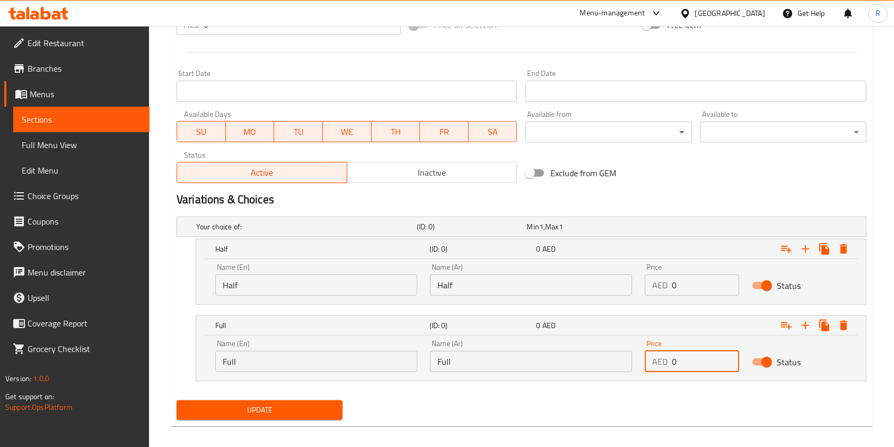
drag, startPoint x: 687, startPoint y: 283, endPoint x: 589, endPoint y: 284, distance: 98.7
click at [589, 284] on div "Name (En) Half Name (En) Name (Ar) Half Name (Ar) Price AED 0 Price Status" at bounding box center [531, 279] width 645 height 45
type input "29"
drag, startPoint x: 684, startPoint y: 359, endPoint x: 607, endPoint y: 362, distance: 77.5
click at [605, 363] on div "Name (En) Full Name (En) Name (Ar) Full Name (Ar) Price AED 0 Price Status" at bounding box center [531, 355] width 645 height 45
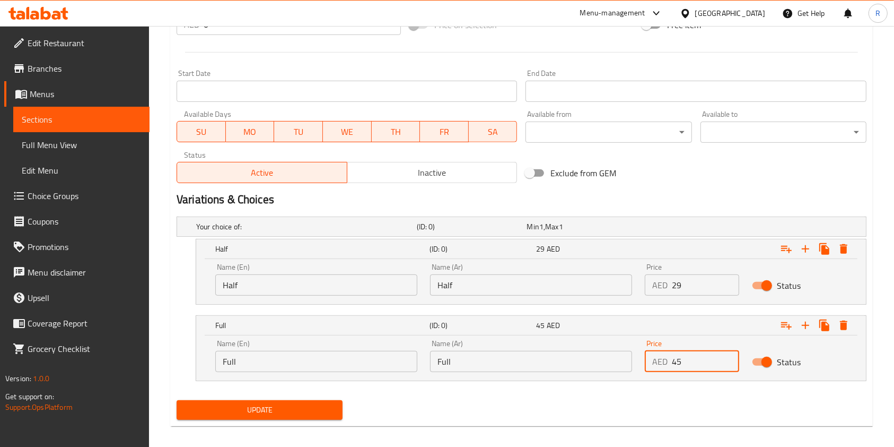
type input "45"
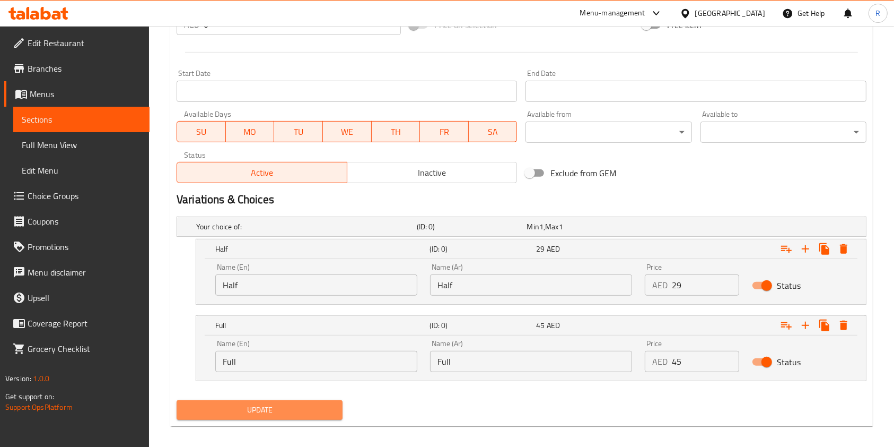
click at [259, 411] on span "Update" at bounding box center [259, 409] width 149 height 13
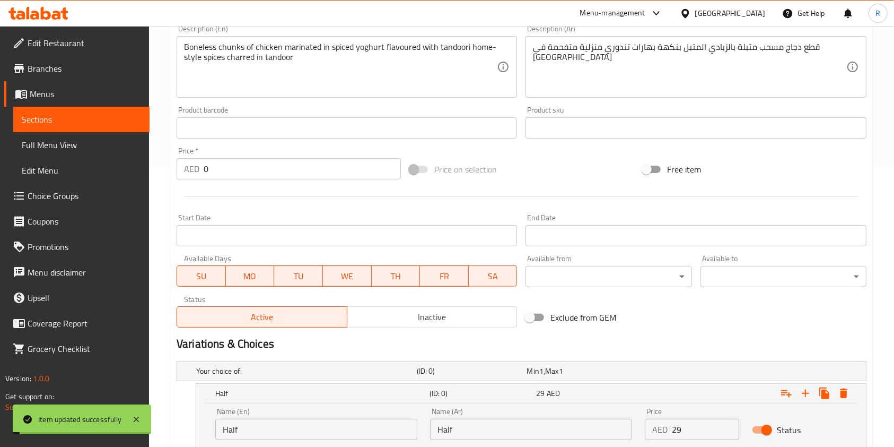
scroll to position [0, 0]
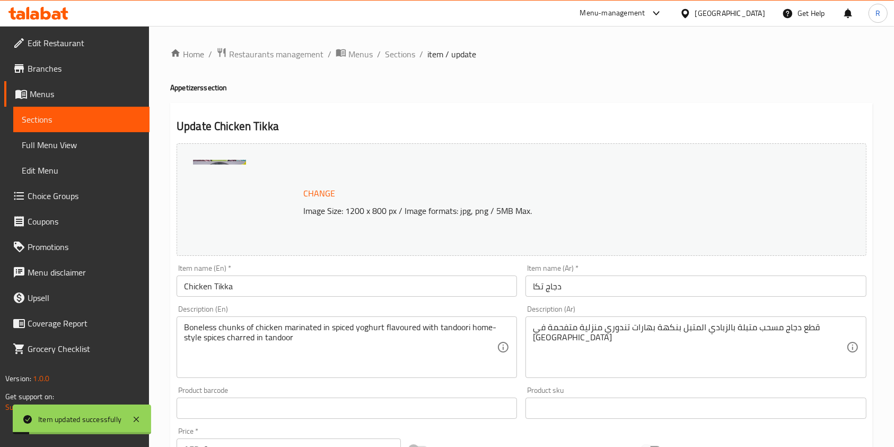
drag, startPoint x: 403, startPoint y: 53, endPoint x: 448, endPoint y: 81, distance: 53.6
click at [403, 53] on span "Sections" at bounding box center [400, 54] width 30 height 13
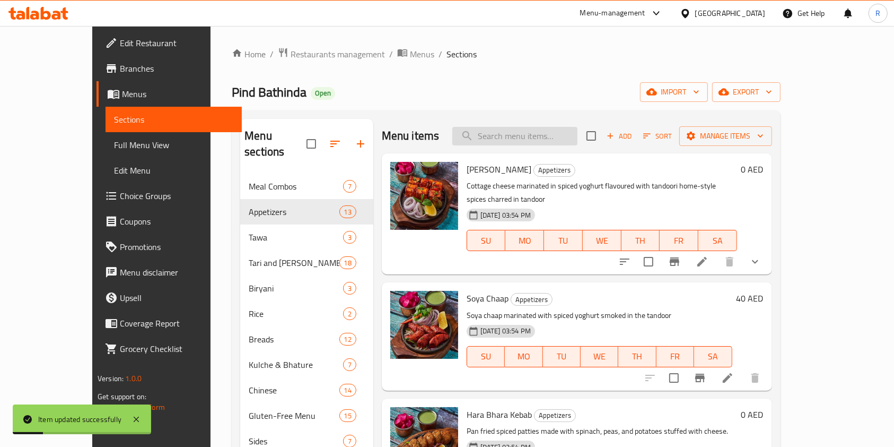
click at [564, 137] on input "search" at bounding box center [514, 136] width 125 height 19
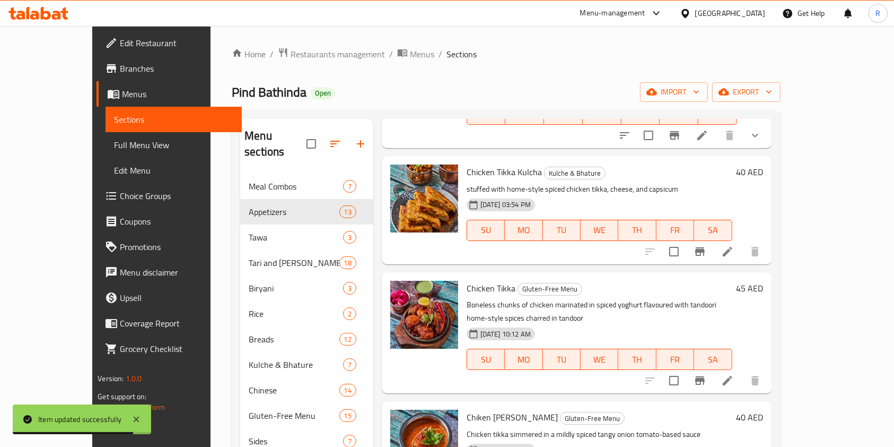
scroll to position [623, 0]
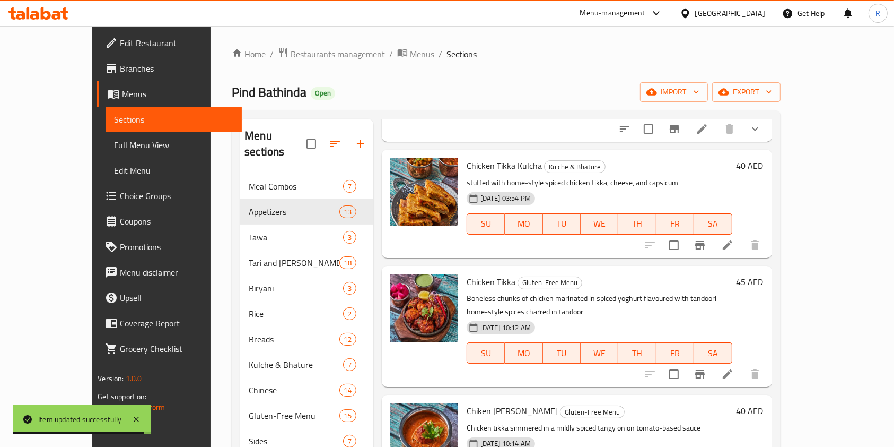
type input "chicken tikka"
click at [734, 368] on icon at bounding box center [727, 374] width 13 height 13
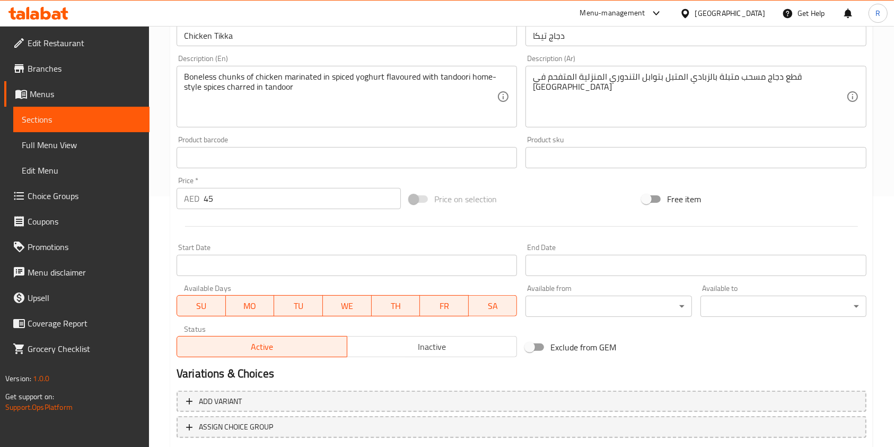
scroll to position [283, 0]
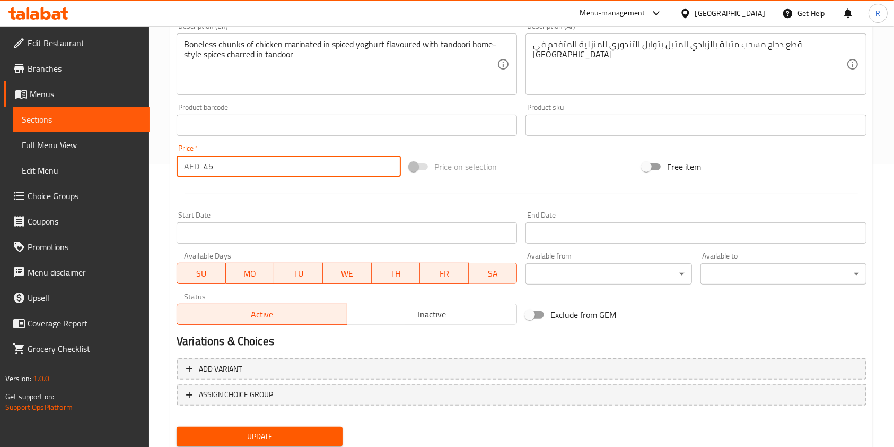
drag, startPoint x: 243, startPoint y: 169, endPoint x: 120, endPoint y: 169, distance: 123.6
click at [120, 169] on div "Edit Restaurant Branches Menus Sections Full Menu View Edit Menu Choice Groups …" at bounding box center [447, 112] width 894 height 739
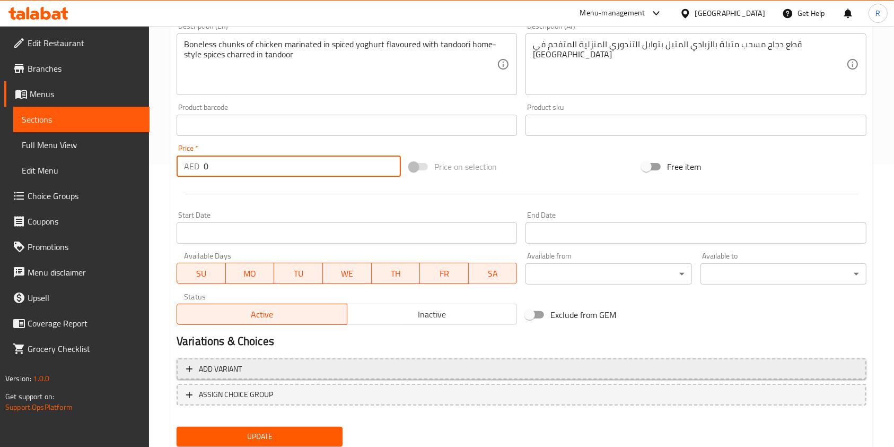
type input "0"
click at [259, 365] on span "Add variant" at bounding box center [521, 368] width 671 height 13
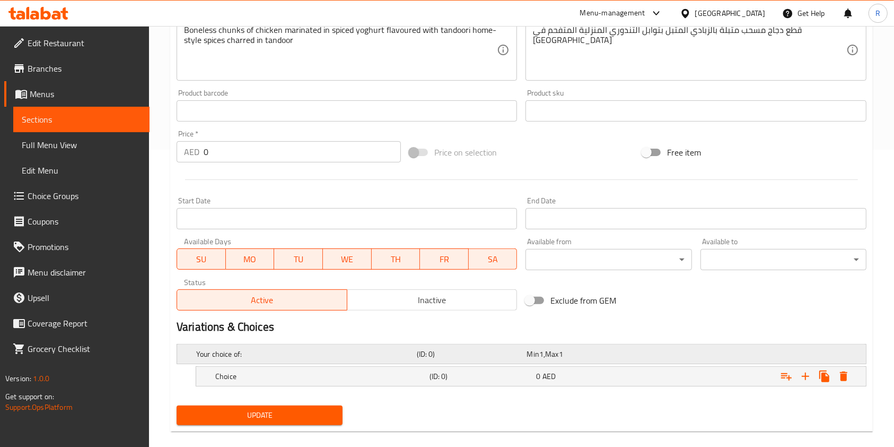
scroll to position [311, 0]
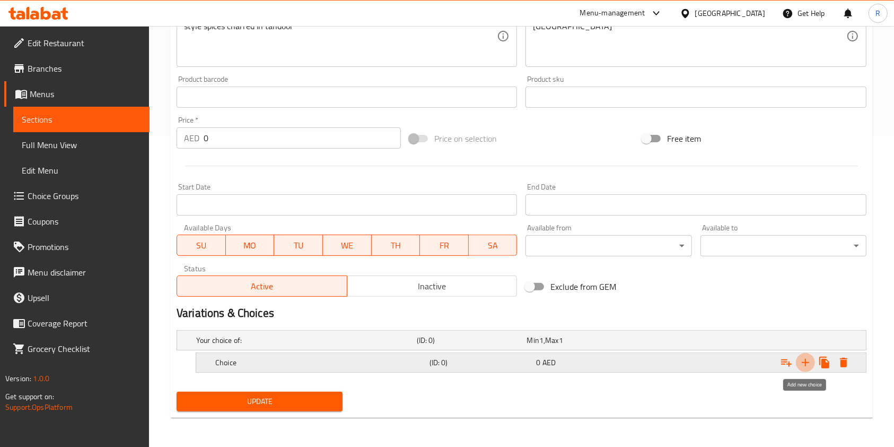
click at [804, 356] on icon "Expand" at bounding box center [805, 362] width 13 height 13
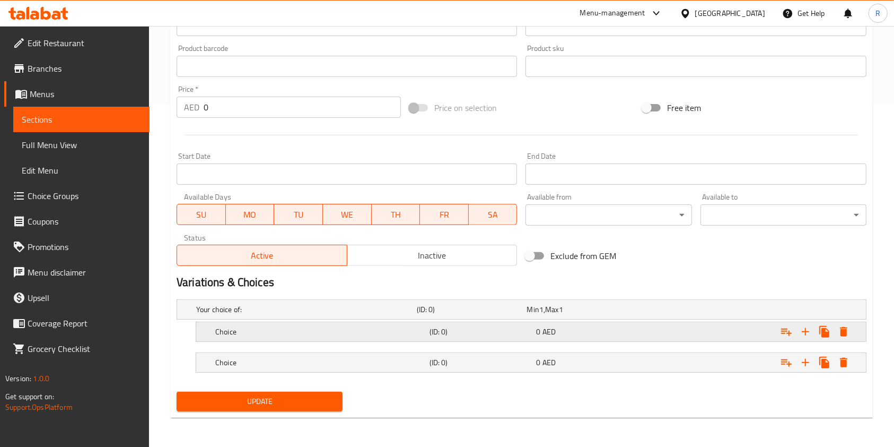
click at [297, 329] on h5 "Choice" at bounding box center [320, 331] width 210 height 11
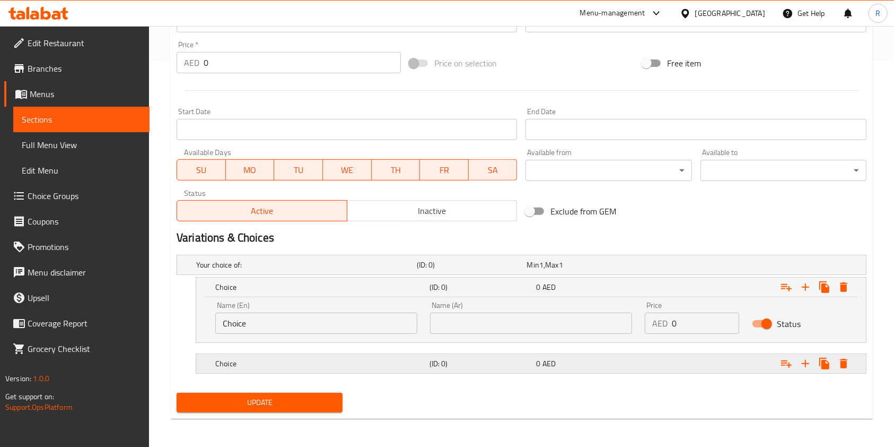
scroll to position [387, 0]
click at [333, 359] on h5 "Choice" at bounding box center [320, 363] width 210 height 11
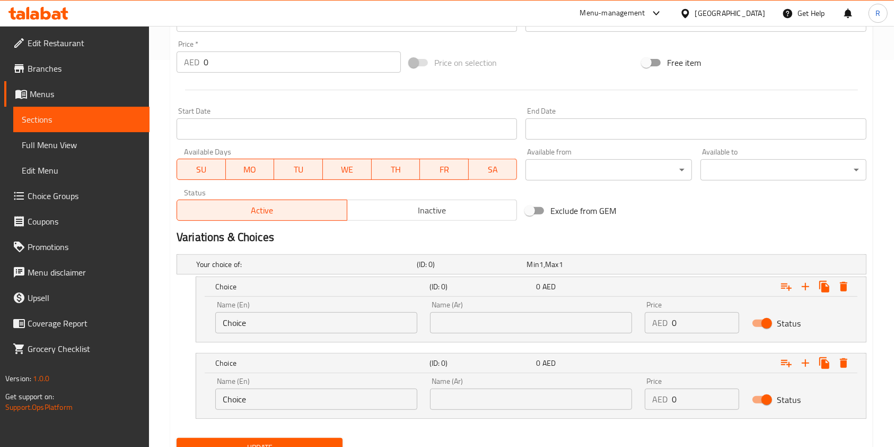
click at [335, 323] on input "Choice" at bounding box center [316, 322] width 202 height 21
type input "Half"
click at [289, 399] on input "Choice" at bounding box center [316, 398] width 202 height 21
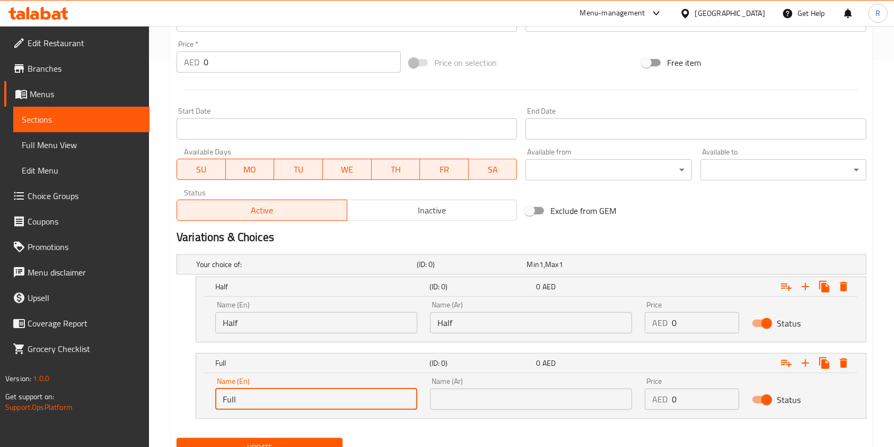
type input "Full"
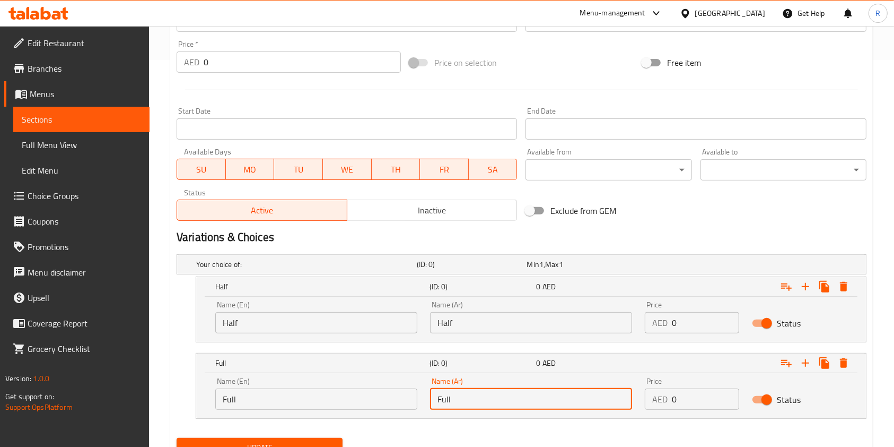
type input "Full"
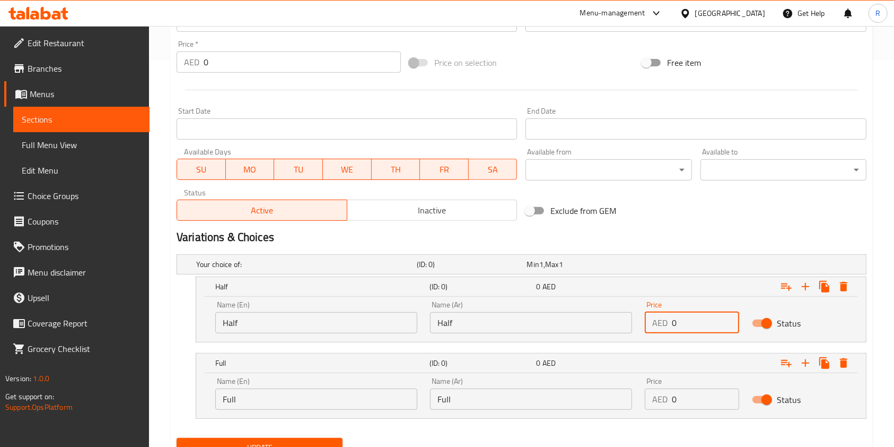
drag, startPoint x: 614, startPoint y: 320, endPoint x: 576, endPoint y: 320, distance: 38.7
click at [579, 320] on div "Name (En) Half Name (En) Name (Ar) Half Name (Ar) Price AED 0 Price Status" at bounding box center [531, 316] width 645 height 45
type input "29"
drag, startPoint x: 691, startPoint y: 397, endPoint x: 604, endPoint y: 406, distance: 87.5
click at [604, 406] on div "Name (En) Full Name (En) Name (Ar) Full Name (Ar) Price AED 0 Price Status" at bounding box center [531, 393] width 645 height 45
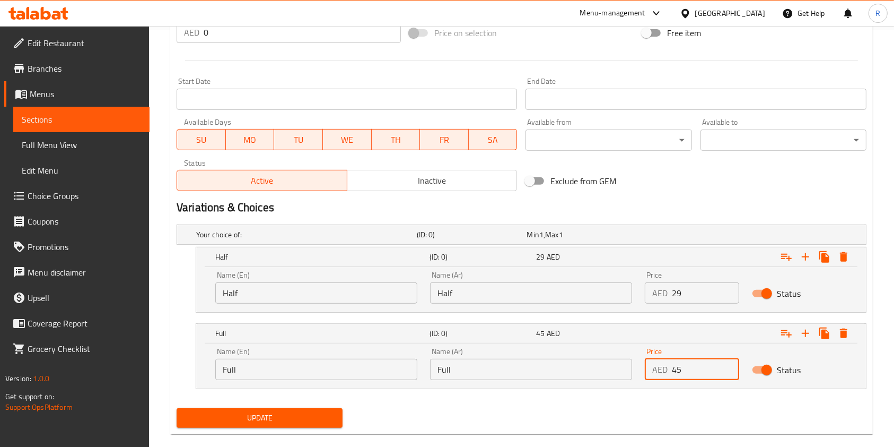
scroll to position [433, 0]
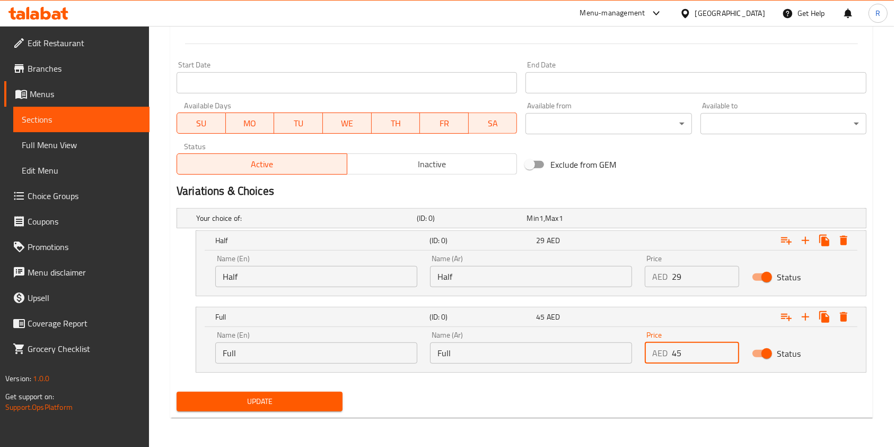
type input "45"
click at [271, 400] on span "Update" at bounding box center [259, 401] width 149 height 13
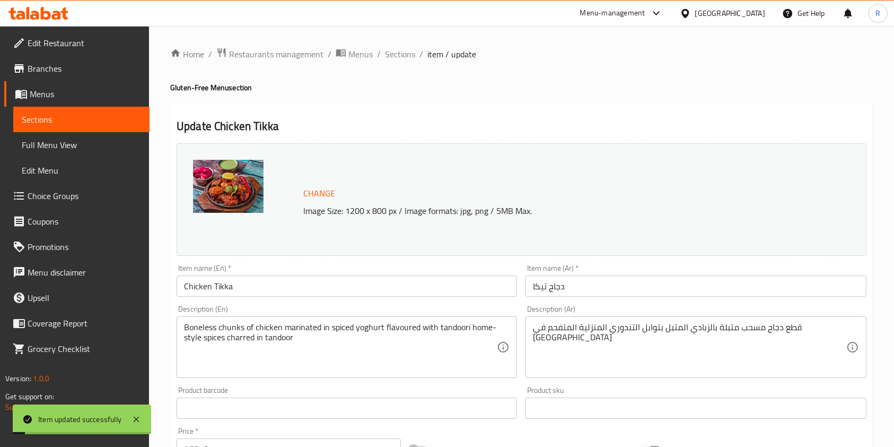
scroll to position [0, 0]
drag, startPoint x: 398, startPoint y: 56, endPoint x: 426, endPoint y: 67, distance: 30.0
click at [398, 56] on span "Sections" at bounding box center [400, 54] width 30 height 13
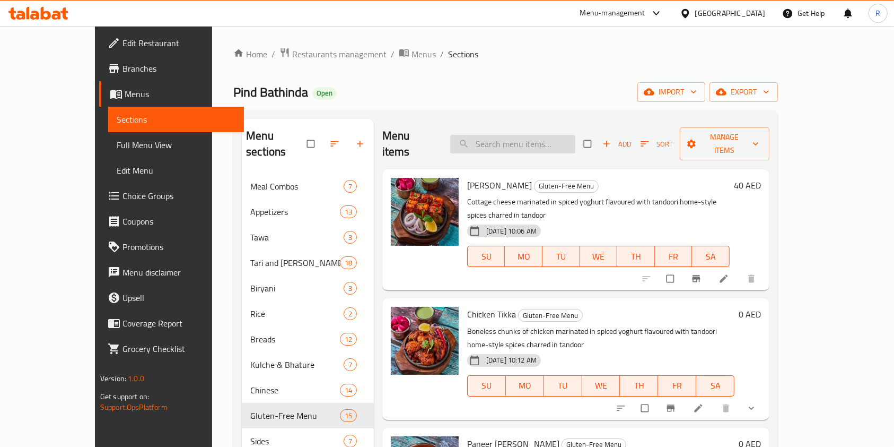
drag, startPoint x: 538, startPoint y: 135, endPoint x: 544, endPoint y: 135, distance: 5.3
click at [539, 135] on input "search" at bounding box center [512, 144] width 125 height 19
paste input "MALAI CHICKEN TIKKA"
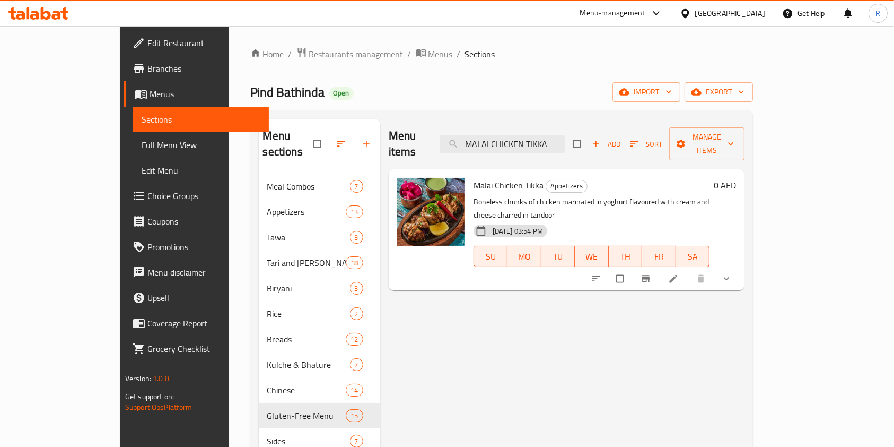
paste input "BROCCOLI"
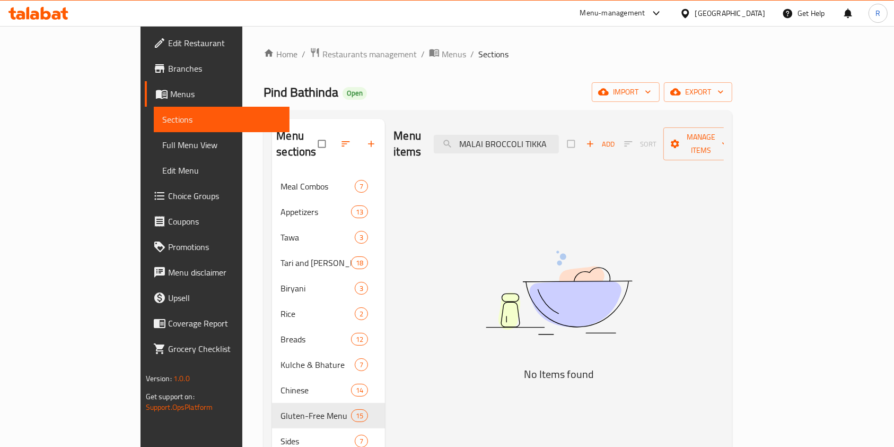
drag, startPoint x: 534, startPoint y: 136, endPoint x: 199, endPoint y: 137, distance: 335.2
click at [272, 137] on div "Menu sections Meal Combos 7 Appetizers 13 Tawa 3 Tari and [PERSON_NAME] 18 Biry…" at bounding box center [498, 342] width 452 height 447
drag, startPoint x: 547, startPoint y: 134, endPoint x: 781, endPoint y: 135, distance: 233.4
click at [724, 135] on div "Menu items BROCCOLI TIKKA Add Sort Manage items" at bounding box center [559, 144] width 330 height 50
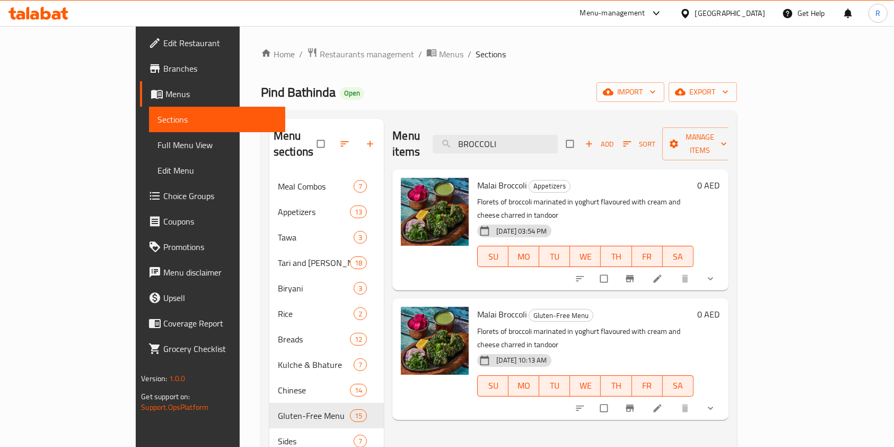
paste input "HARA BHARA KEBAB"
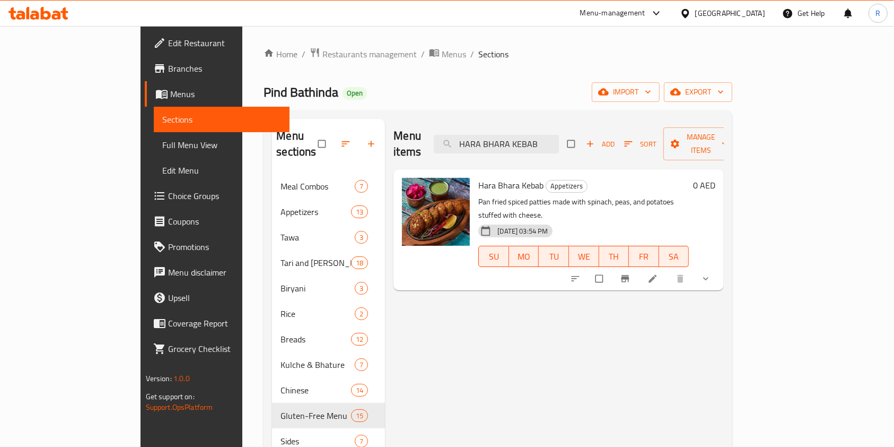
paste input "[PERSON_NAME]"
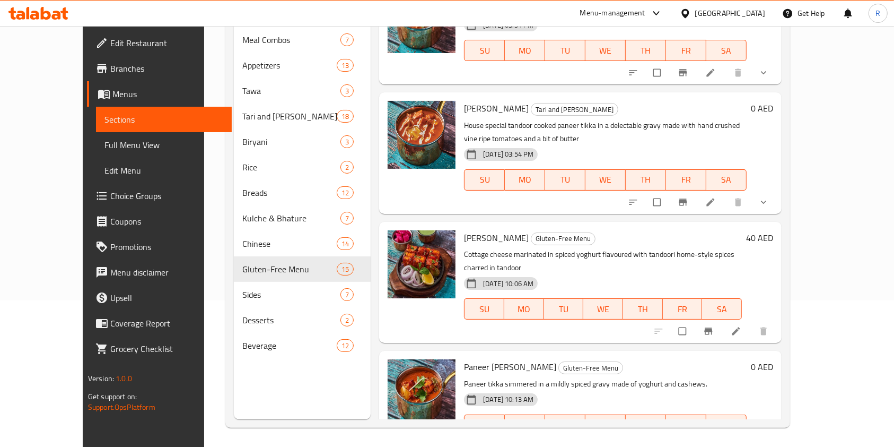
scroll to position [149, 0]
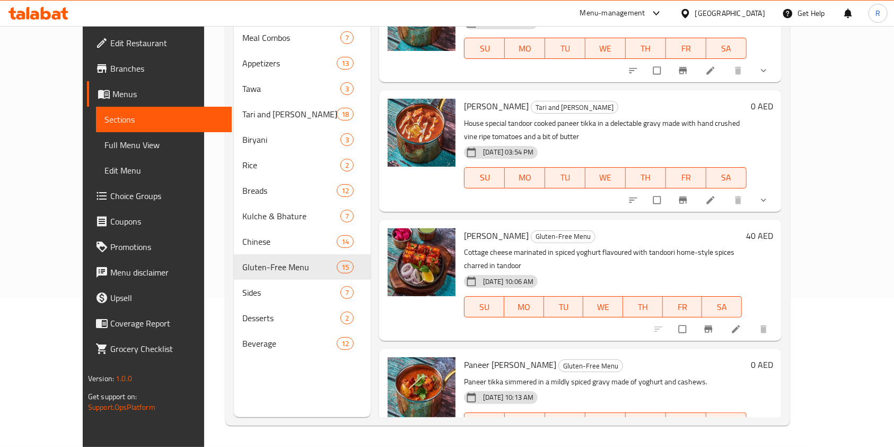
type input "[PERSON_NAME]"
click at [742, 324] on icon at bounding box center [736, 329] width 11 height 11
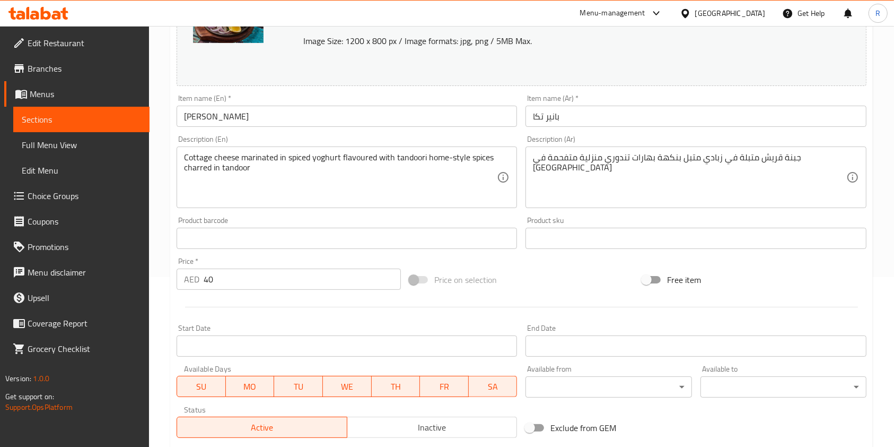
scroll to position [212, 0]
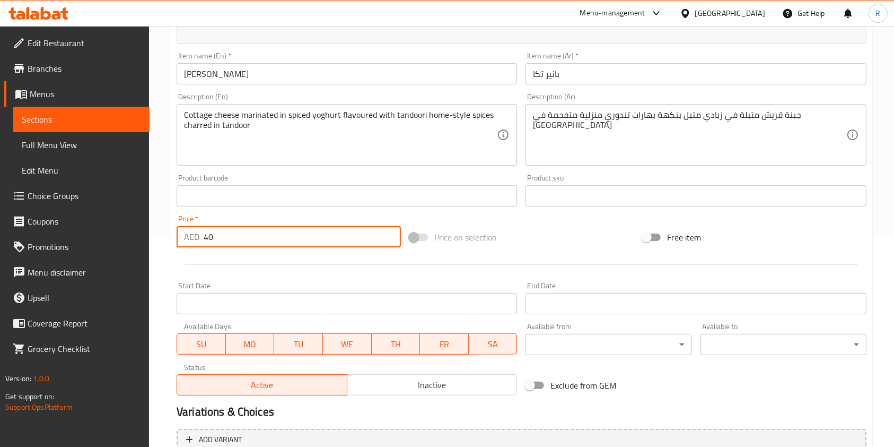
drag, startPoint x: 128, startPoint y: 236, endPoint x: 92, endPoint y: 236, distance: 36.1
click at [95, 236] on div "Edit Restaurant Branches Menus Sections Full Menu View Edit Menu Choice Groups …" at bounding box center [447, 183] width 894 height 739
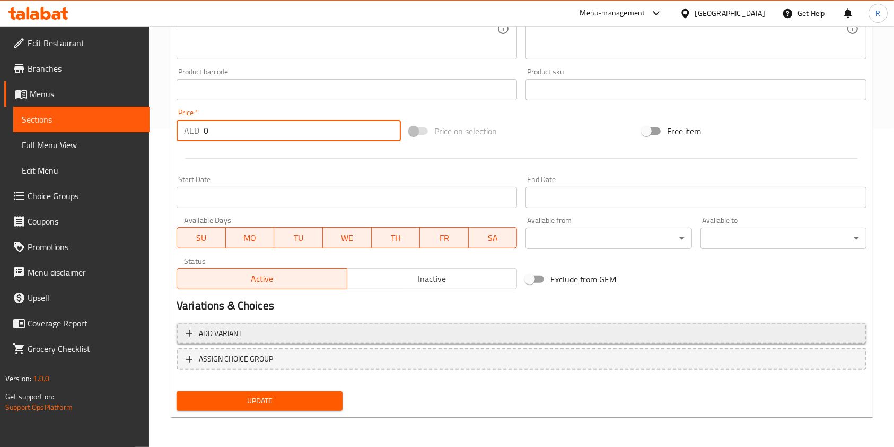
type input "0"
click at [354, 333] on span "Add variant" at bounding box center [521, 333] width 671 height 13
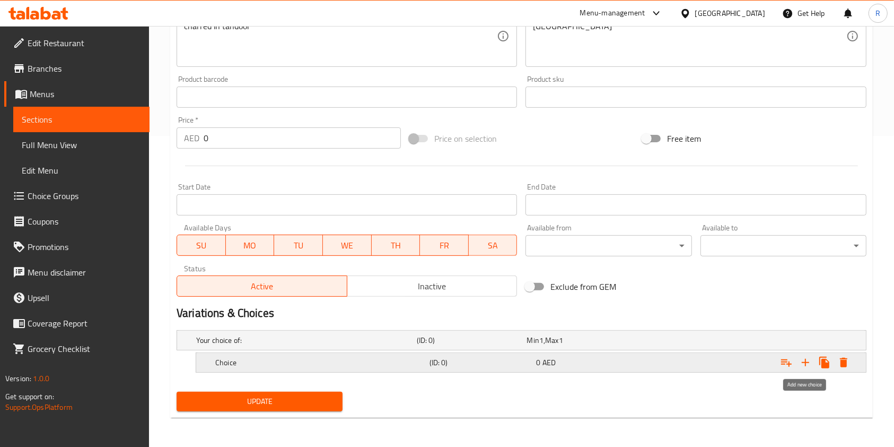
click at [805, 358] on icon "Expand" at bounding box center [805, 362] width 13 height 13
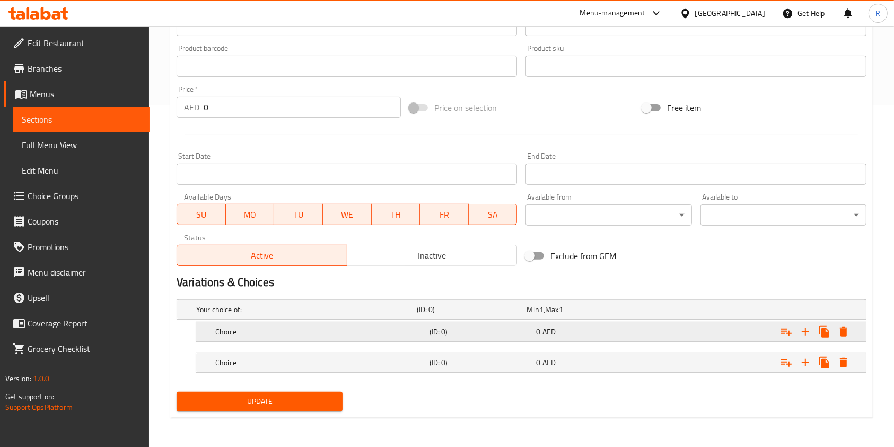
click at [302, 335] on h5 "Choice" at bounding box center [320, 331] width 210 height 11
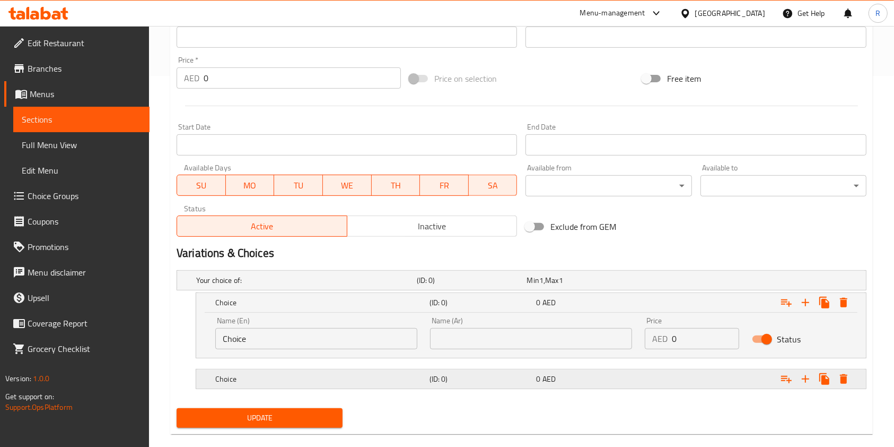
scroll to position [387, 0]
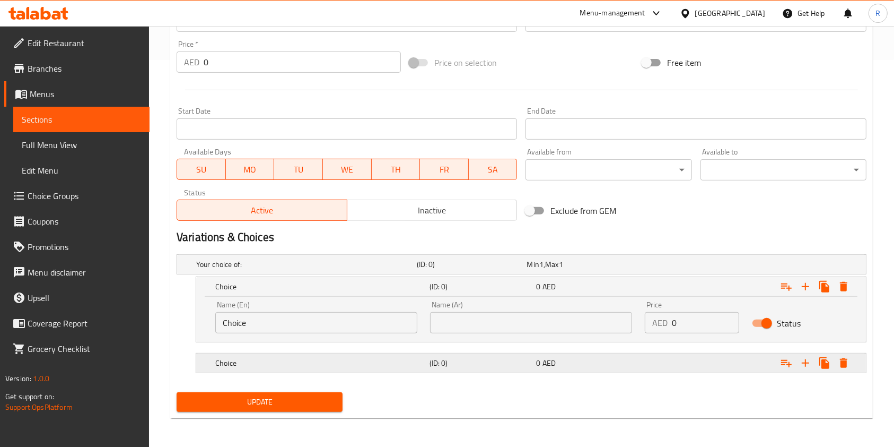
click at [291, 360] on h5 "Choice" at bounding box center [320, 363] width 210 height 11
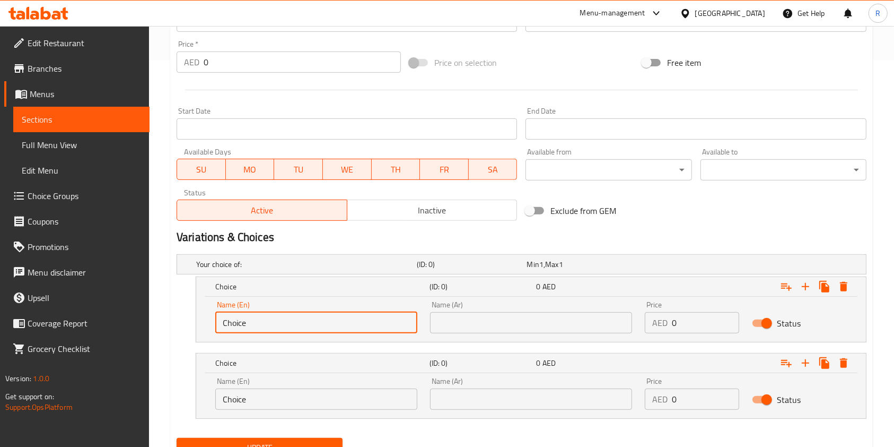
click at [308, 316] on input "Choice" at bounding box center [316, 322] width 202 height 21
type input "Half"
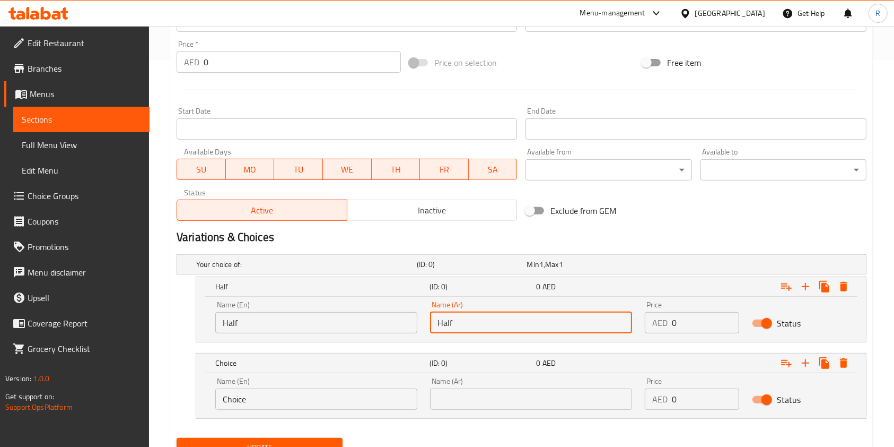
type input "Half"
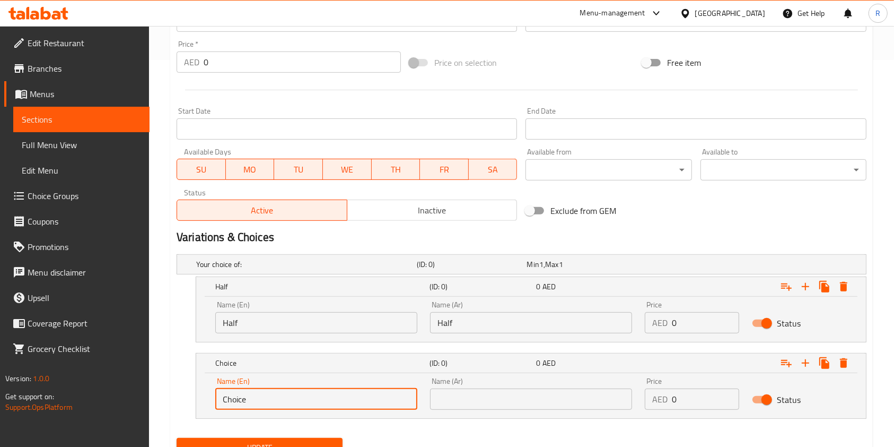
click at [288, 396] on input "Choice" at bounding box center [316, 398] width 202 height 21
type input "Full"
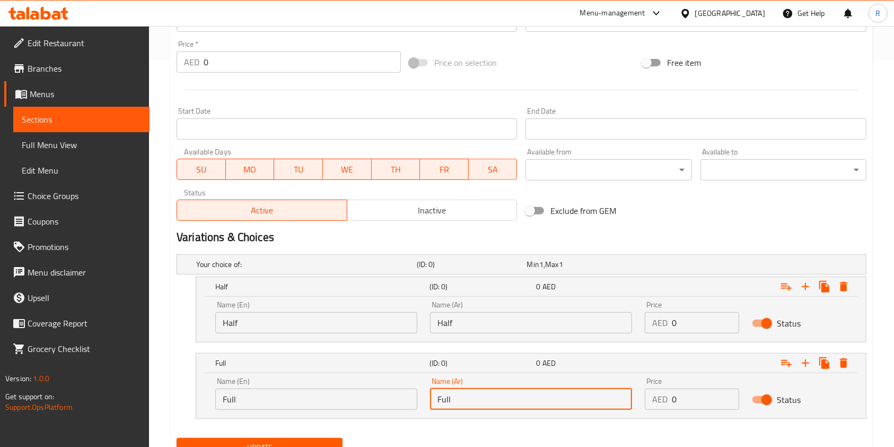
type input "Full"
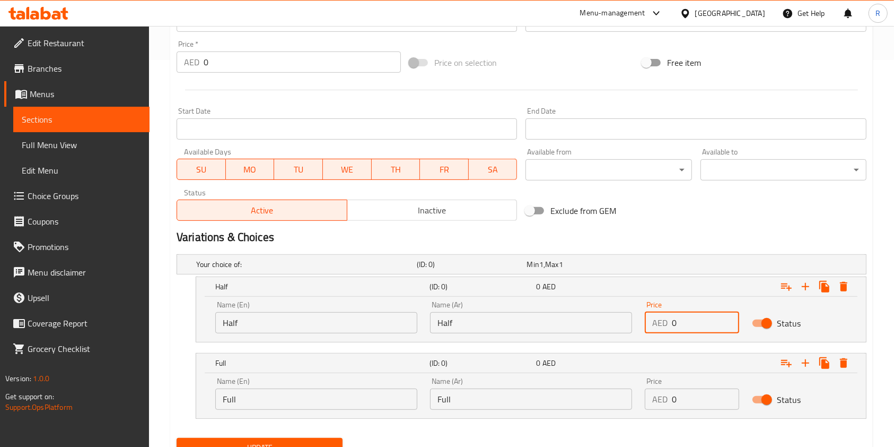
drag, startPoint x: 696, startPoint y: 321, endPoint x: 586, endPoint y: 319, distance: 110.3
click at [586, 319] on div "Name (En) Half Name (En) Name (Ar) Half Name (Ar) Price AED 0 Price Status" at bounding box center [531, 316] width 645 height 45
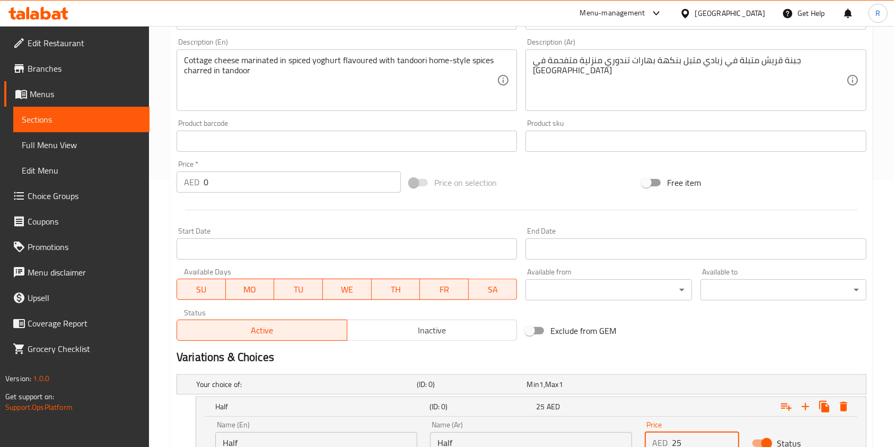
scroll to position [424, 0]
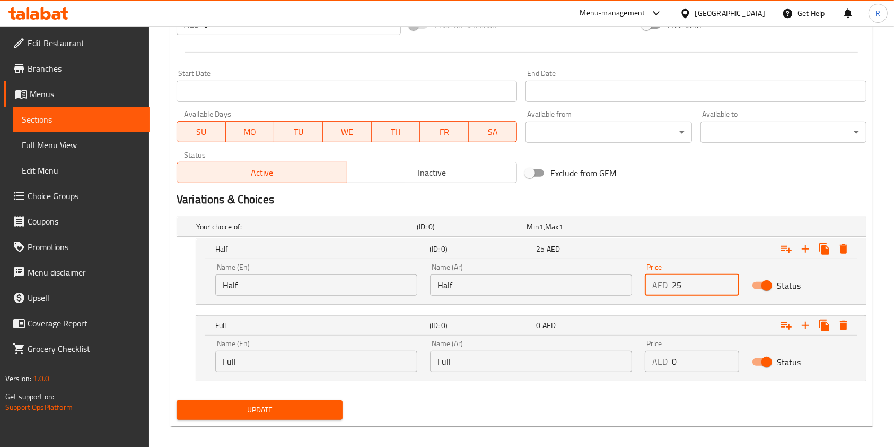
type input "25"
drag, startPoint x: 619, startPoint y: 364, endPoint x: 516, endPoint y: 393, distance: 107.2
click at [547, 376] on div "Name (En) Full Name (En) Name (Ar) Full Name (Ar) Price AED 0 Price Status" at bounding box center [531, 355] width 645 height 45
type input "40"
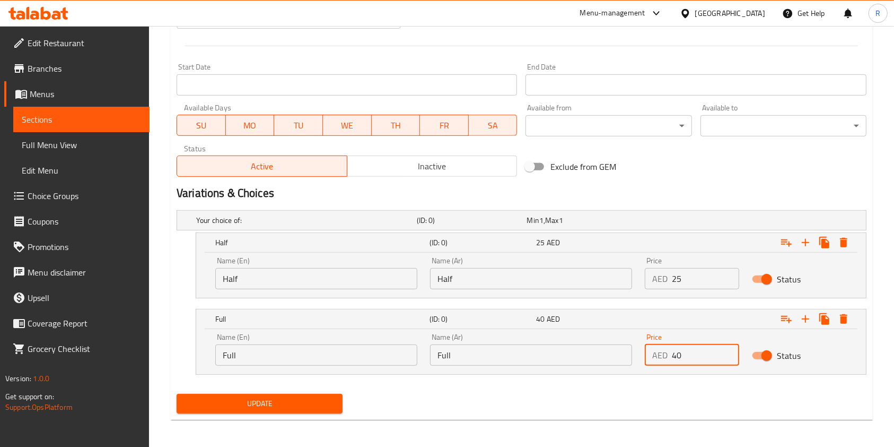
scroll to position [433, 0]
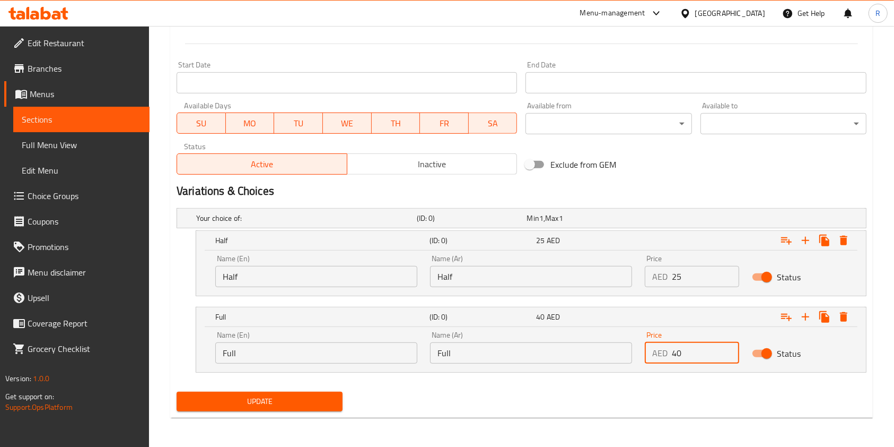
click at [252, 397] on span "Update" at bounding box center [259, 401] width 149 height 13
